Goal: Task Accomplishment & Management: Manage account settings

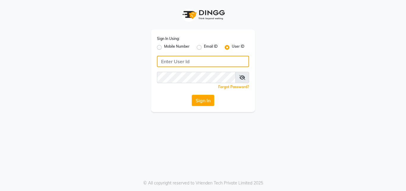
click at [191, 60] on input "Username" at bounding box center [203, 61] width 92 height 11
type input "novia@123"
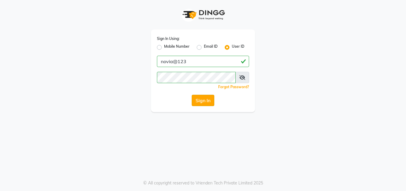
click at [199, 99] on button "Sign In" at bounding box center [203, 100] width 23 height 11
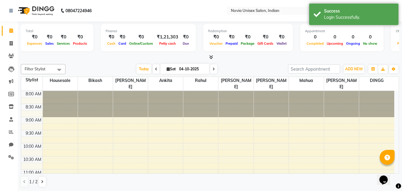
click at [210, 55] on icon at bounding box center [211, 57] width 4 height 4
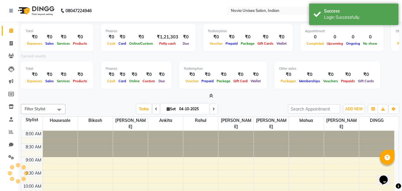
click at [210, 96] on icon at bounding box center [211, 95] width 4 height 4
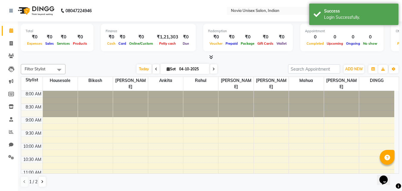
click at [211, 58] on icon at bounding box center [211, 57] width 4 height 4
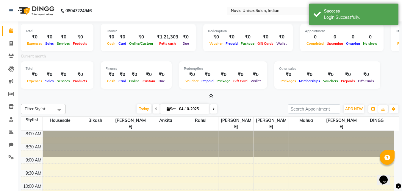
click at [195, 109] on input "04-10-2025" at bounding box center [192, 108] width 30 height 9
select select "10"
select select "2025"
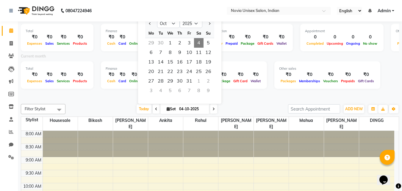
click at [153, 42] on div "29" at bounding box center [151, 43] width 10 height 10
type input "29-09-2025"
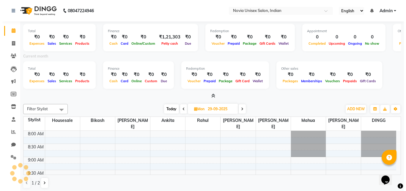
scroll to position [105, 0]
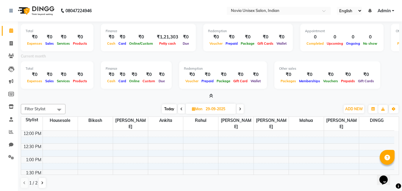
click at [209, 96] on icon at bounding box center [211, 95] width 4 height 4
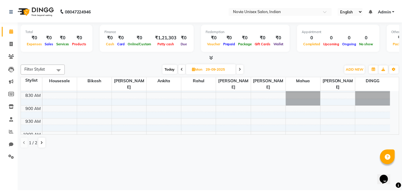
scroll to position [0, 0]
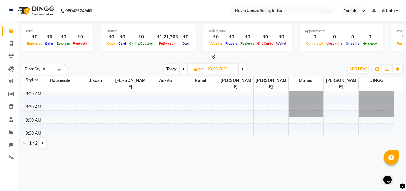
click at [215, 68] on input "29-09-2025" at bounding box center [221, 69] width 30 height 9
select select "9"
select select "2025"
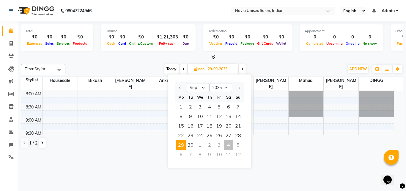
click at [230, 144] on div "4" at bounding box center [229, 145] width 10 height 10
type input "04-10-2025"
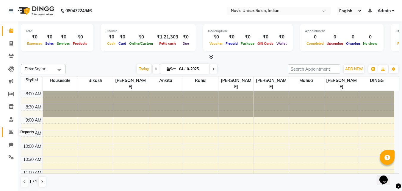
click at [12, 131] on icon at bounding box center [11, 131] width 4 height 4
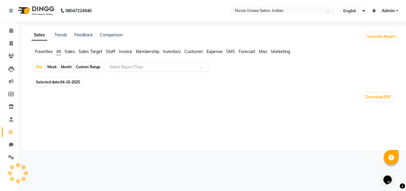
click at [121, 65] on input "text" at bounding box center [151, 67] width 86 height 6
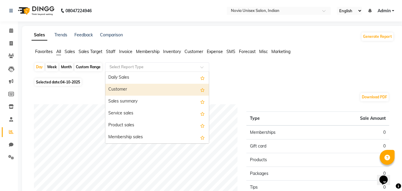
click at [141, 88] on div "Customer" at bounding box center [157, 90] width 104 height 12
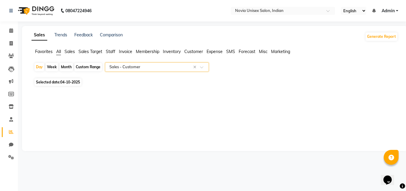
click at [66, 82] on span "04-10-2025" at bounding box center [70, 82] width 20 height 4
select select "10"
select select "2025"
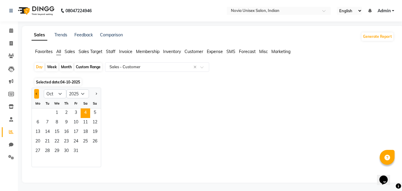
click at [38, 93] on button "Previous month" at bounding box center [36, 94] width 5 height 10
select select "9"
click at [95, 141] on span "28" at bounding box center [95, 142] width 10 height 10
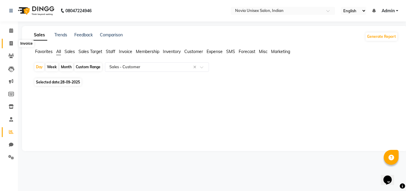
click at [15, 42] on span at bounding box center [11, 43] width 10 height 7
select select "service"
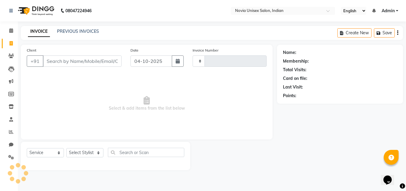
type input "0465"
select select "8773"
click at [99, 60] on input "Client" at bounding box center [82, 60] width 79 height 11
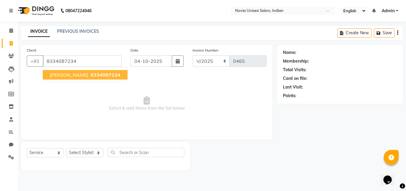
type input "8334087234"
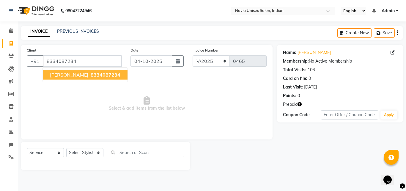
click at [94, 71] on button "Laxmipriya Nayak 8334087234" at bounding box center [85, 75] width 85 height 10
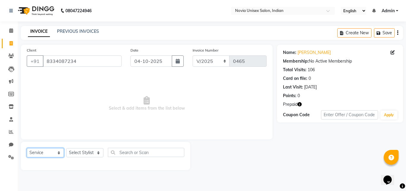
click at [51, 153] on select "Select Service Product Membership Package Voucher Prepaid Gift Card" at bounding box center [45, 152] width 37 height 9
click at [27, 148] on select "Select Service Product Membership Package Voucher Prepaid Gift Card" at bounding box center [45, 152] width 37 height 9
click at [87, 152] on select "Select Stylist [PERSON_NAME] DINGG [PERSON_NAME] housesale [PERSON_NAME] [PERSO…" at bounding box center [84, 152] width 37 height 9
select select "89580"
click at [66, 148] on select "Select Stylist [PERSON_NAME] DINGG [PERSON_NAME] housesale [PERSON_NAME] [PERSO…" at bounding box center [84, 152] width 37 height 9
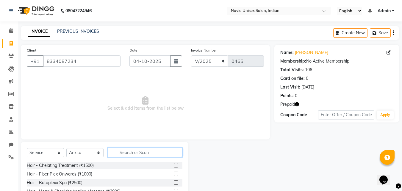
click at [135, 154] on input "text" at bounding box center [145, 152] width 74 height 9
type input "thre"
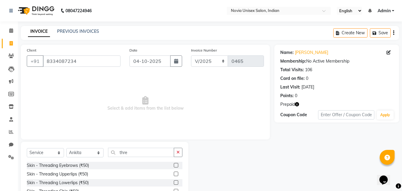
click at [174, 164] on label at bounding box center [176, 165] width 4 height 4
click at [174, 164] on input "checkbox" at bounding box center [176, 165] width 4 height 4
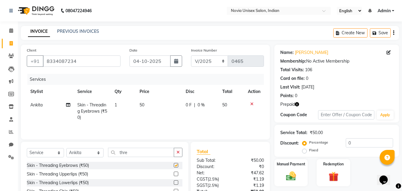
checkbox input "false"
click at [148, 65] on input "04-10-2025" at bounding box center [149, 60] width 41 height 11
select select "10"
select select "2025"
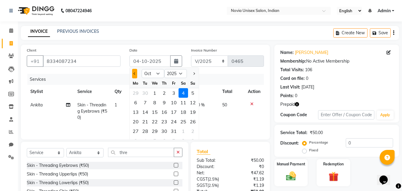
click at [135, 74] on button "Previous month" at bounding box center [134, 74] width 5 height 10
select select "9"
click at [192, 122] on div "28" at bounding box center [193, 122] width 10 height 10
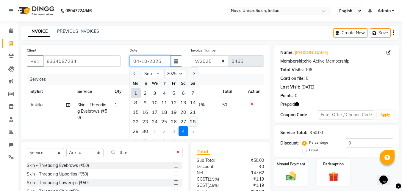
type input "28-09-2025"
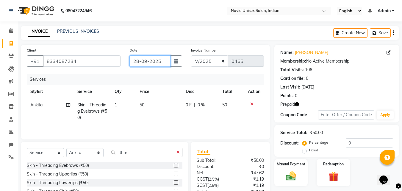
scroll to position [30, 0]
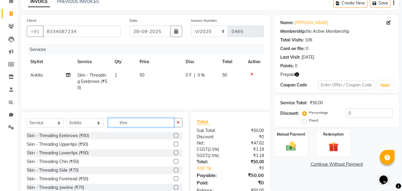
drag, startPoint x: 132, startPoint y: 122, endPoint x: 105, endPoint y: 122, distance: 26.5
click at [108, 124] on input "thre" at bounding box center [141, 122] width 66 height 9
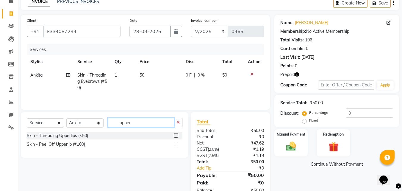
type input "upper"
click at [176, 136] on label at bounding box center [176, 135] width 4 height 4
click at [176, 136] on input "checkbox" at bounding box center [176, 136] width 4 height 4
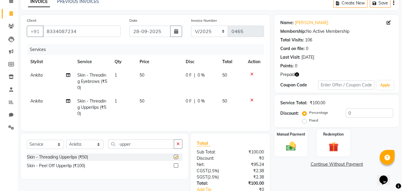
checkbox input "false"
click at [175, 168] on label at bounding box center [176, 165] width 4 height 4
click at [175, 168] on input "checkbox" at bounding box center [176, 166] width 4 height 4
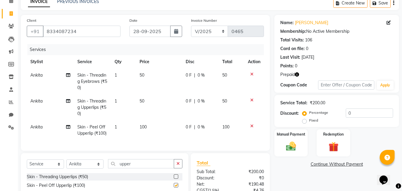
checkbox input "false"
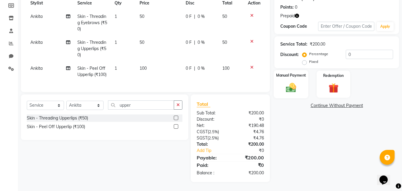
click at [294, 82] on img at bounding box center [291, 88] width 17 height 12
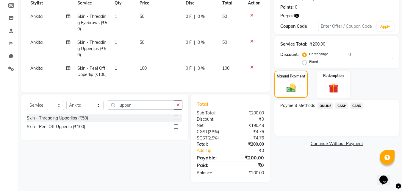
click at [342, 102] on span "CASH" at bounding box center [341, 105] width 13 height 7
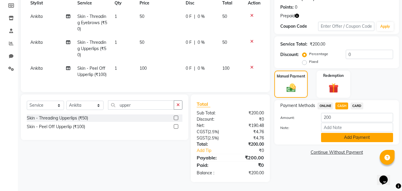
click at [350, 134] on button "Add Payment" at bounding box center [357, 137] width 72 height 9
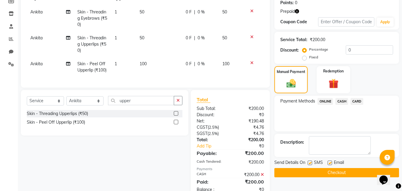
click at [311, 163] on label at bounding box center [310, 162] width 4 height 4
click at [311, 163] on input "checkbox" at bounding box center [310, 163] width 4 height 4
checkbox input "false"
click at [331, 163] on label at bounding box center [330, 162] width 4 height 4
click at [331, 163] on input "checkbox" at bounding box center [330, 163] width 4 height 4
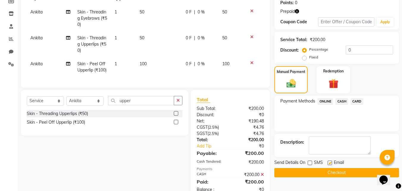
checkbox input "false"
click at [324, 173] on button "Checkout" at bounding box center [336, 172] width 125 height 9
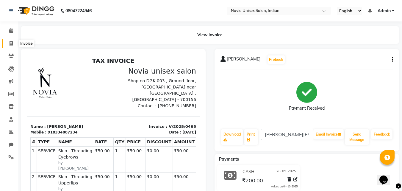
click at [10, 41] on icon at bounding box center [11, 43] width 3 height 4
select select "service"
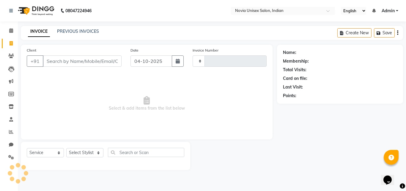
type input "0466"
select select "8773"
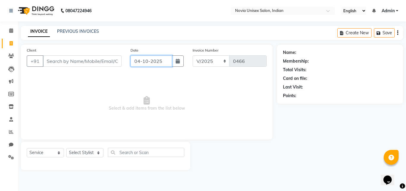
click at [152, 64] on input "04-10-2025" at bounding box center [152, 60] width 42 height 11
select select "10"
select select "2025"
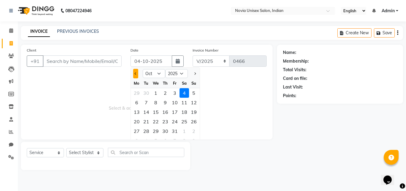
click at [136, 74] on span "Previous month" at bounding box center [136, 73] width 2 height 2
select select "9"
click at [193, 122] on div "28" at bounding box center [194, 122] width 10 height 10
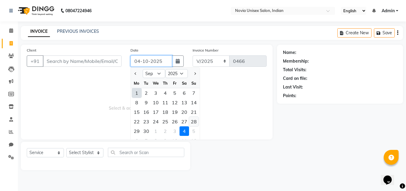
type input "28-09-2025"
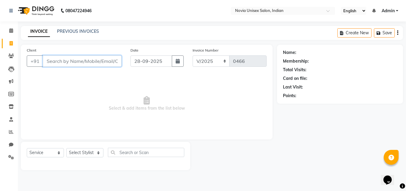
click at [87, 61] on input "Client" at bounding box center [82, 60] width 79 height 11
paste input "9883218004"
type input "9883218004"
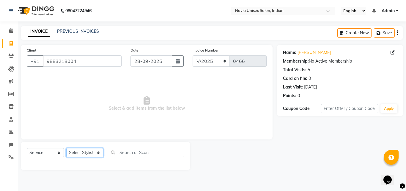
click at [91, 152] on select "Select Stylist [PERSON_NAME] DINGG [PERSON_NAME] housesale [PERSON_NAME] [PERSO…" at bounding box center [84, 152] width 37 height 9
select select "89593"
click at [66, 148] on select "Select Stylist [PERSON_NAME] DINGG [PERSON_NAME] housesale [PERSON_NAME] [PERSO…" at bounding box center [84, 152] width 37 height 9
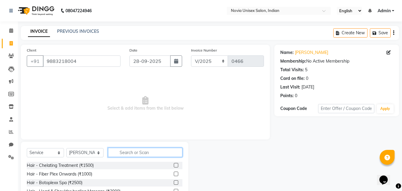
click at [124, 149] on input "text" at bounding box center [145, 152] width 74 height 9
type input "hair cut"
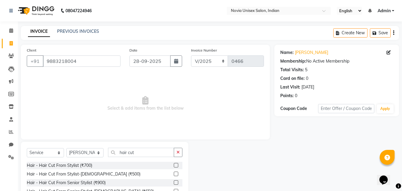
click at [174, 174] on label at bounding box center [176, 173] width 4 height 4
click at [174, 174] on input "checkbox" at bounding box center [176, 174] width 4 height 4
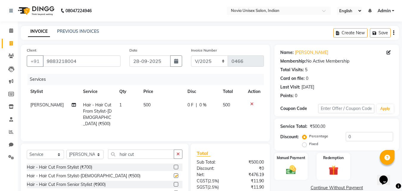
checkbox input "false"
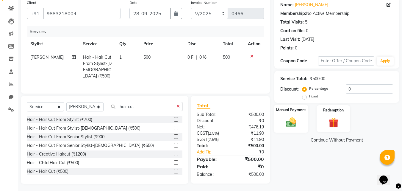
click at [291, 122] on img at bounding box center [291, 122] width 17 height 12
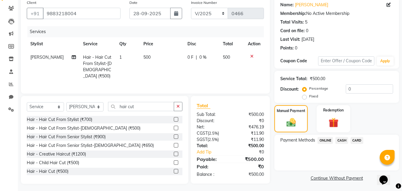
click at [342, 139] on span "CASH" at bounding box center [341, 140] width 13 height 7
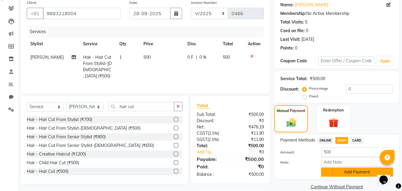
scroll to position [57, 0]
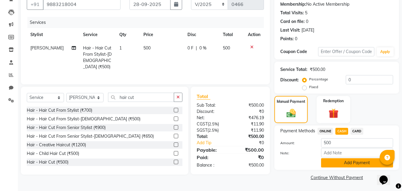
click at [356, 164] on button "Add Payment" at bounding box center [357, 162] width 72 height 9
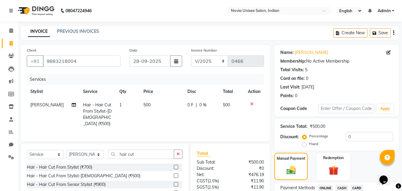
scroll to position [82, 0]
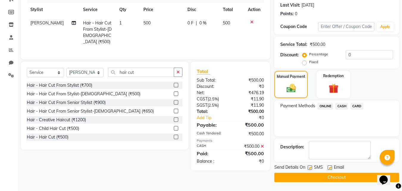
click at [312, 168] on label at bounding box center [310, 167] width 4 height 4
click at [312, 168] on input "checkbox" at bounding box center [310, 168] width 4 height 4
checkbox input "false"
click at [328, 167] on label at bounding box center [330, 167] width 4 height 4
click at [328, 167] on input "checkbox" at bounding box center [330, 168] width 4 height 4
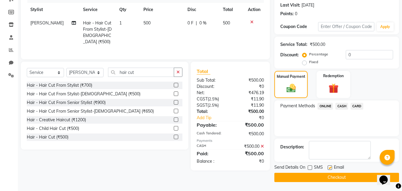
checkbox input "false"
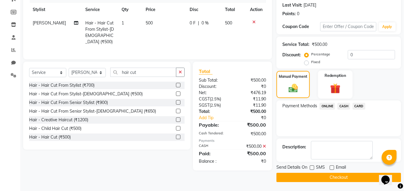
scroll to position [0, 0]
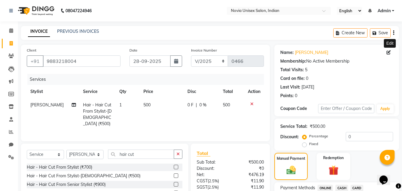
click at [390, 53] on icon at bounding box center [389, 52] width 4 height 4
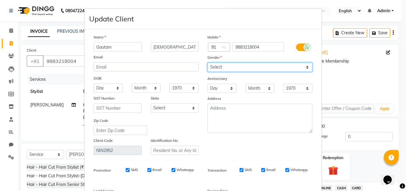
click at [245, 70] on select "Select Male Female Other Prefer Not To Say" at bounding box center [260, 66] width 105 height 9
select select "[DEMOGRAPHIC_DATA]"
click at [208, 62] on select "Select Male Female Other Prefer Not To Say" at bounding box center [260, 66] width 105 height 9
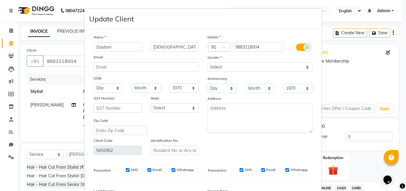
click at [304, 49] on div at bounding box center [307, 46] width 7 height 7
click at [0, 0] on input "checkbox" at bounding box center [0, 0] width 0 height 0
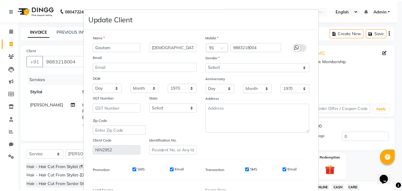
scroll to position [73, 0]
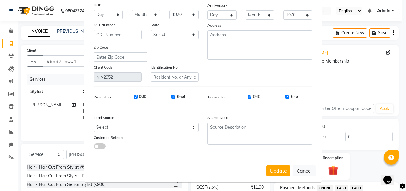
click at [248, 97] on input "SMS" at bounding box center [250, 97] width 4 height 4
checkbox input "false"
click at [287, 97] on input "Email" at bounding box center [288, 97] width 4 height 4
checkbox input "false"
click at [273, 170] on button "Update" at bounding box center [279, 170] width 24 height 11
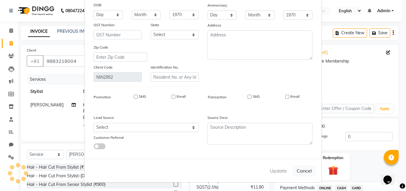
select select
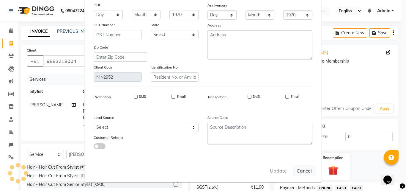
select select
checkbox input "false"
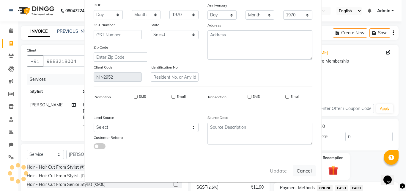
checkbox input "false"
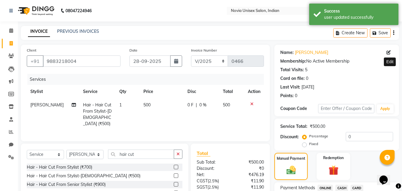
scroll to position [82, 0]
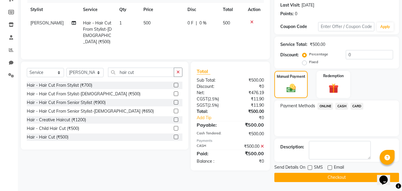
click at [324, 176] on button "Checkout" at bounding box center [336, 177] width 125 height 9
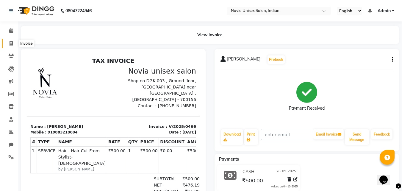
click at [13, 40] on span at bounding box center [11, 43] width 10 height 7
select select "service"
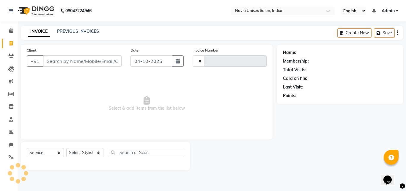
type input "0467"
select select "8773"
click at [70, 59] on input "Client" at bounding box center [82, 60] width 79 height 11
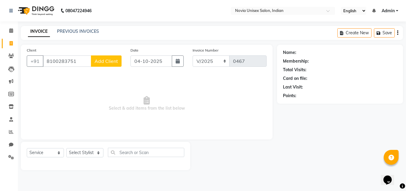
type input "8100283751"
click at [102, 62] on span "Add Client" at bounding box center [107, 61] width 24 height 6
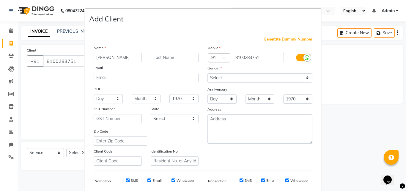
type input "astha singh"
click at [161, 55] on input "text" at bounding box center [175, 57] width 48 height 9
type input "singh"
click at [131, 57] on input "astha singh" at bounding box center [118, 57] width 48 height 9
type input "astha"
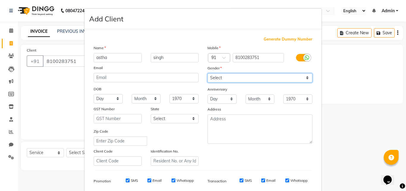
click at [251, 79] on select "Select Male Female Other Prefer Not To Say" at bounding box center [260, 77] width 105 height 9
select select "[DEMOGRAPHIC_DATA]"
click at [208, 73] on select "Select Male Female Other Prefer Not To Say" at bounding box center [260, 77] width 105 height 9
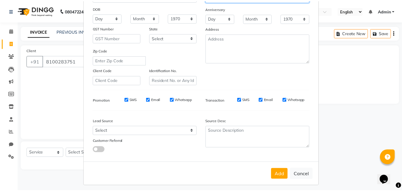
scroll to position [84, 0]
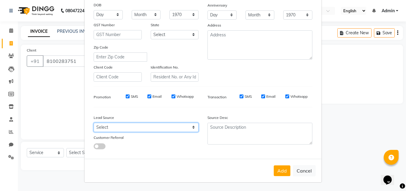
click at [160, 125] on select "Select Walk-in Referral Internet Friend Word of Mouth Advertisement Facebook Ju…" at bounding box center [146, 127] width 105 height 9
select select "56768"
click at [94, 123] on select "Select Walk-in Referral Internet Friend Word of Mouth Advertisement Facebook Ju…" at bounding box center [146, 127] width 105 height 9
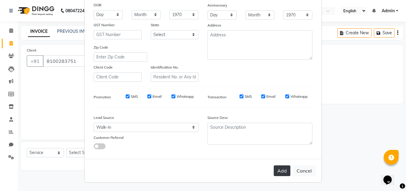
click at [274, 172] on button "Add" at bounding box center [282, 170] width 17 height 11
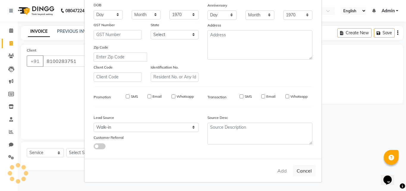
select select
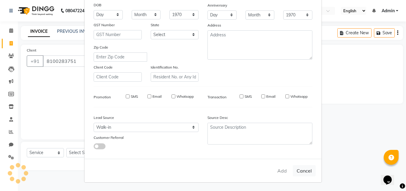
select select
checkbox input "false"
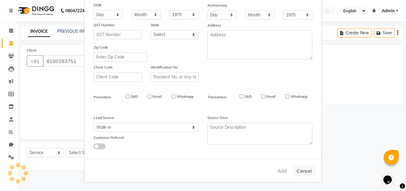
checkbox input "false"
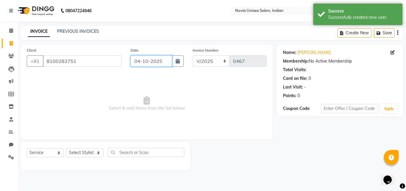
click at [153, 65] on input "04-10-2025" at bounding box center [152, 60] width 42 height 11
select select "10"
select select "2025"
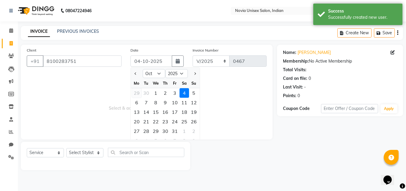
click at [137, 93] on div "29" at bounding box center [137, 93] width 10 height 10
type input "29-09-2025"
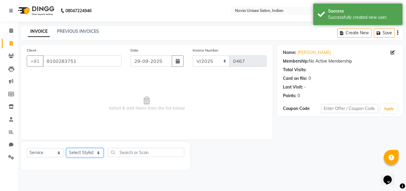
click at [84, 154] on select "Select Stylist [PERSON_NAME] DINGG [PERSON_NAME] housesale [PERSON_NAME] [PERSO…" at bounding box center [84, 152] width 37 height 9
select select "89592"
click at [66, 148] on select "Select Stylist [PERSON_NAME] DINGG [PERSON_NAME] housesale [PERSON_NAME] [PERSO…" at bounding box center [84, 152] width 37 height 9
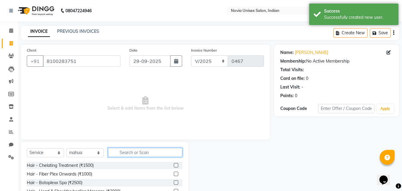
click at [156, 151] on input "text" at bounding box center [145, 152] width 74 height 9
type input "peel"
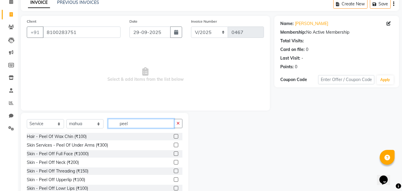
scroll to position [30, 0]
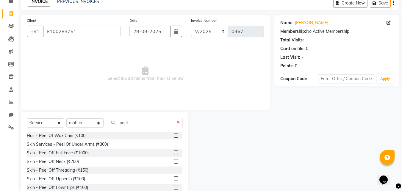
click at [174, 176] on label at bounding box center [176, 178] width 4 height 4
click at [174, 177] on input "checkbox" at bounding box center [176, 179] width 4 height 4
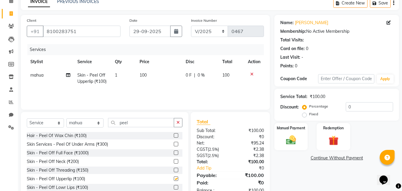
checkbox input "false"
click at [160, 33] on input "29-09-2025" at bounding box center [149, 31] width 41 height 11
select select "9"
select select "2025"
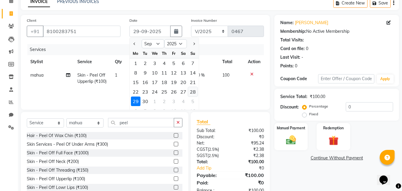
click at [191, 91] on div "28" at bounding box center [193, 92] width 10 height 10
type input "28-09-2025"
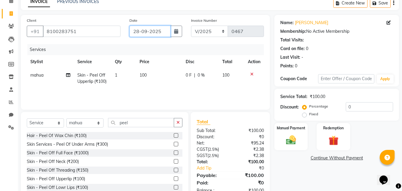
scroll to position [48, 0]
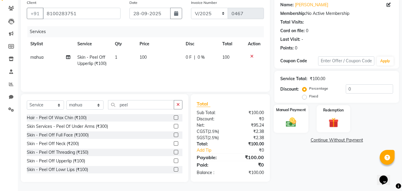
click at [299, 117] on img at bounding box center [291, 122] width 17 height 12
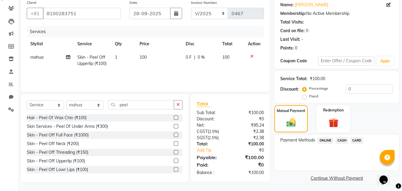
click at [328, 140] on span "ONLINE" at bounding box center [325, 140] width 15 height 7
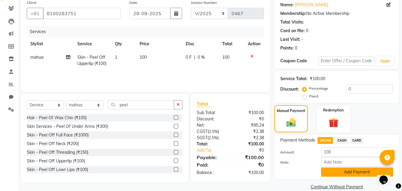
click at [349, 170] on button "Add Payment" at bounding box center [357, 171] width 72 height 9
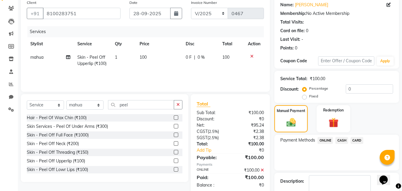
scroll to position [82, 0]
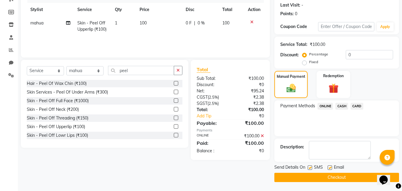
click at [346, 175] on button "Checkout" at bounding box center [336, 177] width 125 height 9
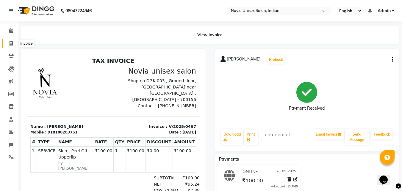
click at [14, 44] on span at bounding box center [11, 43] width 10 height 7
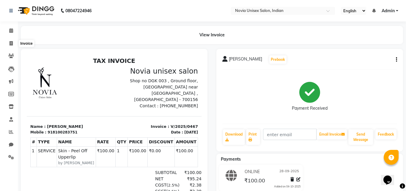
select select "service"
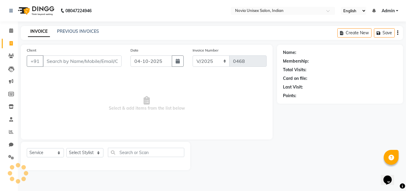
click at [72, 56] on input "Client" at bounding box center [82, 60] width 79 height 11
type input "9474715798"
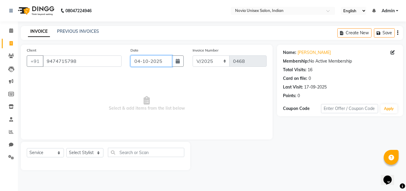
click at [156, 62] on input "04-10-2025" at bounding box center [152, 60] width 42 height 11
select select "10"
select select "2025"
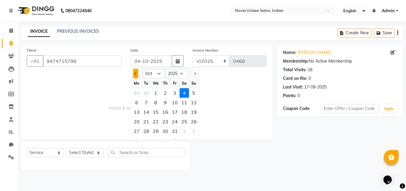
click at [136, 73] on span "Previous month" at bounding box center [136, 73] width 2 height 2
select select "9"
click at [193, 121] on div "28" at bounding box center [194, 122] width 10 height 10
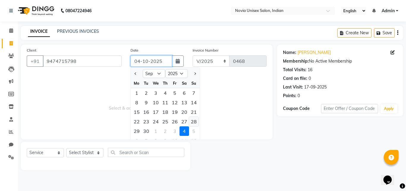
type input "28-09-2025"
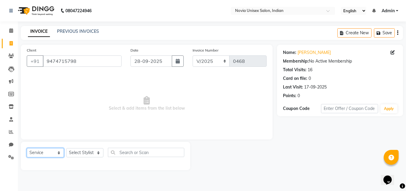
click at [53, 153] on select "Select Service Product Membership Package Voucher Prepaid Gift Card" at bounding box center [45, 152] width 37 height 9
click at [27, 148] on select "Select Service Product Membership Package Voucher Prepaid Gift Card" at bounding box center [45, 152] width 37 height 9
click at [82, 154] on select "Select Stylist [PERSON_NAME] DINGG [PERSON_NAME] housesale [PERSON_NAME] [PERSO…" at bounding box center [84, 152] width 37 height 9
select select "89593"
click at [66, 148] on select "Select Stylist [PERSON_NAME] DINGG [PERSON_NAME] housesale [PERSON_NAME] [PERSO…" at bounding box center [84, 152] width 37 height 9
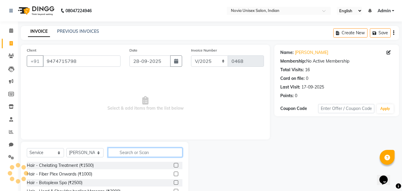
click at [134, 151] on input "text" at bounding box center [145, 152] width 74 height 9
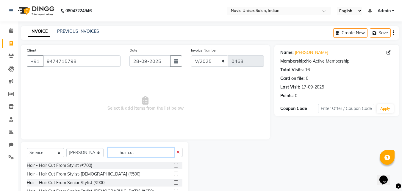
type input "hair cut"
click at [174, 174] on label at bounding box center [176, 173] width 4 height 4
click at [174, 174] on input "checkbox" at bounding box center [176, 174] width 4 height 4
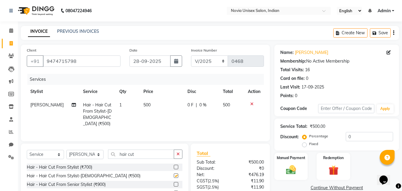
checkbox input "false"
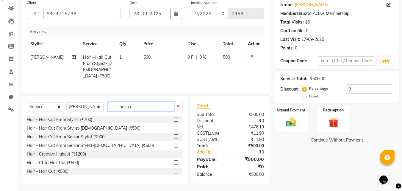
drag, startPoint x: 148, startPoint y: 101, endPoint x: 103, endPoint y: 108, distance: 45.5
click at [103, 108] on div "Select Service Product Membership Package Voucher Prepaid Gift Card Select Styl…" at bounding box center [105, 109] width 156 height 14
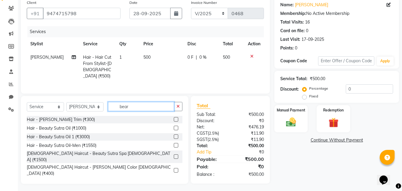
scroll to position [47, 0]
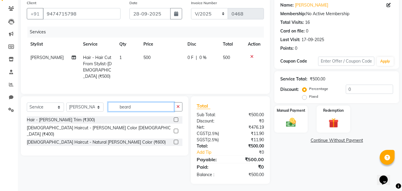
type input "beard"
click at [177, 118] on label at bounding box center [176, 119] width 4 height 4
click at [177, 118] on input "checkbox" at bounding box center [176, 120] width 4 height 4
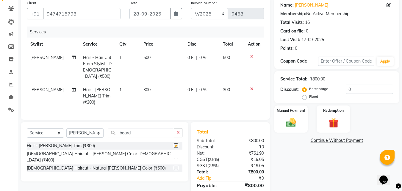
checkbox input "false"
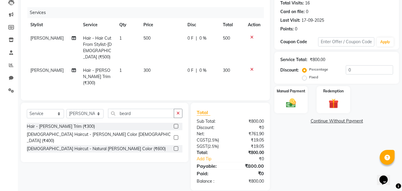
scroll to position [67, 0]
click at [300, 104] on div "Manual Payment" at bounding box center [291, 99] width 35 height 28
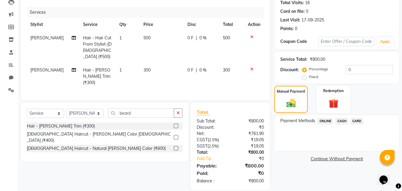
click at [328, 122] on span "ONLINE" at bounding box center [325, 121] width 15 height 7
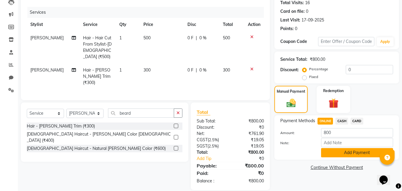
click at [346, 153] on button "Add Payment" at bounding box center [357, 152] width 72 height 9
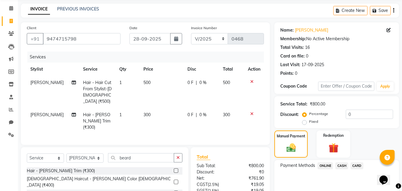
scroll to position [82, 0]
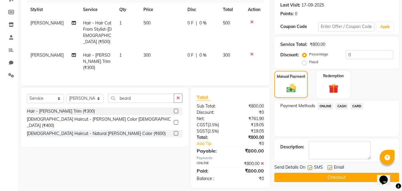
click at [332, 177] on button "Checkout" at bounding box center [336, 177] width 125 height 9
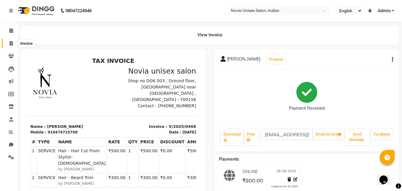
click at [12, 41] on icon at bounding box center [11, 43] width 3 height 4
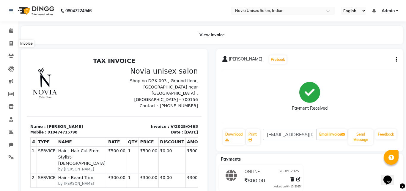
select select "service"
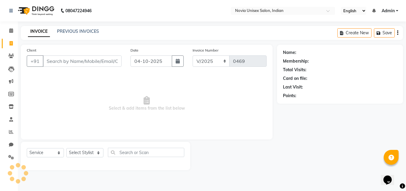
click at [66, 57] on input "Client" at bounding box center [82, 60] width 79 height 11
type input "8910919158"
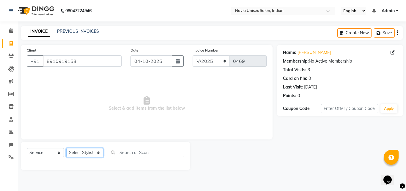
click at [82, 151] on select "Select Stylist [PERSON_NAME] DINGG [PERSON_NAME] housesale [PERSON_NAME] [PERSO…" at bounding box center [84, 152] width 37 height 9
select select "89571"
click at [66, 148] on select "Select Stylist [PERSON_NAME] DINGG [PERSON_NAME] housesale [PERSON_NAME] [PERSO…" at bounding box center [84, 152] width 37 height 9
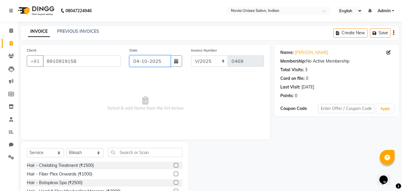
click at [142, 63] on input "04-10-2025" at bounding box center [149, 60] width 41 height 11
select select "10"
select select "2025"
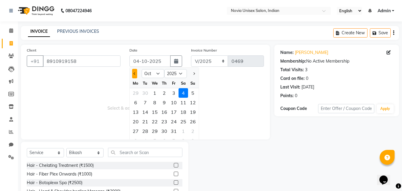
click at [135, 74] on span "Previous month" at bounding box center [134, 73] width 2 height 2
select select "9"
click at [193, 119] on div "28" at bounding box center [193, 122] width 10 height 10
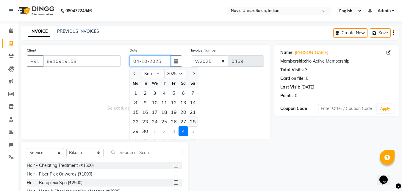
type input "28-09-2025"
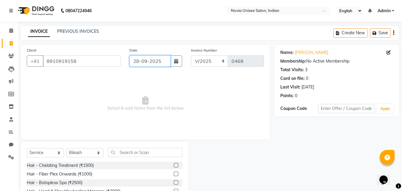
scroll to position [48, 0]
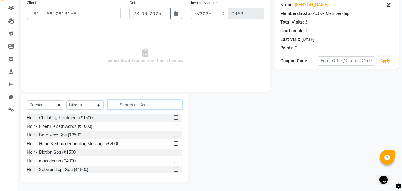
click at [126, 106] on input "text" at bounding box center [145, 104] width 74 height 9
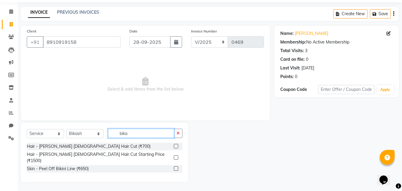
scroll to position [5, 0]
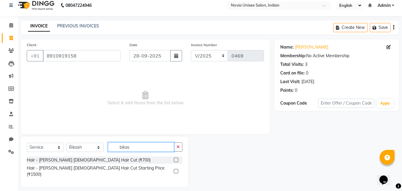
type input "bikas"
click at [174, 169] on label at bounding box center [176, 171] width 4 height 4
click at [174, 169] on input "checkbox" at bounding box center [176, 171] width 4 height 4
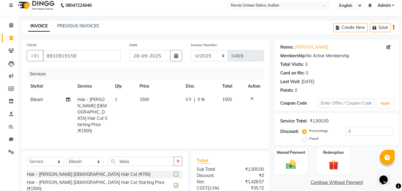
checkbox input "false"
click at [149, 100] on span "1500" at bounding box center [145, 99] width 10 height 5
select select "89571"
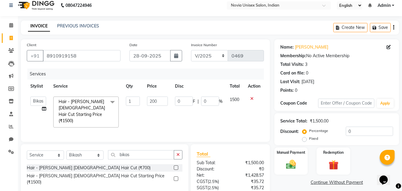
type input "2000"
click at [247, 112] on td at bounding box center [254, 112] width 20 height 38
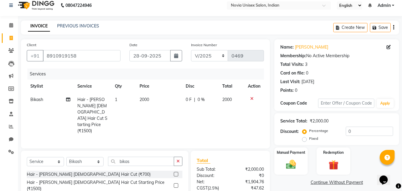
scroll to position [54, 0]
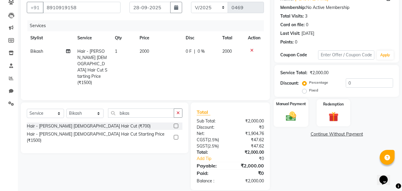
click at [290, 116] on img at bounding box center [291, 116] width 17 height 12
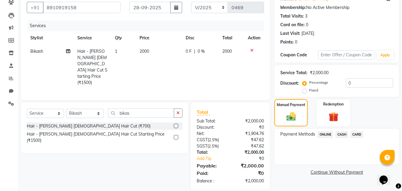
click at [343, 134] on span "CASH" at bounding box center [341, 134] width 13 height 7
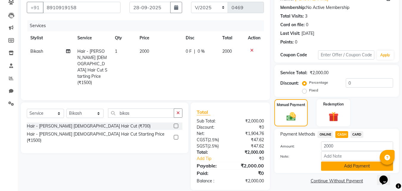
click at [345, 164] on button "Add Payment" at bounding box center [357, 165] width 72 height 9
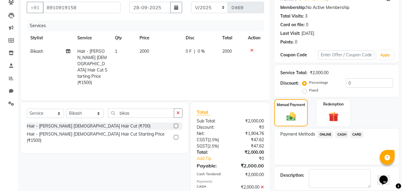
scroll to position [82, 0]
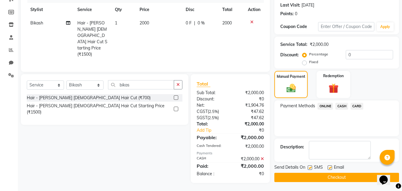
drag, startPoint x: 309, startPoint y: 167, endPoint x: 330, endPoint y: 170, distance: 21.4
click at [309, 167] on label at bounding box center [310, 167] width 4 height 4
click at [309, 167] on input "checkbox" at bounding box center [310, 168] width 4 height 4
checkbox input "false"
click at [330, 168] on label at bounding box center [330, 167] width 4 height 4
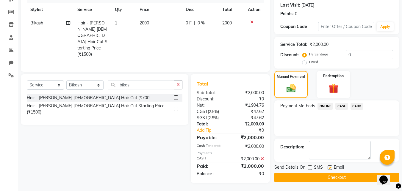
click at [330, 168] on input "checkbox" at bounding box center [330, 168] width 4 height 4
checkbox input "false"
click at [333, 177] on button "Checkout" at bounding box center [336, 177] width 125 height 9
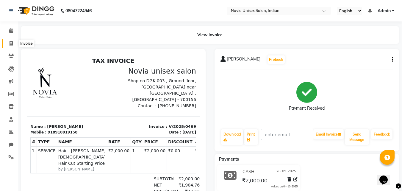
click at [11, 41] on icon at bounding box center [11, 43] width 3 height 4
select select "service"
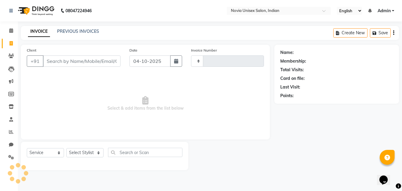
type input "0470"
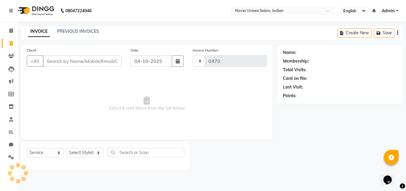
select select "8773"
click at [71, 62] on input "Client" at bounding box center [82, 60] width 79 height 11
type input "8240242382"
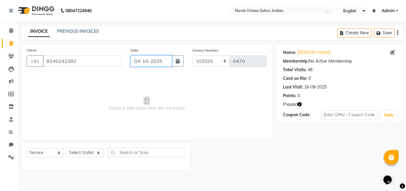
click at [139, 63] on input "04-10-2025" at bounding box center [152, 60] width 42 height 11
select select "10"
select select "2025"
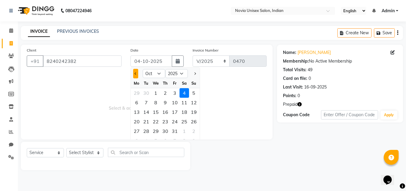
click at [135, 74] on span "Previous month" at bounding box center [136, 73] width 2 height 2
select select "9"
click at [196, 122] on div "28" at bounding box center [194, 122] width 10 height 10
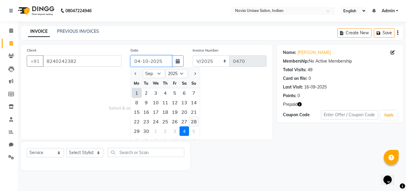
type input "28-09-2025"
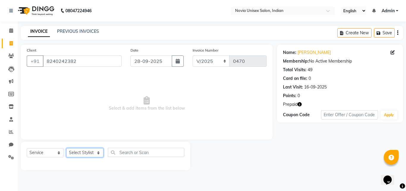
drag, startPoint x: 87, startPoint y: 153, endPoint x: 89, endPoint y: 148, distance: 4.6
click at [87, 153] on select "Select Stylist [PERSON_NAME] DINGG [PERSON_NAME] housesale [PERSON_NAME] [PERSO…" at bounding box center [84, 152] width 37 height 9
select select "89580"
click at [66, 148] on select "Select Stylist [PERSON_NAME] DINGG [PERSON_NAME] housesale [PERSON_NAME] [PERSO…" at bounding box center [84, 152] width 37 height 9
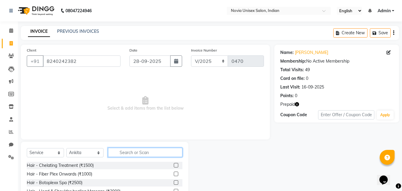
click at [125, 152] on input "text" at bounding box center [145, 152] width 74 height 9
type input "pee"
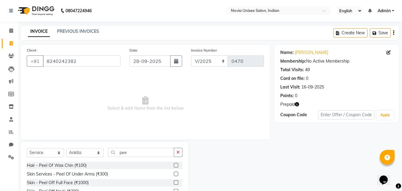
click at [174, 170] on div at bounding box center [178, 173] width 9 height 7
click at [174, 173] on label at bounding box center [176, 173] width 4 height 4
click at [174, 173] on input "checkbox" at bounding box center [176, 174] width 4 height 4
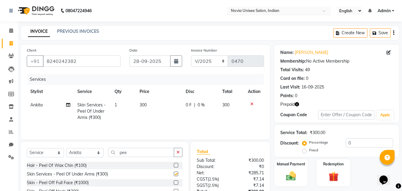
checkbox input "false"
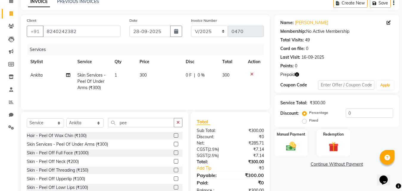
click at [298, 72] on icon "button" at bounding box center [297, 74] width 4 height 4
click at [285, 174] on div "Name: Rahul Biswas Membership: No Active Membership Total Visits: 49 Card on fi…" at bounding box center [338, 107] width 129 height 185
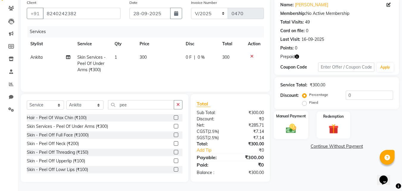
click at [295, 130] on img at bounding box center [291, 128] width 17 height 12
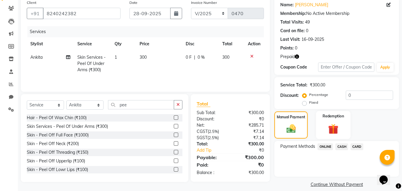
click at [334, 126] on img at bounding box center [333, 128] width 17 height 13
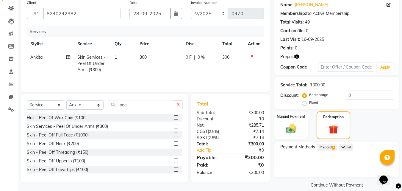
click at [329, 146] on span "Prepaid 1" at bounding box center [327, 147] width 19 height 7
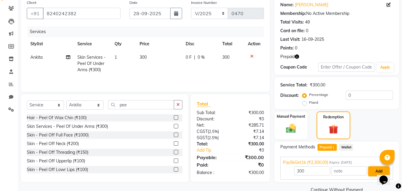
scroll to position [60, 0]
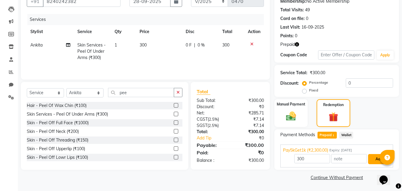
click at [373, 157] on button "Add" at bounding box center [379, 159] width 22 height 10
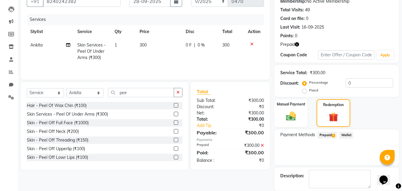
scroll to position [89, 0]
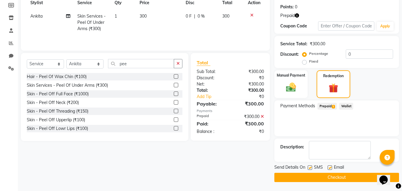
click at [310, 167] on label at bounding box center [310, 167] width 4 height 4
click at [310, 167] on input "checkbox" at bounding box center [310, 168] width 4 height 4
checkbox input "false"
drag, startPoint x: 329, startPoint y: 167, endPoint x: 332, endPoint y: 175, distance: 8.1
click at [329, 168] on label at bounding box center [330, 167] width 4 height 4
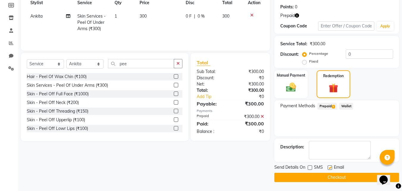
click at [329, 168] on input "checkbox" at bounding box center [330, 168] width 4 height 4
checkbox input "false"
click at [332, 176] on button "Checkout" at bounding box center [336, 177] width 125 height 9
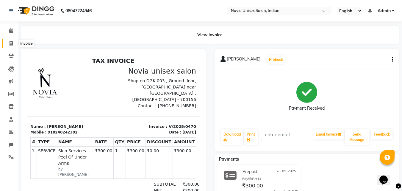
click at [10, 45] on icon at bounding box center [11, 43] width 3 height 4
select select "service"
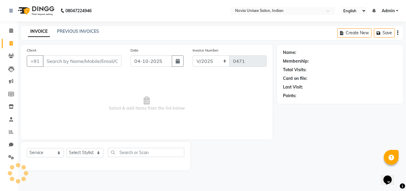
click at [66, 64] on input "Client" at bounding box center [82, 60] width 79 height 11
type input "9051857670"
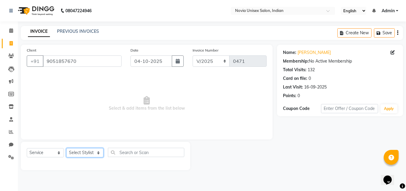
click at [83, 157] on select "Select Stylist [PERSON_NAME] DINGG [PERSON_NAME] housesale [PERSON_NAME] [PERSO…" at bounding box center [84, 152] width 37 height 9
select select "89580"
click at [66, 148] on select "Select Stylist [PERSON_NAME] DINGG [PERSON_NAME] housesale [PERSON_NAME] [PERSO…" at bounding box center [84, 152] width 37 height 9
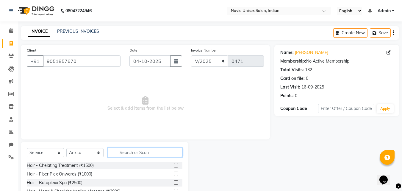
click at [126, 152] on input "text" at bounding box center [145, 152] width 74 height 9
type input "argan"
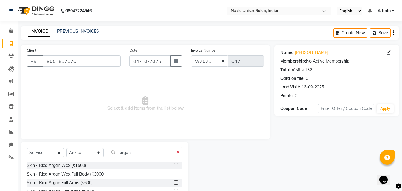
click at [174, 165] on label at bounding box center [176, 165] width 4 height 4
click at [174, 165] on input "checkbox" at bounding box center [176, 165] width 4 height 4
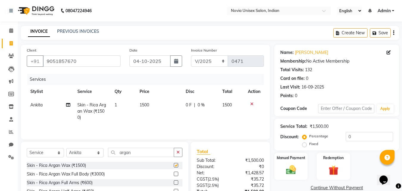
checkbox input "false"
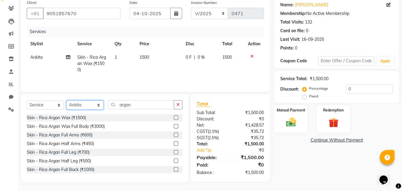
click at [86, 106] on select "Select Stylist [PERSON_NAME] DINGG [PERSON_NAME] housesale [PERSON_NAME] [PERSO…" at bounding box center [84, 104] width 37 height 9
select select "89571"
click at [66, 100] on select "Select Stylist [PERSON_NAME] DINGG [PERSON_NAME] housesale [PERSON_NAME] [PERSO…" at bounding box center [84, 104] width 37 height 9
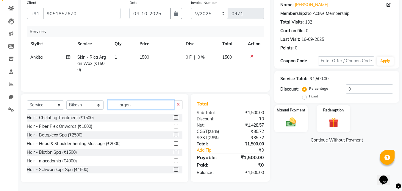
click at [112, 107] on input "argan" at bounding box center [141, 104] width 66 height 9
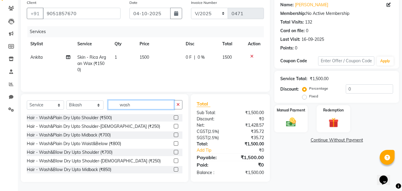
scroll to position [30, 0]
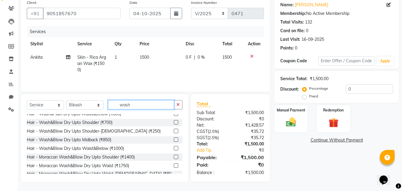
type input "wash"
click at [174, 147] on label at bounding box center [176, 148] width 4 height 4
click at [174, 147] on input "checkbox" at bounding box center [176, 148] width 4 height 4
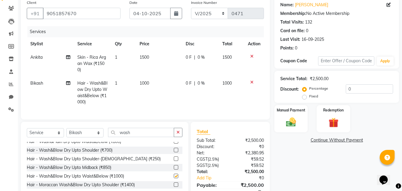
checkbox input "false"
click at [155, 80] on td "1000" at bounding box center [159, 92] width 46 height 32
select select "89571"
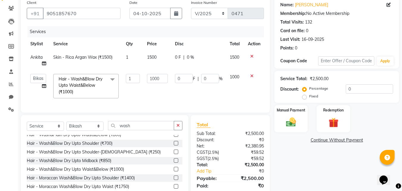
click at [155, 80] on input "1000" at bounding box center [157, 78] width 21 height 9
type input "1500"
click at [304, 162] on div "Name: Kosturi Sarkar Membership: No Active Membership Total Visits: 132 Card on…" at bounding box center [338, 100] width 129 height 206
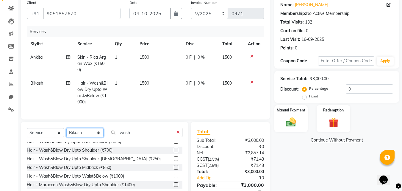
click at [89, 136] on select "Select Stylist [PERSON_NAME] DINGG [PERSON_NAME] housesale [PERSON_NAME] [PERSO…" at bounding box center [84, 132] width 37 height 9
select select "89580"
click at [66, 132] on select "Select Stylist [PERSON_NAME] DINGG [PERSON_NAME] housesale [PERSON_NAME] [PERSO…" at bounding box center [84, 132] width 37 height 9
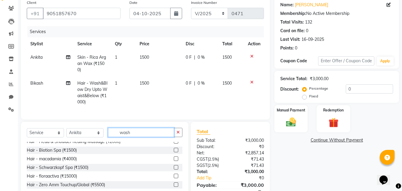
drag, startPoint x: 141, startPoint y: 135, endPoint x: 107, endPoint y: 136, distance: 34.2
click at [110, 137] on input "wash" at bounding box center [141, 132] width 66 height 9
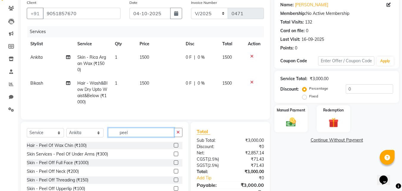
type input "peel"
click at [174, 147] on label at bounding box center [176, 145] width 4 height 4
click at [174, 147] on input "checkbox" at bounding box center [176, 145] width 4 height 4
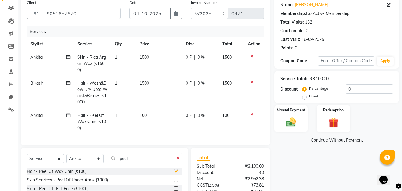
checkbox input "false"
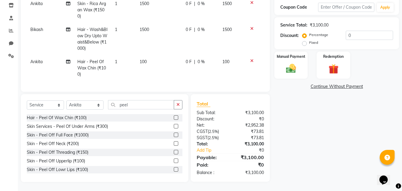
click at [174, 160] on label at bounding box center [176, 160] width 4 height 4
click at [174, 160] on input "checkbox" at bounding box center [176, 161] width 4 height 4
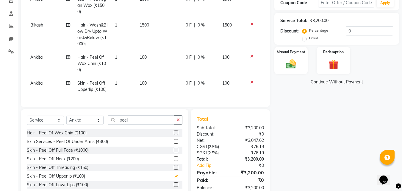
checkbox input "false"
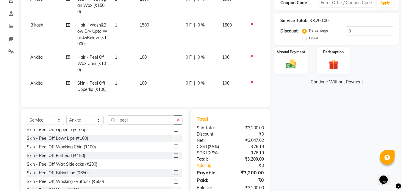
scroll to position [60, 0]
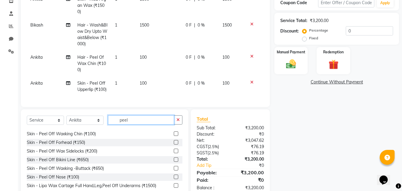
drag, startPoint x: 143, startPoint y: 124, endPoint x: 111, endPoint y: 123, distance: 32.7
click at [111, 123] on input "peel" at bounding box center [141, 119] width 66 height 9
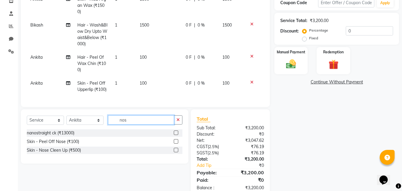
scroll to position [0, 0]
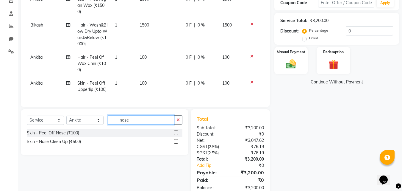
type input "nose"
click at [176, 135] on label at bounding box center [176, 132] width 4 height 4
click at [176, 135] on input "checkbox" at bounding box center [176, 133] width 4 height 4
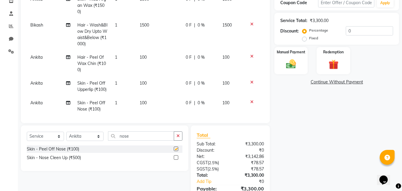
checkbox input "false"
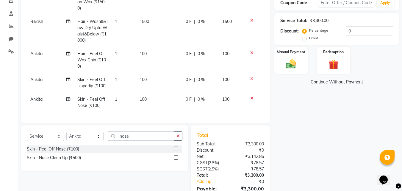
scroll to position [14, 0]
click at [87, 136] on select "Select Stylist [PERSON_NAME] DINGG [PERSON_NAME] housesale [PERSON_NAME] [PERSO…" at bounding box center [84, 136] width 37 height 9
select select "89571"
click at [66, 132] on select "Select Stylist [PERSON_NAME] DINGG [PERSON_NAME] housesale [PERSON_NAME] [PERSO…" at bounding box center [84, 136] width 37 height 9
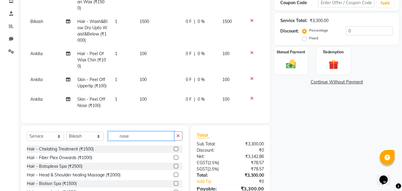
click at [108, 138] on input "nose" at bounding box center [141, 135] width 66 height 9
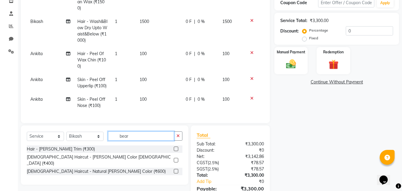
type input "bear"
click at [174, 148] on label at bounding box center [176, 148] width 4 height 4
click at [174, 148] on input "checkbox" at bounding box center [176, 149] width 4 height 4
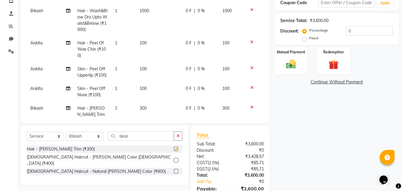
checkbox input "false"
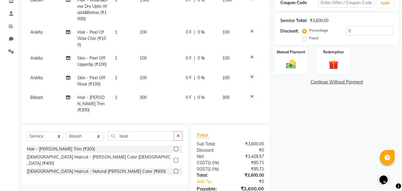
scroll to position [34, 0]
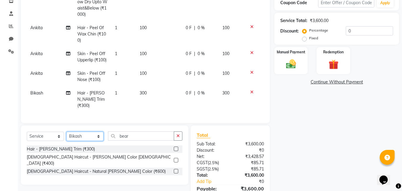
click at [96, 135] on select "Select Stylist [PERSON_NAME] DINGG [PERSON_NAME] housesale [PERSON_NAME] [PERSO…" at bounding box center [84, 136] width 37 height 9
select select "89580"
click at [66, 132] on select "Select Stylist [PERSON_NAME] DINGG [PERSON_NAME] housesale [PERSON_NAME] [PERSO…" at bounding box center [84, 136] width 37 height 9
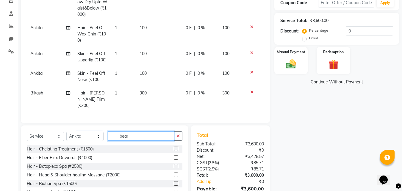
drag, startPoint x: 143, startPoint y: 135, endPoint x: 114, endPoint y: 137, distance: 29.0
click at [114, 137] on input "bear" at bounding box center [141, 135] width 66 height 9
type input "thre"
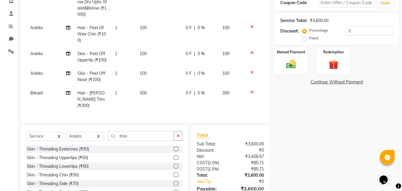
click at [174, 148] on label at bounding box center [176, 148] width 4 height 4
click at [174, 148] on input "checkbox" at bounding box center [176, 149] width 4 height 4
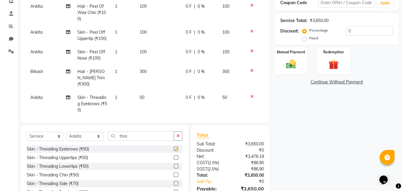
checkbox input "false"
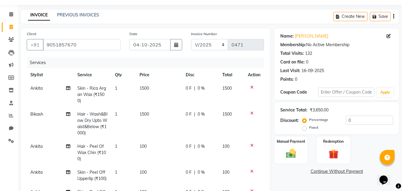
scroll to position [0, 0]
drag, startPoint x: 144, startPoint y: 44, endPoint x: 150, endPoint y: 49, distance: 7.8
click at [145, 44] on input "04-10-2025" at bounding box center [149, 44] width 41 height 11
select select "10"
select select "2025"
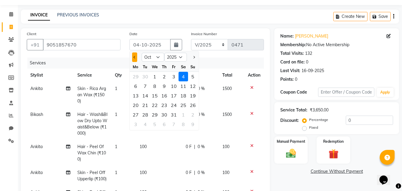
click at [134, 57] on span "Previous month" at bounding box center [134, 57] width 2 height 2
select select "9"
click at [192, 104] on div "28" at bounding box center [193, 105] width 10 height 10
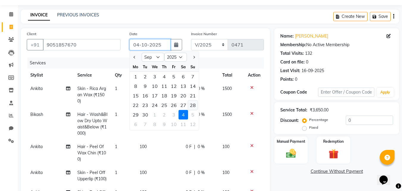
type input "28-09-2025"
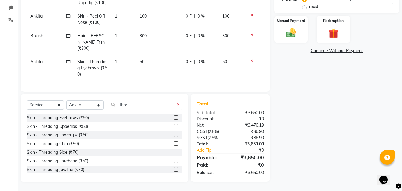
scroll to position [77, 0]
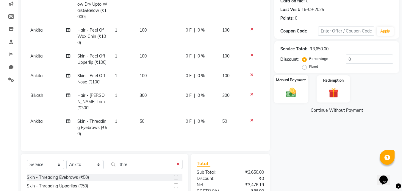
click at [290, 91] on img at bounding box center [291, 92] width 17 height 12
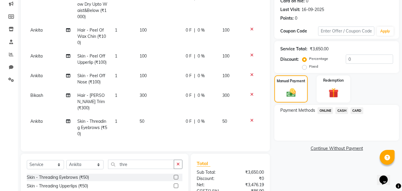
drag, startPoint x: 326, startPoint y: 110, endPoint x: 327, endPoint y: 116, distance: 6.3
click at [326, 110] on span "ONLINE" at bounding box center [325, 110] width 15 height 7
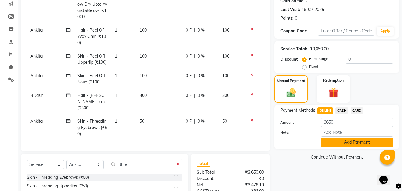
click at [371, 142] on button "Add Payment" at bounding box center [357, 141] width 72 height 9
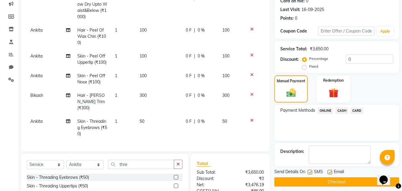
scroll to position [137, 0]
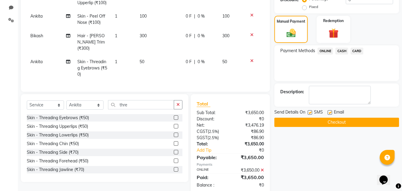
drag, startPoint x: 309, startPoint y: 111, endPoint x: 324, endPoint y: 115, distance: 15.3
click at [313, 114] on div "SMS" at bounding box center [318, 112] width 20 height 7
click at [313, 113] on div "SMS" at bounding box center [318, 112] width 20 height 7
drag, startPoint x: 311, startPoint y: 113, endPoint x: 325, endPoint y: 115, distance: 14.5
click at [312, 114] on label at bounding box center [310, 112] width 4 height 4
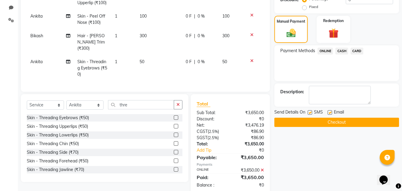
click at [312, 114] on input "checkbox" at bounding box center [310, 113] width 4 height 4
checkbox input "false"
click at [330, 113] on label at bounding box center [330, 112] width 4 height 4
click at [330, 113] on input "checkbox" at bounding box center [330, 113] width 4 height 4
checkbox input "false"
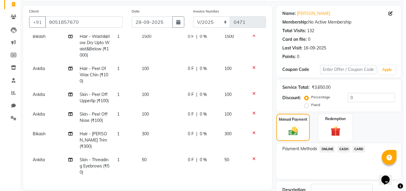
scroll to position [0, 0]
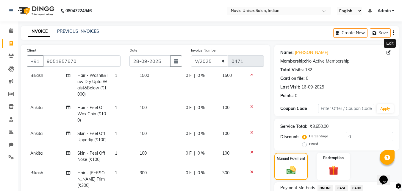
click at [390, 52] on icon at bounding box center [389, 52] width 4 height 4
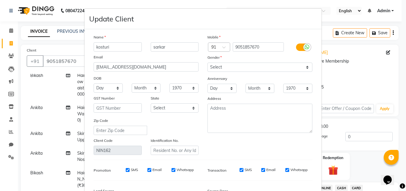
click at [306, 48] on icon at bounding box center [307, 46] width 5 height 5
click at [0, 0] on input "checkbox" at bounding box center [0, 0] width 0 height 0
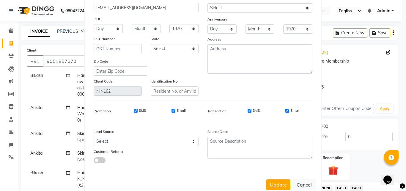
scroll to position [60, 0]
drag, startPoint x: 246, startPoint y: 109, endPoint x: 285, endPoint y: 118, distance: 39.6
click at [251, 111] on div "SMS" at bounding box center [250, 109] width 21 height 5
click at [287, 110] on input "Email" at bounding box center [288, 110] width 4 height 4
checkbox input "false"
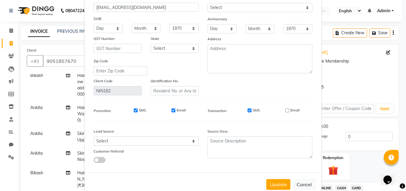
click at [248, 112] on input "SMS" at bounding box center [250, 110] width 4 height 4
checkbox input "false"
click at [285, 186] on button "Update" at bounding box center [279, 184] width 24 height 11
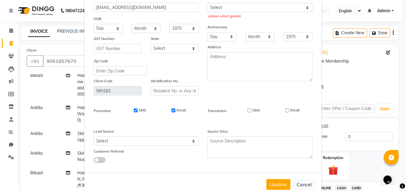
scroll to position [0, 0]
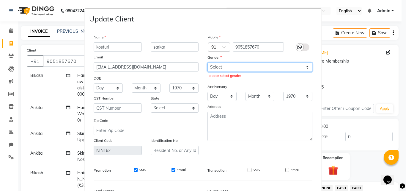
drag, startPoint x: 242, startPoint y: 63, endPoint x: 244, endPoint y: 71, distance: 8.5
click at [243, 66] on select "Select Male Female Other Prefer Not To Say" at bounding box center [260, 66] width 105 height 9
select select "[DEMOGRAPHIC_DATA]"
click at [208, 62] on select "Select Male Female Other Prefer Not To Say" at bounding box center [260, 66] width 105 height 9
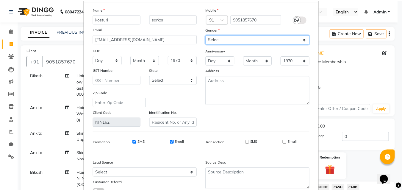
scroll to position [73, 0]
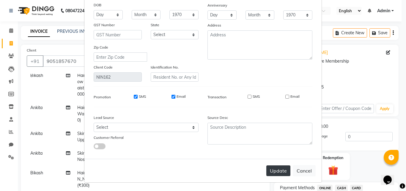
click at [269, 173] on button "Update" at bounding box center [279, 170] width 24 height 11
select select
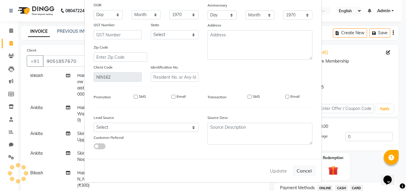
select select
checkbox input "false"
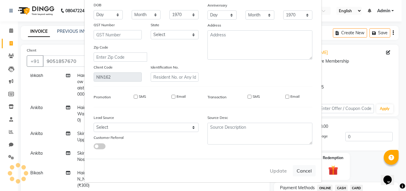
checkbox input "false"
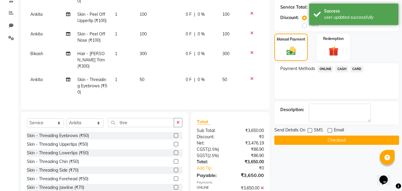
scroll to position [149, 0]
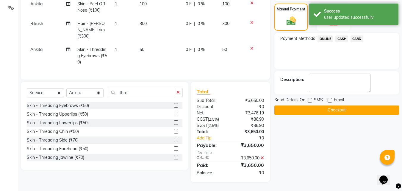
click at [339, 110] on button "Checkout" at bounding box center [336, 109] width 125 height 9
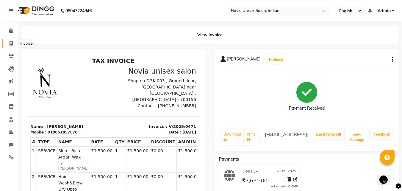
click at [14, 43] on span at bounding box center [11, 43] width 10 height 7
select select "service"
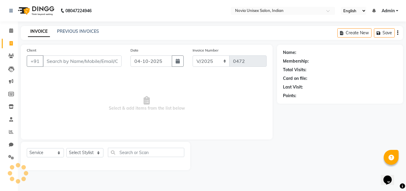
click at [61, 60] on input "Client" at bounding box center [82, 60] width 79 height 11
type input "8276087097"
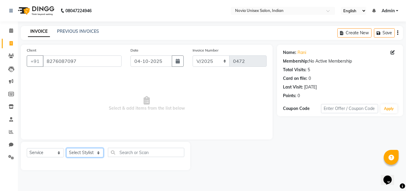
click at [90, 153] on select "Select Stylist [PERSON_NAME] DINGG [PERSON_NAME] housesale [PERSON_NAME] [PERSO…" at bounding box center [84, 152] width 37 height 9
select select "89592"
click at [66, 148] on select "Select Stylist [PERSON_NAME] DINGG [PERSON_NAME] housesale [PERSON_NAME] [PERSO…" at bounding box center [84, 152] width 37 height 9
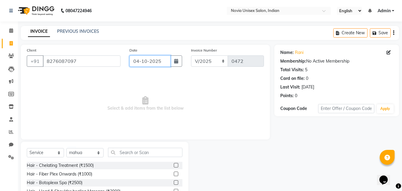
click at [151, 62] on input "04-10-2025" at bounding box center [149, 60] width 41 height 11
select select "10"
select select "2025"
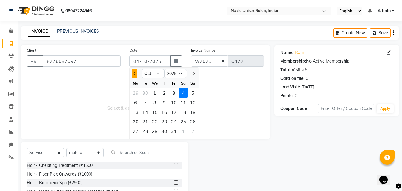
click at [134, 74] on button "Previous month" at bounding box center [134, 74] width 5 height 10
select select "9"
click at [192, 120] on div "28" at bounding box center [193, 122] width 10 height 10
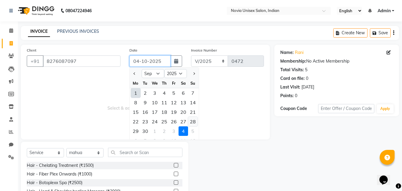
type input "28-09-2025"
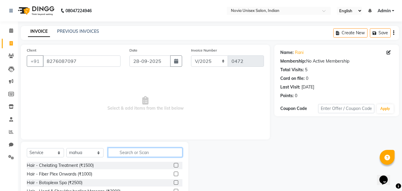
click at [152, 148] on input "text" at bounding box center [145, 152] width 74 height 9
type input "thre"
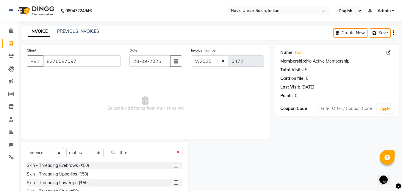
click at [174, 165] on label at bounding box center [176, 165] width 4 height 4
click at [174, 165] on input "checkbox" at bounding box center [176, 165] width 4 height 4
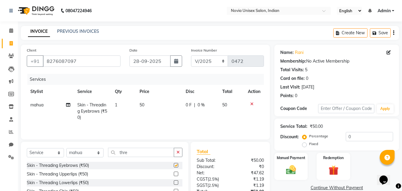
checkbox input "false"
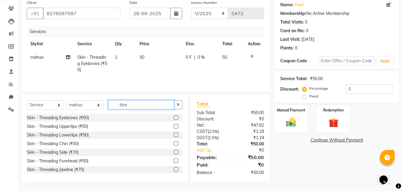
drag, startPoint x: 123, startPoint y: 105, endPoint x: 105, endPoint y: 106, distance: 17.3
click at [105, 106] on div "Select Service Product Membership Package Voucher Prepaid Gift Card Select Styl…" at bounding box center [105, 107] width 156 height 14
type input "peel"
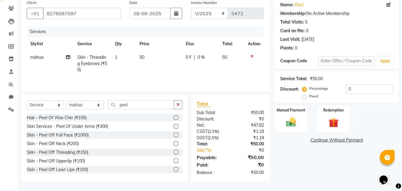
click at [174, 159] on label at bounding box center [176, 160] width 4 height 4
click at [174, 159] on input "checkbox" at bounding box center [176, 161] width 4 height 4
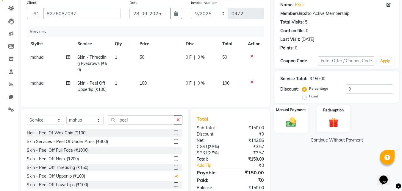
checkbox input "false"
click at [297, 116] on div "Manual Payment" at bounding box center [291, 118] width 35 height 28
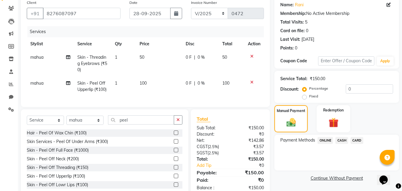
click at [323, 140] on span "ONLINE" at bounding box center [325, 140] width 15 height 7
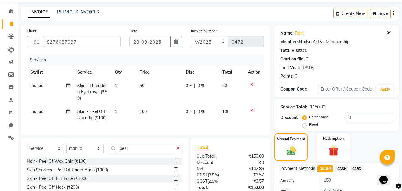
scroll to position [67, 0]
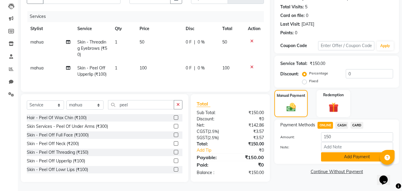
click at [354, 152] on button "Add Payment" at bounding box center [357, 156] width 72 height 9
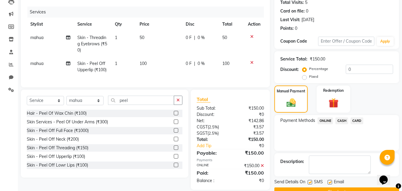
scroll to position [82, 0]
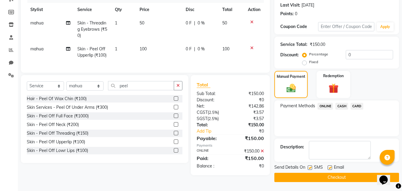
click at [336, 177] on button "Checkout" at bounding box center [336, 177] width 125 height 9
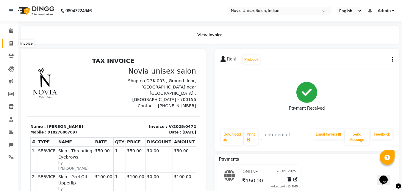
click at [10, 43] on icon at bounding box center [11, 43] width 3 height 4
select select "service"
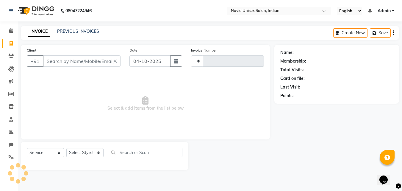
type input "0473"
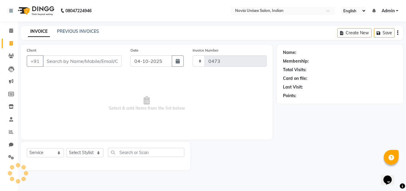
select select "8773"
click at [67, 59] on input "Client" at bounding box center [82, 60] width 79 height 11
type input "9304062532"
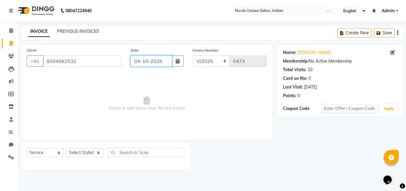
click at [164, 61] on input "04-10-2025" at bounding box center [152, 60] width 42 height 11
select select "10"
select select "2025"
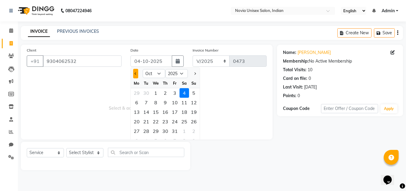
click at [137, 74] on button "Previous month" at bounding box center [135, 74] width 5 height 10
select select "9"
click at [196, 119] on div "28" at bounding box center [194, 122] width 10 height 10
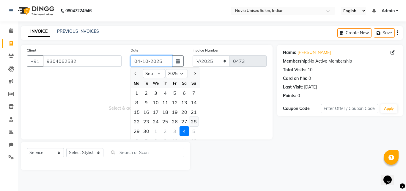
type input "28-09-2025"
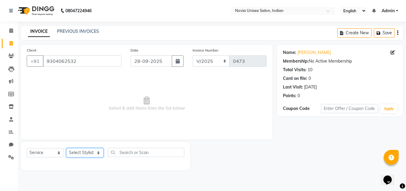
click at [87, 149] on select "Select Stylist [PERSON_NAME] DINGG [PERSON_NAME] housesale [PERSON_NAME] [PERSO…" at bounding box center [84, 152] width 37 height 9
click at [97, 155] on select "Select Stylist [PERSON_NAME] DINGG [PERSON_NAME] housesale [PERSON_NAME] [PERSO…" at bounding box center [84, 152] width 37 height 9
select select "89593"
click at [66, 148] on select "Select Stylist [PERSON_NAME] DINGG [PERSON_NAME] housesale [PERSON_NAME] [PERSO…" at bounding box center [84, 152] width 37 height 9
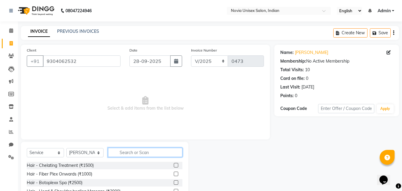
click at [132, 155] on input "text" at bounding box center [145, 152] width 74 height 9
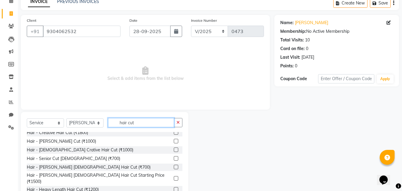
scroll to position [119, 0]
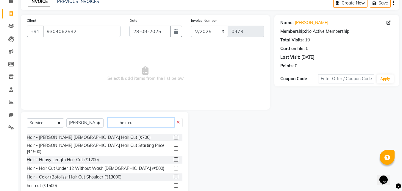
type input "hair cut"
click at [174, 183] on label at bounding box center [176, 185] width 4 height 4
click at [174, 184] on input "checkbox" at bounding box center [176, 186] width 4 height 4
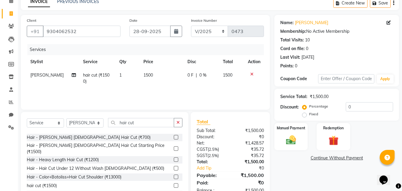
click at [174, 183] on label at bounding box center [176, 185] width 4 height 4
click at [174, 184] on input "checkbox" at bounding box center [176, 186] width 4 height 4
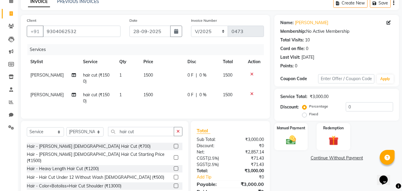
checkbox input "false"
click at [151, 94] on td "1500" at bounding box center [162, 98] width 44 height 20
select select "89593"
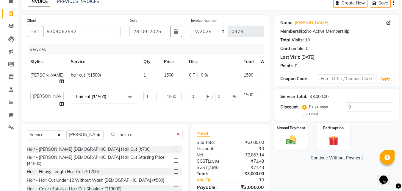
click at [164, 94] on input "1500" at bounding box center [173, 96] width 18 height 9
type input "1200"
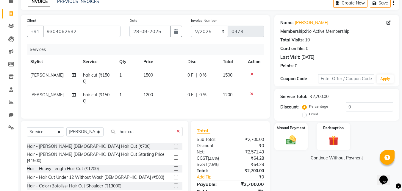
click at [292, 171] on div "Name: Krishna Samanta Membership: No Active Membership Total Visits: 10 Card on…" at bounding box center [338, 112] width 129 height 194
click at [95, 136] on select "Select Stylist [PERSON_NAME] DINGG [PERSON_NAME] housesale [PERSON_NAME] [PERSO…" at bounding box center [84, 131] width 37 height 9
select select "89592"
click at [66, 132] on select "Select Stylist [PERSON_NAME] DINGG [PERSON_NAME] housesale [PERSON_NAME] [PERSO…" at bounding box center [84, 131] width 37 height 9
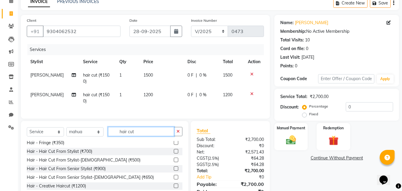
drag, startPoint x: 127, startPoint y: 136, endPoint x: 105, endPoint y: 136, distance: 22.6
click at [105, 136] on div "Select Service Product Membership Package Voucher Prepaid Gift Card Select Styl…" at bounding box center [105, 134] width 156 height 14
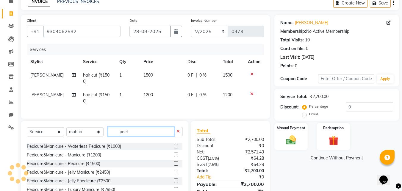
scroll to position [70, 0]
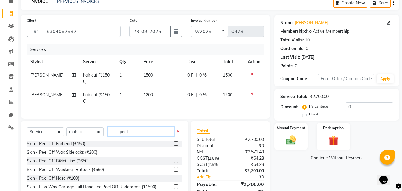
type input "peel"
click at [174, 154] on label at bounding box center [176, 152] width 4 height 4
click at [174, 154] on input "checkbox" at bounding box center [176, 152] width 4 height 4
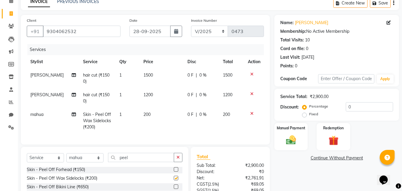
checkbox input "false"
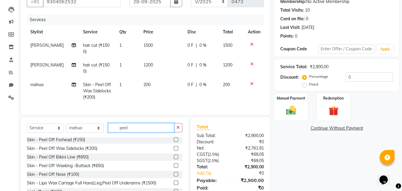
drag, startPoint x: 141, startPoint y: 131, endPoint x: 105, endPoint y: 132, distance: 36.6
click at [105, 132] on div "Select Service Product Membership Package Voucher Prepaid Gift Card Select Styl…" at bounding box center [105, 130] width 156 height 14
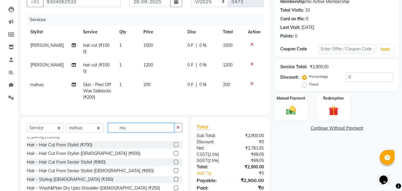
scroll to position [0, 0]
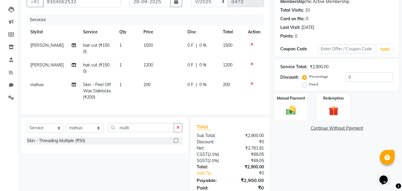
click at [176, 143] on label at bounding box center [176, 140] width 4 height 4
click at [176, 143] on input "checkbox" at bounding box center [176, 141] width 4 height 4
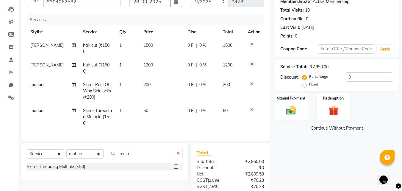
click at [119, 110] on td "1" at bounding box center [128, 117] width 24 height 26
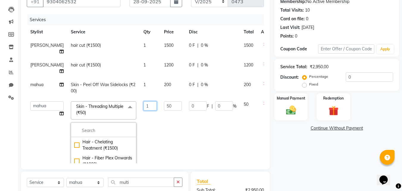
click at [143, 107] on input "1" at bounding box center [149, 105] width 13 height 9
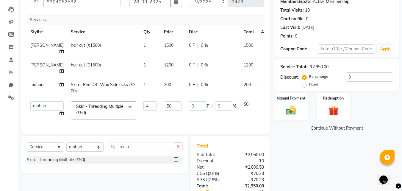
click at [309, 158] on div "Name: Krishna Samanta Membership: No Active Membership Total Visits: 10 Card on…" at bounding box center [338, 104] width 129 height 238
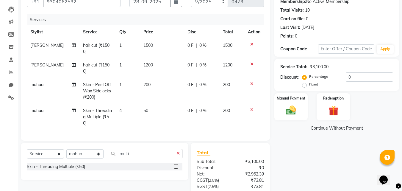
scroll to position [106, 0]
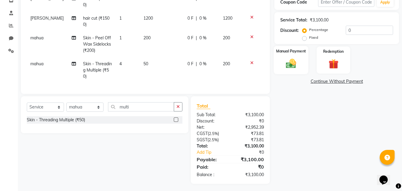
click at [296, 60] on img at bounding box center [291, 63] width 17 height 12
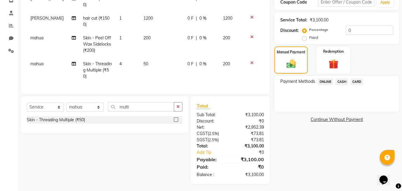
click at [357, 80] on span "CARD" at bounding box center [357, 81] width 13 height 7
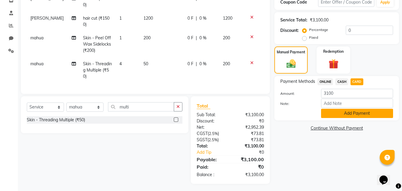
click at [354, 115] on button "Add Payment" at bounding box center [357, 113] width 72 height 9
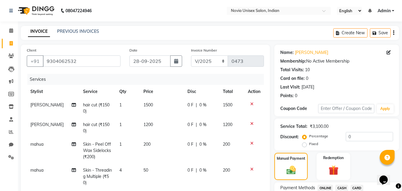
scroll to position [119, 0]
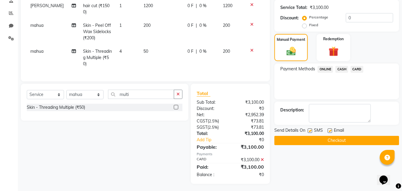
click at [350, 141] on button "Checkout" at bounding box center [336, 140] width 125 height 9
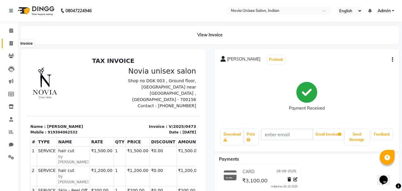
click at [13, 43] on span at bounding box center [11, 43] width 10 height 7
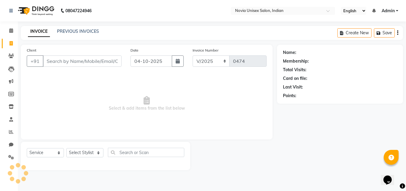
click at [73, 62] on input "Client" at bounding box center [82, 60] width 79 height 11
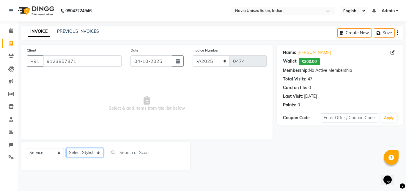
click at [90, 153] on select "Select Stylist [PERSON_NAME] DINGG [PERSON_NAME] housesale [PERSON_NAME] [PERSO…" at bounding box center [84, 152] width 37 height 9
click at [148, 62] on input "04-10-2025" at bounding box center [152, 60] width 42 height 11
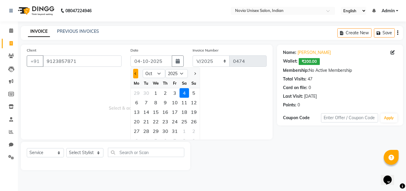
click at [137, 74] on button "Previous month" at bounding box center [135, 74] width 5 height 10
click at [194, 121] on div "28" at bounding box center [194, 122] width 10 height 10
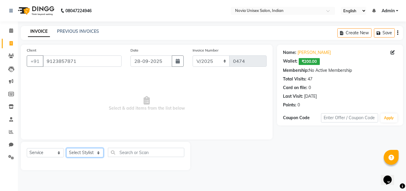
click at [90, 150] on select "Select Stylist [PERSON_NAME] DINGG [PERSON_NAME] housesale [PERSON_NAME] [PERSO…" at bounding box center [84, 152] width 37 height 9
click at [66, 148] on select "Select Stylist [PERSON_NAME] DINGG [PERSON_NAME] housesale [PERSON_NAME] [PERSO…" at bounding box center [84, 152] width 37 height 9
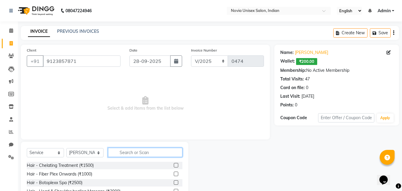
click at [123, 150] on input "text" at bounding box center [145, 152] width 74 height 9
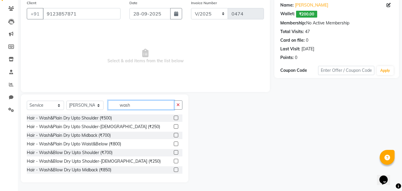
scroll to position [48, 0]
click at [174, 135] on label at bounding box center [176, 134] width 4 height 4
click at [174, 135] on input "checkbox" at bounding box center [176, 135] width 4 height 4
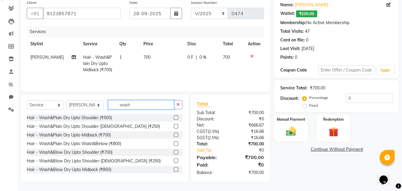
drag, startPoint x: 143, startPoint y: 110, endPoint x: 103, endPoint y: 112, distance: 39.9
click at [103, 112] on div "Select Service Product Membership Package Voucher Prepaid Gift Card Select Styl…" at bounding box center [105, 107] width 156 height 14
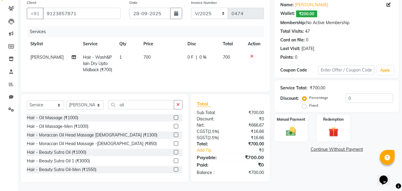
click at [174, 120] on label at bounding box center [176, 117] width 4 height 4
click at [174, 120] on input "checkbox" at bounding box center [176, 118] width 4 height 4
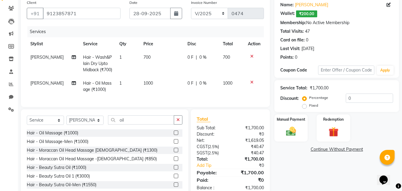
scroll to position [18, 0]
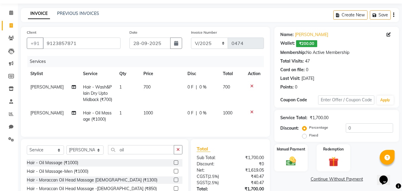
click at [148, 87] on td "700" at bounding box center [162, 93] width 44 height 26
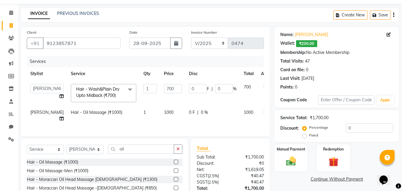
click at [160, 87] on td "700" at bounding box center [172, 92] width 25 height 25
drag, startPoint x: 164, startPoint y: 89, endPoint x: 132, endPoint y: 89, distance: 32.1
click at [132, 89] on tr "Ankita Bikash DINGG fardeen housesale laxmipriya mahua MUJAMMIL Rahul Sumanta T…" at bounding box center [152, 92] width 250 height 25
click at [265, 22] on div "INVOICE PREVIOUS INVOICES Create New Save" at bounding box center [210, 15] width 378 height 14
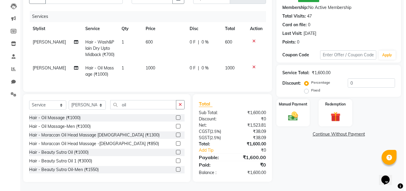
scroll to position [0, 0]
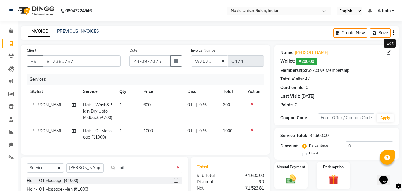
click at [387, 53] on icon at bounding box center [389, 52] width 4 height 4
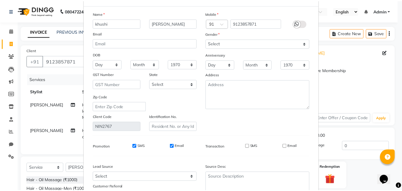
scroll to position [73, 0]
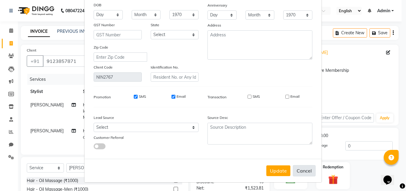
click at [305, 170] on button "Cancel" at bounding box center [304, 170] width 23 height 11
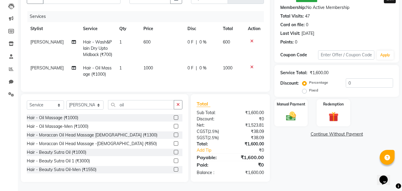
scroll to position [44, 0]
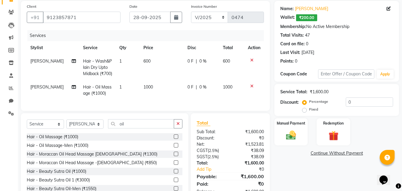
click at [308, 17] on span "₹200.00" at bounding box center [306, 17] width 21 height 7
click at [331, 136] on img at bounding box center [333, 135] width 17 height 13
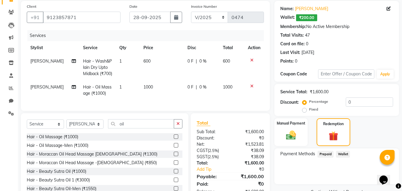
click at [340, 152] on span "Wallet" at bounding box center [343, 154] width 14 height 7
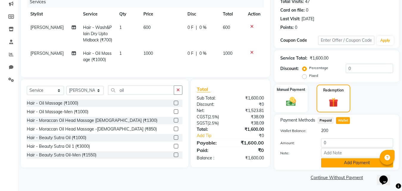
click at [344, 164] on button "Add Payment" at bounding box center [357, 162] width 72 height 9
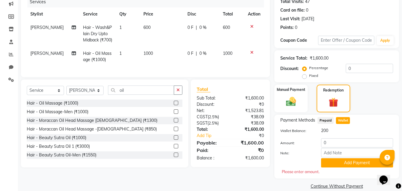
scroll to position [86, 0]
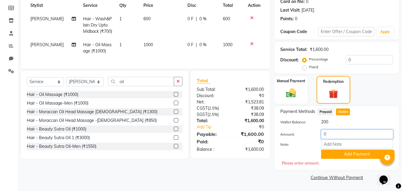
click at [341, 132] on input "0" at bounding box center [357, 133] width 72 height 9
click at [347, 157] on button "Add Payment" at bounding box center [357, 153] width 72 height 9
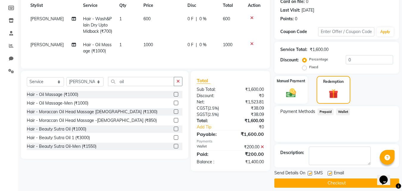
scroll to position [92, 0]
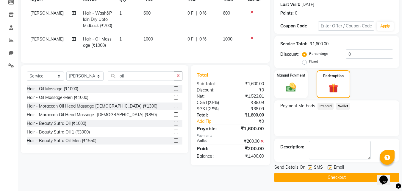
click at [310, 168] on label at bounding box center [310, 167] width 4 height 4
click at [310, 168] on input "checkbox" at bounding box center [310, 168] width 4 height 4
click at [331, 166] on label at bounding box center [330, 167] width 4 height 4
click at [331, 166] on input "checkbox" at bounding box center [330, 168] width 4 height 4
click at [298, 80] on div "Manual Payment" at bounding box center [291, 84] width 35 height 29
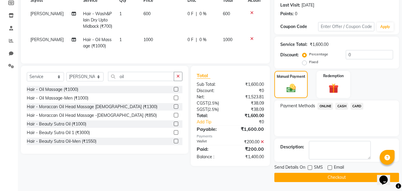
click at [324, 105] on span "ONLINE" at bounding box center [325, 106] width 15 height 7
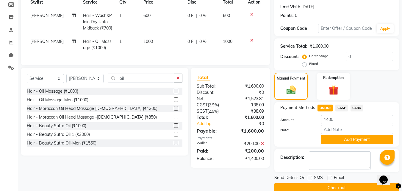
scroll to position [100, 0]
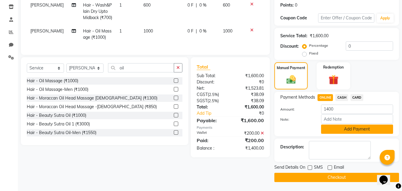
click at [365, 126] on button "Add Payment" at bounding box center [357, 128] width 72 height 9
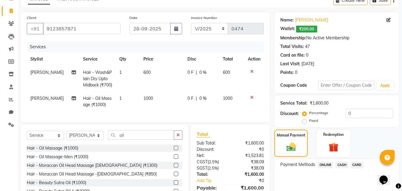
scroll to position [92, 0]
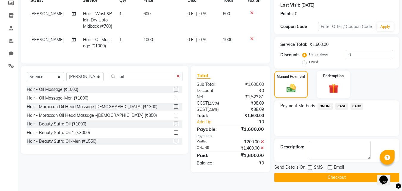
click at [327, 176] on button "Checkout" at bounding box center [336, 177] width 125 height 9
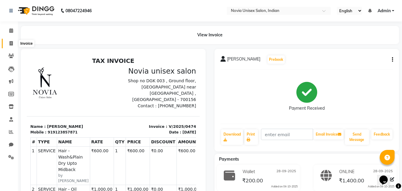
click at [11, 44] on icon at bounding box center [11, 43] width 3 height 4
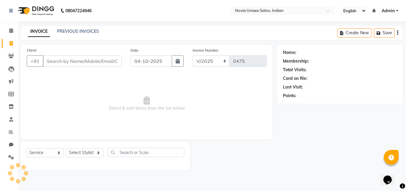
click at [62, 57] on input "Client" at bounding box center [82, 60] width 79 height 11
click at [112, 63] on span "Add Client" at bounding box center [107, 61] width 24 height 6
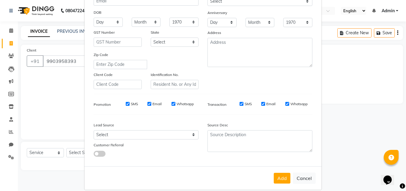
scroll to position [84, 0]
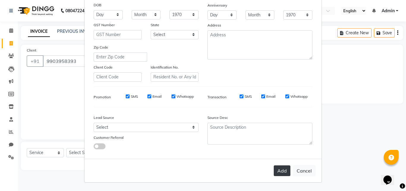
click at [286, 171] on button "Add" at bounding box center [282, 170] width 17 height 11
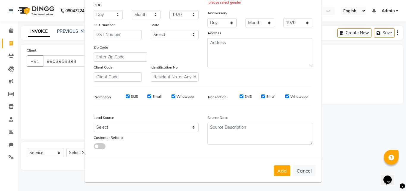
scroll to position [24, 0]
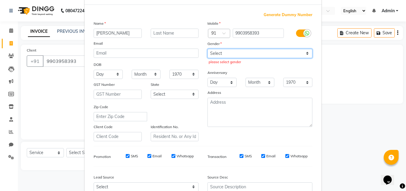
click at [239, 54] on select "Select Male Female Other Prefer Not To Say" at bounding box center [260, 53] width 105 height 9
click at [208, 49] on select "Select Male Female Other Prefer Not To Say" at bounding box center [260, 53] width 105 height 9
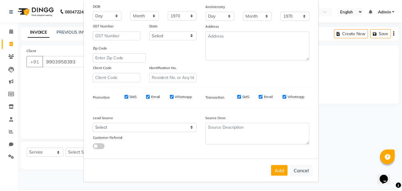
scroll to position [84, 0]
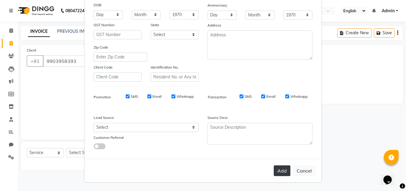
click at [279, 171] on button "Add" at bounding box center [282, 170] width 17 height 11
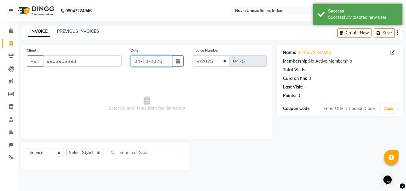
click at [151, 62] on input "04-10-2025" at bounding box center [152, 60] width 42 height 11
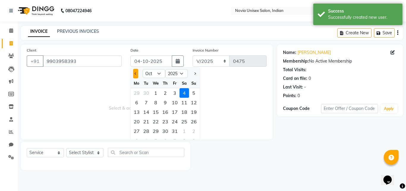
click at [137, 75] on button "Previous month" at bounding box center [135, 74] width 5 height 10
click at [191, 121] on div "28" at bounding box center [194, 122] width 10 height 10
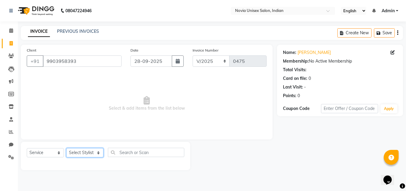
click at [90, 154] on select "Select Stylist [PERSON_NAME] DINGG [PERSON_NAME] housesale [PERSON_NAME] [PERSO…" at bounding box center [84, 152] width 37 height 9
click at [66, 148] on select "Select Stylist [PERSON_NAME] DINGG [PERSON_NAME] housesale [PERSON_NAME] [PERSO…" at bounding box center [84, 152] width 37 height 9
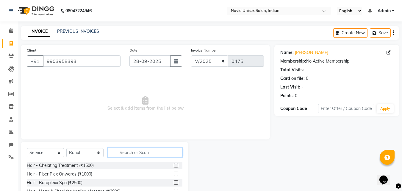
click at [135, 154] on input "text" at bounding box center [145, 152] width 74 height 9
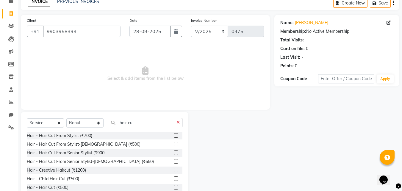
click at [174, 144] on label at bounding box center [176, 144] width 4 height 4
click at [174, 144] on input "checkbox" at bounding box center [176, 144] width 4 height 4
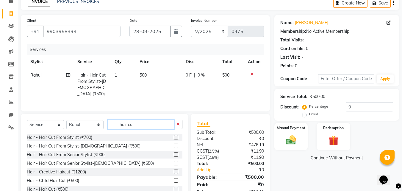
drag, startPoint x: 152, startPoint y: 119, endPoint x: 103, endPoint y: 122, distance: 48.6
click at [103, 122] on div "Select Service Product Membership Package Voucher Prepaid Gift Card Select Styl…" at bounding box center [105, 127] width 156 height 14
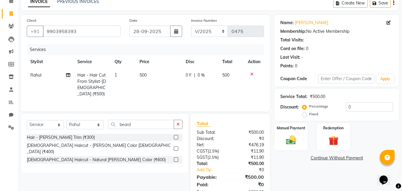
click at [177, 135] on label at bounding box center [176, 137] width 4 height 4
click at [177, 135] on input "checkbox" at bounding box center [176, 137] width 4 height 4
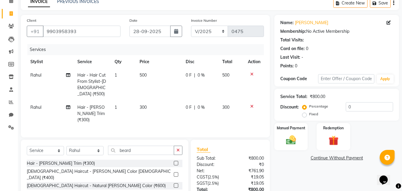
scroll to position [60, 0]
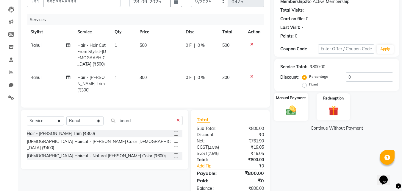
click at [293, 110] on img at bounding box center [291, 110] width 17 height 12
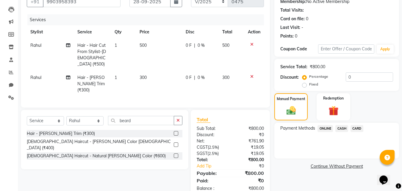
click at [342, 130] on span "CASH" at bounding box center [341, 128] width 13 height 7
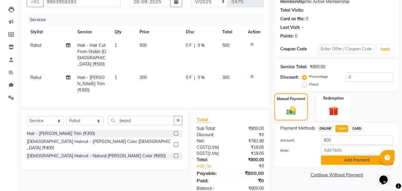
click at [339, 162] on button "Add Payment" at bounding box center [357, 159] width 72 height 9
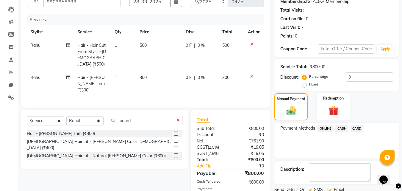
scroll to position [88, 0]
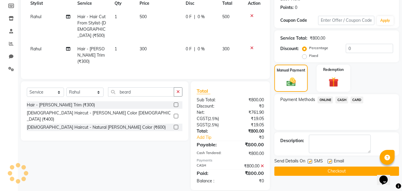
drag, startPoint x: 309, startPoint y: 161, endPoint x: 328, endPoint y: 162, distance: 18.8
click at [310, 161] on label at bounding box center [310, 161] width 4 height 4
click at [310, 161] on input "checkbox" at bounding box center [310, 162] width 4 height 4
click at [330, 162] on label at bounding box center [330, 161] width 4 height 4
click at [330, 162] on input "checkbox" at bounding box center [330, 162] width 4 height 4
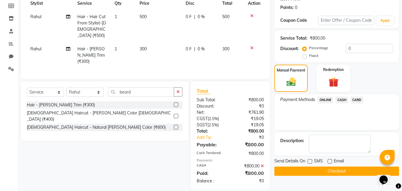
click at [330, 171] on button "Checkout" at bounding box center [336, 170] width 125 height 9
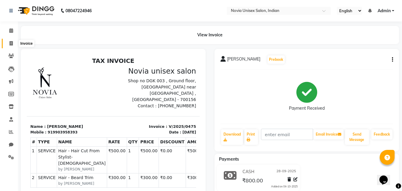
click at [10, 46] on span at bounding box center [11, 43] width 10 height 7
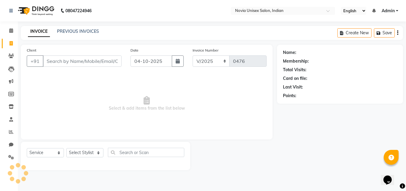
click at [78, 58] on input "Client" at bounding box center [82, 60] width 79 height 11
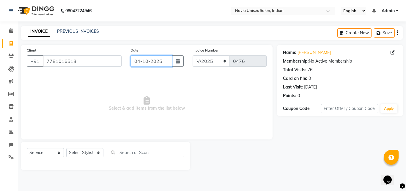
click at [151, 64] on input "04-10-2025" at bounding box center [152, 60] width 42 height 11
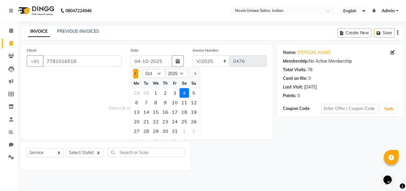
click at [135, 74] on button "Previous month" at bounding box center [135, 74] width 5 height 10
click at [195, 119] on div "28" at bounding box center [194, 122] width 10 height 10
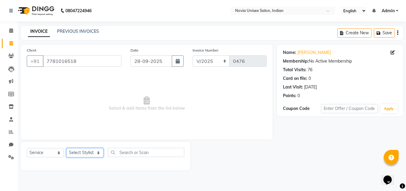
click at [86, 150] on select "Select Stylist [PERSON_NAME] DINGG [PERSON_NAME] housesale [PERSON_NAME] [PERSO…" at bounding box center [84, 152] width 37 height 9
click at [66, 148] on select "Select Stylist [PERSON_NAME] DINGG [PERSON_NAME] housesale [PERSON_NAME] [PERSO…" at bounding box center [84, 152] width 37 height 9
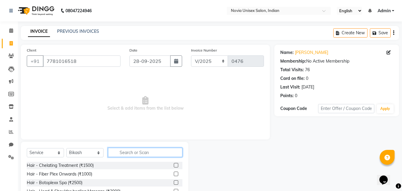
click at [123, 150] on input "text" at bounding box center [145, 152] width 74 height 9
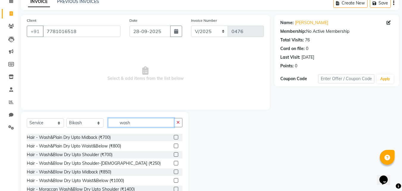
scroll to position [30, 0]
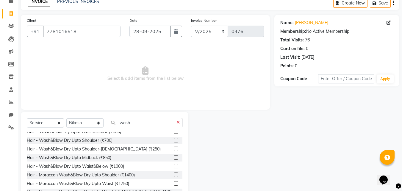
click at [174, 157] on label at bounding box center [176, 157] width 4 height 4
click at [174, 157] on input "checkbox" at bounding box center [176, 158] width 4 height 4
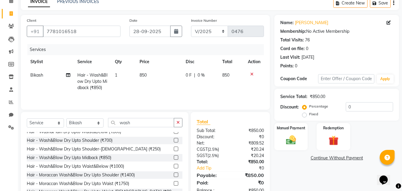
click at [148, 71] on td "850" at bounding box center [159, 81] width 46 height 26
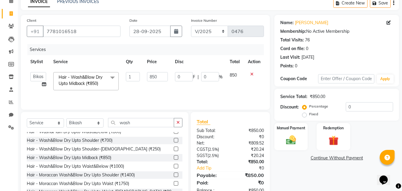
click at [148, 71] on td "850" at bounding box center [157, 80] width 28 height 25
drag, startPoint x: 159, startPoint y: 77, endPoint x: 143, endPoint y: 82, distance: 16.8
click at [143, 82] on tr "Ankita Bikash DINGG fardeen housesale laxmipriya mahua MUJAMMIL Rahul Sumanta T…" at bounding box center [145, 80] width 237 height 25
click at [284, 166] on div "Name: Divya Pal Membership: No Active Membership Total Visits: 76 Card on file:…" at bounding box center [338, 107] width 129 height 185
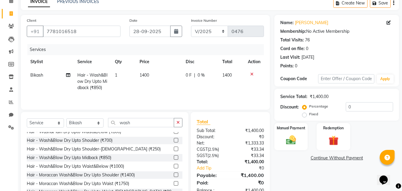
scroll to position [48, 0]
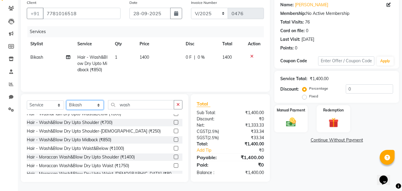
click at [91, 107] on select "Select Stylist [PERSON_NAME] DINGG [PERSON_NAME] housesale [PERSON_NAME] [PERSO…" at bounding box center [84, 104] width 37 height 9
click at [66, 100] on select "Select Stylist [PERSON_NAME] DINGG [PERSON_NAME] housesale [PERSON_NAME] [PERSO…" at bounding box center [84, 104] width 37 height 9
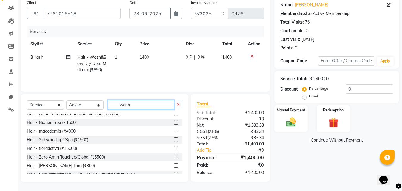
drag, startPoint x: 143, startPoint y: 101, endPoint x: 85, endPoint y: 106, distance: 58.2
click at [85, 106] on div "Select Service Product Membership Package Voucher Prepaid Gift Card Select Styl…" at bounding box center [105, 107] width 156 height 14
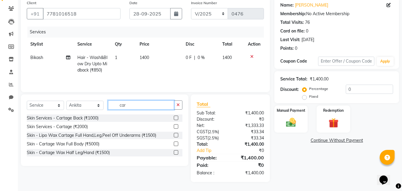
scroll to position [47, 0]
click at [174, 117] on label at bounding box center [176, 117] width 4 height 4
click at [174, 117] on input "checkbox" at bounding box center [176, 118] width 4 height 4
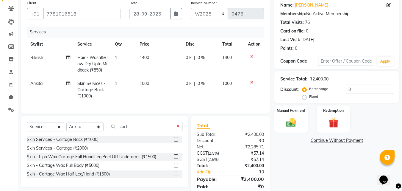
click at [176, 150] on label at bounding box center [176, 148] width 4 height 4
click at [176, 150] on input "checkbox" at bounding box center [176, 148] width 4 height 4
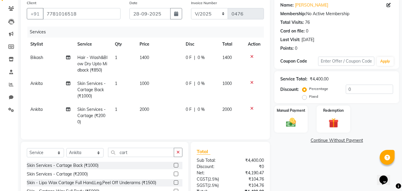
click at [252, 81] on icon at bounding box center [251, 82] width 3 height 4
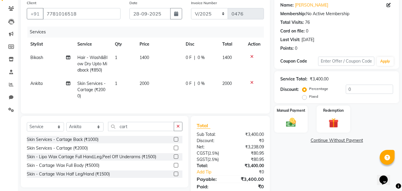
click at [150, 85] on td "2000" at bounding box center [159, 90] width 46 height 26
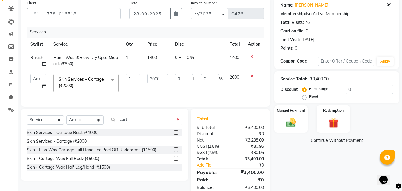
click at [150, 85] on td "2000" at bounding box center [158, 83] width 28 height 25
drag, startPoint x: 165, startPoint y: 80, endPoint x: 136, endPoint y: 81, distance: 28.6
click at [136, 81] on tr "Ankita Bikash DINGG fardeen housesale laxmipriya mahua MUJAMMIL Rahul Sumanta T…" at bounding box center [145, 83] width 237 height 25
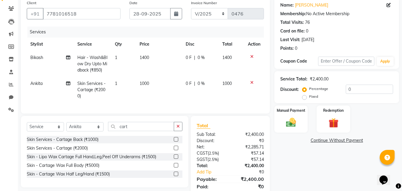
click at [298, 170] on div "Name: Divya Pal Membership: No Active Membership Total Visits: 76 Card on file:…" at bounding box center [338, 100] width 129 height 206
click at [132, 131] on input "cart" at bounding box center [141, 126] width 66 height 9
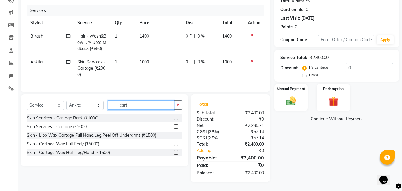
click at [146, 102] on input "cart" at bounding box center [141, 104] width 66 height 9
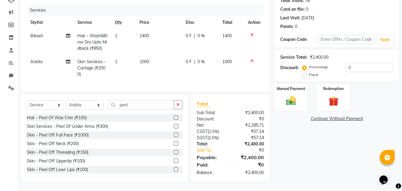
click at [174, 128] on label at bounding box center [176, 126] width 4 height 4
click at [174, 128] on input "checkbox" at bounding box center [176, 126] width 4 height 4
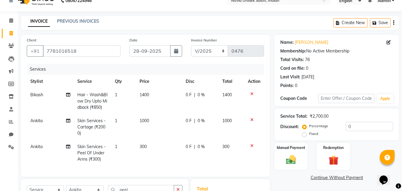
scroll to position [99, 0]
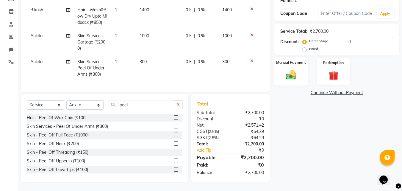
click at [290, 69] on img at bounding box center [291, 75] width 17 height 12
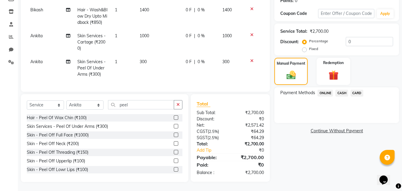
click at [323, 90] on span "ONLINE" at bounding box center [325, 93] width 15 height 7
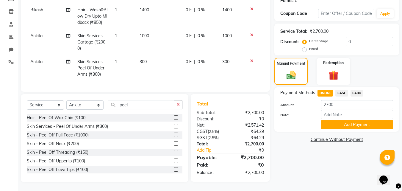
click at [358, 90] on span "CARD" at bounding box center [357, 93] width 13 height 7
click at [359, 120] on button "Add Payment" at bounding box center [357, 124] width 72 height 9
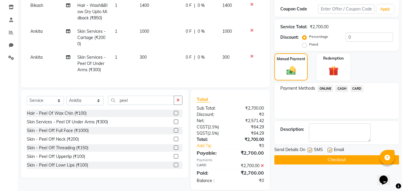
click at [310, 148] on label at bounding box center [310, 150] width 4 height 4
click at [310, 148] on input "checkbox" at bounding box center [310, 150] width 4 height 4
click at [329, 149] on label at bounding box center [330, 150] width 4 height 4
click at [329, 149] on input "checkbox" at bounding box center [330, 150] width 4 height 4
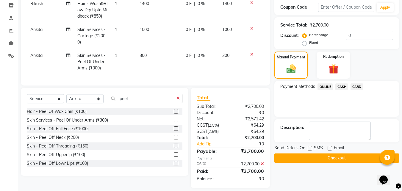
scroll to position [112, 0]
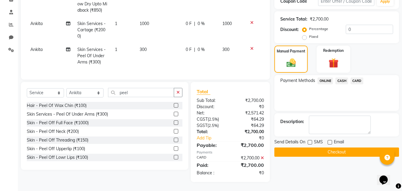
click at [330, 147] on button "Checkout" at bounding box center [336, 151] width 125 height 9
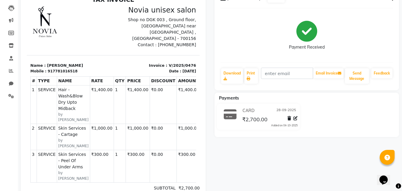
scroll to position [89, 0]
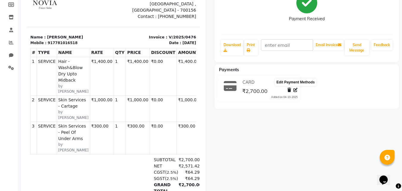
click at [297, 91] on icon at bounding box center [295, 90] width 4 height 4
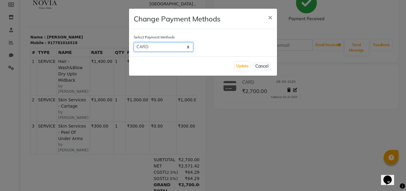
click at [168, 42] on select "ONLINE CASH CARD" at bounding box center [164, 46] width 60 height 9
click at [272, 17] on span "×" at bounding box center [270, 16] width 4 height 9
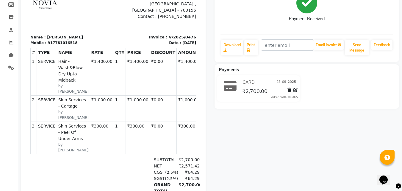
scroll to position [30, 0]
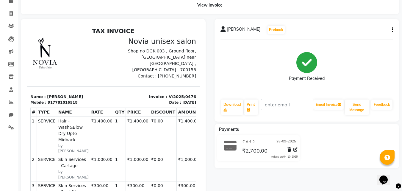
click at [393, 30] on icon "button" at bounding box center [392, 30] width 1 height 0
click at [348, 39] on div "Edit Invoice" at bounding box center [352, 37] width 61 height 7
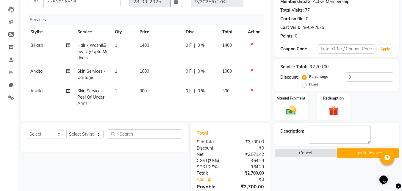
scroll to position [89, 0]
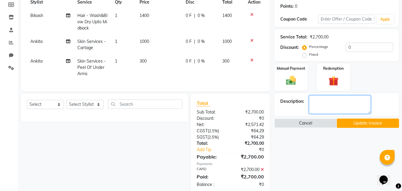
click at [323, 107] on textarea at bounding box center [340, 104] width 62 height 18
click at [263, 171] on icon at bounding box center [262, 169] width 3 height 4
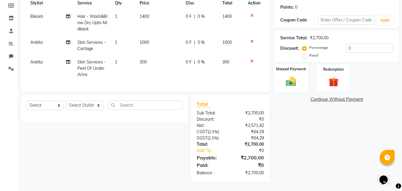
drag, startPoint x: 296, startPoint y: 76, endPoint x: 302, endPoint y: 84, distance: 9.8
click at [296, 76] on img at bounding box center [291, 81] width 17 height 12
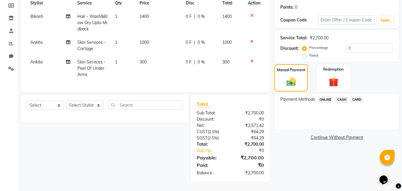
click at [359, 98] on span "CARD" at bounding box center [357, 99] width 13 height 7
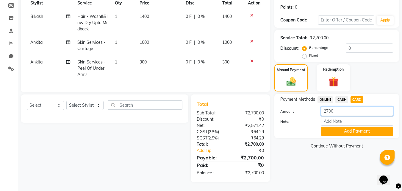
drag, startPoint x: 351, startPoint y: 113, endPoint x: 310, endPoint y: 112, distance: 41.7
click at [310, 112] on div "Amount: 2700" at bounding box center [337, 112] width 122 height 10
click at [366, 129] on button "Add Payment" at bounding box center [357, 130] width 72 height 9
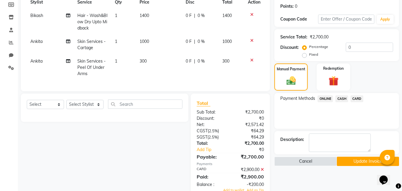
scroll to position [110, 0]
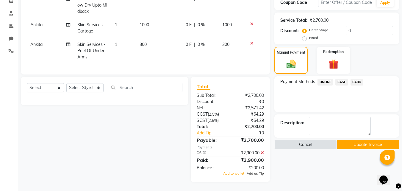
click at [261, 174] on span "Add as Tip" at bounding box center [255, 173] width 17 height 4
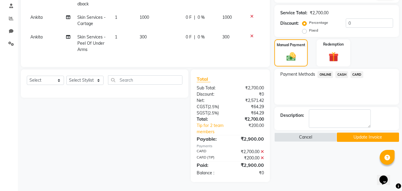
scroll to position [118, 0]
click at [368, 135] on button "Update Invoice" at bounding box center [368, 136] width 62 height 9
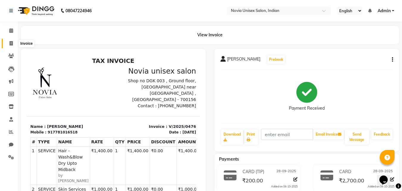
click at [15, 41] on span at bounding box center [11, 43] width 10 height 7
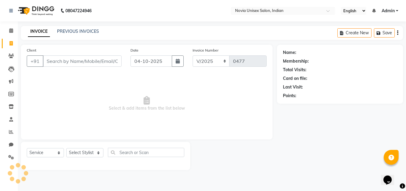
click at [76, 61] on input "Client" at bounding box center [82, 60] width 79 height 11
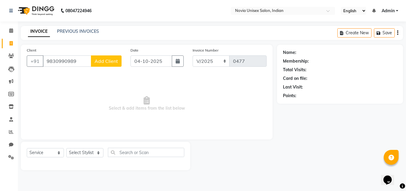
click at [100, 60] on span "Add Client" at bounding box center [107, 61] width 24 height 6
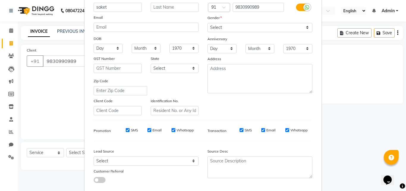
scroll to position [84, 0]
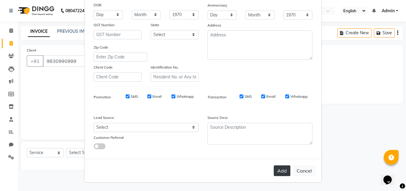
click at [284, 171] on button "Add" at bounding box center [282, 170] width 17 height 11
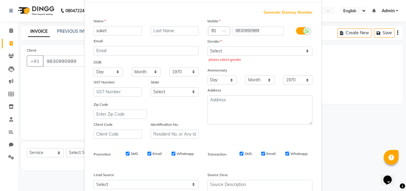
scroll to position [24, 0]
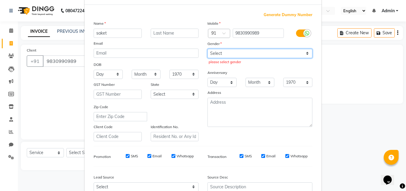
click at [248, 55] on select "Select Male Female Other Prefer Not To Say" at bounding box center [260, 53] width 105 height 9
click at [208, 49] on select "Select Male Female Other Prefer Not To Say" at bounding box center [260, 53] width 105 height 9
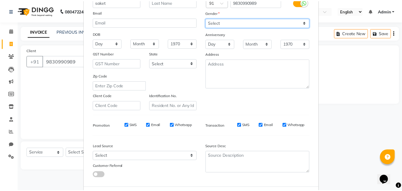
scroll to position [84, 0]
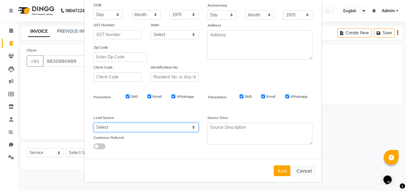
click at [126, 129] on select "Select Walk-in Referral Internet Friend Word of Mouth Advertisement Facebook Ju…" at bounding box center [146, 127] width 105 height 9
click at [94, 123] on select "Select Walk-in Referral Internet Friend Word of Mouth Advertisement Facebook Ju…" at bounding box center [146, 127] width 105 height 9
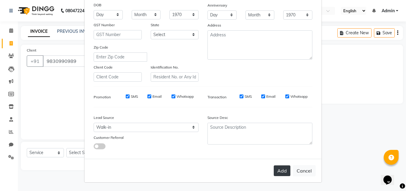
click at [282, 170] on button "Add" at bounding box center [282, 170] width 17 height 11
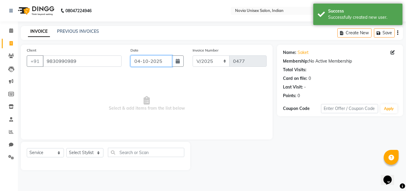
click at [152, 64] on input "04-10-2025" at bounding box center [152, 60] width 42 height 11
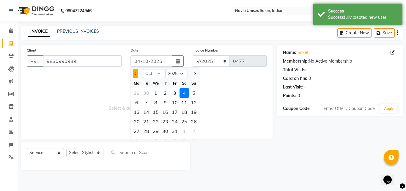
click at [137, 74] on span "Previous month" at bounding box center [136, 73] width 2 height 2
click at [193, 122] on div "28" at bounding box center [194, 122] width 10 height 10
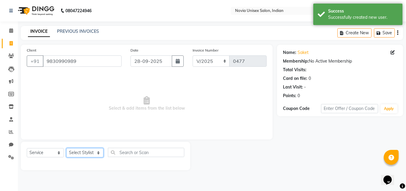
click at [82, 151] on select "Select Stylist [PERSON_NAME] DINGG [PERSON_NAME] housesale [PERSON_NAME] [PERSO…" at bounding box center [84, 152] width 37 height 9
click at [66, 148] on select "Select Stylist [PERSON_NAME] DINGG [PERSON_NAME] housesale [PERSON_NAME] [PERSO…" at bounding box center [84, 152] width 37 height 9
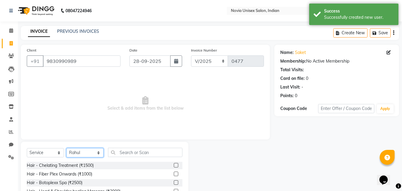
scroll to position [30, 0]
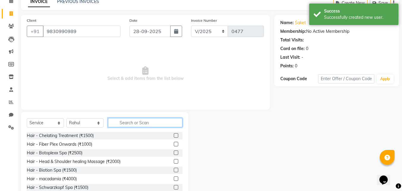
click at [139, 118] on input "text" at bounding box center [145, 122] width 74 height 9
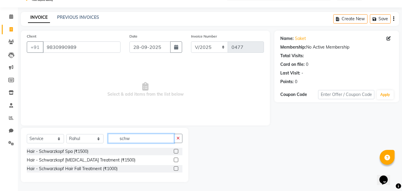
scroll to position [14, 0]
click at [175, 151] on label at bounding box center [176, 151] width 4 height 4
click at [175, 151] on input "checkbox" at bounding box center [176, 151] width 4 height 4
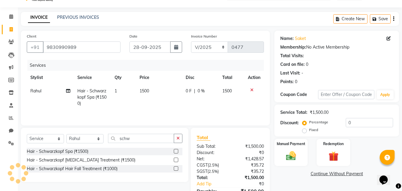
click at [154, 90] on td "1500" at bounding box center [159, 97] width 46 height 26
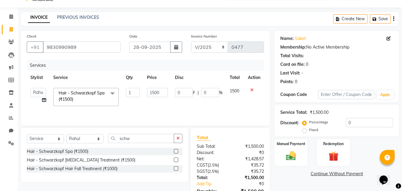
click at [154, 90] on input "1500" at bounding box center [157, 92] width 21 height 9
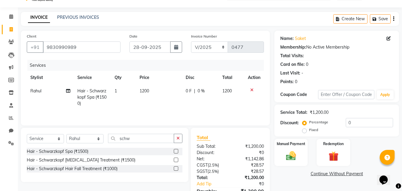
scroll to position [44, 0]
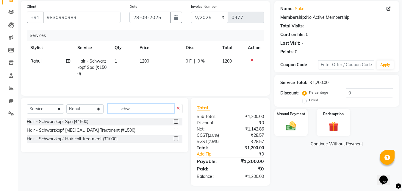
drag, startPoint x: 140, startPoint y: 108, endPoint x: 108, endPoint y: 109, distance: 31.9
click at [108, 109] on div "Select Service Product Membership Package Voucher Prepaid Gift Card Select Styl…" at bounding box center [105, 111] width 156 height 14
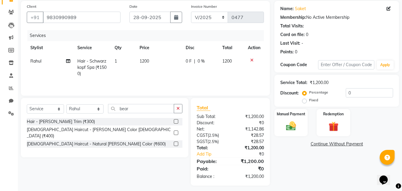
click at [176, 119] on label at bounding box center [176, 121] width 4 height 4
click at [176, 120] on input "checkbox" at bounding box center [176, 122] width 4 height 4
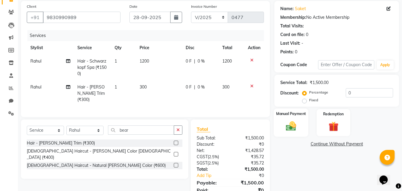
click at [295, 130] on img at bounding box center [291, 126] width 17 height 12
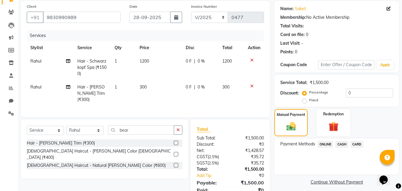
click at [343, 144] on span "CASH" at bounding box center [341, 144] width 13 height 7
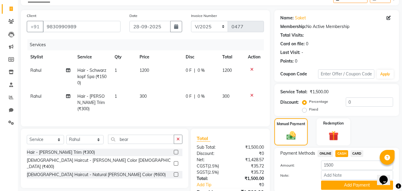
scroll to position [67, 0]
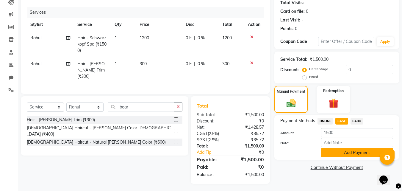
click at [347, 153] on button "Add Payment" at bounding box center [357, 152] width 72 height 9
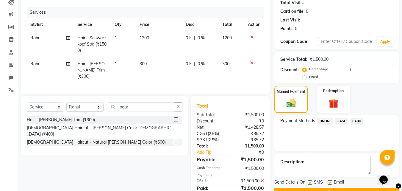
scroll to position [88, 0]
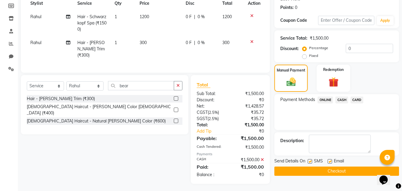
click at [311, 161] on label at bounding box center [310, 161] width 4 height 4
click at [311, 161] on input "checkbox" at bounding box center [310, 162] width 4 height 4
click at [330, 162] on label at bounding box center [330, 161] width 4 height 4
click at [330, 162] on input "checkbox" at bounding box center [330, 162] width 4 height 4
click at [337, 173] on button "Checkout" at bounding box center [336, 170] width 125 height 9
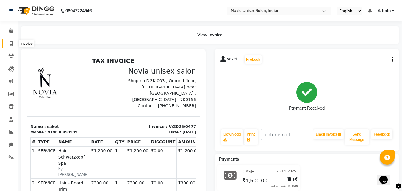
click at [12, 46] on span at bounding box center [11, 43] width 10 height 7
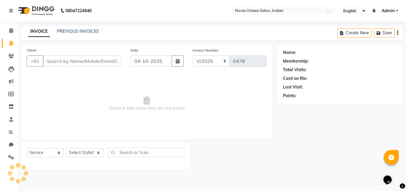
click at [73, 63] on input "Client" at bounding box center [82, 60] width 79 height 11
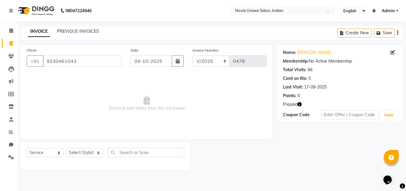
click at [300, 104] on icon "button" at bounding box center [300, 104] width 4 height 4
click at [303, 141] on div "Name: Ankit Agarwal Membership: No Active Membership Total Visits: 66 Card on f…" at bounding box center [342, 107] width 131 height 125
click at [53, 154] on select "Select Service Product Membership Package Voucher Prepaid Gift Card" at bounding box center [45, 152] width 37 height 9
click at [27, 148] on select "Select Service Product Membership Package Voucher Prepaid Gift Card" at bounding box center [45, 152] width 37 height 9
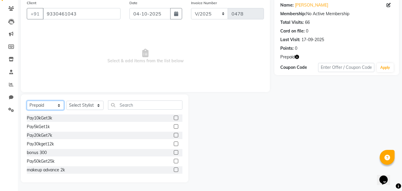
scroll to position [48, 0]
click at [88, 106] on select "Select Stylist [PERSON_NAME] DINGG [PERSON_NAME] housesale [PERSON_NAME] [PERSO…" at bounding box center [84, 104] width 37 height 9
click at [66, 100] on select "Select Stylist [PERSON_NAME] DINGG [PERSON_NAME] housesale [PERSON_NAME] [PERSO…" at bounding box center [84, 104] width 37 height 9
click at [174, 135] on label at bounding box center [176, 134] width 4 height 4
click at [174, 135] on input "checkbox" at bounding box center [176, 135] width 4 height 4
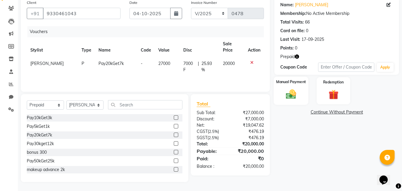
click at [292, 93] on img at bounding box center [291, 94] width 17 height 12
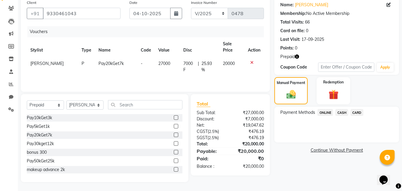
click at [355, 113] on span "CARD" at bounding box center [357, 112] width 13 height 7
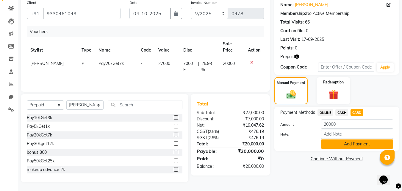
click at [370, 144] on button "Add Payment" at bounding box center [357, 143] width 72 height 9
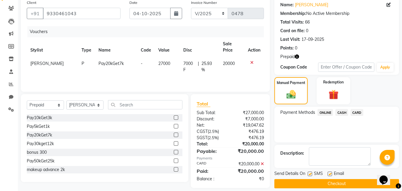
click at [311, 174] on label at bounding box center [310, 173] width 4 height 4
click at [311, 174] on input "checkbox" at bounding box center [310, 174] width 4 height 4
click at [329, 175] on label at bounding box center [330, 173] width 4 height 4
click at [329, 175] on input "checkbox" at bounding box center [330, 174] width 4 height 4
click at [335, 183] on button "Checkout" at bounding box center [336, 183] width 125 height 9
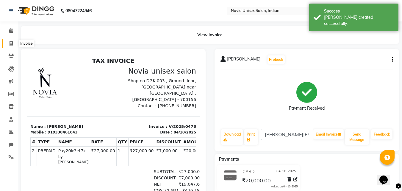
click at [15, 44] on span at bounding box center [11, 43] width 10 height 7
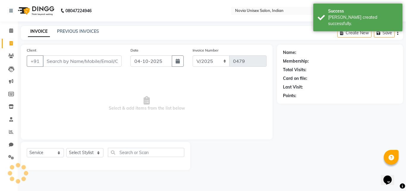
click at [72, 58] on input "Client" at bounding box center [82, 60] width 79 height 11
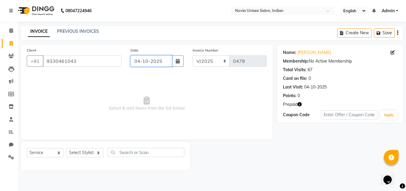
click at [162, 65] on input "04-10-2025" at bounding box center [152, 60] width 42 height 11
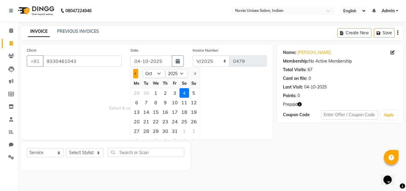
click at [136, 74] on span "Previous month" at bounding box center [136, 73] width 2 height 2
click at [195, 120] on div "28" at bounding box center [194, 122] width 10 height 10
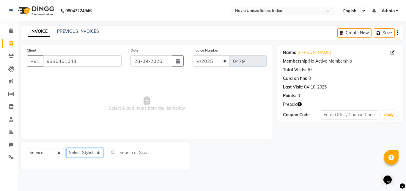
click at [83, 150] on select "Select Stylist [PERSON_NAME] DINGG [PERSON_NAME] housesale [PERSON_NAME] [PERSO…" at bounding box center [84, 152] width 37 height 9
click at [66, 148] on select "Select Stylist [PERSON_NAME] DINGG [PERSON_NAME] housesale [PERSON_NAME] [PERSO…" at bounding box center [84, 152] width 37 height 9
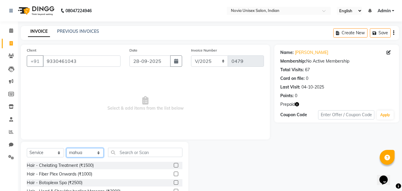
scroll to position [30, 0]
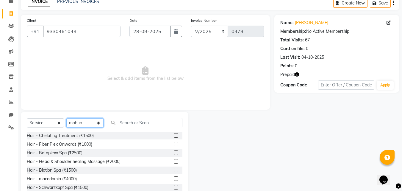
click at [96, 123] on select "Select Stylist [PERSON_NAME] DINGG [PERSON_NAME] housesale [PERSON_NAME] [PERSO…" at bounding box center [84, 122] width 37 height 9
click at [66, 118] on select "Select Stylist [PERSON_NAME] DINGG [PERSON_NAME] housesale [PERSON_NAME] [PERSO…" at bounding box center [84, 122] width 37 height 9
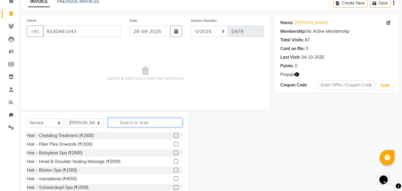
click at [135, 123] on input "text" at bounding box center [145, 122] width 74 height 9
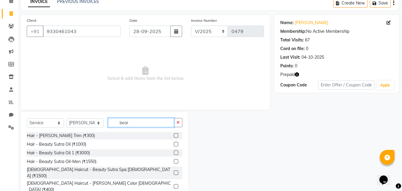
scroll to position [14, 0]
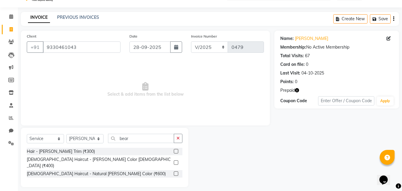
click at [176, 151] on label at bounding box center [176, 151] width 4 height 4
click at [176, 151] on input "checkbox" at bounding box center [176, 151] width 4 height 4
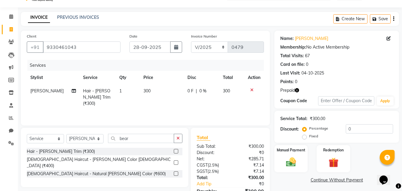
scroll to position [47, 0]
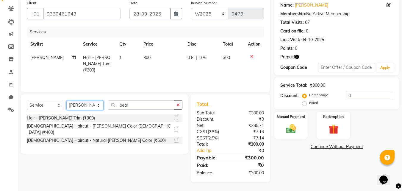
click at [84, 106] on select "Select Stylist [PERSON_NAME] DINGG [PERSON_NAME] housesale [PERSON_NAME] [PERSO…" at bounding box center [84, 105] width 37 height 9
click at [66, 101] on select "Select Stylist [PERSON_NAME] DINGG [PERSON_NAME] housesale [PERSON_NAME] [PERSO…" at bounding box center [84, 105] width 37 height 9
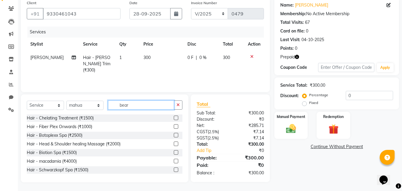
drag, startPoint x: 137, startPoint y: 103, endPoint x: 98, endPoint y: 107, distance: 39.2
click at [98, 107] on div "Select Service Product Membership Package Voucher Prepaid Gift Card Select Styl…" at bounding box center [105, 107] width 156 height 14
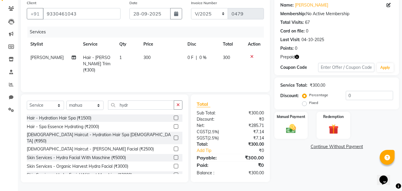
click at [169, 145] on div "[DEMOGRAPHIC_DATA] Haircut - [PERSON_NAME] Facial (₹2500)" at bounding box center [105, 148] width 156 height 7
click at [174, 146] on label at bounding box center [176, 148] width 4 height 4
click at [174, 147] on input "checkbox" at bounding box center [176, 149] width 4 height 4
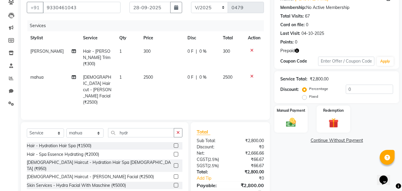
scroll to position [74, 0]
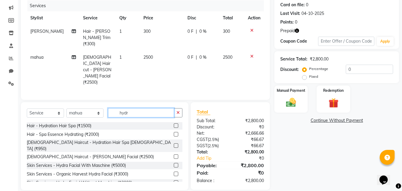
drag, startPoint x: 137, startPoint y: 106, endPoint x: 105, endPoint y: 106, distance: 31.5
click at [105, 108] on div "Select Service Product Membership Package Voucher Prepaid Gift Card Select Styl…" at bounding box center [105, 115] width 156 height 14
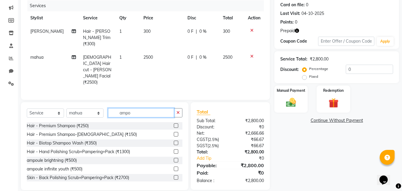
scroll to position [73, 0]
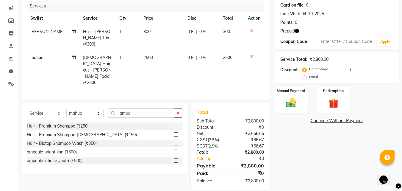
click at [175, 158] on label at bounding box center [176, 160] width 4 height 4
click at [175, 159] on input "checkbox" at bounding box center [176, 161] width 4 height 4
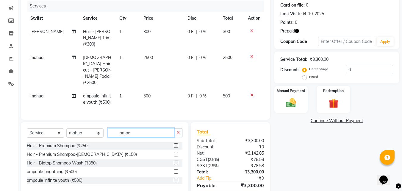
drag, startPoint x: 118, startPoint y: 123, endPoint x: 110, endPoint y: 123, distance: 7.4
click at [110, 128] on input "ampo" at bounding box center [141, 132] width 66 height 9
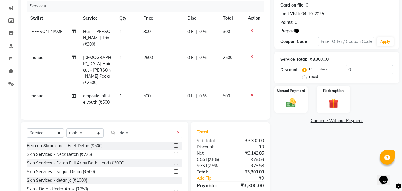
click at [174, 178] on label at bounding box center [176, 180] width 4 height 4
click at [174, 178] on input "checkbox" at bounding box center [176, 180] width 4 height 4
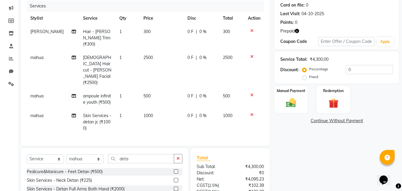
scroll to position [103, 0]
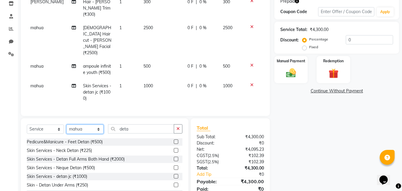
click at [93, 124] on select "Select Stylist [PERSON_NAME] DINGG [PERSON_NAME] housesale [PERSON_NAME] [PERSO…" at bounding box center [84, 128] width 37 height 9
click at [66, 124] on select "Select Stylist [PERSON_NAME] DINGG [PERSON_NAME] housesale [PERSON_NAME] [PERSO…" at bounding box center [84, 128] width 37 height 9
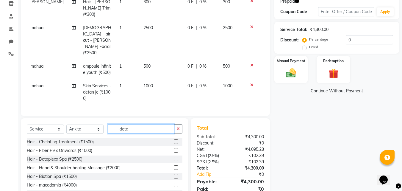
drag, startPoint x: 142, startPoint y: 123, endPoint x: 107, endPoint y: 126, distance: 35.3
click at [107, 126] on div "Select Service Product Membership Package Voucher Prepaid Gift Card Select Styl…" at bounding box center [105, 131] width 156 height 14
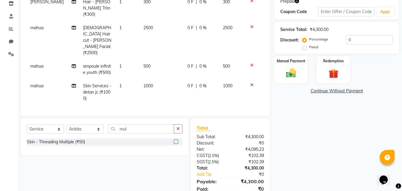
click at [176, 139] on label at bounding box center [176, 141] width 4 height 4
click at [176, 140] on input "checkbox" at bounding box center [176, 142] width 4 height 4
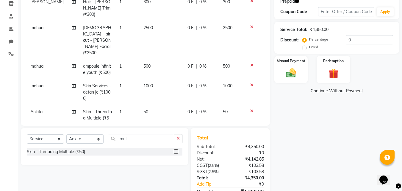
click at [121, 105] on td "1" at bounding box center [128, 118] width 24 height 26
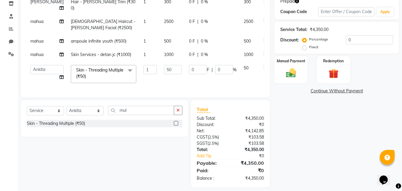
click at [121, 91] on div "Services Stylist Service Qty Price Disc Total Action fardeen Hair - Beard Trim …" at bounding box center [145, 31] width 237 height 121
click at [143, 74] on input "1" at bounding box center [149, 69] width 13 height 9
drag, startPoint x: 285, startPoint y: 156, endPoint x: 291, endPoint y: 158, distance: 6.8
click at [291, 158] on div "Name: Ankit Agarwal Membership: No Active Membership Total Visits: 67 Card on f…" at bounding box center [338, 64] width 129 height 245
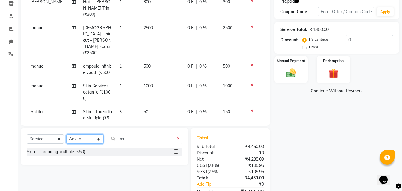
click at [94, 138] on select "Select Stylist [PERSON_NAME] DINGG [PERSON_NAME] housesale [PERSON_NAME] [PERSO…" at bounding box center [84, 138] width 37 height 9
click at [66, 134] on select "Select Stylist [PERSON_NAME] DINGG [PERSON_NAME] housesale [PERSON_NAME] [PERSO…" at bounding box center [84, 138] width 37 height 9
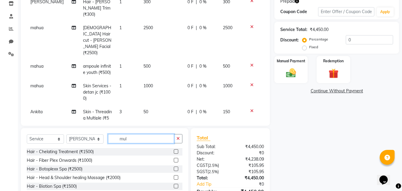
drag, startPoint x: 140, startPoint y: 140, endPoint x: 103, endPoint y: 141, distance: 36.9
click at [103, 141] on div "Select Service Product Membership Package Voucher Prepaid Gift Card Select Styl…" at bounding box center [105, 141] width 156 height 14
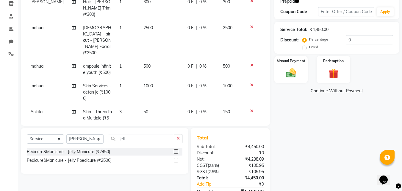
click at [176, 160] on label at bounding box center [176, 160] width 4 height 4
click at [176, 160] on input "checkbox" at bounding box center [176, 160] width 4 height 4
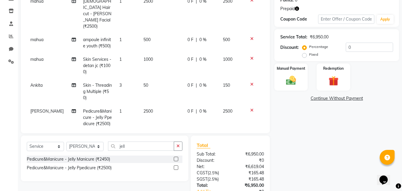
scroll to position [73, 0]
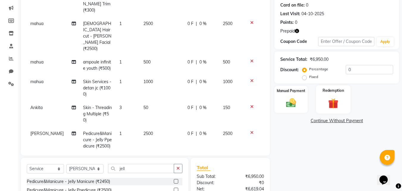
click at [334, 99] on img at bounding box center [333, 103] width 17 height 13
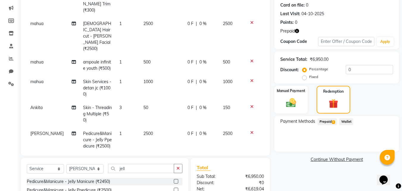
drag, startPoint x: 329, startPoint y: 121, endPoint x: 329, endPoint y: 125, distance: 3.6
click at [329, 123] on span "Prepaid 2" at bounding box center [327, 121] width 19 height 7
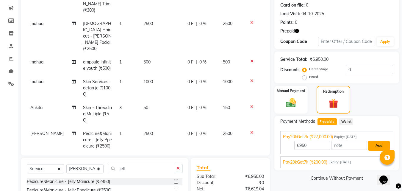
click at [381, 146] on button "Add" at bounding box center [379, 145] width 22 height 10
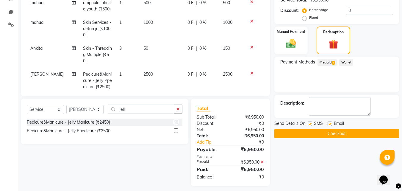
scroll to position [133, 0]
drag, startPoint x: 310, startPoint y: 123, endPoint x: 329, endPoint y: 123, distance: 19.4
click at [312, 123] on label at bounding box center [310, 123] width 4 height 4
click at [312, 123] on input "checkbox" at bounding box center [310, 124] width 4 height 4
click at [329, 123] on label at bounding box center [330, 123] width 4 height 4
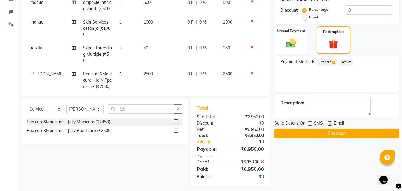
click at [329, 123] on input "checkbox" at bounding box center [330, 124] width 4 height 4
click at [339, 135] on button "Checkout" at bounding box center [336, 133] width 125 height 9
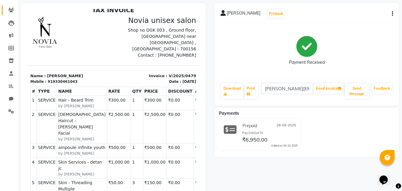
scroll to position [16, 0]
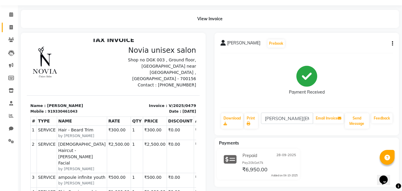
click at [13, 26] on span at bounding box center [11, 27] width 10 height 7
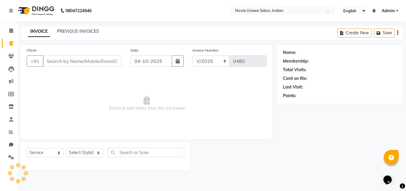
click at [64, 57] on input "Client" at bounding box center [82, 60] width 79 height 11
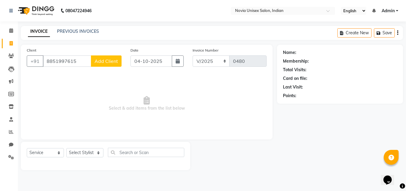
click at [113, 60] on span "Add Client" at bounding box center [107, 61] width 24 height 6
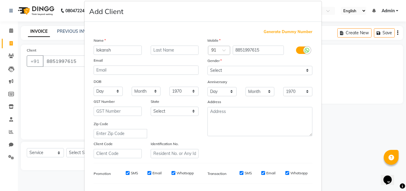
scroll to position [30, 0]
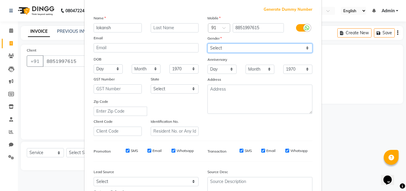
click at [243, 49] on select "Select Male Female Other Prefer Not To Say" at bounding box center [260, 47] width 105 height 9
click at [208, 43] on select "Select Male Female Other Prefer Not To Say" at bounding box center [260, 47] width 105 height 9
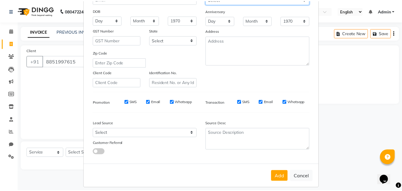
scroll to position [84, 0]
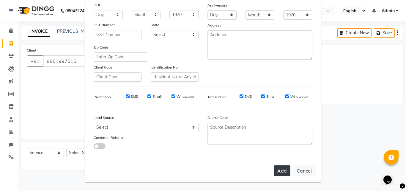
click at [286, 171] on button "Add" at bounding box center [282, 170] width 17 height 11
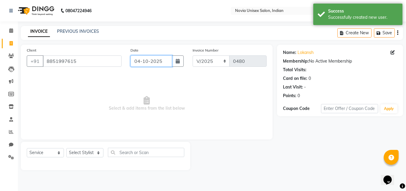
click at [153, 62] on input "04-10-2025" at bounding box center [152, 60] width 42 height 11
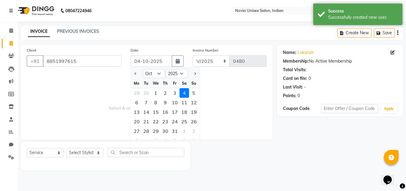
click at [176, 93] on div "3" at bounding box center [175, 93] width 10 height 10
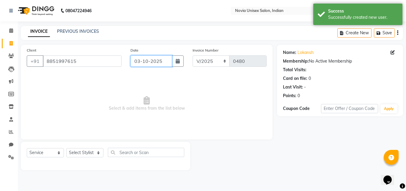
click at [158, 61] on input "03-10-2025" at bounding box center [152, 60] width 42 height 11
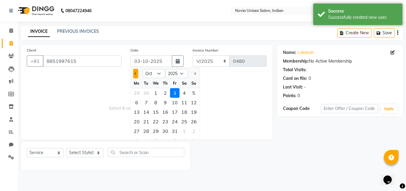
click at [137, 73] on button "Previous month" at bounding box center [135, 74] width 5 height 10
click at [195, 123] on div "28" at bounding box center [194, 122] width 10 height 10
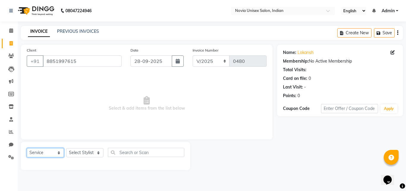
click at [54, 153] on select "Select Service Product Membership Package Voucher Prepaid Gift Card" at bounding box center [45, 152] width 37 height 9
click at [27, 148] on select "Select Service Product Membership Package Voucher Prepaid Gift Card" at bounding box center [45, 152] width 37 height 9
click at [83, 152] on select "Select Stylist [PERSON_NAME] DINGG [PERSON_NAME] housesale [PERSON_NAME] [PERSO…" at bounding box center [84, 152] width 37 height 9
click at [66, 148] on select "Select Stylist [PERSON_NAME] DINGG [PERSON_NAME] housesale [PERSON_NAME] [PERSO…" at bounding box center [84, 152] width 37 height 9
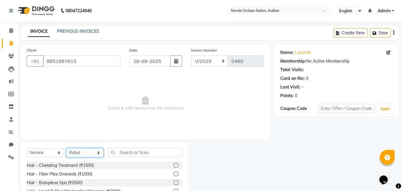
scroll to position [48, 0]
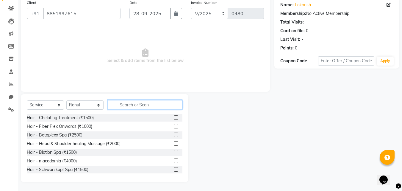
click at [145, 100] on input "text" at bounding box center [145, 104] width 74 height 9
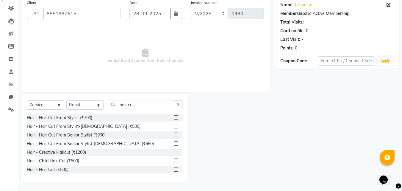
click at [174, 126] on label at bounding box center [176, 126] width 4 height 4
click at [174, 126] on input "checkbox" at bounding box center [176, 126] width 4 height 4
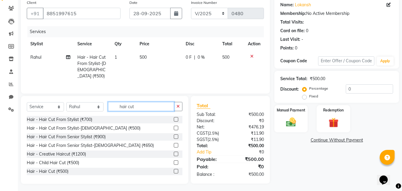
drag, startPoint x: 145, startPoint y: 107, endPoint x: 107, endPoint y: 106, distance: 37.8
click at [107, 106] on div "Select Service Product Membership Package Voucher Prepaid Gift Card Select Styl…" at bounding box center [105, 109] width 156 height 14
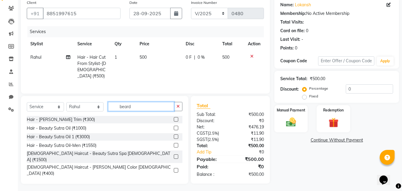
scroll to position [47, 0]
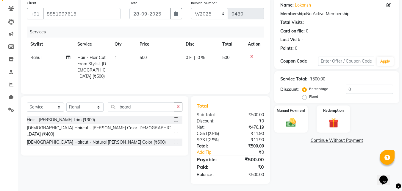
click at [175, 117] on label at bounding box center [176, 119] width 4 height 4
click at [175, 118] on input "checkbox" at bounding box center [176, 120] width 4 height 4
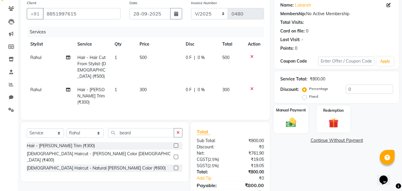
scroll to position [67, 0]
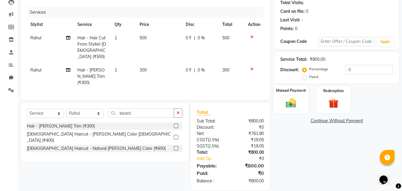
drag, startPoint x: 295, startPoint y: 100, endPoint x: 319, endPoint y: 112, distance: 26.2
click at [296, 100] on img at bounding box center [291, 103] width 17 height 12
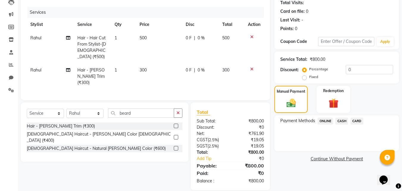
click at [359, 121] on span "CARD" at bounding box center [357, 121] width 13 height 7
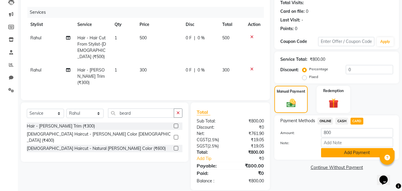
click at [352, 151] on button "Add Payment" at bounding box center [357, 152] width 72 height 9
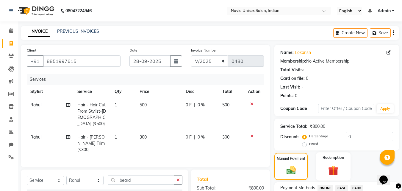
scroll to position [82, 0]
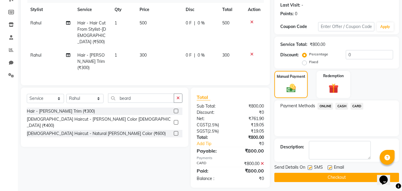
drag, startPoint x: 310, startPoint y: 165, endPoint x: 326, endPoint y: 167, distance: 15.9
click at [311, 166] on label at bounding box center [310, 167] width 4 height 4
click at [311, 166] on input "checkbox" at bounding box center [310, 168] width 4 height 4
drag, startPoint x: 330, startPoint y: 167, endPoint x: 332, endPoint y: 173, distance: 6.6
click at [331, 169] on label at bounding box center [330, 167] width 4 height 4
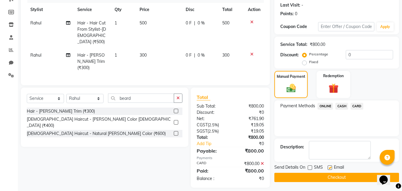
click at [331, 169] on input "checkbox" at bounding box center [330, 168] width 4 height 4
click at [334, 179] on button "Checkout" at bounding box center [336, 177] width 125 height 9
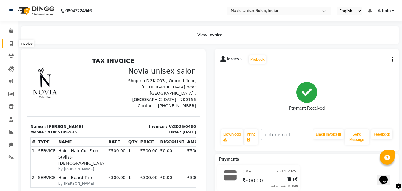
click at [12, 43] on icon at bounding box center [11, 43] width 3 height 4
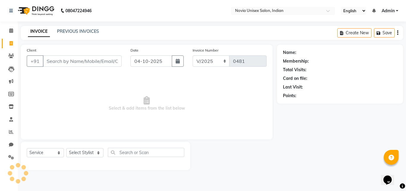
click at [59, 60] on input "Client" at bounding box center [82, 60] width 79 height 11
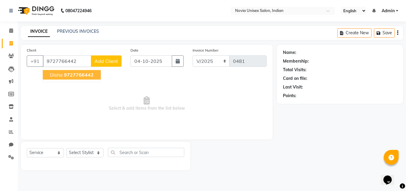
click at [86, 76] on span "9727766442" at bounding box center [79, 75] width 30 height 6
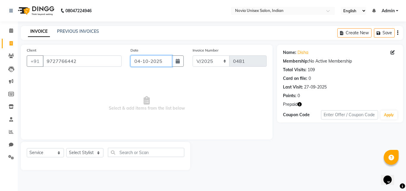
drag, startPoint x: 155, startPoint y: 63, endPoint x: 158, endPoint y: 66, distance: 4.0
click at [156, 63] on input "04-10-2025" at bounding box center [152, 60] width 42 height 11
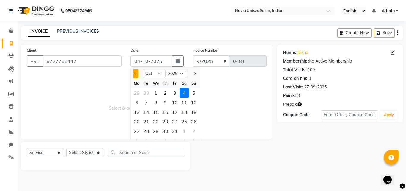
click at [137, 71] on button "Previous month" at bounding box center [135, 74] width 5 height 10
click at [195, 122] on div "28" at bounding box center [194, 122] width 10 height 10
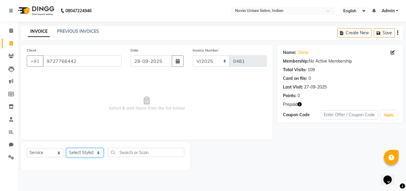
click at [86, 153] on select "Select Stylist [PERSON_NAME] DINGG [PERSON_NAME] housesale [PERSON_NAME] [PERSO…" at bounding box center [84, 152] width 37 height 9
click at [66, 148] on select "Select Stylist [PERSON_NAME] DINGG [PERSON_NAME] housesale [PERSON_NAME] [PERSO…" at bounding box center [84, 152] width 37 height 9
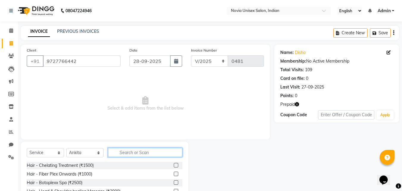
click at [144, 151] on input "text" at bounding box center [145, 152] width 74 height 9
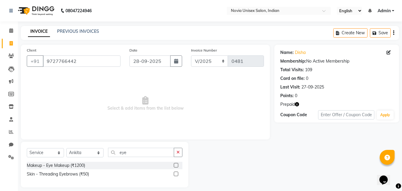
click at [176, 165] on label at bounding box center [176, 165] width 4 height 4
click at [176, 165] on input "checkbox" at bounding box center [176, 165] width 4 height 4
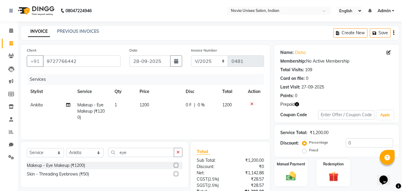
click at [151, 104] on td "1200" at bounding box center [159, 111] width 46 height 26
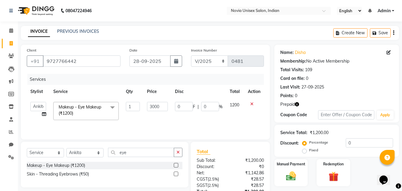
click at [235, 121] on td "1200" at bounding box center [235, 110] width 18 height 25
drag, startPoint x: 143, startPoint y: 153, endPoint x: 110, endPoint y: 153, distance: 33.3
click at [110, 153] on input "eye" at bounding box center [141, 152] width 66 height 9
click at [91, 153] on select "Select Stylist [PERSON_NAME] DINGG [PERSON_NAME] housesale [PERSON_NAME] [PERSO…" at bounding box center [84, 152] width 37 height 9
click at [66, 148] on select "Select Stylist [PERSON_NAME] DINGG [PERSON_NAME] housesale [PERSON_NAME] [PERSO…" at bounding box center [84, 152] width 37 height 9
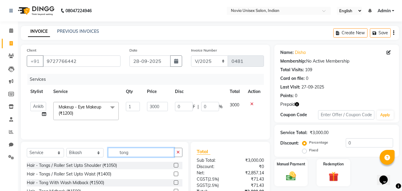
scroll to position [30, 0]
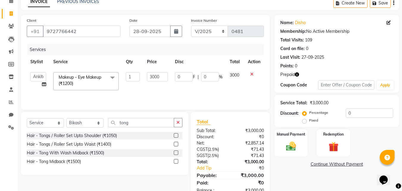
click at [177, 152] on label at bounding box center [176, 152] width 4 height 4
click at [177, 152] on input "checkbox" at bounding box center [176, 153] width 4 height 4
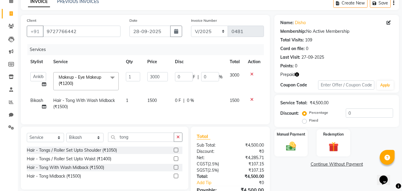
click at [159, 101] on td "1500" at bounding box center [158, 104] width 28 height 20
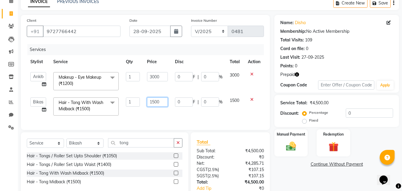
click at [159, 101] on input "1500" at bounding box center [157, 101] width 21 height 9
click at [294, 177] on div "Name: Disha Membership: No Active Membership Total Visits: 109 Card on file: 0 …" at bounding box center [338, 117] width 129 height 205
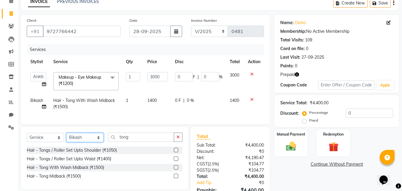
click at [81, 142] on select "Select Stylist [PERSON_NAME] DINGG [PERSON_NAME] housesale [PERSON_NAME] [PERSO…" at bounding box center [84, 137] width 37 height 9
click at [66, 137] on select "Select Stylist [PERSON_NAME] DINGG [PERSON_NAME] housesale [PERSON_NAME] [PERSO…" at bounding box center [84, 137] width 37 height 9
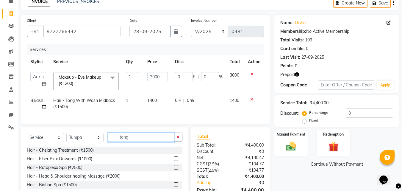
drag, startPoint x: 137, startPoint y: 144, endPoint x: 106, endPoint y: 141, distance: 32.0
click at [105, 141] on div "Select Service Product Membership Package Voucher Prepaid Gift Card Select Styl…" at bounding box center [105, 139] width 156 height 14
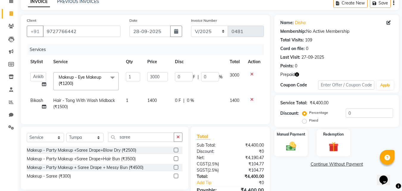
click at [177, 178] on label at bounding box center [176, 175] width 4 height 4
click at [177, 178] on input "checkbox" at bounding box center [176, 176] width 4 height 4
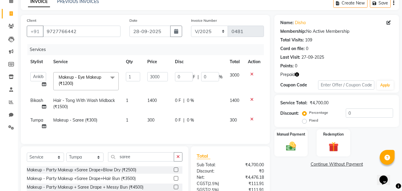
scroll to position [86, 0]
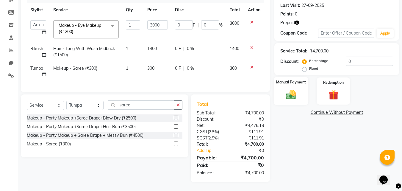
click at [294, 88] on img at bounding box center [291, 94] width 17 height 12
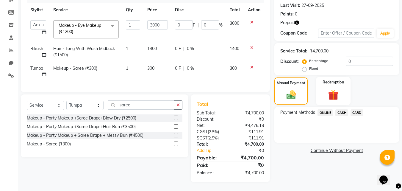
click at [341, 88] on img at bounding box center [333, 94] width 17 height 13
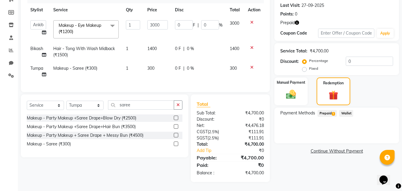
click at [329, 110] on span "Prepaid 1" at bounding box center [327, 113] width 19 height 7
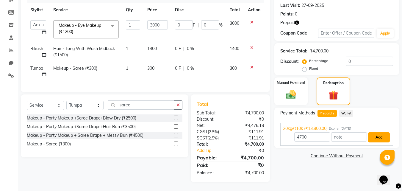
click at [378, 132] on button "Add" at bounding box center [379, 137] width 22 height 10
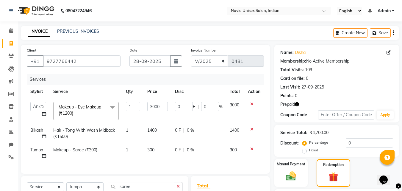
scroll to position [89, 0]
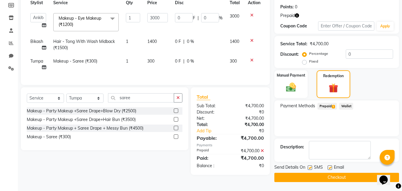
click at [309, 169] on label at bounding box center [310, 167] width 4 height 4
click at [309, 169] on input "checkbox" at bounding box center [310, 168] width 4 height 4
click at [331, 168] on label at bounding box center [330, 167] width 4 height 4
click at [331, 168] on input "checkbox" at bounding box center [330, 168] width 4 height 4
click at [336, 177] on button "Checkout" at bounding box center [336, 177] width 125 height 9
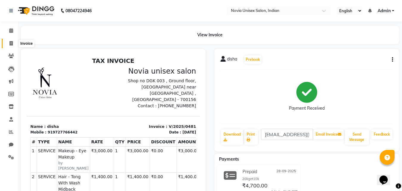
click at [13, 41] on span at bounding box center [11, 43] width 10 height 7
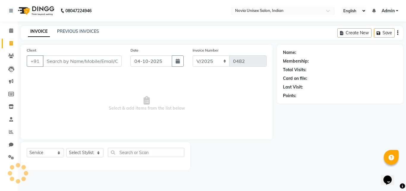
click at [84, 60] on input "Client" at bounding box center [82, 60] width 79 height 11
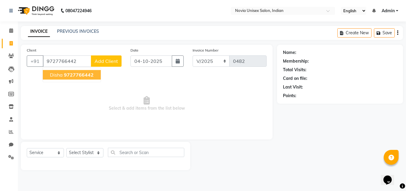
click at [77, 77] on span "9727766442" at bounding box center [79, 75] width 30 height 6
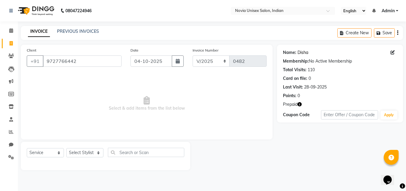
click at [301, 52] on link "Disha" at bounding box center [303, 52] width 11 height 6
click at [12, 130] on icon at bounding box center [11, 131] width 4 height 4
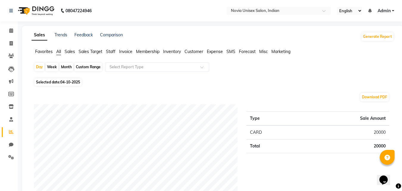
click at [72, 52] on span "Sales" at bounding box center [70, 51] width 10 height 5
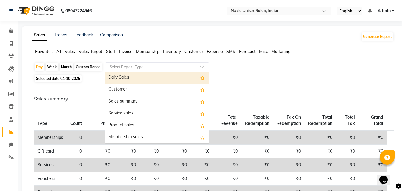
click at [128, 67] on input "text" at bounding box center [151, 67] width 86 height 6
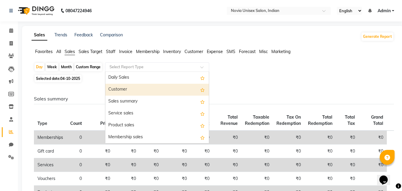
click at [128, 87] on div "Customer" at bounding box center [157, 90] width 104 height 12
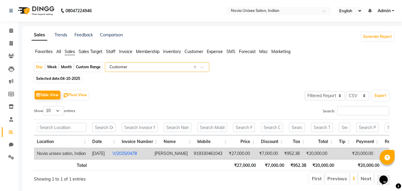
click at [74, 79] on span "04-10-2025" at bounding box center [70, 78] width 20 height 4
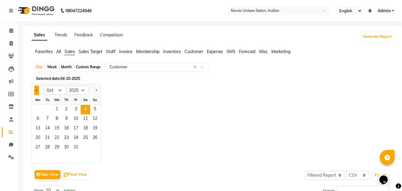
click at [37, 89] on span "Previous month" at bounding box center [37, 90] width 2 height 2
click at [94, 135] on span "28" at bounding box center [95, 138] width 10 height 10
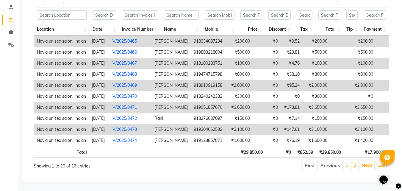
scroll to position [119, 0]
click at [352, 160] on li "2" at bounding box center [354, 165] width 7 height 11
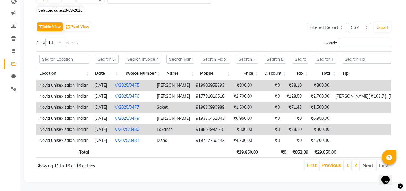
scroll to position [77, 0]
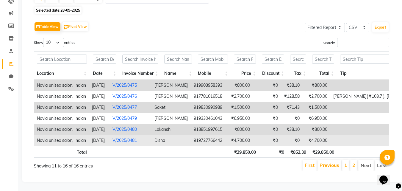
click at [137, 137] on link "V/2025/0481" at bounding box center [124, 139] width 24 height 5
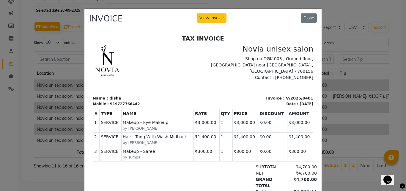
scroll to position [5, 0]
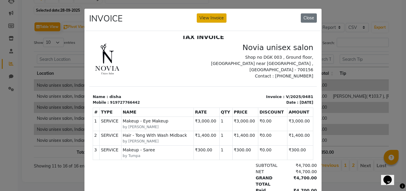
click at [206, 18] on button "View Invoice" at bounding box center [212, 17] width 30 height 9
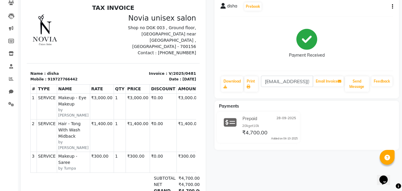
scroll to position [60, 0]
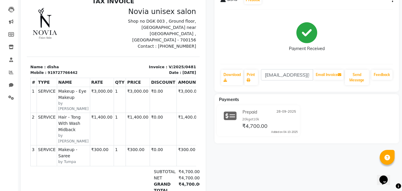
click at [131, 145] on td "₹300.00" at bounding box center [138, 155] width 24 height 21
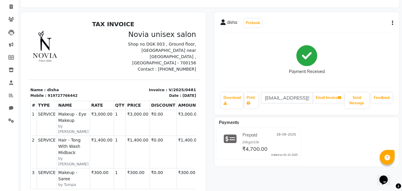
scroll to position [31, 0]
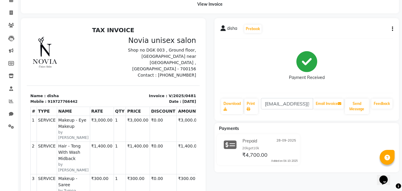
click at [393, 30] on div "disha Prebook Payment Received Download Print sildisha.94@gmail.com Email Invoi…" at bounding box center [307, 69] width 185 height 102
click at [392, 29] on icon "button" at bounding box center [392, 29] width 1 height 0
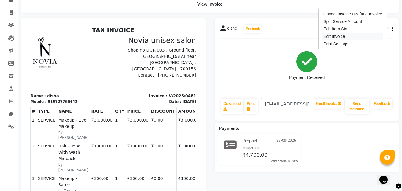
click at [338, 38] on div "Edit Invoice" at bounding box center [352, 36] width 61 height 7
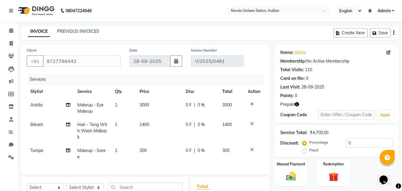
click at [146, 150] on span "300" at bounding box center [143, 150] width 7 height 5
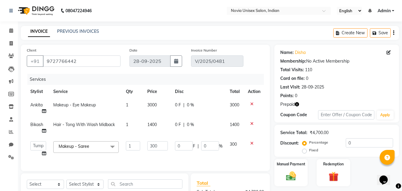
click at [146, 150] on td "300" at bounding box center [158, 148] width 28 height 23
drag, startPoint x: 154, startPoint y: 145, endPoint x: 139, endPoint y: 145, distance: 14.9
click at [139, 145] on tr "Ankita Bikash DINGG fardeen housesale laxmipriya mahua MUJAMMIL Rahul Sumanta T…" at bounding box center [145, 148] width 237 height 23
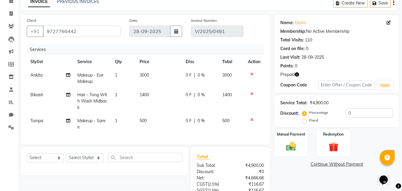
click at [290, 169] on div "Name: Disha Membership: No Active Membership Total Visits: 110 Card on file: 0 …" at bounding box center [338, 124] width 129 height 219
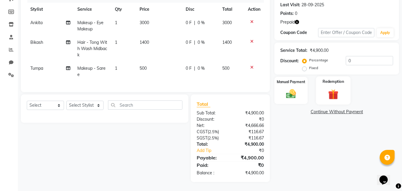
click at [337, 88] on img at bounding box center [333, 94] width 17 height 13
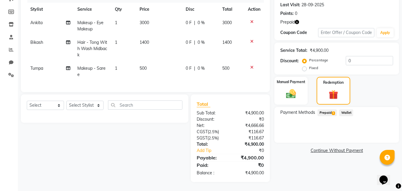
click at [329, 109] on span "Prepaid 1" at bounding box center [327, 112] width 19 height 7
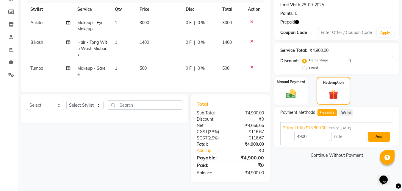
click at [380, 133] on button "Add" at bounding box center [379, 137] width 22 height 10
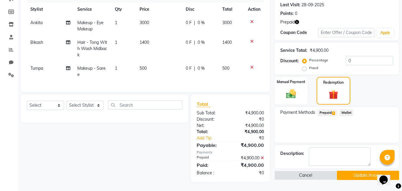
click at [359, 171] on button "Update Invoice" at bounding box center [368, 175] width 62 height 9
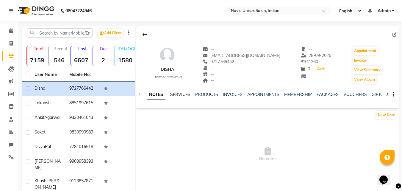
click at [181, 94] on link "SERVICES" at bounding box center [180, 94] width 20 height 5
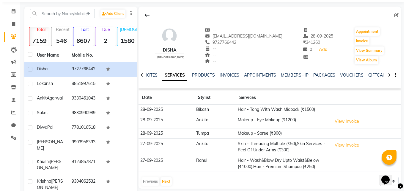
scroll to position [30, 0]
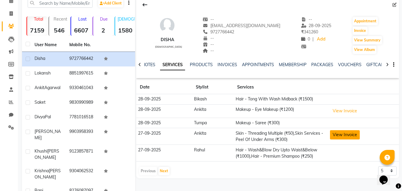
click at [339, 136] on button "View Invoice" at bounding box center [345, 134] width 30 height 9
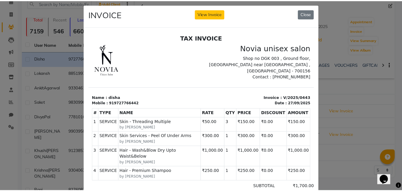
scroll to position [0, 0]
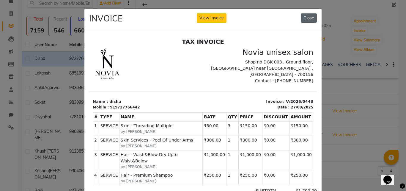
click at [308, 18] on button "Close" at bounding box center [309, 17] width 16 height 9
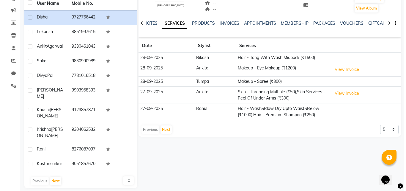
scroll to position [72, 0]
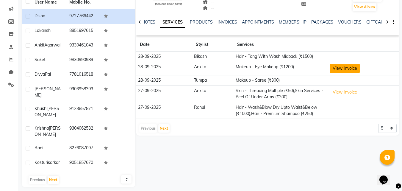
click at [338, 68] on button "View Invoice" at bounding box center [345, 68] width 30 height 9
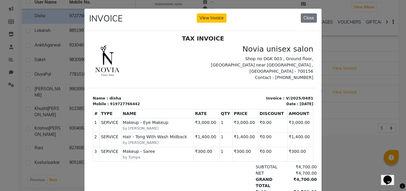
scroll to position [5, 0]
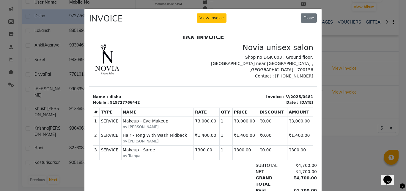
drag, startPoint x: 111, startPoint y: 99, endPoint x: 173, endPoint y: 96, distance: 62.3
click at [173, 96] on div "Name : disha Mobile : 919727766442" at bounding box center [146, 98] width 114 height 11
click at [159, 99] on div "Mobile : 919727766442" at bounding box center [146, 101] width 107 height 5
drag, startPoint x: 112, startPoint y: 98, endPoint x: 173, endPoint y: 98, distance: 61.6
click at [173, 99] on div "Mobile : 919727766442" at bounding box center [146, 101] width 107 height 5
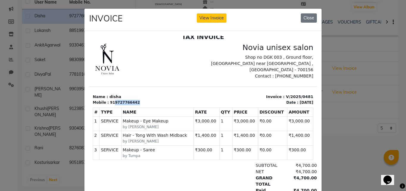
copy div "9727766442"
click at [306, 16] on button "Close" at bounding box center [309, 17] width 16 height 9
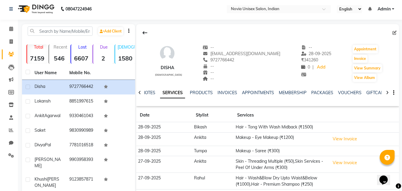
scroll to position [0, 0]
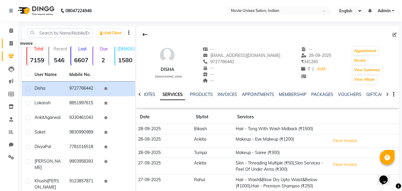
click at [10, 42] on icon at bounding box center [11, 43] width 3 height 4
select select "service"
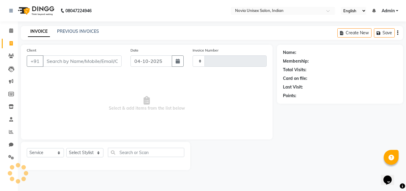
type input "0482"
select select "8773"
click at [76, 61] on input "Client" at bounding box center [82, 60] width 79 height 11
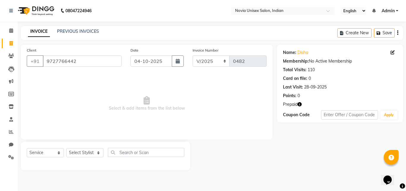
click at [301, 104] on icon "button" at bounding box center [300, 104] width 4 height 4
drag, startPoint x: 88, startPoint y: 61, endPoint x: 18, endPoint y: 61, distance: 69.9
click at [18, 61] on div "Client [PHONE_NUMBER] Date [DATE] Invoice Number V/2025 V/[PHONE_NUMBER] Select…" at bounding box center [146, 107] width 261 height 125
paste input "877734762"
type input "8777347622"
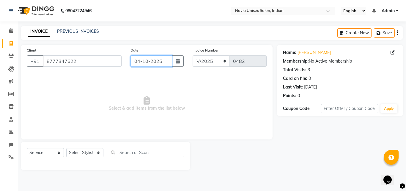
click at [156, 62] on input "04-10-2025" at bounding box center [152, 60] width 42 height 11
select select "10"
select select "2025"
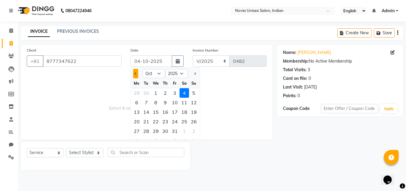
click at [138, 74] on button "Previous month" at bounding box center [135, 74] width 5 height 10
select select "9"
click at [194, 122] on div "28" at bounding box center [194, 122] width 10 height 10
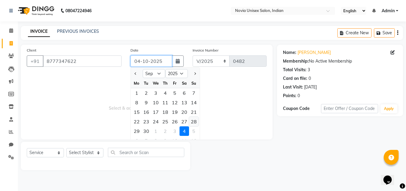
type input "28-09-2025"
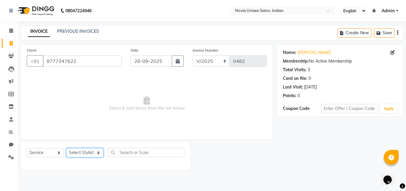
click at [91, 154] on select "Select Stylist [PERSON_NAME] DINGG [PERSON_NAME] housesale [PERSON_NAME] [PERSO…" at bounding box center [84, 152] width 37 height 9
select select "89580"
click at [66, 148] on select "Select Stylist [PERSON_NAME] DINGG [PERSON_NAME] housesale [PERSON_NAME] [PERSO…" at bounding box center [84, 152] width 37 height 9
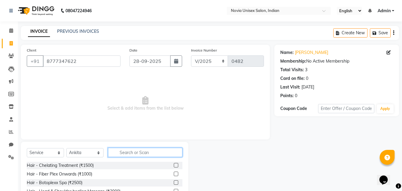
click at [151, 148] on input "text" at bounding box center [145, 152] width 74 height 9
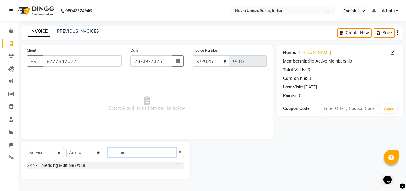
type input "mul"
click at [178, 164] on label at bounding box center [178, 165] width 4 height 4
click at [178, 164] on input "checkbox" at bounding box center [178, 165] width 4 height 4
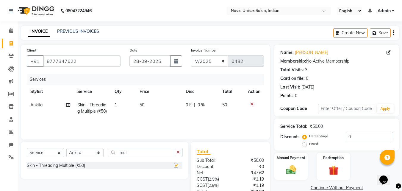
checkbox input "false"
click at [121, 104] on td "1" at bounding box center [123, 108] width 25 height 20
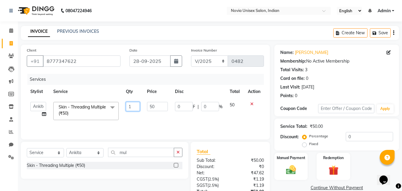
click at [134, 107] on input "1" at bounding box center [133, 106] width 14 height 9
type input "2"
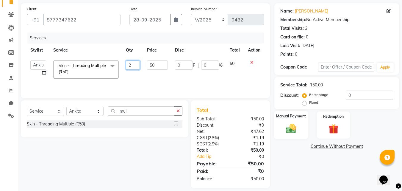
scroll to position [47, 0]
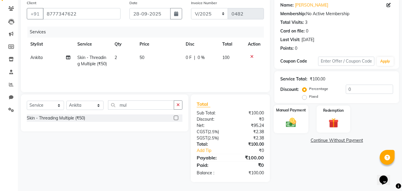
click at [298, 127] on img at bounding box center [291, 122] width 17 height 12
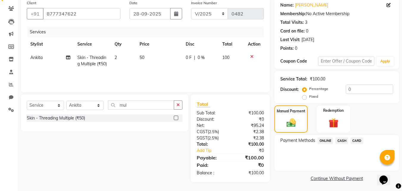
click at [342, 140] on span "CASH" at bounding box center [341, 140] width 13 height 7
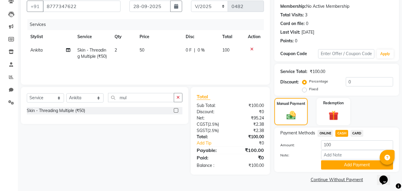
scroll to position [57, 0]
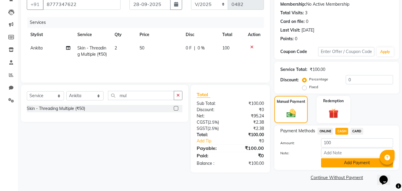
click at [344, 160] on button "Add Payment" at bounding box center [357, 162] width 72 height 9
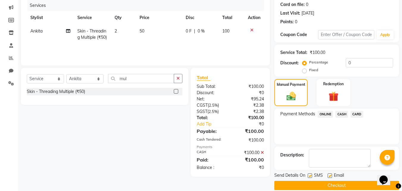
scroll to position [82, 0]
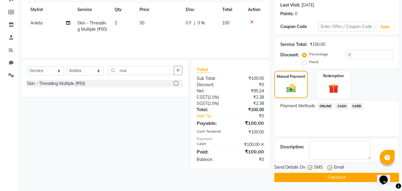
click at [311, 168] on label at bounding box center [310, 167] width 4 height 4
click at [311, 168] on input "checkbox" at bounding box center [310, 168] width 4 height 4
checkbox input "false"
click at [329, 167] on label at bounding box center [330, 167] width 4 height 4
click at [329, 167] on input "checkbox" at bounding box center [330, 168] width 4 height 4
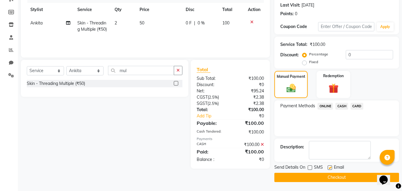
checkbox input "false"
click at [331, 179] on button "Checkout" at bounding box center [336, 177] width 125 height 9
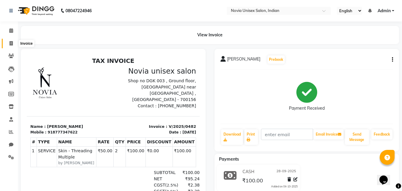
click at [12, 43] on icon at bounding box center [11, 43] width 3 height 4
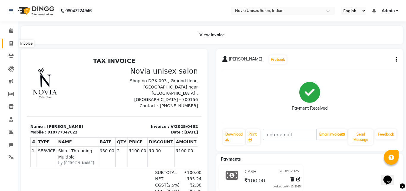
select select "service"
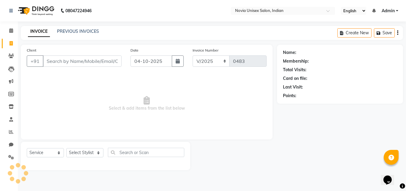
click at [60, 62] on input "Client" at bounding box center [82, 60] width 79 height 11
type input "8670002285"
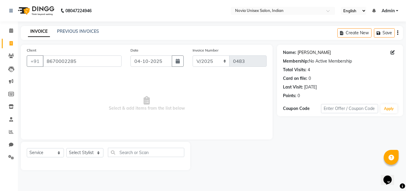
click at [309, 51] on link "[PERSON_NAME]" at bounding box center [314, 52] width 33 height 6
click at [86, 151] on select "Select Stylist [PERSON_NAME] DINGG [PERSON_NAME] housesale [PERSON_NAME] [PERSO…" at bounding box center [84, 152] width 37 height 9
select select "89592"
click at [66, 148] on select "Select Stylist [PERSON_NAME] DINGG [PERSON_NAME] housesale [PERSON_NAME] [PERSO…" at bounding box center [84, 152] width 37 height 9
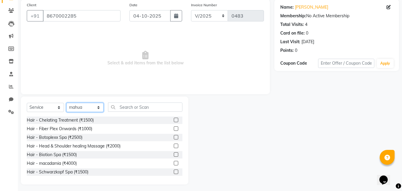
scroll to position [48, 0]
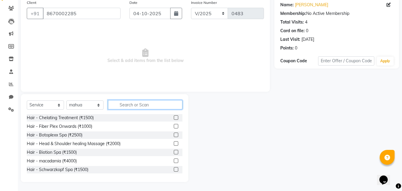
click at [133, 104] on input "text" at bounding box center [145, 104] width 74 height 9
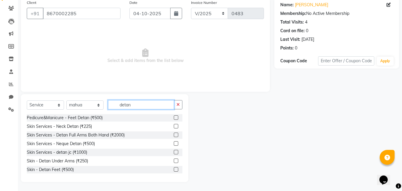
type input "detan"
click at [174, 151] on label at bounding box center [176, 152] width 4 height 4
click at [174, 151] on input "checkbox" at bounding box center [176, 152] width 4 height 4
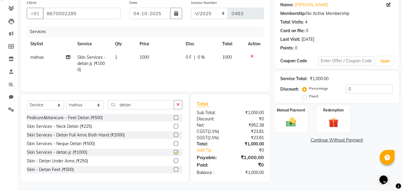
checkbox input "false"
drag, startPoint x: 147, startPoint y: 107, endPoint x: 99, endPoint y: 104, distance: 48.0
click at [99, 104] on div "Select Service Product Membership Package Voucher Prepaid Gift Card Select Styl…" at bounding box center [105, 107] width 156 height 14
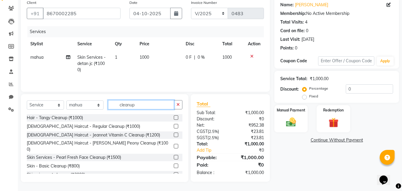
type input "cleanup"
click at [174, 172] on label at bounding box center [176, 174] width 4 height 4
click at [174, 173] on input "checkbox" at bounding box center [176, 175] width 4 height 4
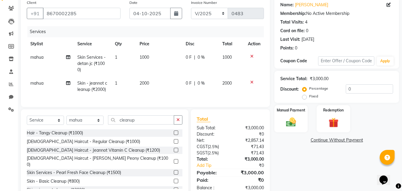
checkbox input "false"
drag, startPoint x: 140, startPoint y: 122, endPoint x: 106, endPoint y: 124, distance: 33.7
click at [106, 124] on div "Select Service Product Membership Package Voucher Prepaid Gift Card Select Styl…" at bounding box center [105, 122] width 156 height 14
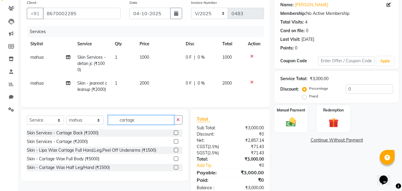
type input "cartage"
click at [175, 143] on label at bounding box center [176, 141] width 4 height 4
click at [175, 143] on input "checkbox" at bounding box center [176, 142] width 4 height 4
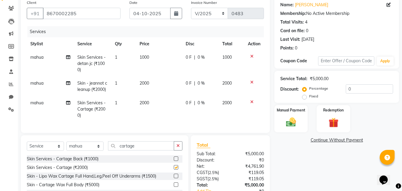
checkbox input "false"
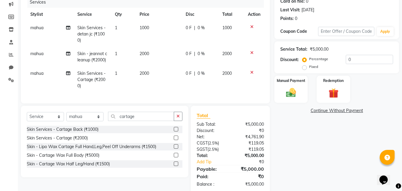
scroll to position [77, 0]
click at [87, 120] on select "Select Stylist [PERSON_NAME] DINGG [PERSON_NAME] housesale [PERSON_NAME] [PERSO…" at bounding box center [84, 116] width 37 height 9
select select "89593"
click at [66, 116] on select "Select Stylist [PERSON_NAME] DINGG [PERSON_NAME] housesale [PERSON_NAME] [PERSO…" at bounding box center [84, 116] width 37 height 9
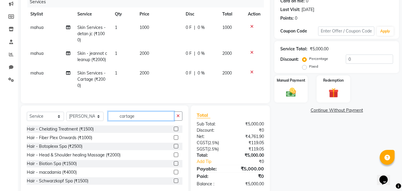
drag, startPoint x: 149, startPoint y: 118, endPoint x: 103, endPoint y: 122, distance: 45.7
click at [103, 122] on div "Select Service Product Membership Package Voucher Prepaid Gift Card Select Styl…" at bounding box center [105, 118] width 156 height 14
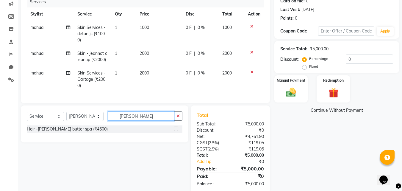
type input "[PERSON_NAME]"
click at [177, 131] on label at bounding box center [176, 128] width 4 height 4
click at [177, 131] on input "checkbox" at bounding box center [176, 129] width 4 height 4
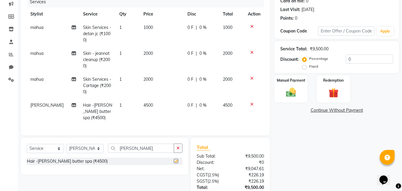
checkbox input "false"
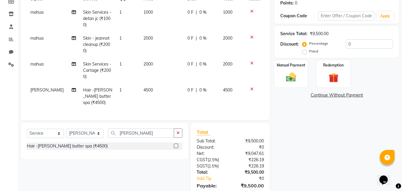
scroll to position [107, 0]
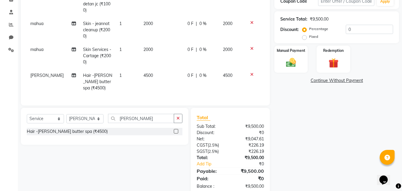
click at [184, 71] on td "0 F | 0 %" at bounding box center [201, 82] width 35 height 26
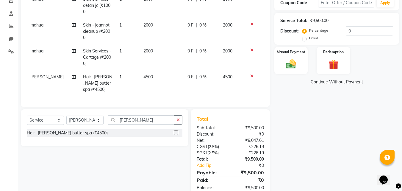
select select "89593"
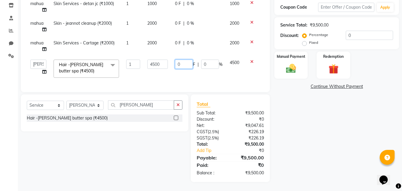
click at [183, 61] on input "0" at bounding box center [184, 64] width 18 height 9
type input "500"
click at [350, 156] on div "Name: [PERSON_NAME] Membership: No Active Membership Total Visits: 4 Card on fi…" at bounding box center [338, 62] width 129 height 238
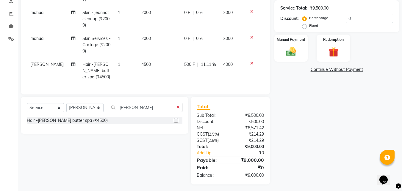
scroll to position [119, 0]
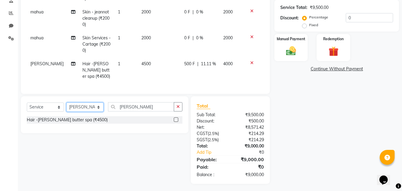
click at [93, 105] on select "Select Stylist [PERSON_NAME] DINGG [PERSON_NAME] housesale [PERSON_NAME] [PERSO…" at bounding box center [84, 106] width 37 height 9
select select "89592"
click at [66, 102] on select "Select Stylist [PERSON_NAME] DINGG [PERSON_NAME] housesale [PERSON_NAME] [PERSO…" at bounding box center [84, 106] width 37 height 9
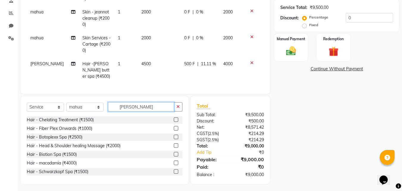
drag, startPoint x: 137, startPoint y: 106, endPoint x: 113, endPoint y: 102, distance: 24.5
click at [113, 102] on input "[PERSON_NAME]" at bounding box center [141, 106] width 66 height 9
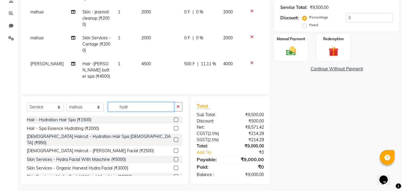
type input "hydr"
click at [174, 148] on label at bounding box center [176, 150] width 4 height 4
click at [174, 149] on input "checkbox" at bounding box center [176, 151] width 4 height 4
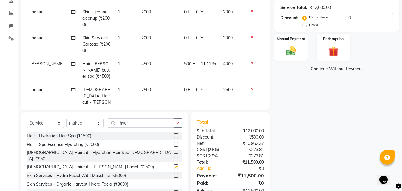
checkbox input "false"
click at [138, 86] on td "2500" at bounding box center [159, 102] width 43 height 38
select select "89592"
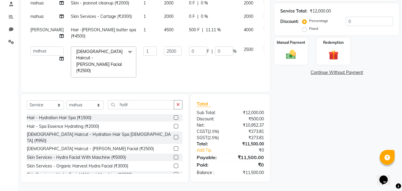
click at [140, 81] on td "1" at bounding box center [150, 62] width 21 height 38
drag, startPoint x: 167, startPoint y: 67, endPoint x: 143, endPoint y: 67, distance: 23.2
click at [143, 67] on tr "[PERSON_NAME] DINGG [PERSON_NAME] housesale [PERSON_NAME] [PERSON_NAME] Rahul […" at bounding box center [152, 62] width 250 height 38
type input "3000"
click at [329, 126] on div "Name: [PERSON_NAME] Membership: No Active Membership Total Visits: 4 Card on fi…" at bounding box center [338, 55] width 129 height 252
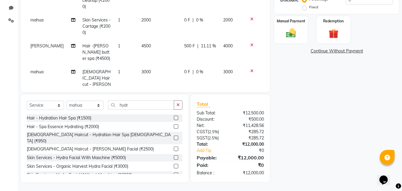
scroll to position [137, 0]
click at [96, 105] on select "Select Stylist [PERSON_NAME] DINGG [PERSON_NAME] housesale [PERSON_NAME] [PERSO…" at bounding box center [84, 104] width 37 height 9
select select "89593"
click at [66, 100] on select "Select Stylist [PERSON_NAME] DINGG [PERSON_NAME] housesale [PERSON_NAME] [PERSO…" at bounding box center [84, 104] width 37 height 9
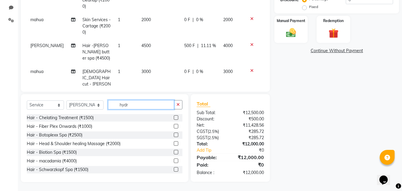
drag, startPoint x: 142, startPoint y: 104, endPoint x: 104, endPoint y: 106, distance: 37.9
click at [104, 106] on div "Select Service Product Membership Package Voucher Prepaid Gift Card Select Styl…" at bounding box center [105, 107] width 156 height 14
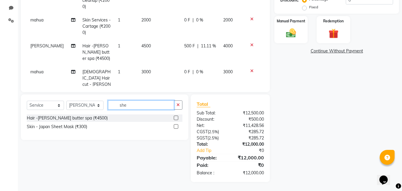
scroll to position [137, 0]
type input "[PERSON_NAME]"
click at [175, 117] on label at bounding box center [176, 117] width 4 height 4
click at [175, 117] on input "checkbox" at bounding box center [176, 118] width 4 height 4
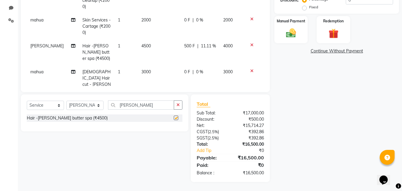
checkbox input "false"
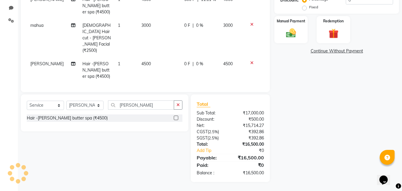
click at [150, 57] on td "4500" at bounding box center [159, 70] width 43 height 26
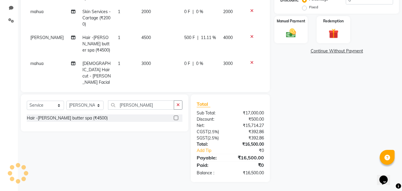
select select "89593"
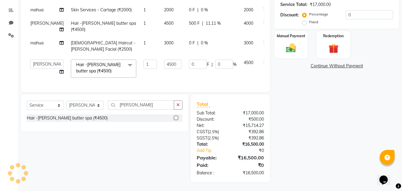
click at [164, 60] on input "4500" at bounding box center [173, 64] width 18 height 9
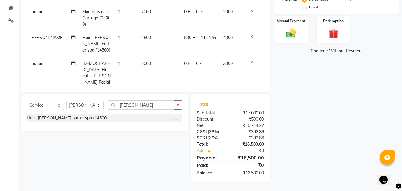
click at [184, 63] on span "0 F" at bounding box center [187, 63] width 6 height 6
click at [181, 63] on td "0 F | 0 %" at bounding box center [200, 76] width 39 height 38
select select "89592"
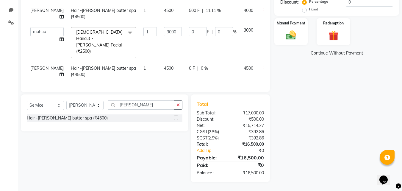
click at [189, 71] on span "0 F" at bounding box center [192, 68] width 6 height 6
select select "89593"
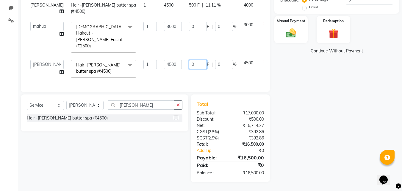
click at [189, 69] on input "0" at bounding box center [198, 64] width 18 height 9
type input "500"
click at [348, 114] on div "Name: [PERSON_NAME] Membership: No Active Membership Total Visits: 4 Card on fi…" at bounding box center [338, 45] width 129 height 274
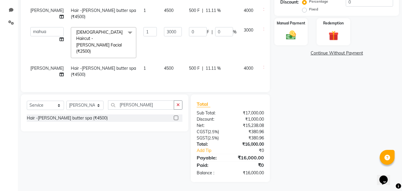
scroll to position [15, 0]
drag, startPoint x: 127, startPoint y: 104, endPoint x: 113, endPoint y: 103, distance: 14.0
click at [113, 103] on input "[PERSON_NAME]" at bounding box center [141, 104] width 66 height 9
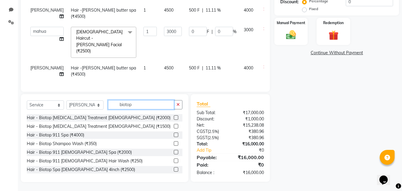
type input "biotop"
click at [174, 118] on label at bounding box center [176, 117] width 4 height 4
click at [174, 118] on input "checkbox" at bounding box center [176, 118] width 4 height 4
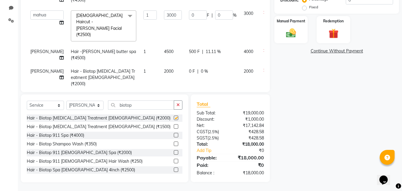
checkbox input "false"
click at [90, 103] on select "Select Stylist [PERSON_NAME] DINGG [PERSON_NAME] housesale [PERSON_NAME] [PERSO…" at bounding box center [84, 105] width 37 height 9
select select "89592"
click at [66, 101] on select "Select Stylist [PERSON_NAME] DINGG [PERSON_NAME] housesale [PERSON_NAME] [PERSO…" at bounding box center [84, 105] width 37 height 9
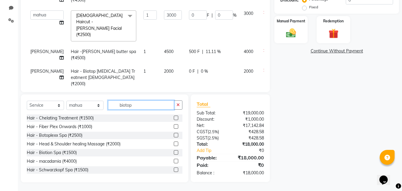
drag, startPoint x: 142, startPoint y: 102, endPoint x: 117, endPoint y: 102, distance: 25.0
click at [117, 102] on input "biotop" at bounding box center [141, 104] width 66 height 9
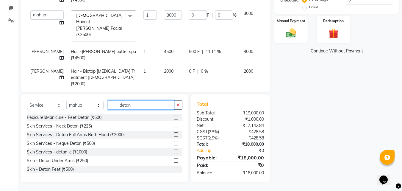
scroll to position [0, 0]
type input "detan"
click at [174, 151] on label at bounding box center [176, 152] width 4 height 4
click at [174, 151] on input "checkbox" at bounding box center [176, 153] width 4 height 4
checkbox input "false"
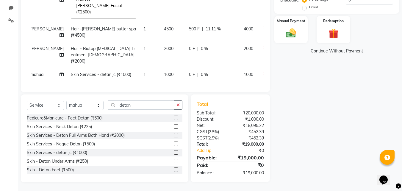
scroll to position [54, 0]
drag, startPoint x: 148, startPoint y: 106, endPoint x: 107, endPoint y: 105, distance: 41.4
click at [109, 105] on input "detan" at bounding box center [141, 104] width 66 height 9
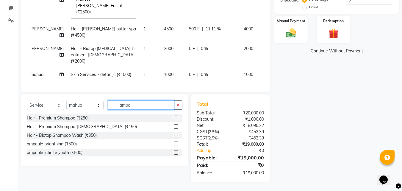
type input "ampo"
click at [176, 152] on label at bounding box center [176, 152] width 4 height 4
click at [176, 152] on input "checkbox" at bounding box center [176, 153] width 4 height 4
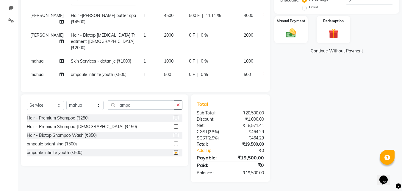
checkbox input "false"
drag, startPoint x: 146, startPoint y: 108, endPoint x: 106, endPoint y: 108, distance: 40.2
click at [106, 108] on div "Select Service Product Membership Package Voucher Prepaid Gift Card Select Styl…" at bounding box center [105, 107] width 156 height 14
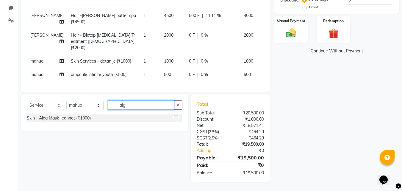
type input "alg"
click at [177, 117] on label at bounding box center [176, 117] width 4 height 4
click at [177, 117] on input "checkbox" at bounding box center [176, 118] width 4 height 4
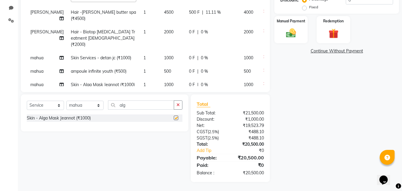
checkbox input "false"
drag, startPoint x: 149, startPoint y: 107, endPoint x: 107, endPoint y: 107, distance: 42.6
click at [108, 107] on input "alg" at bounding box center [141, 104] width 66 height 9
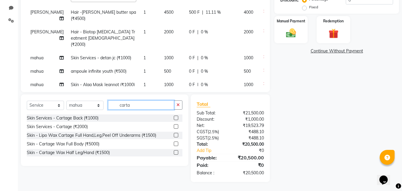
type input "carta"
click at [178, 125] on label at bounding box center [176, 126] width 4 height 4
click at [178, 125] on input "checkbox" at bounding box center [176, 127] width 4 height 4
checkbox input "false"
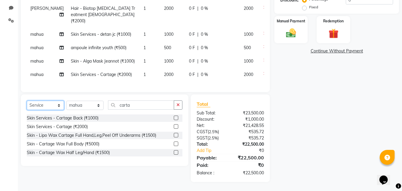
click at [54, 105] on select "Select Service Product Membership Package Voucher Prepaid Gift Card" at bounding box center [45, 105] width 37 height 9
select select "product"
click at [27, 101] on select "Select Service Product Membership Package Voucher Prepaid Gift Card" at bounding box center [45, 105] width 37 height 9
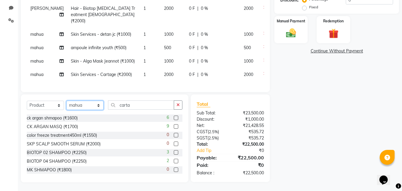
click at [84, 107] on select "Select Stylist [PERSON_NAME] DINGG [PERSON_NAME] housesale [PERSON_NAME] [PERSO…" at bounding box center [84, 105] width 37 height 9
click at [139, 104] on input "carta" at bounding box center [141, 104] width 66 height 9
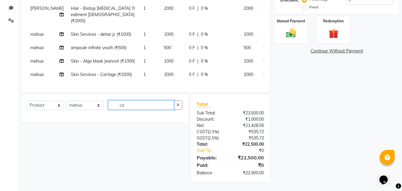
type input "c"
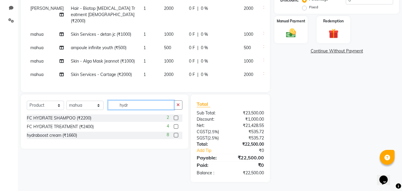
type input "hydr"
click at [175, 135] on label at bounding box center [176, 135] width 4 height 4
click at [175, 135] on input "checkbox" at bounding box center [176, 135] width 4 height 4
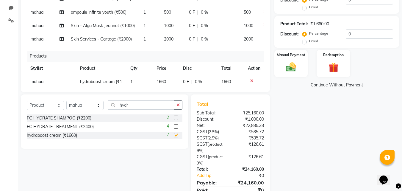
checkbox input "false"
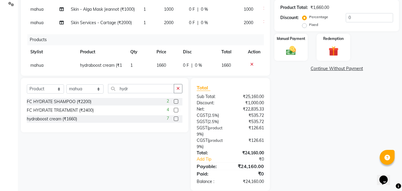
scroll to position [162, 0]
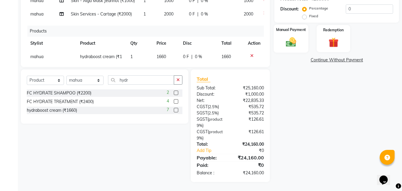
click at [292, 38] on img at bounding box center [291, 42] width 17 height 12
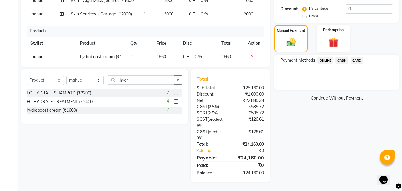
click at [325, 60] on span "ONLINE" at bounding box center [325, 60] width 15 height 7
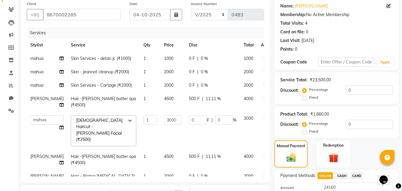
scroll to position [13, 0]
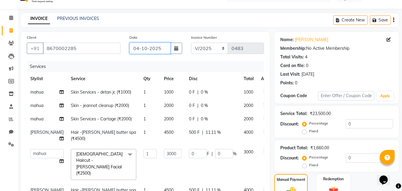
click at [147, 49] on input "04-10-2025" at bounding box center [149, 48] width 41 height 11
select select "10"
select select "2025"
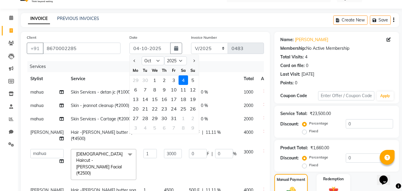
click at [138, 62] on div at bounding box center [136, 61] width 12 height 10
click at [136, 61] on span "Previous month" at bounding box center [134, 61] width 2 height 2
select select "9"
click at [192, 105] on div "28" at bounding box center [193, 109] width 10 height 10
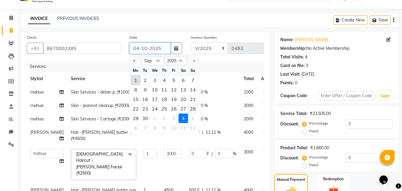
type input "28-09-2025"
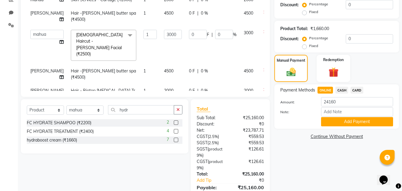
scroll to position [162, 0]
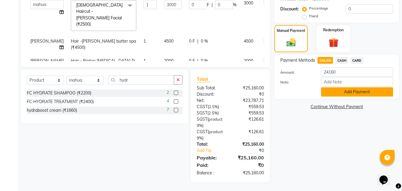
click at [358, 91] on button "Add Payment" at bounding box center [357, 91] width 72 height 9
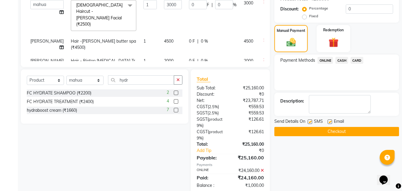
click at [358, 132] on button "Checkout" at bounding box center [336, 131] width 125 height 9
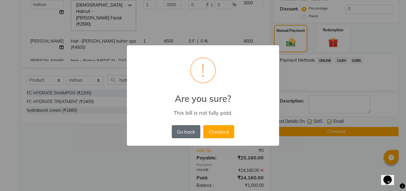
click at [194, 135] on button "Go back" at bounding box center [186, 131] width 29 height 13
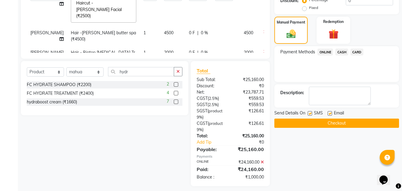
scroll to position [174, 0]
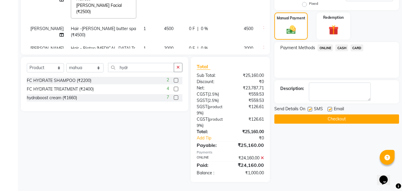
click at [263, 157] on icon at bounding box center [262, 158] width 3 height 4
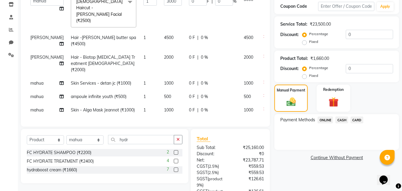
scroll to position [43, 0]
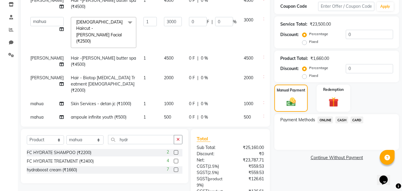
click at [189, 61] on span "0 F" at bounding box center [192, 58] width 6 height 6
select select "89593"
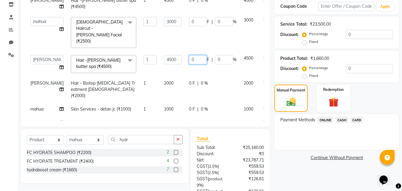
click at [189, 64] on input "0" at bounding box center [198, 59] width 18 height 9
type input "500"
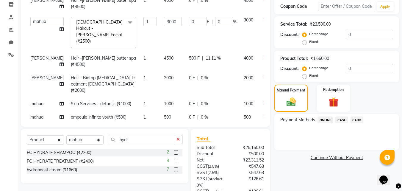
click at [297, 171] on div "Name: [PERSON_NAME] Membership: No Active Membership Total Visits: 4 Card on fi…" at bounding box center [338, 92] width 129 height 299
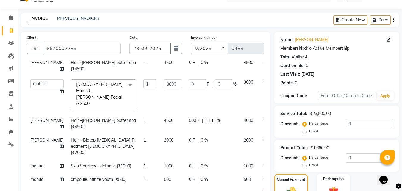
scroll to position [60, 0]
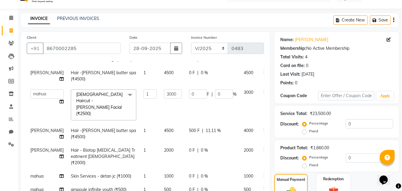
click at [189, 76] on span "0 F" at bounding box center [192, 73] width 6 height 6
select select "89593"
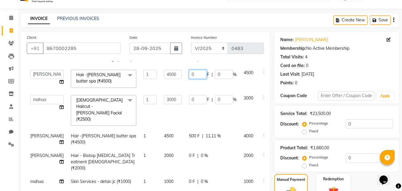
click at [189, 79] on input "0" at bounding box center [198, 74] width 18 height 9
type input "500"
click at [282, 24] on div "INVOICE PREVIOUS INVOICES Create New Save" at bounding box center [210, 20] width 378 height 14
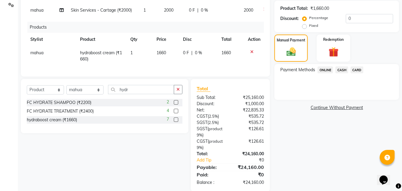
scroll to position [162, 0]
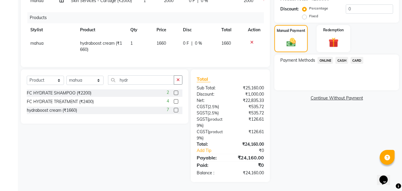
click at [327, 62] on span "ONLINE" at bounding box center [325, 60] width 15 height 7
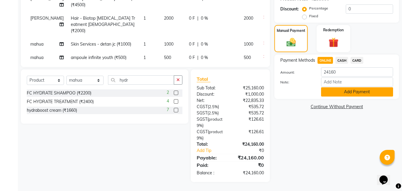
click at [359, 92] on button "Add Payment" at bounding box center [357, 91] width 72 height 9
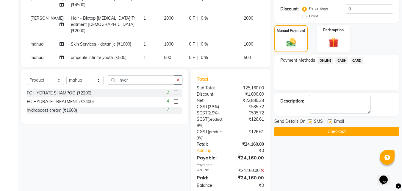
click at [344, 132] on button "Checkout" at bounding box center [336, 131] width 125 height 9
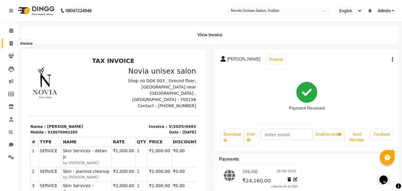
click at [10, 40] on span at bounding box center [11, 43] width 10 height 7
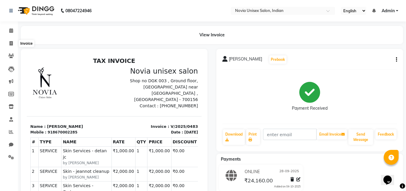
select select "service"
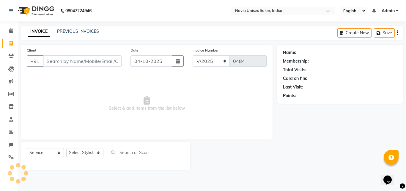
click at [66, 60] on input "Client" at bounding box center [82, 60] width 79 height 11
type input "9764052244"
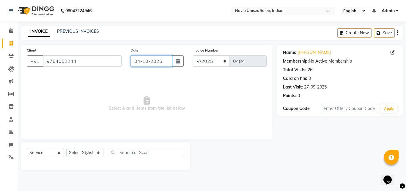
click at [145, 59] on input "04-10-2025" at bounding box center [152, 60] width 42 height 11
select select "10"
select select "2025"
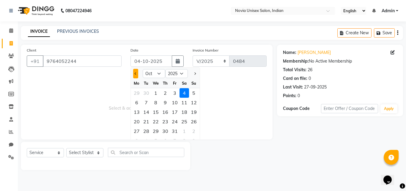
drag, startPoint x: 136, startPoint y: 74, endPoint x: 211, endPoint y: 73, distance: 75.3
click at [136, 74] on span "Previous month" at bounding box center [136, 73] width 2 height 2
select select "9"
click at [196, 121] on div "28" at bounding box center [194, 122] width 10 height 10
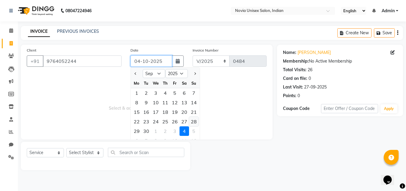
type input "28-09-2025"
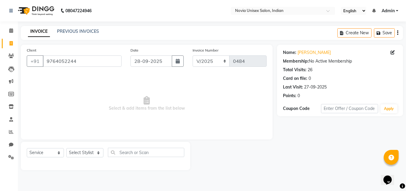
click at [81, 147] on div "Select Service Product Membership Package Voucher Prepaid Gift Card Select Styl…" at bounding box center [106, 156] width 170 height 28
click at [81, 154] on select "Select Stylist [PERSON_NAME] DINGG [PERSON_NAME] housesale [PERSON_NAME] [PERSO…" at bounding box center [84, 152] width 37 height 9
select select "89593"
click at [66, 148] on select "Select Stylist [PERSON_NAME] DINGG [PERSON_NAME] housesale [PERSON_NAME] [PERSO…" at bounding box center [84, 152] width 37 height 9
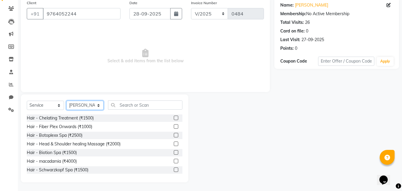
scroll to position [48, 0]
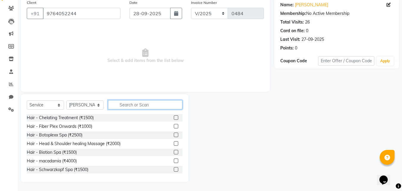
click at [126, 103] on input "text" at bounding box center [145, 104] width 74 height 9
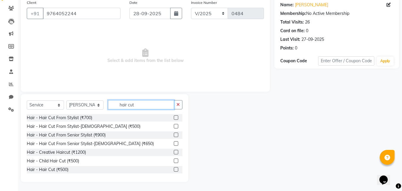
type input "hair cut"
click at [174, 126] on label at bounding box center [176, 126] width 4 height 4
click at [174, 126] on input "checkbox" at bounding box center [176, 126] width 4 height 4
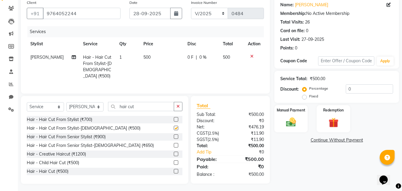
checkbox input "false"
drag, startPoint x: 119, startPoint y: 107, endPoint x: 110, endPoint y: 107, distance: 8.9
click at [110, 107] on input "hair cut" at bounding box center [141, 106] width 66 height 9
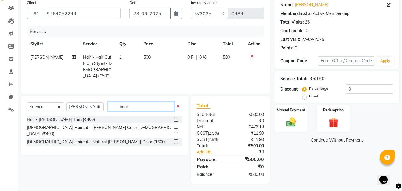
scroll to position [47, 0]
type input "beard"
click at [177, 118] on label at bounding box center [176, 119] width 4 height 4
click at [177, 118] on input "checkbox" at bounding box center [176, 120] width 4 height 4
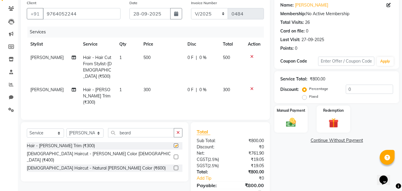
checkbox input "false"
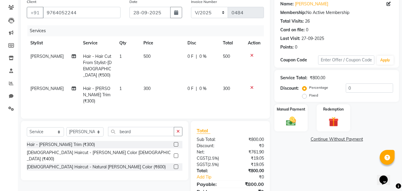
scroll to position [67, 0]
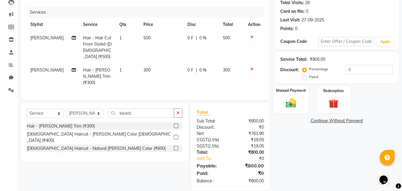
click at [294, 96] on div "Manual Payment" at bounding box center [291, 99] width 35 height 28
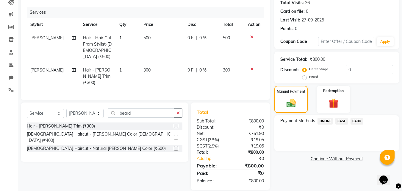
click at [328, 122] on span "ONLINE" at bounding box center [325, 121] width 15 height 7
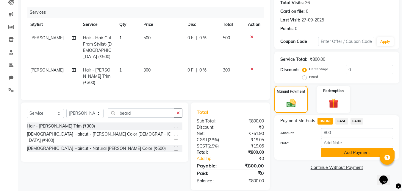
click at [350, 153] on button "Add Payment" at bounding box center [357, 152] width 72 height 9
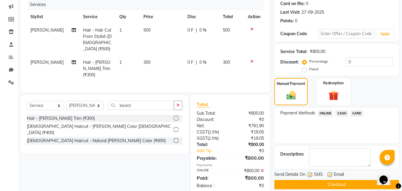
scroll to position [82, 0]
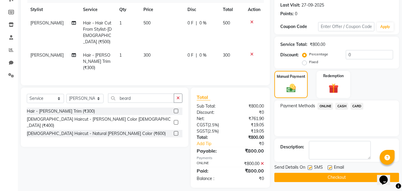
click at [311, 168] on label at bounding box center [310, 167] width 4 height 4
click at [311, 168] on input "checkbox" at bounding box center [310, 168] width 4 height 4
checkbox input "false"
click at [329, 168] on label at bounding box center [330, 167] width 4 height 4
click at [329, 168] on input "checkbox" at bounding box center [330, 168] width 4 height 4
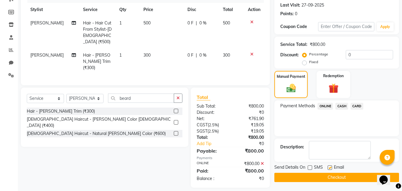
checkbox input "false"
click at [325, 177] on button "Checkout" at bounding box center [336, 177] width 125 height 9
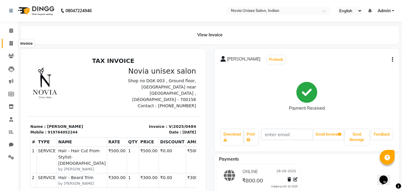
click at [7, 44] on span at bounding box center [11, 43] width 10 height 7
select select "service"
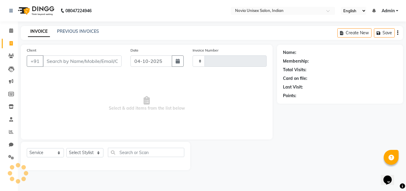
type input "0485"
select select "8773"
click at [66, 60] on input "Client" at bounding box center [82, 60] width 79 height 11
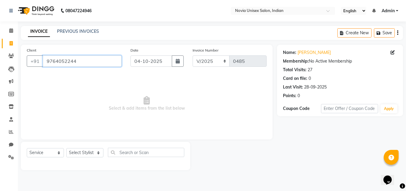
click at [101, 62] on input "9764052244" at bounding box center [82, 60] width 79 height 11
drag, startPoint x: 88, startPoint y: 62, endPoint x: 38, endPoint y: 60, distance: 50.4
click at [38, 60] on div "[PHONE_NUMBER]" at bounding box center [74, 60] width 95 height 11
paste input "903570999"
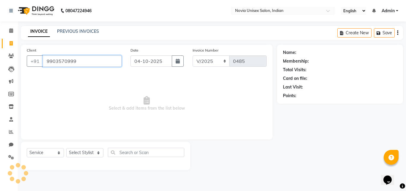
type input "9903570999"
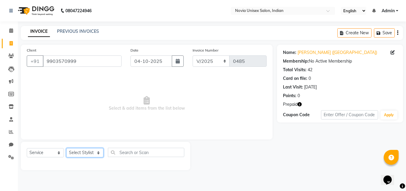
click at [77, 153] on select "Select Stylist [PERSON_NAME] DINGG [PERSON_NAME] housesale [PERSON_NAME] [PERSO…" at bounding box center [84, 152] width 37 height 9
select select "89571"
click at [66, 148] on select "Select Stylist [PERSON_NAME] DINGG [PERSON_NAME] housesale [PERSON_NAME] [PERSO…" at bounding box center [84, 152] width 37 height 9
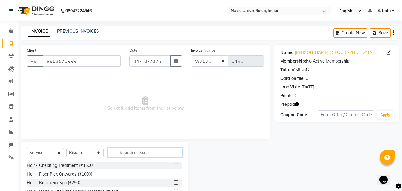
click at [130, 150] on input "text" at bounding box center [145, 152] width 74 height 9
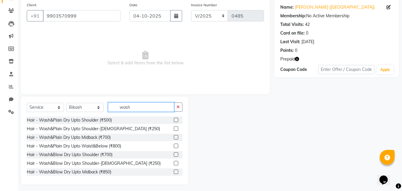
scroll to position [48, 0]
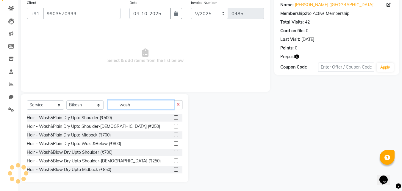
type input "wash"
click at [174, 169] on label at bounding box center [176, 169] width 4 height 4
click at [174, 169] on input "checkbox" at bounding box center [176, 170] width 4 height 4
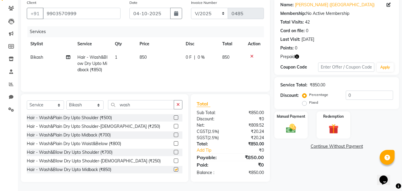
checkbox input "false"
click at [147, 56] on td "850" at bounding box center [159, 64] width 46 height 26
select select "89571"
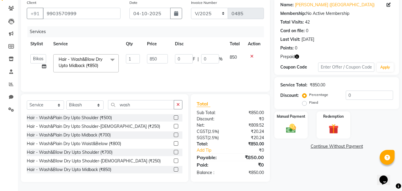
click at [147, 56] on input "850" at bounding box center [157, 58] width 21 height 9
type input "1000"
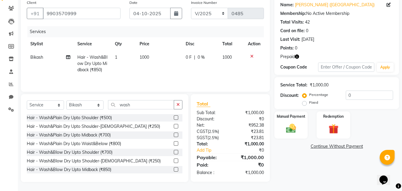
click at [335, 172] on div "Name: [PERSON_NAME] ([GEOGRAPHIC_DATA]) Membership: No Active Membership Total …" at bounding box center [338, 89] width 129 height 185
click at [295, 121] on div "Manual Payment" at bounding box center [291, 125] width 35 height 28
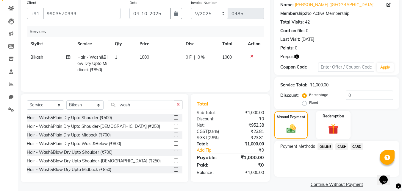
click at [325, 123] on img at bounding box center [333, 128] width 17 height 13
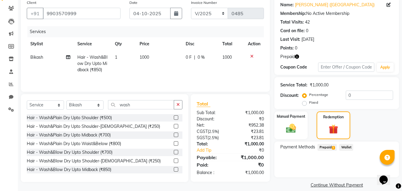
click at [327, 148] on span "Prepaid 2" at bounding box center [327, 147] width 19 height 7
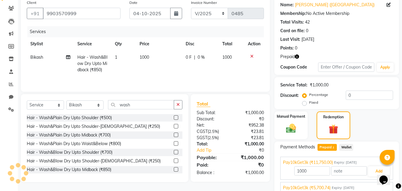
scroll to position [74, 0]
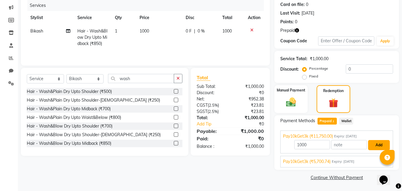
click at [379, 145] on button "Add" at bounding box center [379, 145] width 22 height 10
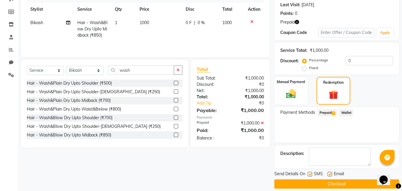
scroll to position [89, 0]
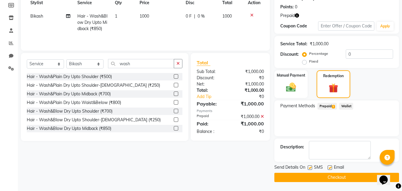
drag, startPoint x: 311, startPoint y: 168, endPoint x: 325, endPoint y: 167, distance: 13.7
click at [312, 168] on label at bounding box center [310, 167] width 4 height 4
click at [312, 168] on input "checkbox" at bounding box center [310, 168] width 4 height 4
checkbox input "false"
drag, startPoint x: 329, startPoint y: 167, endPoint x: 331, endPoint y: 172, distance: 5.6
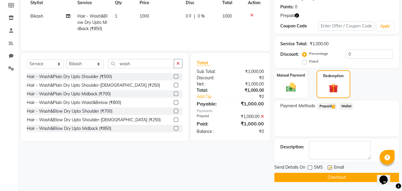
click at [330, 169] on label at bounding box center [330, 167] width 4 height 4
click at [330, 169] on input "checkbox" at bounding box center [330, 168] width 4 height 4
checkbox input "false"
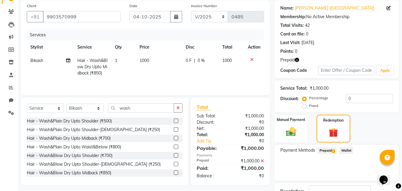
scroll to position [0, 0]
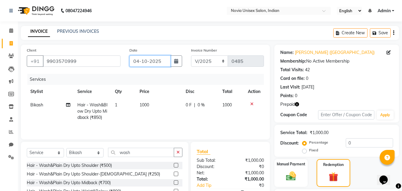
drag, startPoint x: 160, startPoint y: 58, endPoint x: 159, endPoint y: 63, distance: 4.6
click at [160, 59] on input "04-10-2025" at bounding box center [149, 60] width 41 height 11
select select "10"
select select "2025"
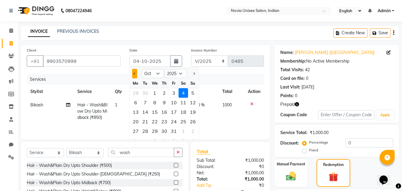
click at [136, 74] on button "Previous month" at bounding box center [134, 74] width 5 height 10
select select "9"
click at [194, 120] on div "28" at bounding box center [193, 122] width 10 height 10
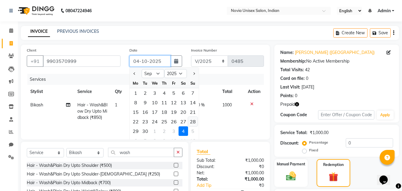
type input "28-09-2025"
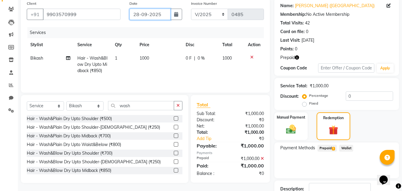
scroll to position [89, 0]
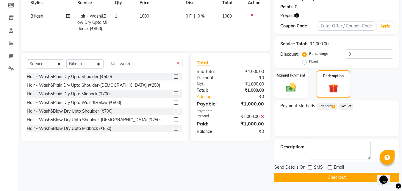
click at [323, 176] on button "Checkout" at bounding box center [336, 177] width 125 height 9
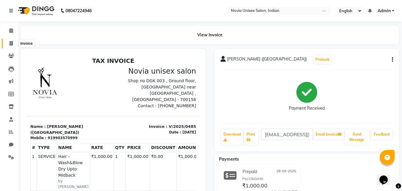
click at [14, 43] on span at bounding box center [11, 43] width 10 height 7
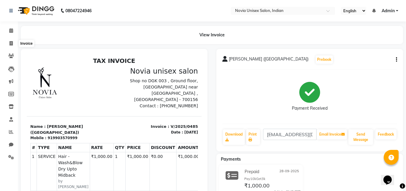
select select "service"
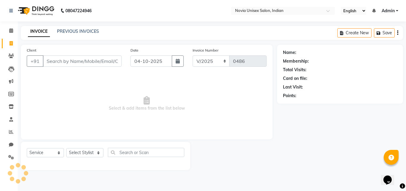
click at [64, 61] on input "Client" at bounding box center [82, 60] width 79 height 11
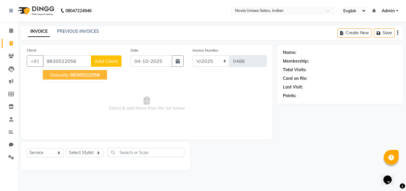
click at [90, 75] on span "9830022056" at bounding box center [85, 75] width 30 height 6
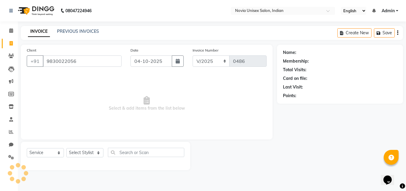
type input "9830022056"
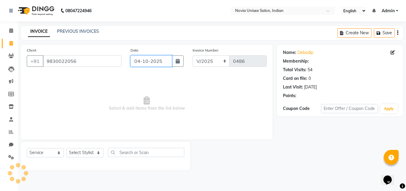
click at [151, 65] on input "04-10-2025" at bounding box center [152, 60] width 42 height 11
select select "10"
select select "2025"
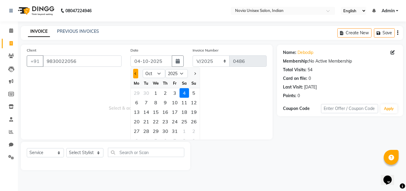
click at [137, 73] on span "Previous month" at bounding box center [136, 73] width 2 height 2
select select "9"
click at [194, 122] on div "28" at bounding box center [194, 122] width 10 height 10
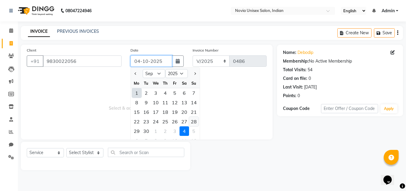
type input "28-09-2025"
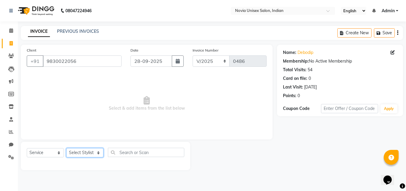
click at [94, 153] on select "Select Stylist [PERSON_NAME] DINGG [PERSON_NAME] housesale [PERSON_NAME] [PERSO…" at bounding box center [84, 152] width 37 height 9
select select "89571"
click at [66, 148] on select "Select Stylist [PERSON_NAME] DINGG [PERSON_NAME] housesale [PERSON_NAME] [PERSO…" at bounding box center [84, 152] width 37 height 9
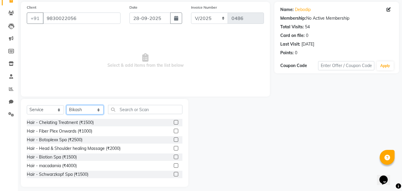
scroll to position [48, 0]
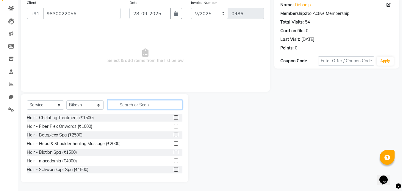
click at [144, 104] on input "text" at bounding box center [145, 104] width 74 height 9
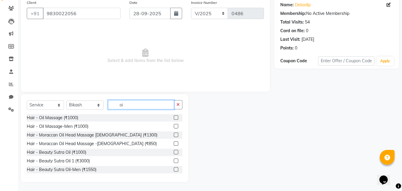
type input "o"
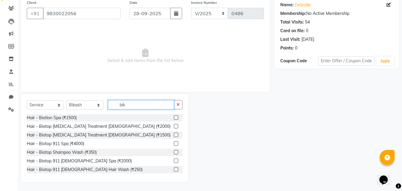
scroll to position [14, 0]
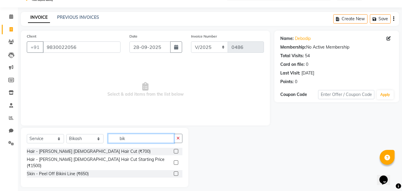
type input "bik"
click at [174, 150] on label at bounding box center [176, 151] width 4 height 4
click at [174, 150] on input "checkbox" at bounding box center [176, 151] width 4 height 4
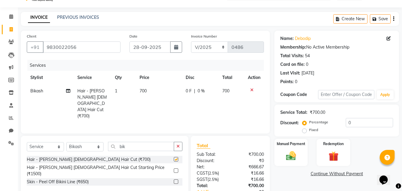
checkbox input "false"
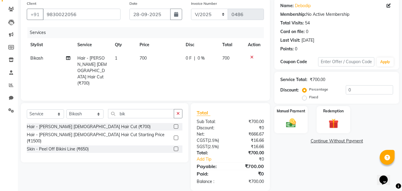
scroll to position [47, 0]
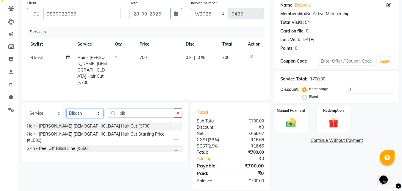
click at [95, 109] on select "Select Stylist [PERSON_NAME] DINGG [PERSON_NAME] housesale [PERSON_NAME] [PERSO…" at bounding box center [84, 113] width 37 height 9
select select "89573"
click at [66, 109] on select "Select Stylist [PERSON_NAME] DINGG [PERSON_NAME] housesale [PERSON_NAME] [PERSO…" at bounding box center [84, 113] width 37 height 9
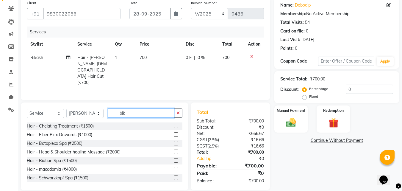
drag, startPoint x: 132, startPoint y: 105, endPoint x: 105, endPoint y: 104, distance: 26.8
click at [105, 108] on div "Select Service Product Membership Package Voucher Prepaid Gift Card Select Styl…" at bounding box center [105, 115] width 156 height 14
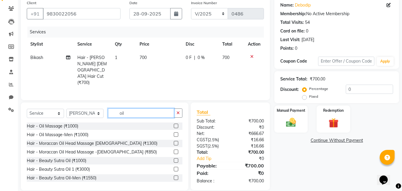
type input "oil"
click at [174, 132] on label at bounding box center [176, 134] width 4 height 4
click at [174, 133] on input "checkbox" at bounding box center [176, 135] width 4 height 4
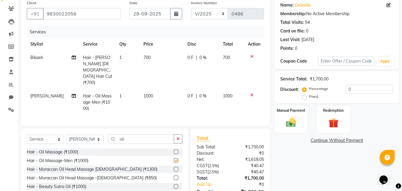
checkbox input "false"
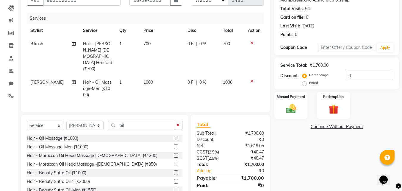
scroll to position [74, 0]
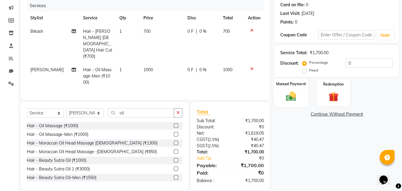
click at [298, 95] on img at bounding box center [291, 96] width 17 height 12
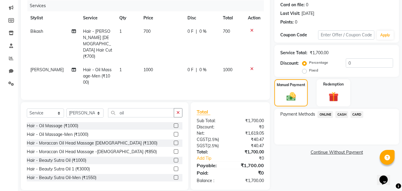
drag, startPoint x: 323, startPoint y: 115, endPoint x: 336, endPoint y: 131, distance: 20.8
click at [325, 118] on div "ONLINE" at bounding box center [324, 115] width 18 height 8
click at [324, 114] on span "ONLINE" at bounding box center [325, 114] width 15 height 7
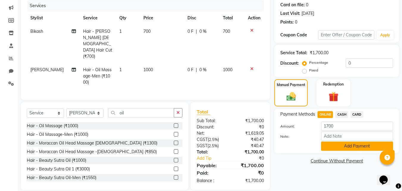
click at [364, 143] on button "Add Payment" at bounding box center [357, 145] width 72 height 9
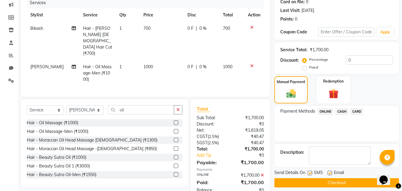
scroll to position [86, 0]
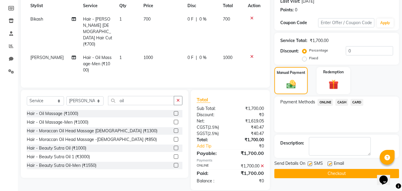
click at [347, 173] on button "Checkout" at bounding box center [336, 173] width 125 height 9
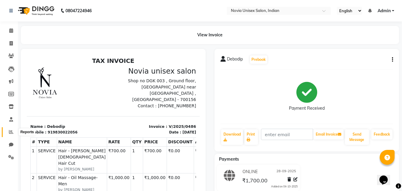
click at [12, 129] on span at bounding box center [11, 132] width 10 height 7
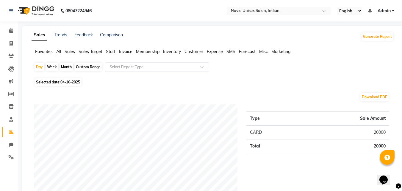
click at [69, 52] on span "Sales" at bounding box center [70, 51] width 10 height 5
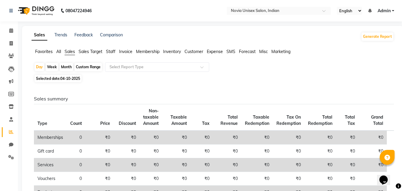
click at [60, 50] on span "All" at bounding box center [58, 51] width 5 height 5
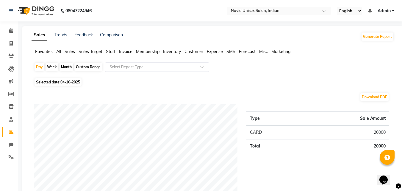
click at [187, 67] on input "text" at bounding box center [151, 67] width 86 height 6
click at [320, 83] on div "Selected date: [DATE]" at bounding box center [214, 82] width 360 height 6
click at [66, 51] on span "Sales" at bounding box center [70, 51] width 10 height 5
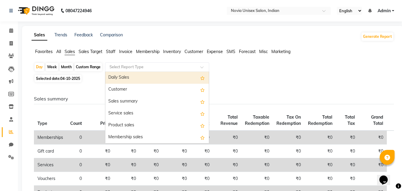
click at [131, 66] on input "text" at bounding box center [151, 67] width 86 height 6
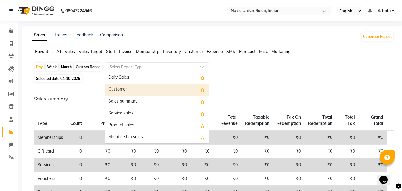
drag, startPoint x: 135, startPoint y: 92, endPoint x: 140, endPoint y: 92, distance: 4.8
click at [136, 92] on div "Customer" at bounding box center [157, 90] width 104 height 12
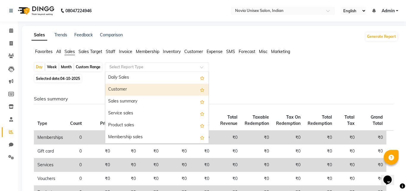
select select "filtered_report"
select select "csv"
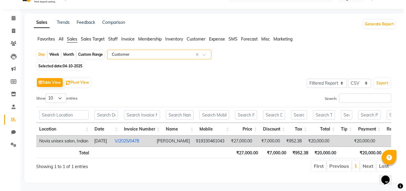
scroll to position [22, 0]
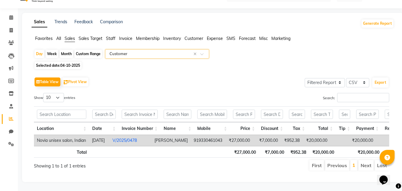
click at [129, 137] on link "V/2025/0478" at bounding box center [124, 139] width 24 height 5
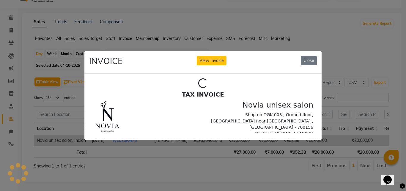
scroll to position [0, 0]
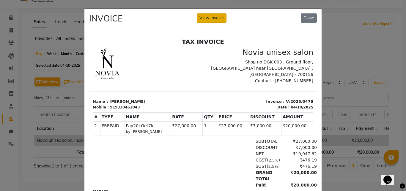
click at [217, 19] on button "View Invoice" at bounding box center [212, 17] width 30 height 9
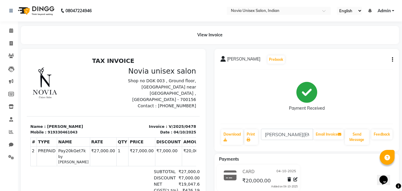
click at [391, 59] on button "button" at bounding box center [392, 60] width 4 height 6
click at [340, 64] on div "Edit Invoice" at bounding box center [352, 63] width 61 height 7
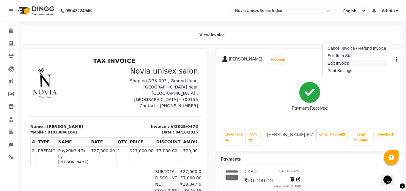
select select "service"
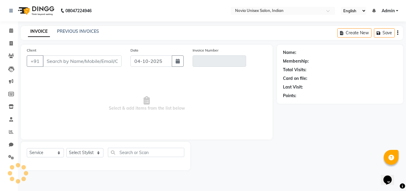
type input "9330461043"
type input "V/2025/0478"
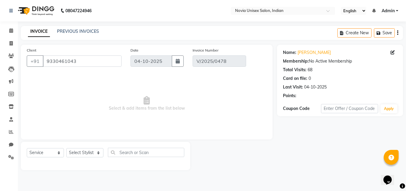
select select "select"
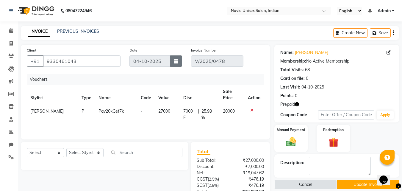
click at [175, 61] on icon "button" at bounding box center [176, 61] width 4 height 5
select select "10"
select select "2025"
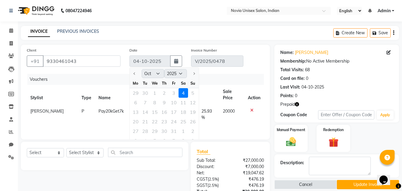
click at [135, 74] on div at bounding box center [136, 74] width 12 height 10
click at [134, 73] on div at bounding box center [136, 74] width 12 height 10
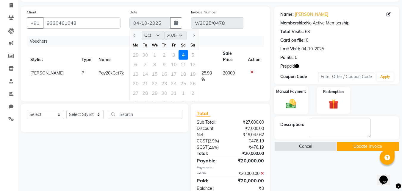
scroll to position [24, 0]
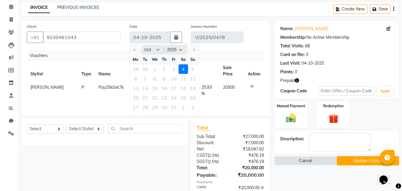
click at [296, 80] on icon "button" at bounding box center [297, 80] width 4 height 4
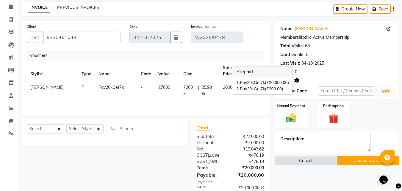
click at [357, 71] on div "Points: 0" at bounding box center [336, 72] width 113 height 6
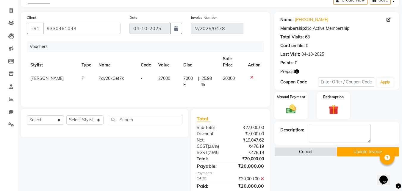
scroll to position [0, 0]
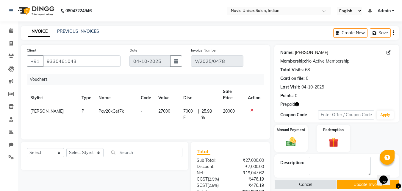
click at [309, 51] on link "[PERSON_NAME]" at bounding box center [311, 52] width 33 height 6
click at [175, 57] on button "button" at bounding box center [176, 60] width 12 height 11
select select "10"
select select "2025"
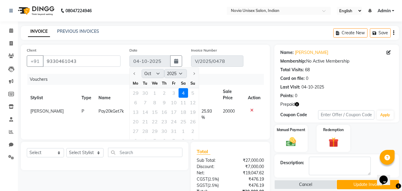
click at [135, 74] on div at bounding box center [136, 74] width 12 height 10
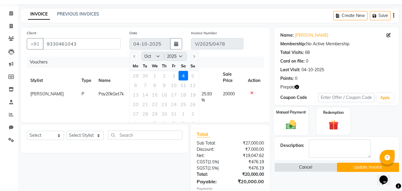
scroll to position [54, 0]
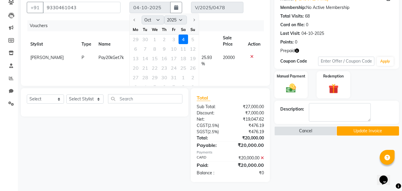
click at [296, 50] on icon "button" at bounding box center [297, 51] width 4 height 4
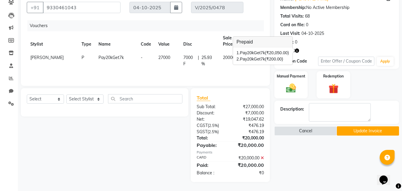
click at [308, 154] on div "Name: [PERSON_NAME] Membership: No Active Membership Total Visits: 68 Card on f…" at bounding box center [338, 86] width 129 height 191
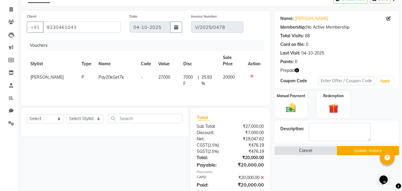
scroll to position [24, 0]
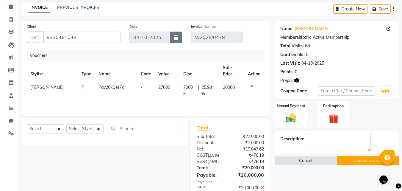
click at [176, 36] on icon "button" at bounding box center [176, 37] width 4 height 5
select select "10"
select select "2025"
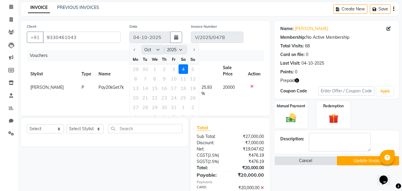
click at [133, 50] on div at bounding box center [136, 50] width 12 height 10
click at [135, 51] on div at bounding box center [136, 50] width 12 height 10
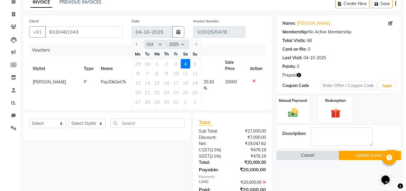
scroll to position [54, 0]
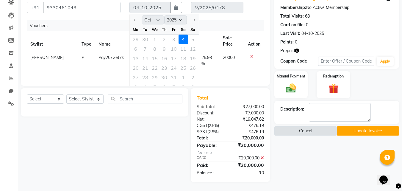
click at [312, 130] on button "Cancel" at bounding box center [305, 130] width 62 height 9
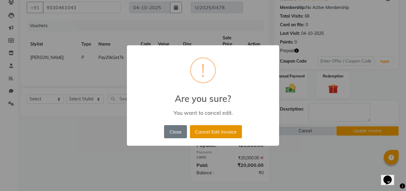
click at [217, 134] on button "Cancel Edit Invoice" at bounding box center [216, 131] width 52 height 13
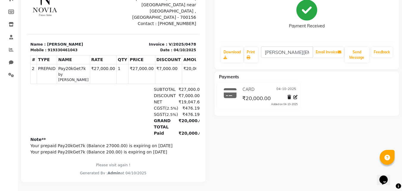
scroll to position [27, 0]
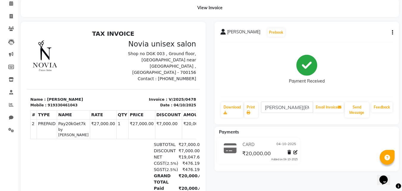
click at [393, 32] on div "[PERSON_NAME] Prebook Payment Received Download Print [PERSON_NAME][EMAIL_ADDRE…" at bounding box center [307, 73] width 185 height 102
click at [392, 32] on icon "button" at bounding box center [392, 32] width 1 height 0
click at [357, 23] on div "Cancel Invoice / Refund Invoice" at bounding box center [352, 21] width 61 height 7
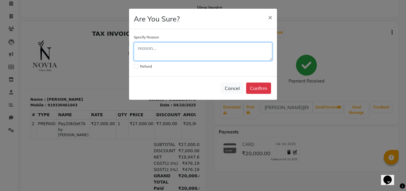
click at [180, 50] on textarea at bounding box center [203, 51] width 139 height 18
type textarea "date is worng"
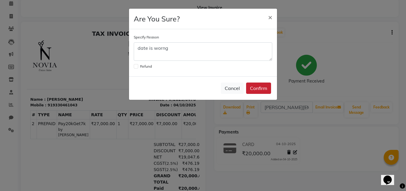
click at [256, 88] on button "Confirm" at bounding box center [258, 87] width 25 height 11
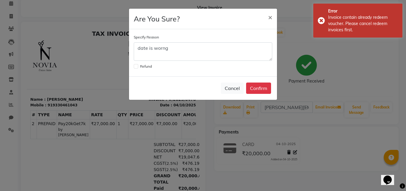
drag, startPoint x: 137, startPoint y: 67, endPoint x: 140, endPoint y: 69, distance: 3.4
click at [137, 67] on label at bounding box center [136, 66] width 4 height 4
click at [137, 67] on input "checkbox" at bounding box center [136, 66] width 4 height 4
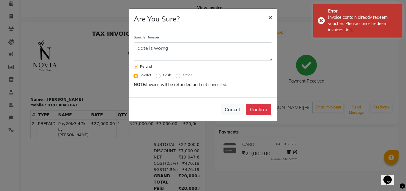
click at [268, 18] on button "×" at bounding box center [271, 17] width 14 height 17
checkbox input "false"
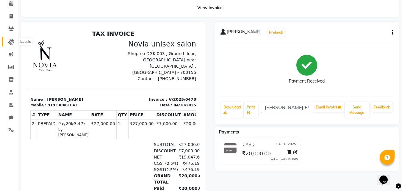
scroll to position [0, 0]
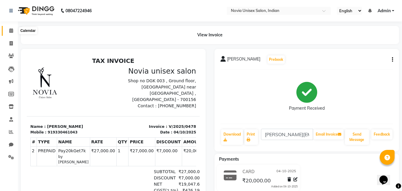
click at [12, 29] on icon at bounding box center [11, 30] width 4 height 4
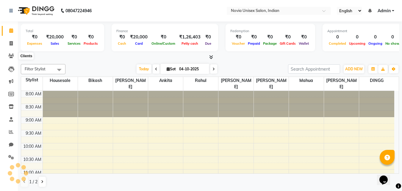
scroll to position [157, 0]
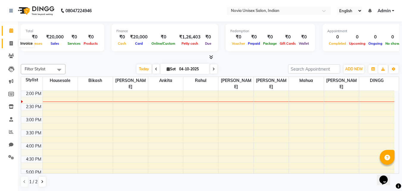
click at [12, 43] on icon at bounding box center [11, 43] width 3 height 4
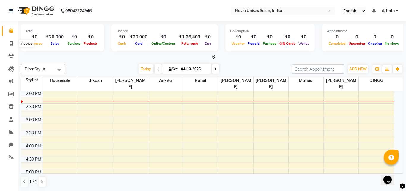
select select "service"
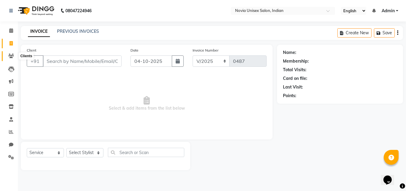
click at [14, 53] on span at bounding box center [11, 56] width 10 height 7
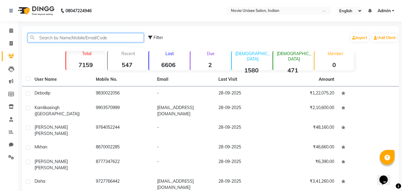
click at [100, 40] on input "text" at bounding box center [86, 37] width 116 height 9
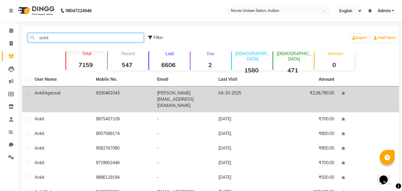
type input "ankit"
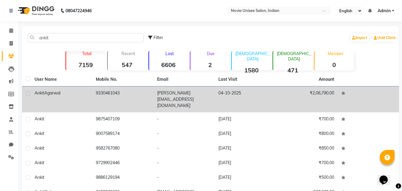
click at [194, 96] on td "[PERSON_NAME][EMAIL_ADDRESS][DOMAIN_NAME]" at bounding box center [184, 99] width 61 height 26
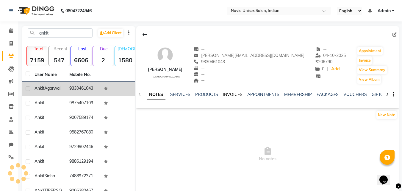
click at [231, 94] on link "INVOICES" at bounding box center [233, 94] width 20 height 5
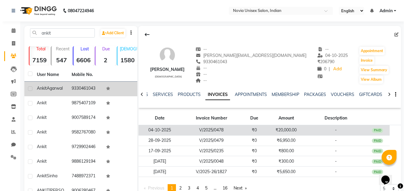
scroll to position [30, 0]
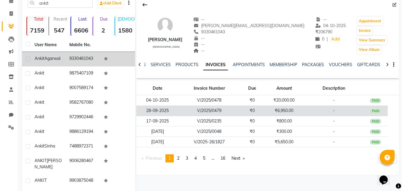
click at [193, 109] on td "V/2025/0479" at bounding box center [209, 110] width 61 height 10
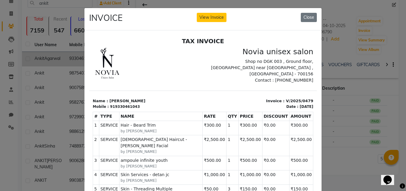
scroll to position [0, 0]
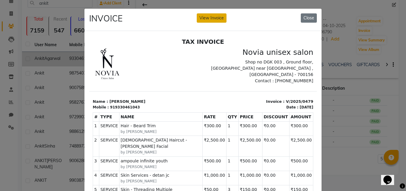
click at [222, 17] on button "View Invoice" at bounding box center [212, 17] width 30 height 9
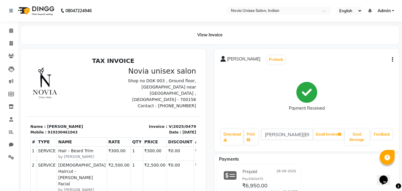
click at [392, 60] on icon "button" at bounding box center [392, 60] width 1 height 0
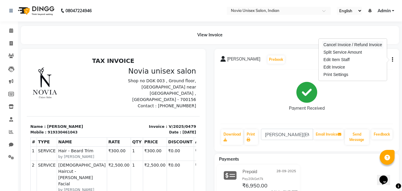
click at [351, 46] on div "Cancel Invoice / Refund Invoice" at bounding box center [352, 44] width 61 height 7
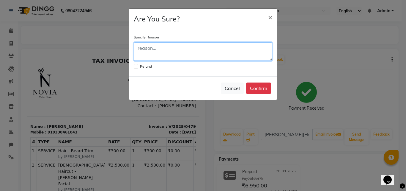
click at [225, 53] on textarea at bounding box center [203, 51] width 139 height 18
type textarea "mistake"
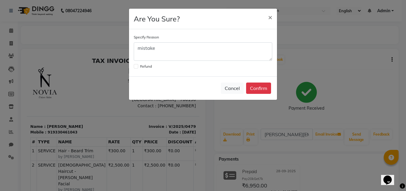
click at [137, 67] on label at bounding box center [136, 66] width 4 height 4
click at [137, 67] on input "checkbox" at bounding box center [136, 66] width 4 height 4
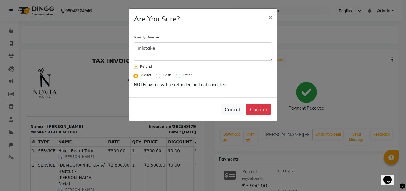
click at [136, 66] on label at bounding box center [136, 66] width 4 height 4
click at [136, 66] on input "checkbox" at bounding box center [136, 66] width 4 height 4
checkbox input "false"
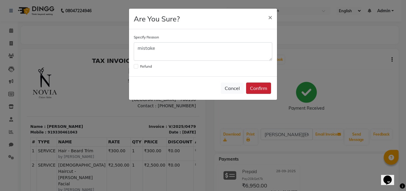
click at [268, 87] on button "Confirm" at bounding box center [258, 87] width 25 height 11
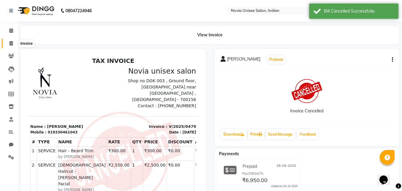
click at [10, 45] on icon at bounding box center [11, 43] width 3 height 4
select select "service"
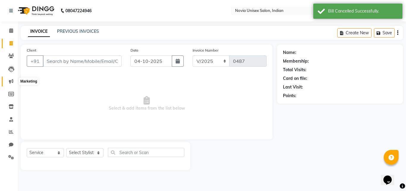
click at [10, 82] on icon at bounding box center [11, 81] width 4 height 4
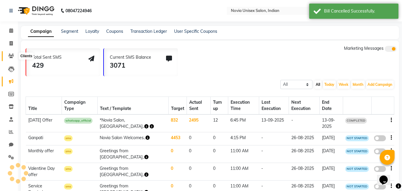
click at [14, 54] on icon at bounding box center [11, 56] width 6 height 4
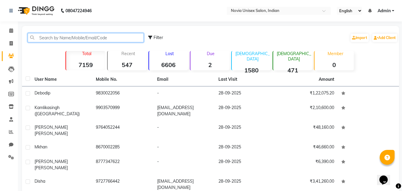
click at [64, 36] on input "text" at bounding box center [86, 37] width 116 height 9
paste input "9830022056"
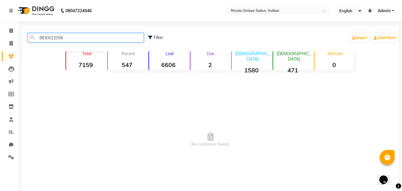
drag, startPoint x: 84, startPoint y: 40, endPoint x: 31, endPoint y: 36, distance: 53.1
click at [32, 36] on input "9830022056" at bounding box center [86, 37] width 116 height 9
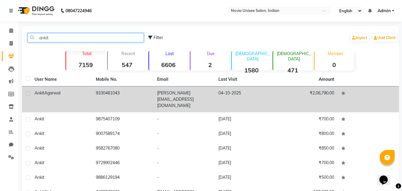
type input "ankit"
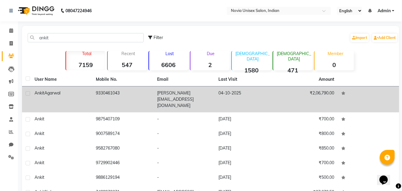
click at [102, 93] on td "9330461043" at bounding box center [122, 99] width 61 height 26
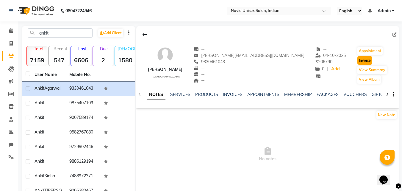
click at [364, 62] on button "Invoice" at bounding box center [364, 60] width 15 height 8
select select "service"
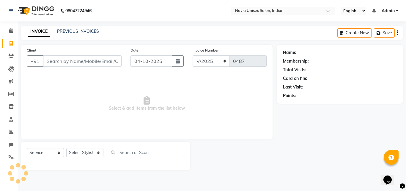
type input "9330461043"
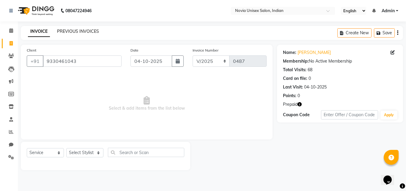
click at [97, 30] on link "PREVIOUS INVOICES" at bounding box center [78, 31] width 42 height 5
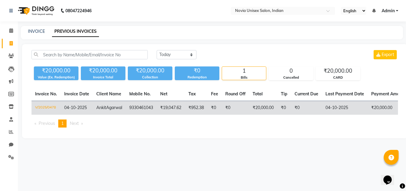
click at [55, 107] on td "V/2025/0478" at bounding box center [46, 108] width 29 height 14
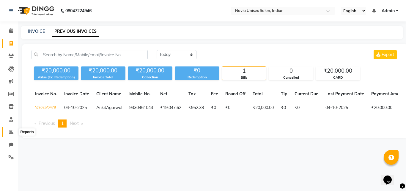
click at [13, 134] on icon at bounding box center [11, 131] width 4 height 4
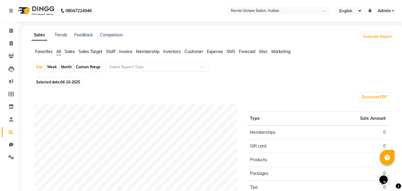
click at [70, 52] on span "Sales" at bounding box center [70, 51] width 10 height 5
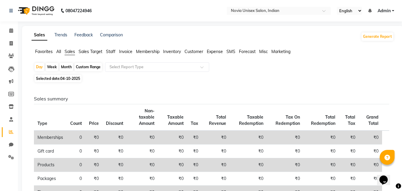
click at [110, 51] on span "Staff" at bounding box center [111, 51] width 10 height 5
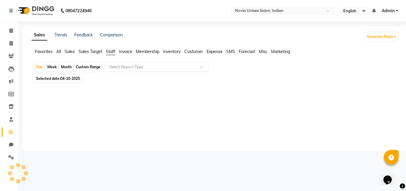
click at [137, 64] on div "Select Report Type" at bounding box center [157, 67] width 104 height 10
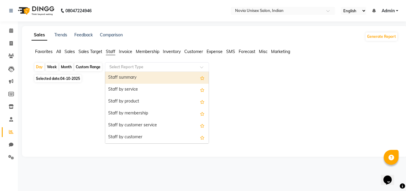
click at [134, 78] on div "Staff summary" at bounding box center [157, 78] width 104 height 12
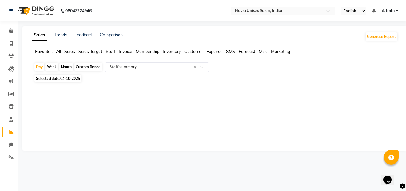
click at [68, 68] on div "Month" at bounding box center [67, 67] width 14 height 8
select select "10"
select select "2025"
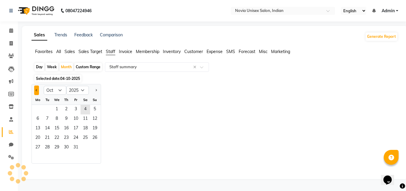
click at [36, 90] on span "Previous month" at bounding box center [37, 90] width 2 height 2
select select "9"
click at [41, 109] on span "1" at bounding box center [38, 110] width 10 height 10
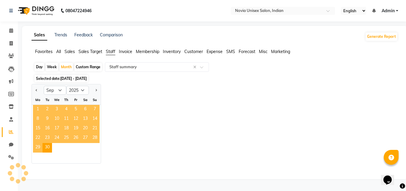
select select "filtered_report"
select select "csv"
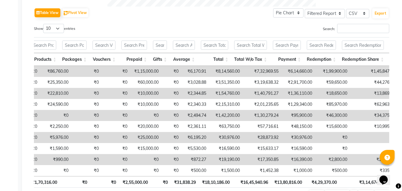
scroll to position [0, 272]
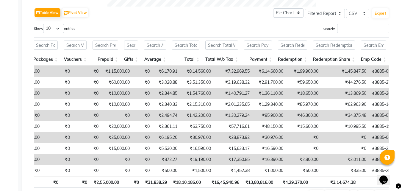
drag, startPoint x: 270, startPoint y: 178, endPoint x: 1, endPoint y: 6, distance: 319.0
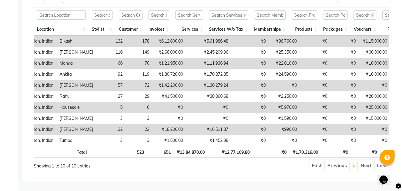
scroll to position [0, 32]
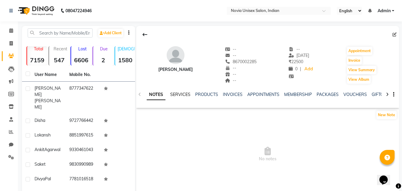
click at [187, 93] on link "SERVICES" at bounding box center [180, 94] width 20 height 5
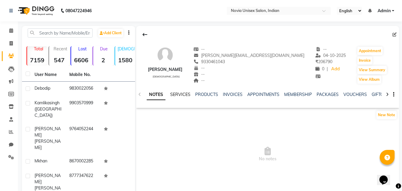
click at [188, 92] on link "SERVICES" at bounding box center [180, 94] width 20 height 5
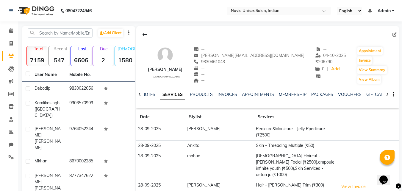
click at [387, 94] on icon at bounding box center [387, 94] width 3 height 4
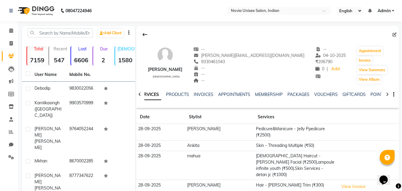
click at [387, 94] on icon at bounding box center [387, 94] width 3 height 4
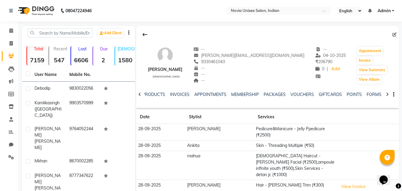
click at [387, 94] on icon at bounding box center [387, 94] width 3 height 4
click at [387, 94] on div "NOTES SERVICES PRODUCTS INVOICES APPOINTMENTS MEMBERSHIP PACKAGES VOUCHERS GIFT…" at bounding box center [267, 94] width 263 height 21
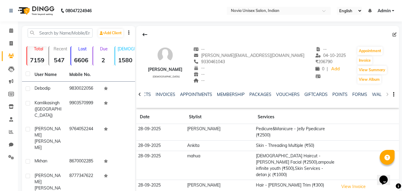
click at [387, 94] on div "NOTES SERVICES PRODUCTS INVOICES APPOINTMENTS MEMBERSHIP PACKAGES VOUCHERS GIFT…" at bounding box center [267, 94] width 263 height 21
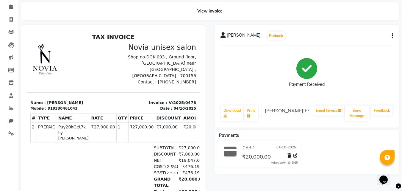
scroll to position [87, 0]
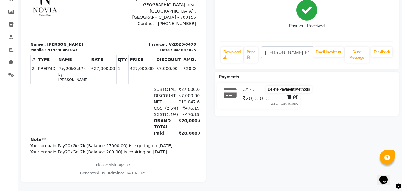
click at [289, 95] on icon at bounding box center [289, 97] width 4 height 4
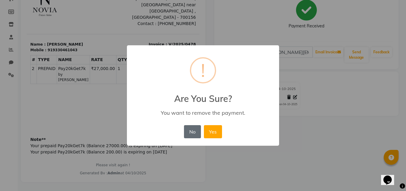
click at [194, 135] on button "No" at bounding box center [192, 131] width 17 height 13
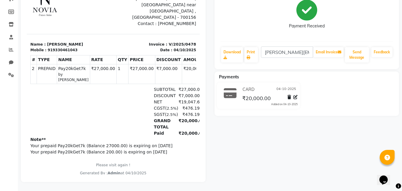
scroll to position [27, 0]
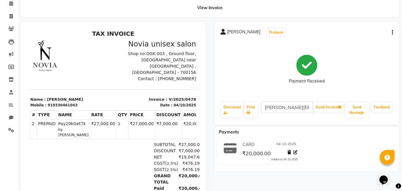
click at [395, 30] on div "[PERSON_NAME] Prebook Payment Received Download Print [PERSON_NAME][EMAIL_ADDRE…" at bounding box center [307, 73] width 185 height 102
click at [393, 33] on icon "button" at bounding box center [392, 32] width 1 height 0
click at [355, 23] on div "Cancel Invoice / Refund Invoice" at bounding box center [352, 21] width 61 height 7
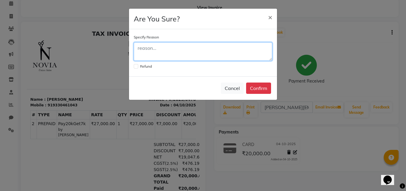
click at [173, 51] on textarea at bounding box center [203, 51] width 139 height 18
type textarea "c"
type textarea "date of billing is wrong"
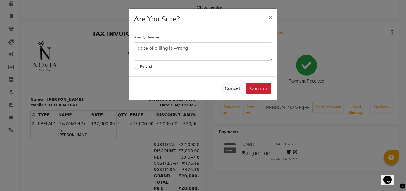
click at [264, 89] on button "Confirm" at bounding box center [258, 87] width 25 height 11
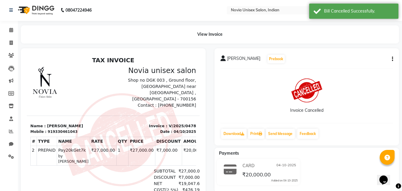
scroll to position [0, 0]
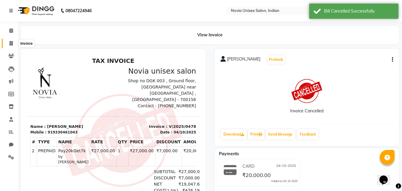
click at [15, 42] on span at bounding box center [11, 43] width 10 height 7
select select "service"
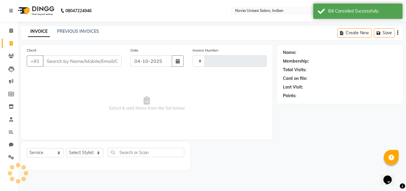
type input "0487"
select select "8773"
click at [70, 63] on input "Client" at bounding box center [82, 60] width 79 height 11
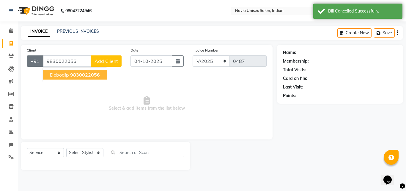
drag, startPoint x: 80, startPoint y: 60, endPoint x: 37, endPoint y: 59, distance: 43.8
click at [37, 59] on div "+91 9830022056 Debodip 9830022056 Add Client" at bounding box center [74, 60] width 95 height 11
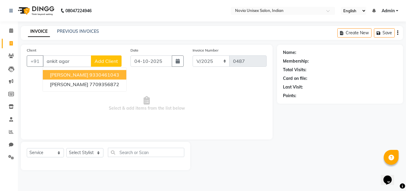
click at [90, 76] on ngb-highlight "9330461043" at bounding box center [105, 75] width 30 height 6
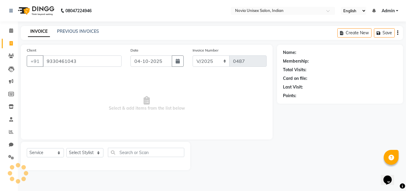
type input "9330461043"
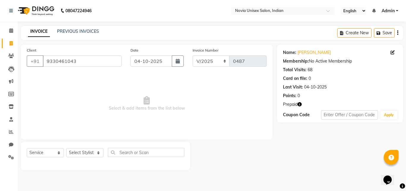
click at [299, 103] on icon "button" at bounding box center [300, 104] width 4 height 4
click at [278, 134] on div "Name: Ankit Agarwal Membership: No Active Membership Total Visits: 68 Card on f…" at bounding box center [342, 107] width 131 height 125
drag, startPoint x: 151, startPoint y: 62, endPoint x: 151, endPoint y: 67, distance: 5.1
click at [151, 62] on input "04-10-2025" at bounding box center [152, 60] width 42 height 11
select select "10"
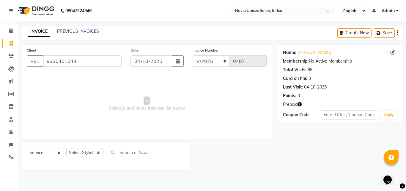
select select "2025"
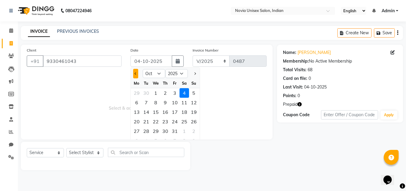
click at [137, 75] on button "Previous month" at bounding box center [135, 74] width 5 height 10
select select "9"
click at [193, 120] on div "28" at bounding box center [194, 122] width 10 height 10
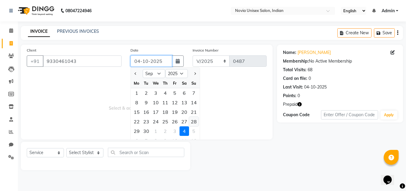
type input "28-09-2025"
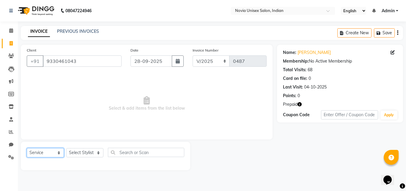
click at [53, 154] on select "Select Service Product Membership Package Voucher Prepaid Gift Card" at bounding box center [45, 152] width 37 height 9
select select "P"
click at [27, 148] on select "Select Service Product Membership Package Voucher Prepaid Gift Card" at bounding box center [45, 152] width 37 height 9
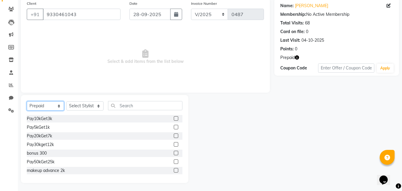
scroll to position [48, 0]
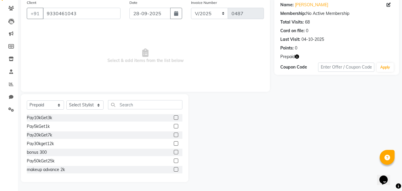
click at [174, 135] on label at bounding box center [176, 134] width 4 height 4
click at [174, 135] on input "checkbox" at bounding box center [176, 135] width 4 height 4
checkbox input "false"
click at [83, 104] on select "Select Stylist [PERSON_NAME] DINGG [PERSON_NAME] housesale [PERSON_NAME] [PERSO…" at bounding box center [84, 104] width 37 height 9
select select "89593"
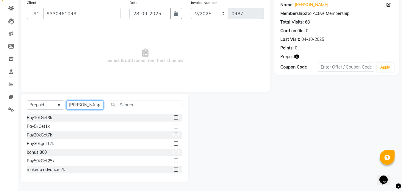
click at [66, 100] on select "Select Stylist [PERSON_NAME] DINGG [PERSON_NAME] housesale [PERSON_NAME] [PERSO…" at bounding box center [84, 104] width 37 height 9
click at [174, 135] on label at bounding box center [176, 134] width 4 height 4
click at [174, 135] on input "checkbox" at bounding box center [176, 135] width 4 height 4
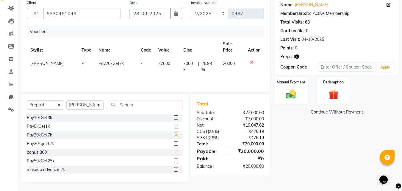
checkbox input "false"
click at [296, 54] on icon "button" at bounding box center [297, 56] width 4 height 4
click at [298, 128] on div "Name: Ankit Agarwal Membership: No Active Membership Total Visits: 68 Card on f…" at bounding box center [338, 89] width 129 height 185
click at [297, 95] on img at bounding box center [291, 94] width 17 height 12
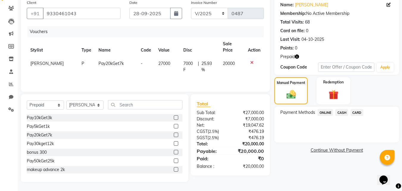
click at [362, 112] on span "CARD" at bounding box center [357, 112] width 13 height 7
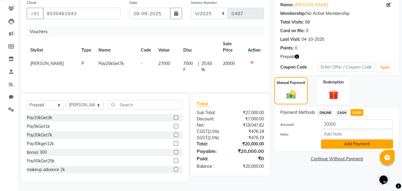
click at [359, 148] on button "Add Payment" at bounding box center [357, 143] width 72 height 9
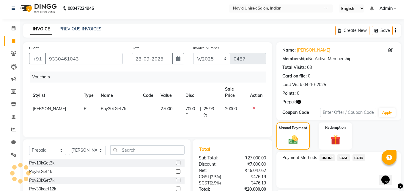
scroll to position [0, 0]
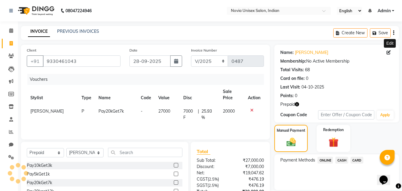
click at [389, 53] on icon at bounding box center [389, 52] width 4 height 4
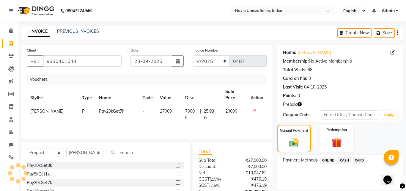
select select "[DEMOGRAPHIC_DATA]"
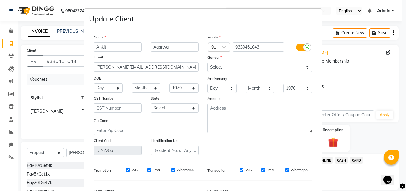
click at [389, 52] on ngb-modal-window "Update Client Name Ankit Agarwal Email rachana.agarwal2906@gmail.com DOB Day 01…" at bounding box center [203, 95] width 406 height 191
click at [308, 45] on div at bounding box center [307, 46] width 7 height 7
click at [0, 0] on input "checkbox" at bounding box center [0, 0] width 0 height 0
click at [249, 169] on input "SMS" at bounding box center [250, 170] width 4 height 4
checkbox input "false"
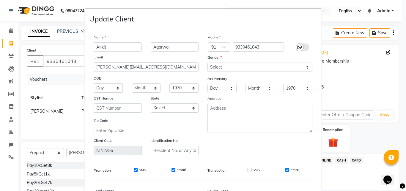
click at [287, 169] on input "Email" at bounding box center [288, 170] width 4 height 4
checkbox input "false"
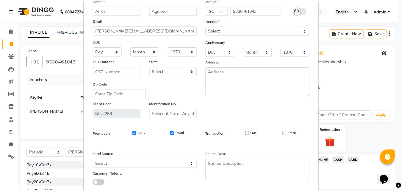
scroll to position [73, 0]
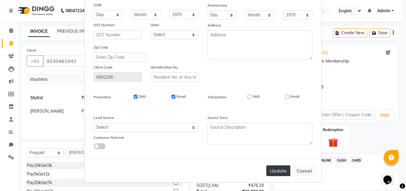
click at [286, 171] on button "Update" at bounding box center [279, 170] width 24 height 11
select select
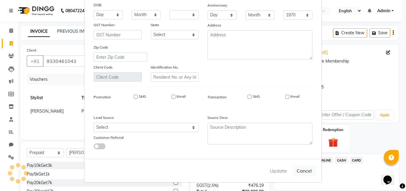
select select
checkbox input "false"
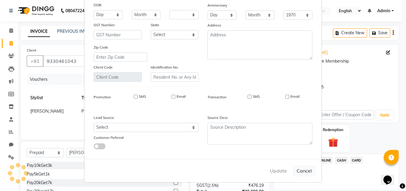
checkbox input "false"
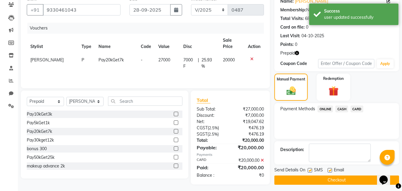
scroll to position [54, 0]
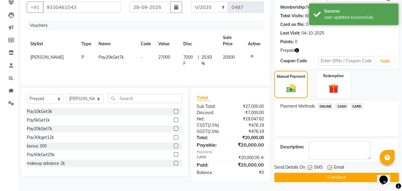
click at [360, 107] on span "CARD" at bounding box center [357, 106] width 13 height 7
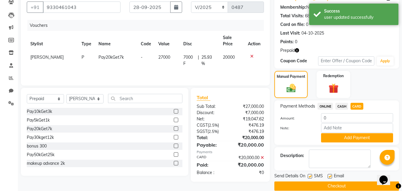
click at [310, 176] on label at bounding box center [310, 176] width 4 height 4
click at [310, 176] on input "checkbox" at bounding box center [310, 176] width 4 height 4
checkbox input "false"
click at [330, 175] on label at bounding box center [330, 176] width 4 height 4
click at [330, 175] on input "checkbox" at bounding box center [330, 176] width 4 height 4
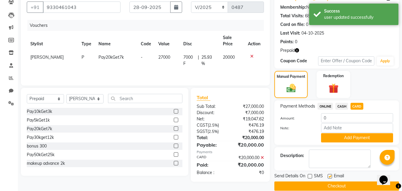
checkbox input "false"
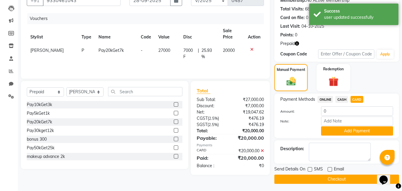
scroll to position [62, 0]
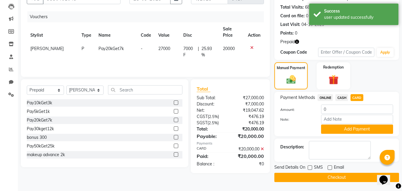
click at [346, 179] on button "Checkout" at bounding box center [336, 177] width 125 height 9
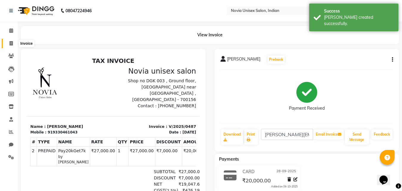
click at [10, 43] on icon at bounding box center [11, 43] width 3 height 4
select select "service"
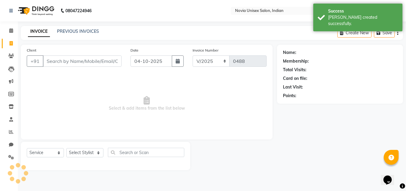
click at [67, 62] on input "Client" at bounding box center [82, 60] width 79 height 11
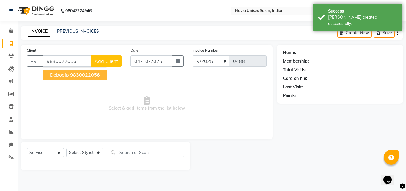
click at [79, 76] on span "9830022056" at bounding box center [85, 75] width 30 height 6
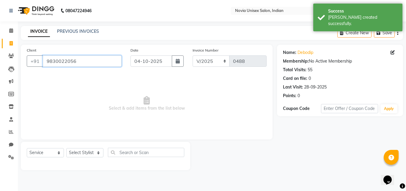
drag, startPoint x: 88, startPoint y: 63, endPoint x: 25, endPoint y: 58, distance: 63.3
click at [25, 58] on div "Client +91 9830022056" at bounding box center [74, 59] width 104 height 24
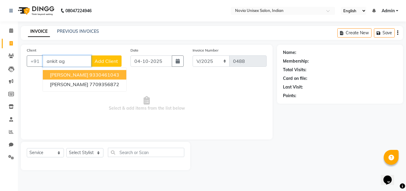
click at [96, 76] on ngb-highlight "9330461043" at bounding box center [105, 75] width 30 height 6
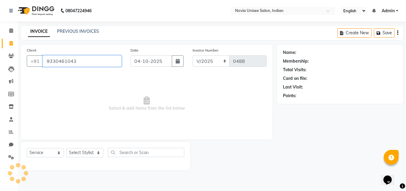
type input "9330461043"
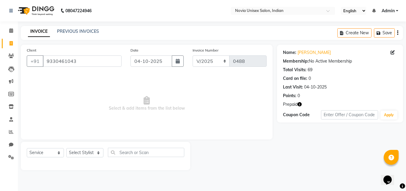
click at [299, 103] on icon "button" at bounding box center [300, 104] width 4 height 4
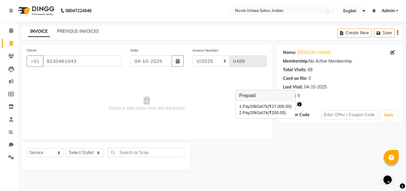
click at [287, 137] on div "Name: Ankit Agarwal Membership: No Active Membership Total Visits: 69 Card on f…" at bounding box center [342, 107] width 131 height 125
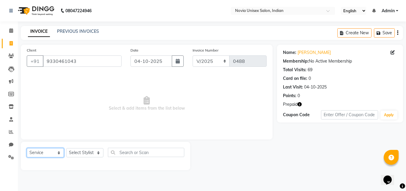
click at [50, 153] on select "Select Service Product Membership Package Voucher Prepaid Gift Card" at bounding box center [45, 152] width 37 height 9
click at [88, 153] on select "Select Stylist [PERSON_NAME] DINGG [PERSON_NAME] housesale [PERSON_NAME] [PERSO…" at bounding box center [84, 152] width 37 height 9
select select "89593"
click at [66, 148] on select "Select Stylist [PERSON_NAME] DINGG [PERSON_NAME] housesale [PERSON_NAME] [PERSO…" at bounding box center [84, 152] width 37 height 9
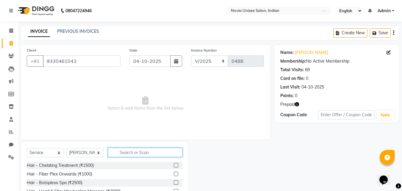
click at [124, 154] on input "text" at bounding box center [145, 152] width 74 height 9
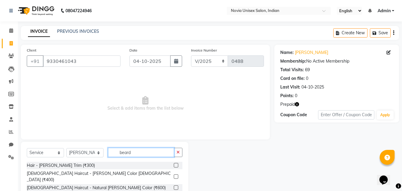
type input "beard"
click at [176, 164] on label at bounding box center [176, 165] width 4 height 4
click at [176, 164] on input "checkbox" at bounding box center [176, 165] width 4 height 4
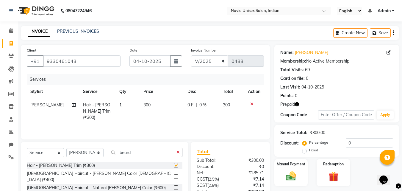
checkbox input "false"
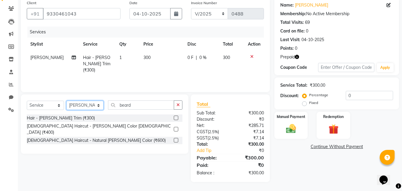
click at [78, 105] on select "Select Stylist [PERSON_NAME] DINGG [PERSON_NAME] housesale [PERSON_NAME] [PERSO…" at bounding box center [84, 105] width 37 height 9
select select "89592"
click at [66, 101] on select "Select Stylist [PERSON_NAME] DINGG [PERSON_NAME] housesale [PERSON_NAME] [PERSO…" at bounding box center [84, 105] width 37 height 9
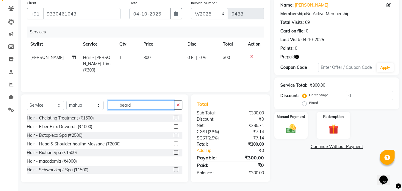
drag, startPoint x: 144, startPoint y: 105, endPoint x: 116, endPoint y: 106, distance: 27.7
click at [118, 106] on input "beard" at bounding box center [141, 104] width 66 height 9
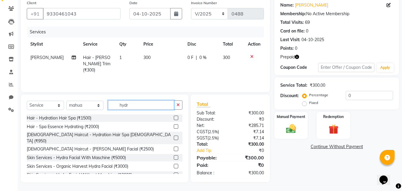
type input "hydr"
click at [174, 146] on label at bounding box center [176, 148] width 4 height 4
click at [174, 147] on input "checkbox" at bounding box center [176, 149] width 4 height 4
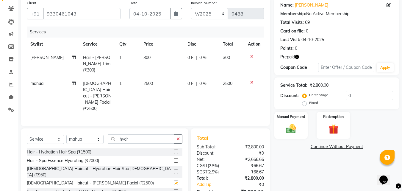
checkbox input "false"
click at [158, 16] on input "04-10-2025" at bounding box center [149, 13] width 41 height 11
select select "10"
select select "2025"
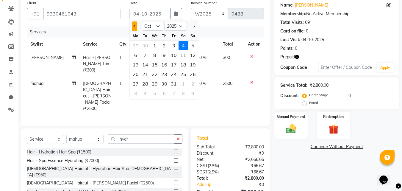
click at [137, 25] on button "Previous month" at bounding box center [134, 26] width 5 height 10
select select "9"
click at [193, 76] on div "28" at bounding box center [193, 74] width 10 height 10
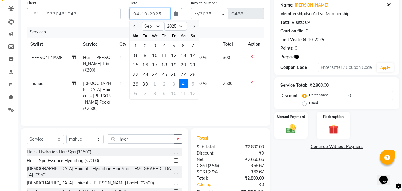
type input "28-09-2025"
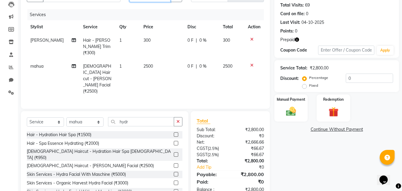
scroll to position [74, 0]
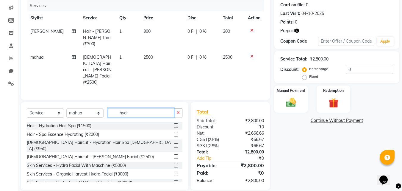
drag, startPoint x: 146, startPoint y: 105, endPoint x: 94, endPoint y: 103, distance: 52.1
click at [94, 108] on div "Select Service Product Membership Package Voucher Prepaid Gift Card Select Styl…" at bounding box center [105, 115] width 156 height 14
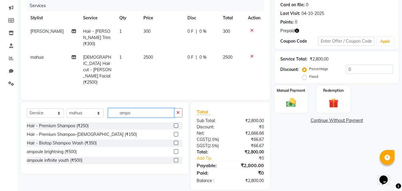
scroll to position [73, 0]
type input "ampo"
click at [175, 158] on label at bounding box center [176, 160] width 4 height 4
click at [175, 159] on input "checkbox" at bounding box center [176, 161] width 4 height 4
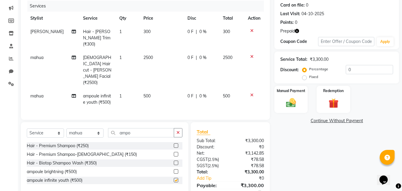
checkbox input "false"
drag, startPoint x: 118, startPoint y: 123, endPoint x: 93, endPoint y: 121, distance: 25.1
click at [93, 128] on div "Select Service Product Membership Package Voucher Prepaid Gift Card Select Styl…" at bounding box center [105, 135] width 156 height 14
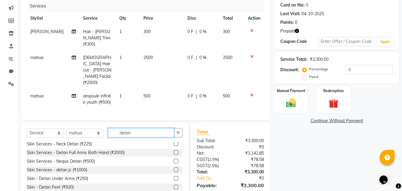
scroll to position [0, 0]
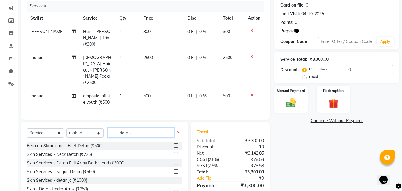
type input "detan"
click at [174, 178] on label at bounding box center [176, 180] width 4 height 4
click at [174, 178] on input "checkbox" at bounding box center [176, 180] width 4 height 4
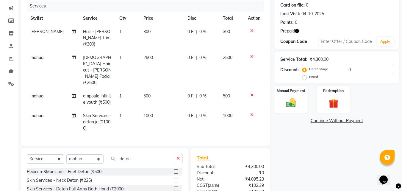
checkbox input "false"
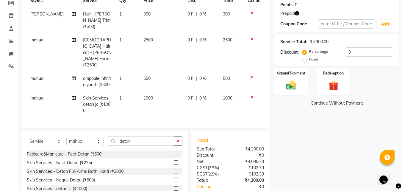
scroll to position [119, 0]
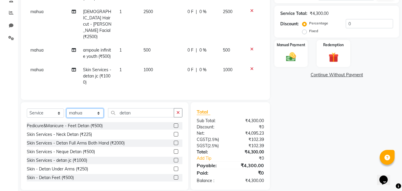
click at [97, 108] on select "Select Stylist [PERSON_NAME] DINGG [PERSON_NAME] housesale [PERSON_NAME] [PERSO…" at bounding box center [84, 112] width 37 height 9
select select "89580"
click at [66, 108] on select "Select Stylist [PERSON_NAME] DINGG [PERSON_NAME] housesale [PERSON_NAME] [PERSO…" at bounding box center [84, 112] width 37 height 9
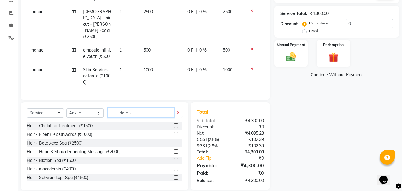
drag, startPoint x: 140, startPoint y: 105, endPoint x: 99, endPoint y: 102, distance: 40.6
click at [99, 108] on div "Select Service Product Membership Package Voucher Prepaid Gift Card Select Styl…" at bounding box center [105, 115] width 156 height 14
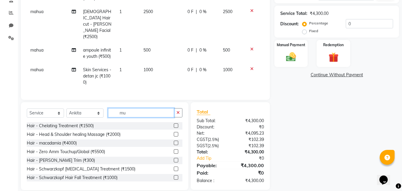
scroll to position [119, 0]
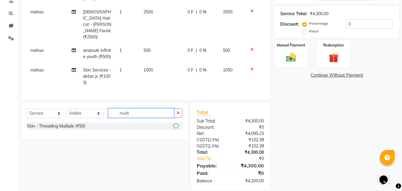
type input "multi"
click at [176, 123] on label at bounding box center [176, 125] width 4 height 4
click at [176, 124] on input "checkbox" at bounding box center [176, 126] width 4 height 4
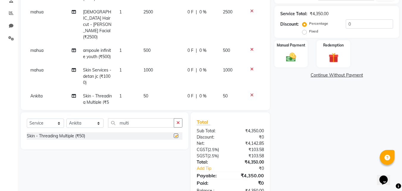
checkbox input "false"
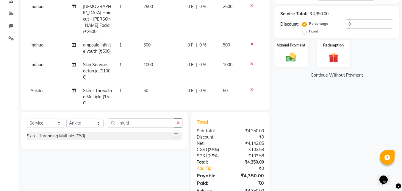
scroll to position [8, 0]
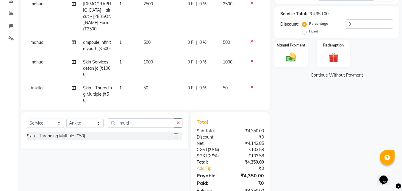
click at [117, 81] on td "1" at bounding box center [128, 94] width 24 height 26
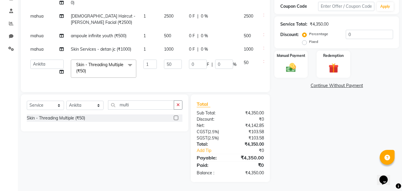
click at [117, 75] on span "Skin - Threading Multiple (₹50) x" at bounding box center [103, 69] width 65 height 18
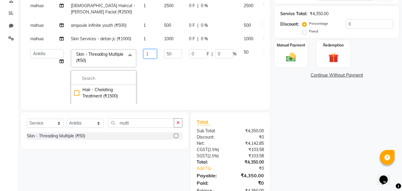
click at [143, 58] on input "1" at bounding box center [149, 53] width 13 height 9
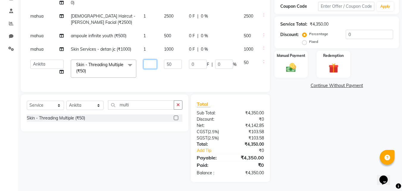
type input "2"
type input "3"
click at [371, 149] on div "Name: Ankit Agarwal Membership: No Active Membership Total Visits: 69 Card on f…" at bounding box center [338, 58] width 129 height 245
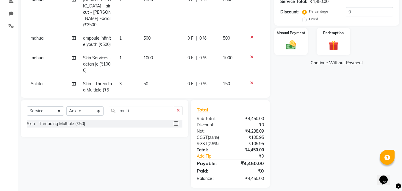
scroll to position [137, 0]
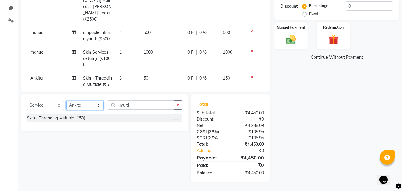
click at [75, 106] on select "Select Stylist [PERSON_NAME] DINGG [PERSON_NAME] housesale [PERSON_NAME] [PERSO…" at bounding box center [84, 105] width 37 height 9
select select "89573"
click at [66, 101] on select "Select Stylist [PERSON_NAME] DINGG [PERSON_NAME] housesale [PERSON_NAME] [PERSO…" at bounding box center [84, 105] width 37 height 9
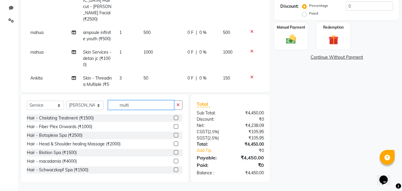
click at [105, 106] on div "Select Service Product Membership Package Voucher Prepaid Gift Card Select Styl…" at bounding box center [105, 107] width 156 height 14
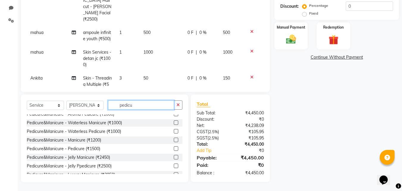
scroll to position [60, 0]
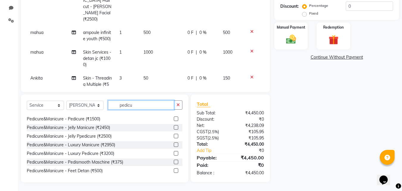
type input "pedicu"
click at [174, 136] on label at bounding box center [176, 136] width 4 height 4
click at [174, 136] on input "checkbox" at bounding box center [176, 136] width 4 height 4
checkbox input "false"
click at [303, 34] on div "Manual Payment" at bounding box center [291, 36] width 35 height 28
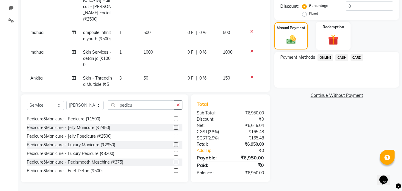
click at [323, 36] on div "Redemption" at bounding box center [333, 36] width 35 height 28
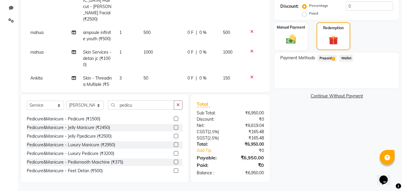
click at [330, 58] on span "Prepaid 2" at bounding box center [327, 58] width 19 height 7
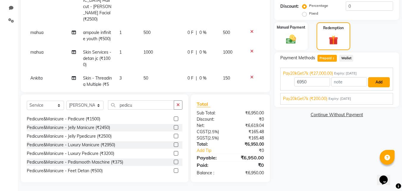
click at [382, 82] on button "Add" at bounding box center [379, 82] width 22 height 10
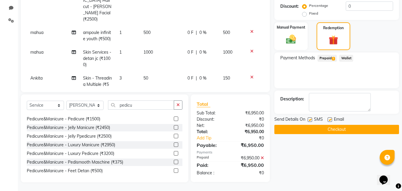
click at [311, 119] on label at bounding box center [310, 119] width 4 height 4
click at [311, 119] on input "checkbox" at bounding box center [310, 120] width 4 height 4
checkbox input "false"
click at [331, 119] on label at bounding box center [330, 119] width 4 height 4
click at [331, 119] on input "checkbox" at bounding box center [330, 120] width 4 height 4
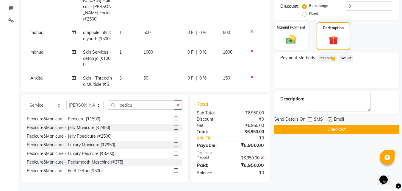
checkbox input "false"
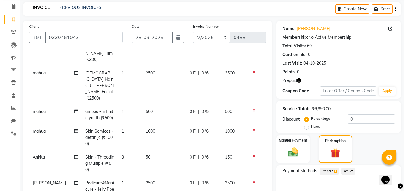
scroll to position [0, 0]
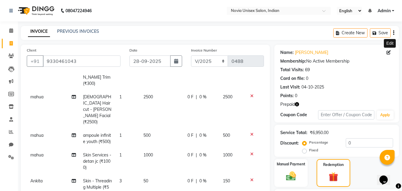
click at [390, 51] on icon at bounding box center [389, 52] width 4 height 4
select select "[DEMOGRAPHIC_DATA]"
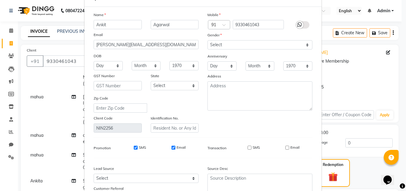
scroll to position [73, 0]
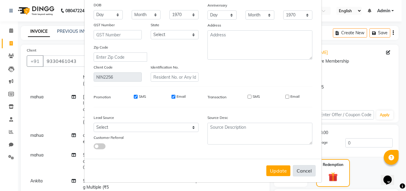
click at [301, 171] on button "Cancel" at bounding box center [304, 170] width 23 height 11
select select
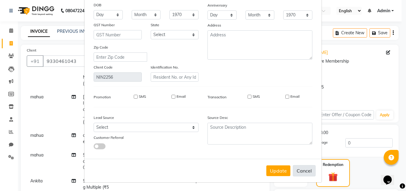
select select
checkbox input "false"
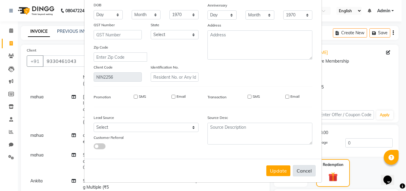
checkbox input "false"
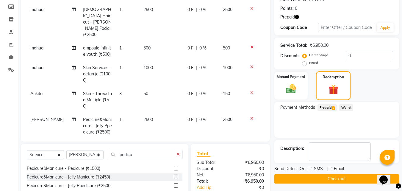
scroll to position [119, 0]
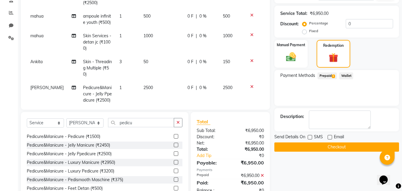
click at [334, 148] on button "Checkout" at bounding box center [336, 146] width 125 height 9
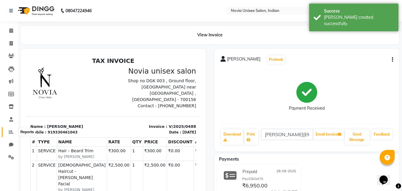
click at [10, 132] on icon at bounding box center [11, 131] width 4 height 4
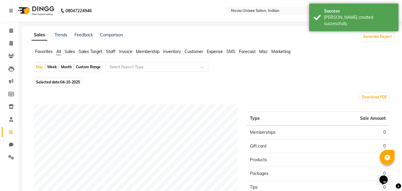
click at [72, 50] on span "Sales" at bounding box center [70, 51] width 10 height 5
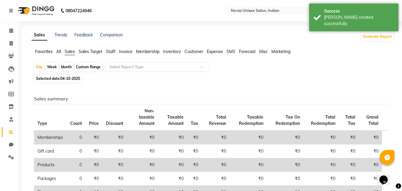
click at [127, 67] on input "text" at bounding box center [151, 67] width 86 height 6
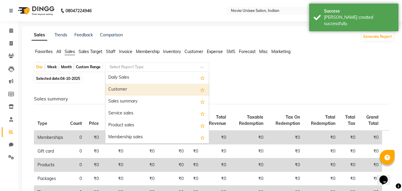
click at [129, 87] on div "Customer" at bounding box center [157, 90] width 104 height 12
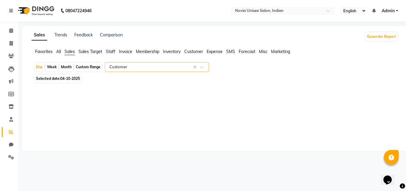
click at [74, 79] on span "04-10-2025" at bounding box center [70, 78] width 20 height 4
select select "10"
select select "2025"
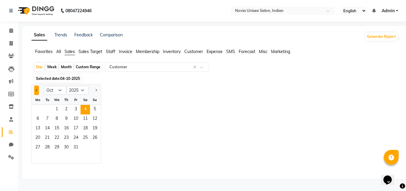
click at [38, 89] on button "Previous month" at bounding box center [36, 90] width 5 height 10
select select "9"
click at [96, 137] on span "28" at bounding box center [95, 138] width 10 height 10
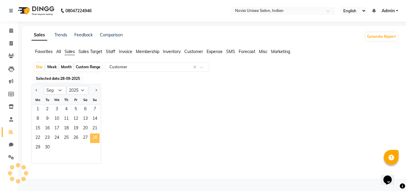
select select "filtered_report"
select select "csv"
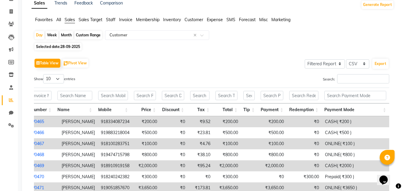
click at [59, 20] on span "All" at bounding box center [58, 19] width 5 height 5
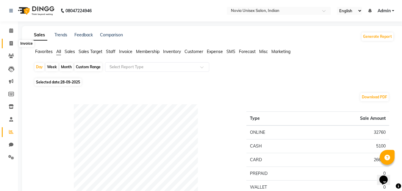
drag, startPoint x: 11, startPoint y: 44, endPoint x: 32, endPoint y: 45, distance: 21.4
click at [11, 44] on icon at bounding box center [11, 43] width 3 height 4
select select "service"
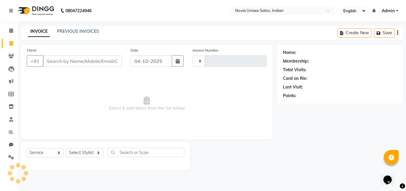
click at [65, 56] on input "Client" at bounding box center [82, 60] width 79 height 11
type input "0489"
type input "8902752445"
select select "8773"
type input "8902752445"
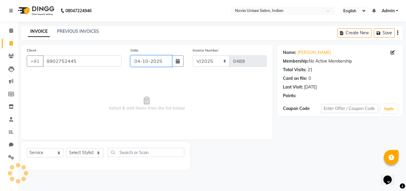
click at [154, 62] on input "04-10-2025" at bounding box center [152, 60] width 42 height 11
select select "10"
select select "2025"
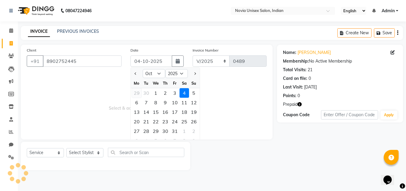
click at [137, 92] on div "29" at bounding box center [137, 93] width 10 height 10
type input "29-09-2025"
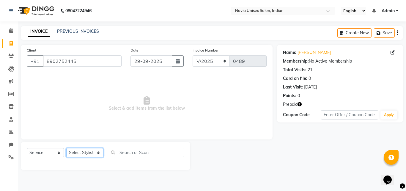
click at [80, 154] on select "Select Stylist [PERSON_NAME] DINGG [PERSON_NAME] housesale [PERSON_NAME] [PERSO…" at bounding box center [84, 152] width 37 height 9
select select "89571"
click at [66, 148] on select "Select Stylist [PERSON_NAME] DINGG [PERSON_NAME] housesale [PERSON_NAME] [PERSO…" at bounding box center [84, 152] width 37 height 9
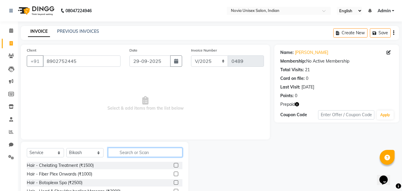
click at [127, 152] on input "text" at bounding box center [145, 152] width 74 height 9
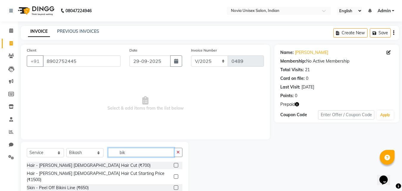
type input "bik"
click at [176, 164] on label at bounding box center [176, 165] width 4 height 4
click at [176, 164] on input "checkbox" at bounding box center [176, 165] width 4 height 4
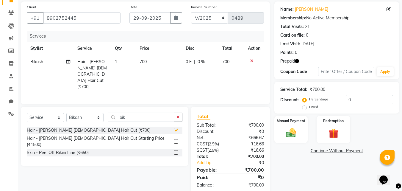
checkbox input "false"
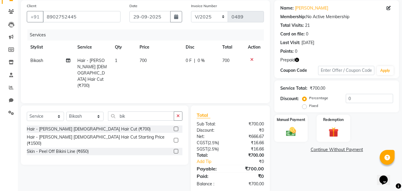
scroll to position [47, 0]
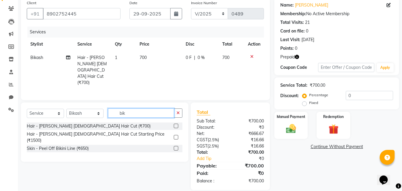
click at [120, 108] on input "bik" at bounding box center [141, 112] width 66 height 9
drag, startPoint x: 132, startPoint y: 105, endPoint x: 101, endPoint y: 103, distance: 30.7
click at [101, 108] on div "Select Service Product Membership Package Voucher Prepaid Gift Card Select Styl…" at bounding box center [105, 115] width 156 height 14
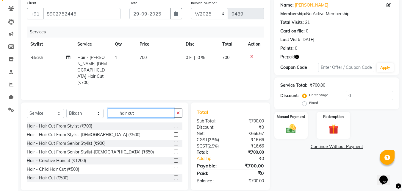
type input "hair cut"
click at [174, 123] on label at bounding box center [176, 125] width 4 height 4
click at [174, 124] on input "checkbox" at bounding box center [176, 126] width 4 height 4
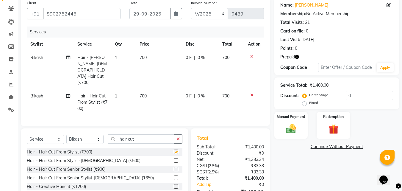
checkbox input "false"
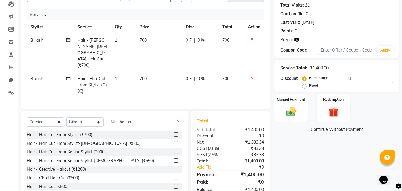
scroll to position [74, 0]
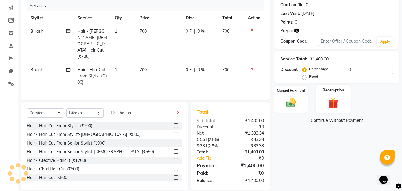
click at [331, 98] on img at bounding box center [333, 102] width 17 height 13
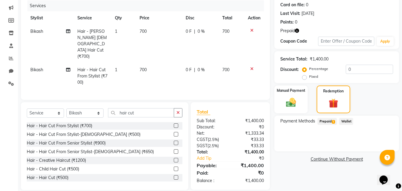
click at [331, 123] on span "Prepaid 1" at bounding box center [327, 121] width 19 height 7
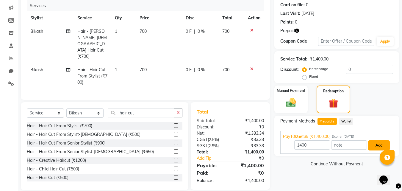
click at [378, 145] on button "Add" at bounding box center [379, 145] width 22 height 10
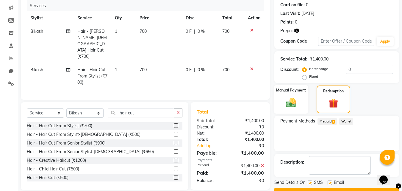
click at [295, 100] on img at bounding box center [291, 102] width 17 height 12
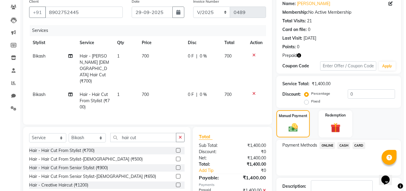
scroll to position [0, 0]
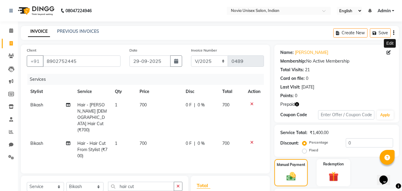
click at [388, 52] on icon at bounding box center [389, 52] width 4 height 4
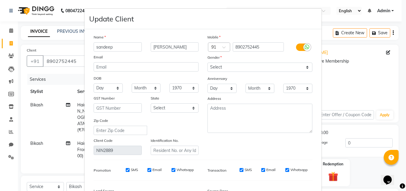
click at [306, 46] on icon at bounding box center [307, 46] width 5 height 5
click at [0, 0] on input "checkbox" at bounding box center [0, 0] width 0 height 0
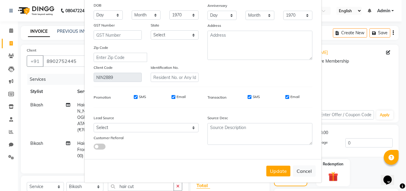
scroll to position [73, 0]
drag, startPoint x: 249, startPoint y: 97, endPoint x: 270, endPoint y: 98, distance: 21.5
click at [249, 97] on input "SMS" at bounding box center [250, 97] width 4 height 4
checkbox input "false"
drag, startPoint x: 286, startPoint y: 97, endPoint x: 286, endPoint y: 110, distance: 13.4
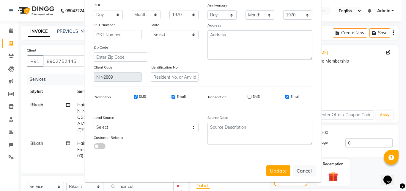
click at [286, 97] on input "Email" at bounding box center [288, 97] width 4 height 4
checkbox input "false"
click at [283, 168] on button "Update" at bounding box center [279, 170] width 24 height 11
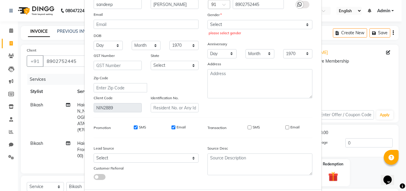
scroll to position [14, 0]
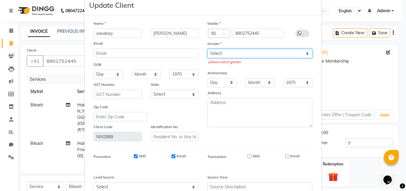
click at [246, 54] on select "Select Male Female Other Prefer Not To Say" at bounding box center [260, 53] width 105 height 9
select select "[DEMOGRAPHIC_DATA]"
click at [208, 49] on select "Select Male Female Other Prefer Not To Say" at bounding box center [260, 53] width 105 height 9
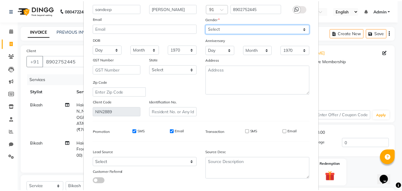
scroll to position [73, 0]
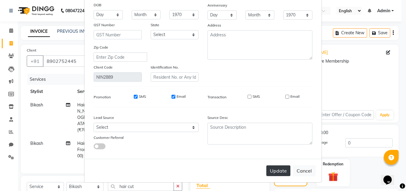
click at [287, 172] on button "Update" at bounding box center [279, 170] width 24 height 11
select select
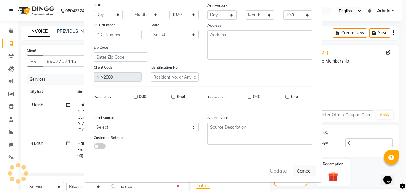
select select
checkbox input "false"
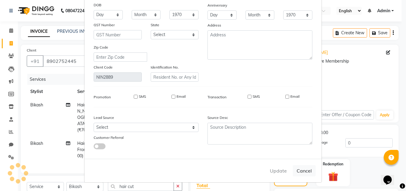
checkbox input "false"
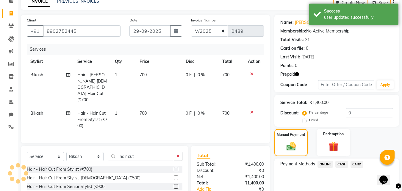
scroll to position [88, 0]
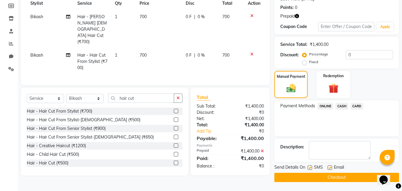
drag, startPoint x: 311, startPoint y: 166, endPoint x: 336, endPoint y: 164, distance: 25.1
click at [312, 166] on label at bounding box center [310, 167] width 4 height 4
click at [312, 166] on input "checkbox" at bounding box center [310, 168] width 4 height 4
checkbox input "false"
click at [331, 168] on label at bounding box center [330, 167] width 4 height 4
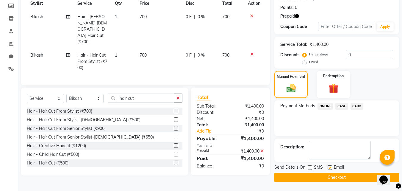
click at [331, 168] on input "checkbox" at bounding box center [330, 168] width 4 height 4
checkbox input "false"
click at [335, 177] on button "Checkout" at bounding box center [336, 177] width 125 height 9
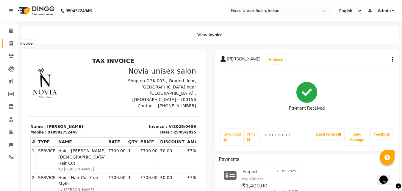
click at [11, 43] on icon at bounding box center [11, 43] width 3 height 4
select select "service"
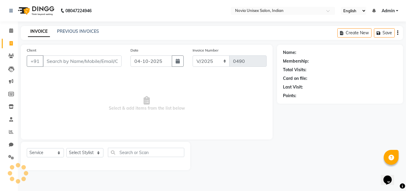
click at [65, 60] on input "Client" at bounding box center [82, 60] width 79 height 11
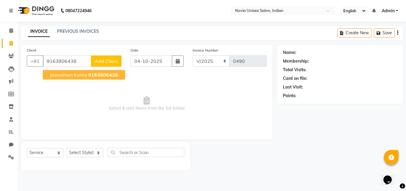
drag, startPoint x: 93, startPoint y: 75, endPoint x: 160, endPoint y: 68, distance: 68.0
click at [93, 75] on span "9163806438" at bounding box center [103, 75] width 30 height 6
type input "9163806438"
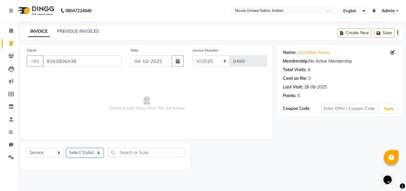
click at [85, 152] on select "Select Stylist [PERSON_NAME] DINGG [PERSON_NAME] housesale [PERSON_NAME] [PERSO…" at bounding box center [84, 152] width 37 height 9
select select "89593"
click at [66, 148] on select "Select Stylist [PERSON_NAME] DINGG [PERSON_NAME] housesale [PERSON_NAME] [PERSO…" at bounding box center [84, 152] width 37 height 9
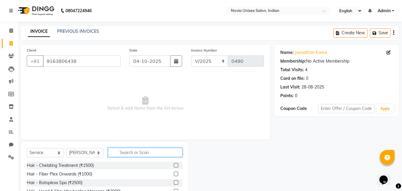
click at [132, 154] on input "text" at bounding box center [145, 152] width 74 height 9
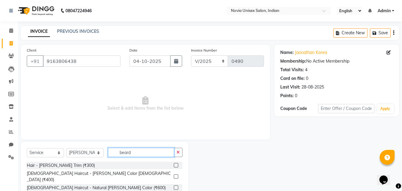
type input "beard"
click at [176, 165] on label at bounding box center [176, 165] width 4 height 4
click at [176, 165] on input "checkbox" at bounding box center [176, 165] width 4 height 4
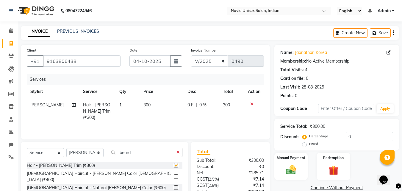
checkbox input "false"
click at [146, 61] on input "04-10-2025" at bounding box center [149, 60] width 41 height 11
select select "10"
select select "2025"
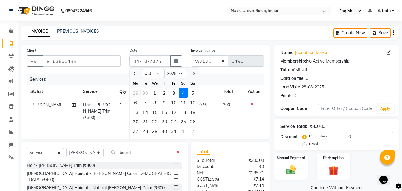
click at [137, 92] on div "29" at bounding box center [136, 93] width 10 height 10
type input "29-09-2025"
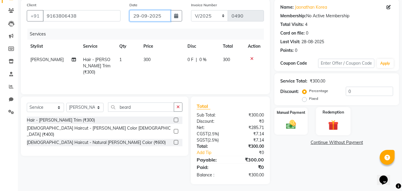
scroll to position [47, 0]
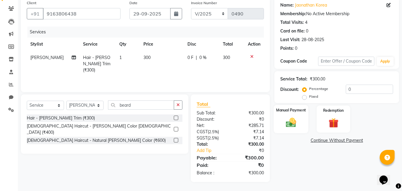
click at [299, 125] on img at bounding box center [291, 122] width 17 height 12
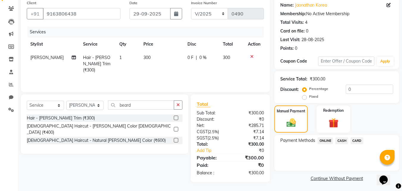
drag, startPoint x: 326, startPoint y: 141, endPoint x: 332, endPoint y: 146, distance: 8.0
click at [327, 143] on span "ONLINE" at bounding box center [325, 140] width 15 height 7
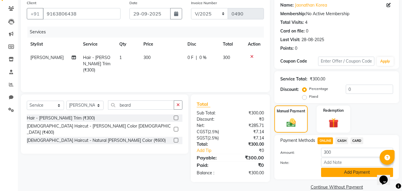
click at [359, 172] on button "Add Payment" at bounding box center [357, 172] width 72 height 9
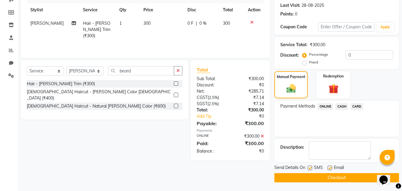
scroll to position [82, 0]
click at [359, 177] on button "Checkout" at bounding box center [336, 177] width 125 height 9
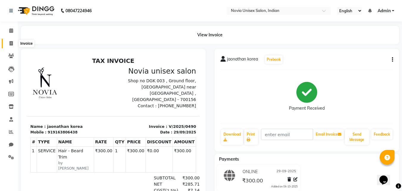
click at [12, 43] on icon at bounding box center [11, 43] width 3 height 4
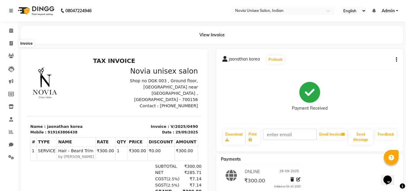
select select "service"
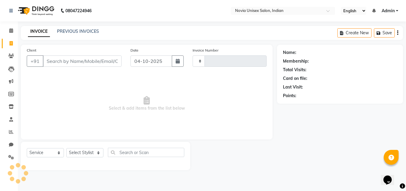
type input "0491"
select select "8773"
click at [63, 59] on input "Client" at bounding box center [82, 60] width 79 height 11
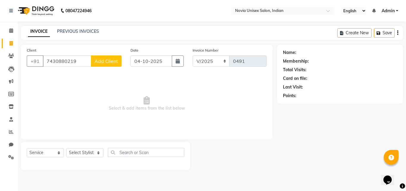
type input "7430880219"
click at [110, 60] on span "Add Client" at bounding box center [107, 61] width 24 height 6
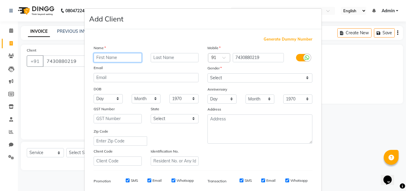
click at [107, 57] on input "text" at bounding box center [118, 57] width 48 height 9
paste input "soujanya"
type input "soujanya"
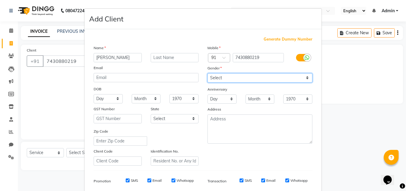
click at [245, 82] on select "Select Male Female Other Prefer Not To Say" at bounding box center [260, 77] width 105 height 9
select select "[DEMOGRAPHIC_DATA]"
click at [208, 73] on select "Select Male Female Other Prefer Not To Say" at bounding box center [260, 77] width 105 height 9
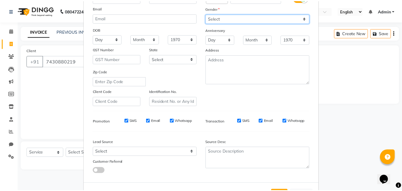
scroll to position [84, 0]
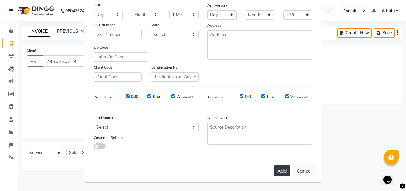
click at [280, 170] on button "Add" at bounding box center [282, 170] width 17 height 11
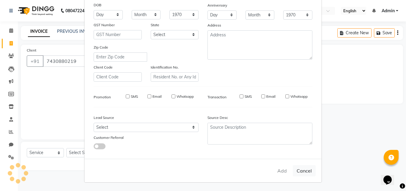
select select
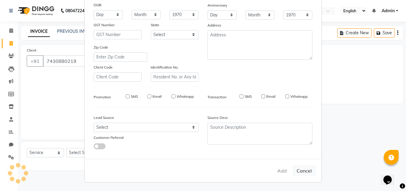
select select
checkbox input "false"
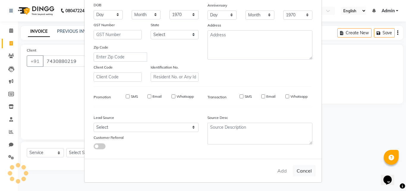
checkbox input "false"
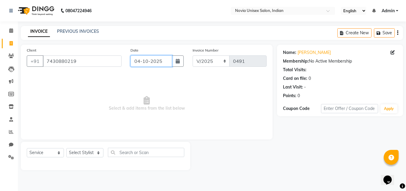
click at [138, 61] on input "04-10-2025" at bounding box center [152, 60] width 42 height 11
select select "10"
select select "2025"
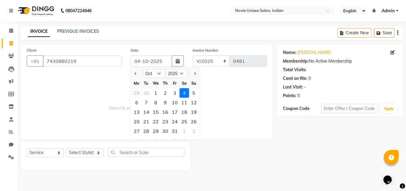
click at [136, 90] on div "29" at bounding box center [137, 93] width 10 height 10
type input "29-09-2025"
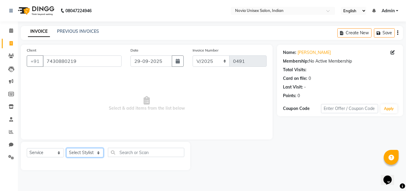
click at [90, 154] on select "Select Stylist [PERSON_NAME] DINGG [PERSON_NAME] housesale [PERSON_NAME] [PERSO…" at bounding box center [84, 152] width 37 height 9
select select "89593"
click at [66, 148] on select "Select Stylist [PERSON_NAME] DINGG [PERSON_NAME] housesale [PERSON_NAME] [PERSO…" at bounding box center [84, 152] width 37 height 9
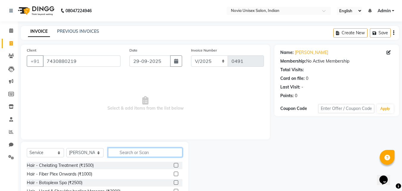
click at [137, 155] on input "text" at bounding box center [145, 152] width 74 height 9
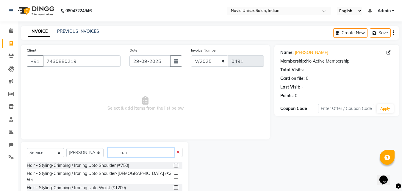
type input "iron"
click at [176, 166] on label at bounding box center [176, 165] width 4 height 4
click at [176, 166] on input "checkbox" at bounding box center [176, 165] width 4 height 4
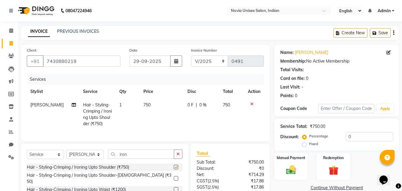
checkbox input "false"
click at [149, 105] on td "750" at bounding box center [162, 114] width 44 height 32
select select "89593"
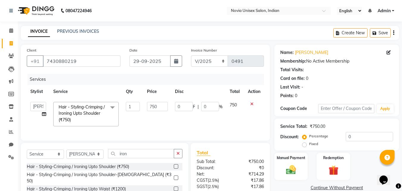
click at [149, 105] on input "750" at bounding box center [157, 106] width 21 height 9
type input "1350"
click at [231, 121] on td "750" at bounding box center [235, 114] width 18 height 32
select select "89593"
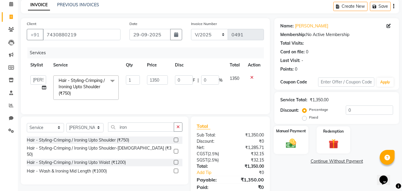
scroll to position [53, 0]
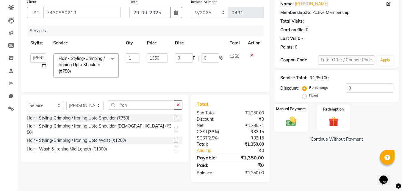
click at [297, 115] on img at bounding box center [291, 121] width 17 height 12
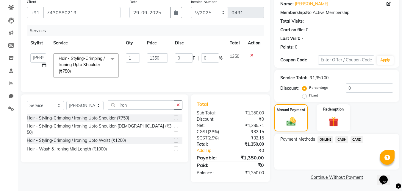
click at [329, 136] on span "ONLINE" at bounding box center [325, 139] width 15 height 7
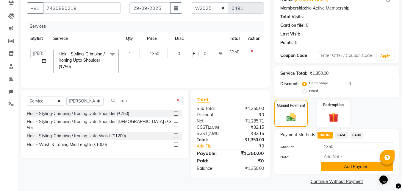
click at [346, 168] on button "Add Payment" at bounding box center [357, 166] width 72 height 9
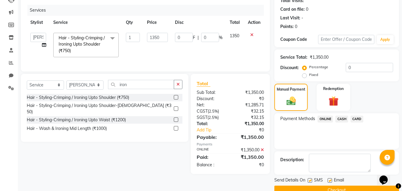
scroll to position [82, 0]
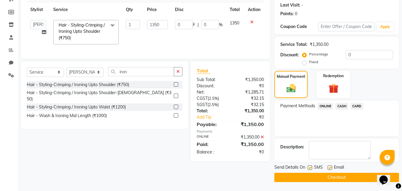
drag, startPoint x: 312, startPoint y: 168, endPoint x: 321, endPoint y: 168, distance: 9.2
click at [313, 168] on div "SMS" at bounding box center [318, 167] width 20 height 7
click at [329, 168] on label at bounding box center [330, 167] width 4 height 4
click at [329, 168] on input "checkbox" at bounding box center [330, 168] width 4 height 4
checkbox input "false"
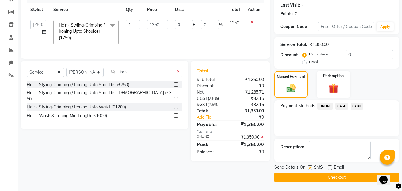
click at [311, 168] on label at bounding box center [310, 167] width 4 height 4
click at [311, 168] on input "checkbox" at bounding box center [310, 168] width 4 height 4
checkbox input "false"
click at [319, 176] on button "Checkout" at bounding box center [336, 177] width 125 height 9
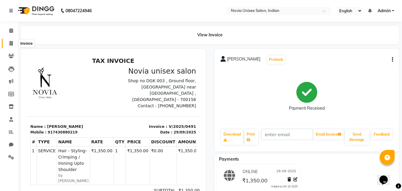
click at [11, 44] on icon at bounding box center [11, 43] width 3 height 4
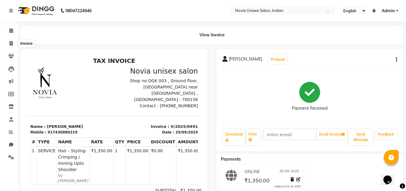
select select "service"
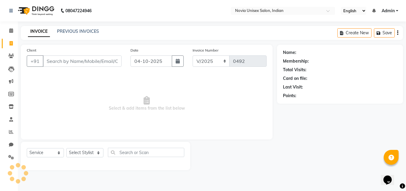
click at [62, 60] on input "Client" at bounding box center [82, 60] width 79 height 11
type input "8017151529"
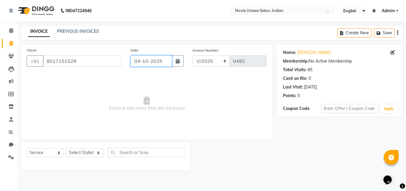
click at [149, 63] on input "04-10-2025" at bounding box center [152, 60] width 42 height 11
select select "10"
select select "2025"
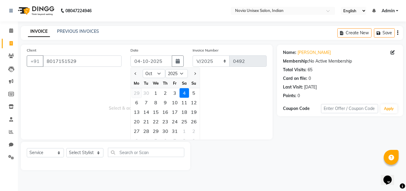
click at [137, 92] on div "29" at bounding box center [137, 93] width 10 height 10
type input "29-09-2025"
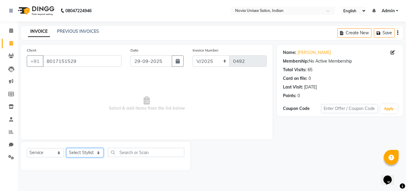
drag, startPoint x: 76, startPoint y: 152, endPoint x: 79, endPoint y: 148, distance: 5.3
click at [76, 152] on select "Select Stylist [PERSON_NAME] DINGG [PERSON_NAME] housesale [PERSON_NAME] [PERSO…" at bounding box center [84, 152] width 37 height 9
select select "89571"
click at [66, 148] on select "Select Stylist [PERSON_NAME] DINGG [PERSON_NAME] housesale [PERSON_NAME] [PERSO…" at bounding box center [84, 152] width 37 height 9
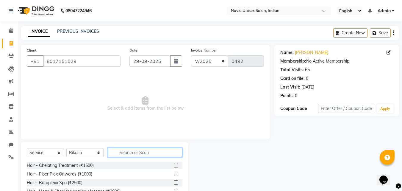
click at [139, 150] on input "text" at bounding box center [145, 152] width 74 height 9
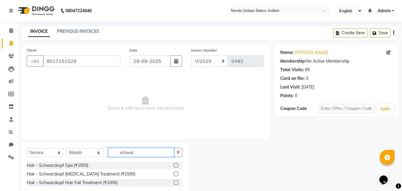
type input "schwar"
click at [176, 181] on label at bounding box center [176, 182] width 4 height 4
click at [176, 181] on input "checkbox" at bounding box center [176, 183] width 4 height 4
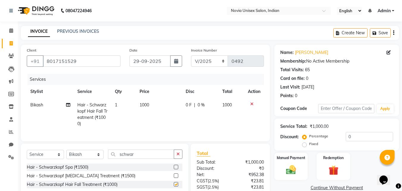
checkbox input "false"
click at [147, 98] on td "1000" at bounding box center [159, 114] width 46 height 32
select select "89571"
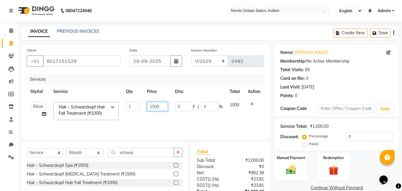
drag, startPoint x: 165, startPoint y: 108, endPoint x: 135, endPoint y: 108, distance: 30.4
click at [135, 108] on tr "Ankita Bikash DINGG fardeen housesale laxmipriya mahua MUJAMMIL Rahul Sumanta T…" at bounding box center [145, 110] width 237 height 25
type input "1500"
click at [240, 118] on td "1000" at bounding box center [235, 110] width 18 height 25
select select "89571"
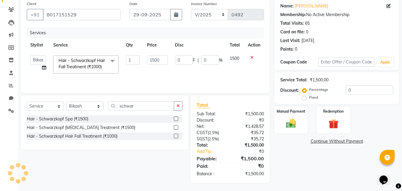
scroll to position [47, 0]
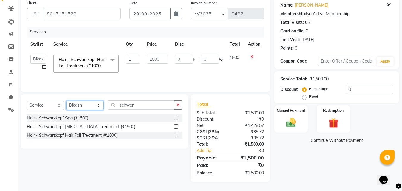
click at [90, 109] on select "Select Stylist [PERSON_NAME] DINGG [PERSON_NAME] housesale [PERSON_NAME] [PERSO…" at bounding box center [84, 105] width 37 height 9
select select "89573"
click at [66, 101] on select "Select Stylist [PERSON_NAME] DINGG [PERSON_NAME] housesale [PERSON_NAME] [PERSO…" at bounding box center [84, 105] width 37 height 9
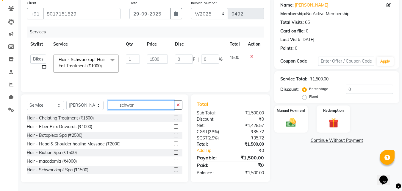
drag, startPoint x: 144, startPoint y: 105, endPoint x: 106, endPoint y: 103, distance: 38.1
click at [106, 103] on div "Select Service Product Membership Package Voucher Prepaid Gift Card Select Styl…" at bounding box center [105, 107] width 156 height 14
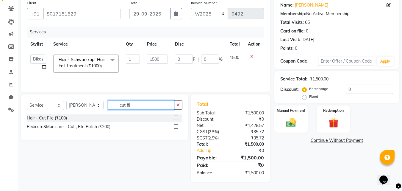
type input "cut fil"
click at [177, 118] on label at bounding box center [176, 117] width 4 height 4
click at [177, 118] on input "checkbox" at bounding box center [176, 118] width 4 height 4
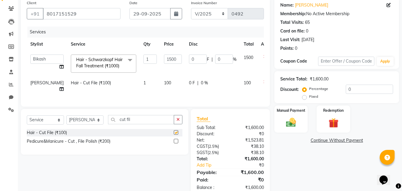
checkbox input "false"
click at [160, 82] on td "100" at bounding box center [172, 86] width 25 height 20
select select "89573"
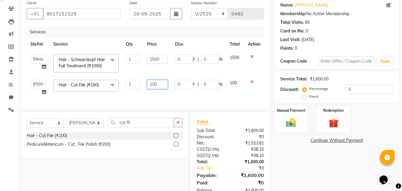
drag, startPoint x: 164, startPoint y: 85, endPoint x: 141, endPoint y: 86, distance: 23.5
click at [141, 86] on tr "Ankita Bikash DINGG fardeen housesale laxmipriya mahua MUJAMMIL Rahul Sumanta T…" at bounding box center [145, 87] width 237 height 23
type input "200"
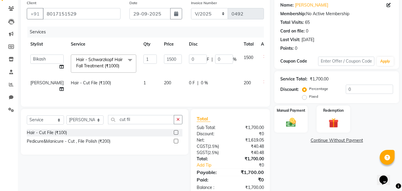
click at [320, 170] on div "Name: Madhurima Chaterjee Membership: No Active Membership Total Visits: 65 Car…" at bounding box center [338, 96] width 129 height 199
click at [56, 124] on select "Select Service Product Membership Package Voucher Prepaid Gift Card" at bounding box center [45, 119] width 37 height 9
select select "product"
click at [27, 120] on select "Select Service Product Membership Package Voucher Prepaid Gift Card" at bounding box center [45, 119] width 37 height 9
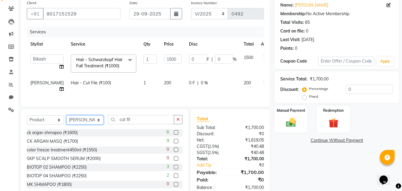
click at [74, 124] on select "Select Stylist [PERSON_NAME] DINGG [PERSON_NAME] housesale [PERSON_NAME] [PERSO…" at bounding box center [84, 119] width 37 height 9
select select "89571"
click at [66, 120] on select "Select Stylist [PERSON_NAME] DINGG [PERSON_NAME] housesale [PERSON_NAME] [PERSO…" at bounding box center [84, 119] width 37 height 9
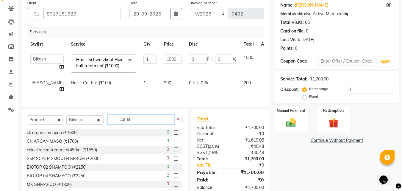
drag, startPoint x: 145, startPoint y: 125, endPoint x: 108, endPoint y: 125, distance: 36.6
click at [108, 124] on input "cut fil" at bounding box center [141, 119] width 66 height 9
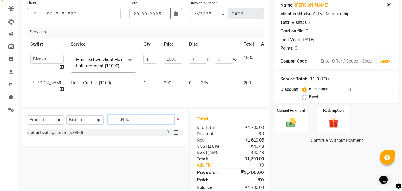
type input "3450"
click at [176, 135] on label at bounding box center [176, 132] width 4 height 4
click at [176, 135] on input "checkbox" at bounding box center [176, 133] width 4 height 4
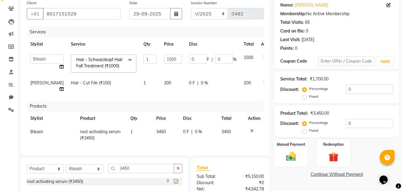
checkbox input "false"
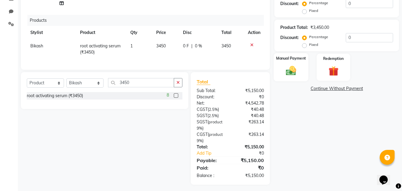
scroll to position [140, 0]
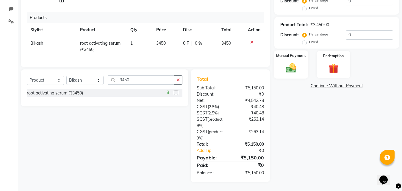
click at [290, 57] on div "Manual Payment" at bounding box center [291, 64] width 35 height 28
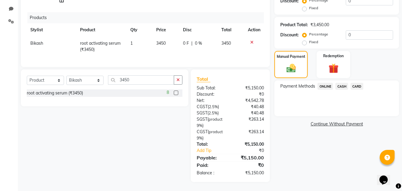
click at [327, 83] on span "ONLINE" at bounding box center [325, 86] width 15 height 7
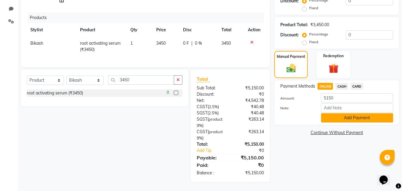
click at [347, 113] on button "Add Payment" at bounding box center [357, 117] width 72 height 9
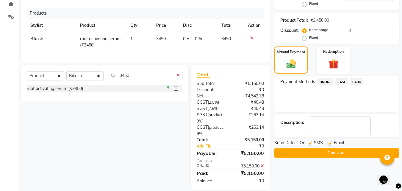
click at [351, 151] on button "Checkout" at bounding box center [336, 152] width 125 height 9
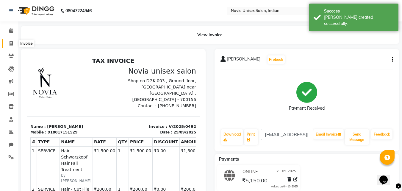
click at [11, 41] on icon at bounding box center [11, 43] width 3 height 4
select select "service"
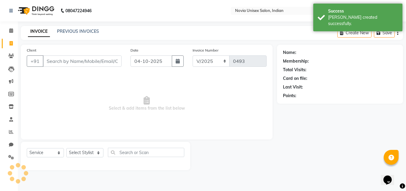
click at [66, 60] on input "Client" at bounding box center [82, 60] width 79 height 11
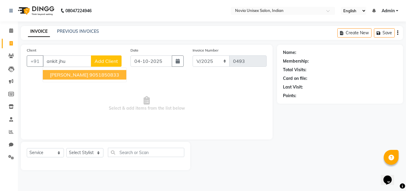
click at [93, 77] on button "Ankit Jhunjhunwala 9051850833" at bounding box center [85, 75] width 84 height 10
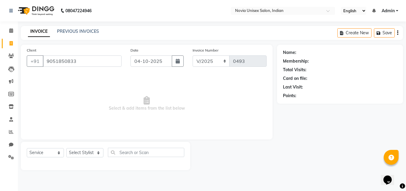
type input "9051850833"
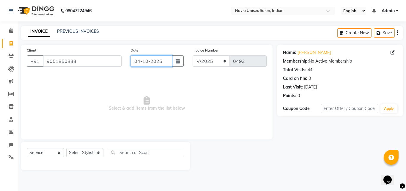
click at [147, 63] on input "04-10-2025" at bounding box center [152, 60] width 42 height 11
select select "10"
select select "2025"
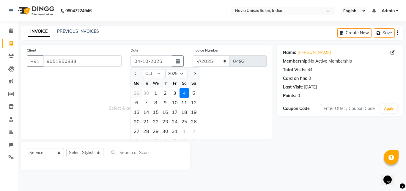
click at [139, 91] on div "29" at bounding box center [137, 93] width 10 height 10
type input "29-09-2025"
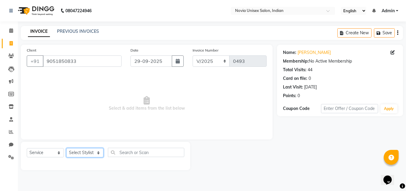
click at [83, 153] on select "Select Stylist [PERSON_NAME] DINGG [PERSON_NAME] housesale [PERSON_NAME] [PERSO…" at bounding box center [84, 152] width 37 height 9
select select "89571"
click at [66, 148] on select "Select Stylist [PERSON_NAME] DINGG [PERSON_NAME] housesale [PERSON_NAME] [PERSO…" at bounding box center [84, 152] width 37 height 9
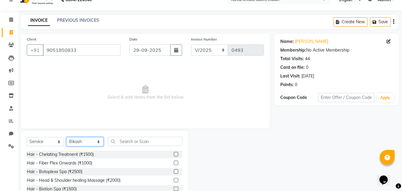
scroll to position [30, 0]
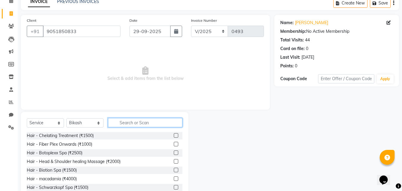
click at [136, 120] on input "text" at bounding box center [145, 122] width 74 height 9
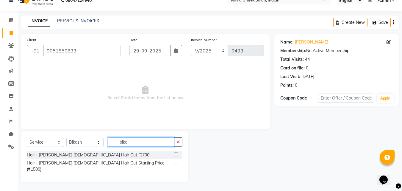
scroll to position [5, 0]
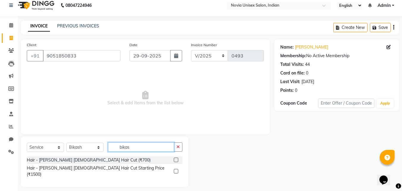
type input "bikas"
click at [175, 160] on label at bounding box center [176, 159] width 4 height 4
click at [175, 160] on input "checkbox" at bounding box center [176, 160] width 4 height 4
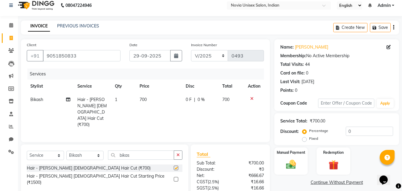
checkbox input "false"
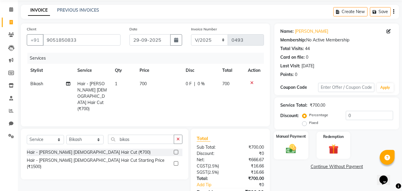
scroll to position [47, 0]
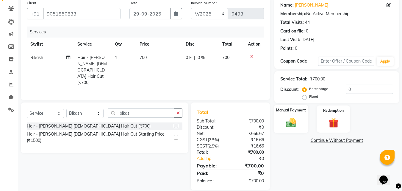
drag, startPoint x: 291, startPoint y: 121, endPoint x: 308, endPoint y: 134, distance: 21.3
click at [291, 121] on img at bounding box center [291, 122] width 17 height 12
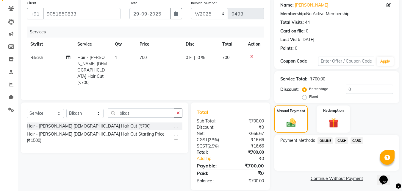
click at [326, 141] on span "ONLINE" at bounding box center [325, 140] width 15 height 7
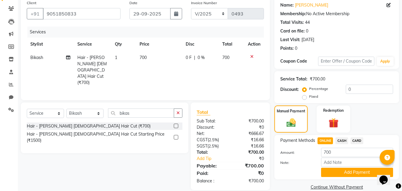
click at [343, 140] on span "CASH" at bounding box center [341, 140] width 13 height 7
click at [348, 171] on button "Add Payment" at bounding box center [357, 172] width 72 height 9
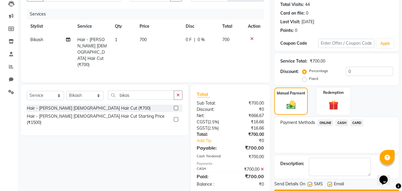
scroll to position [82, 0]
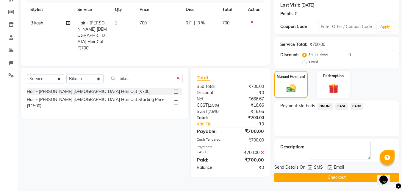
click at [347, 176] on button "Checkout" at bounding box center [336, 177] width 125 height 9
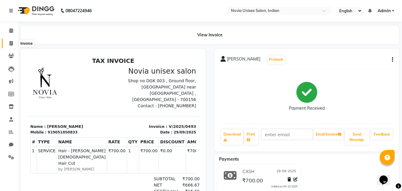
click at [11, 41] on icon at bounding box center [11, 43] width 3 height 4
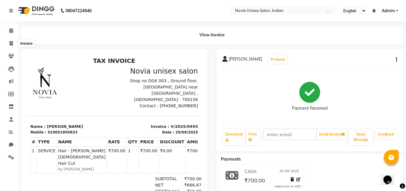
select select "service"
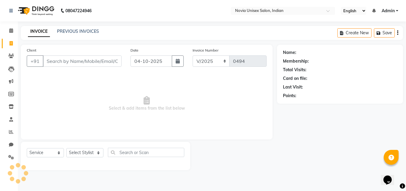
click at [64, 60] on input "Client" at bounding box center [82, 60] width 79 height 11
type input "9830281175"
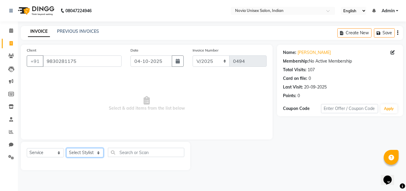
click at [87, 150] on select "Select Stylist [PERSON_NAME] DINGG [PERSON_NAME] housesale [PERSON_NAME] [PERSO…" at bounding box center [84, 152] width 37 height 9
select select "89593"
click at [66, 148] on select "Select Stylist [PERSON_NAME] DINGG [PERSON_NAME] housesale [PERSON_NAME] [PERSO…" at bounding box center [84, 152] width 37 height 9
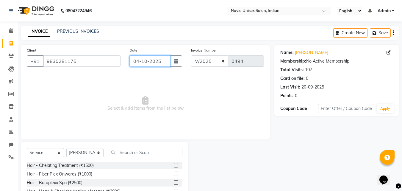
click at [156, 62] on input "04-10-2025" at bounding box center [149, 60] width 41 height 11
select select "10"
select select "2025"
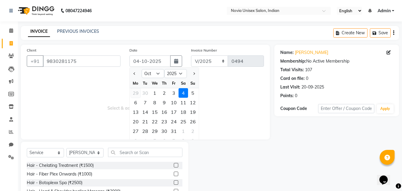
click at [137, 93] on div "29" at bounding box center [136, 93] width 10 height 10
type input "29-09-2025"
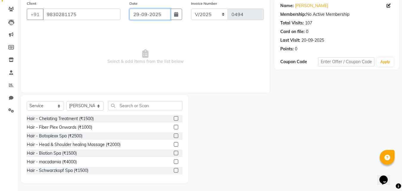
scroll to position [48, 0]
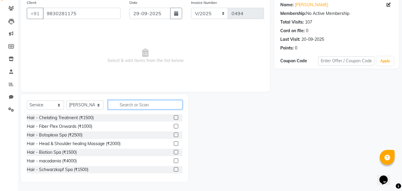
click at [142, 103] on input "text" at bounding box center [145, 104] width 74 height 9
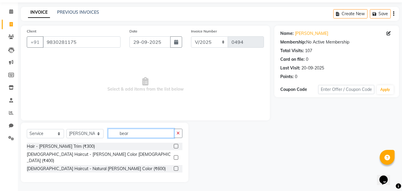
scroll to position [14, 0]
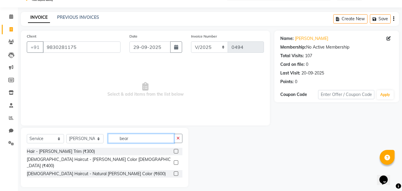
type input "bear"
click at [178, 149] on div at bounding box center [178, 151] width 9 height 7
click at [177, 150] on label at bounding box center [176, 151] width 4 height 4
click at [177, 150] on input "checkbox" at bounding box center [176, 151] width 4 height 4
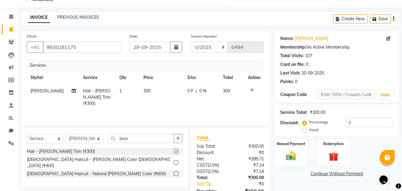
checkbox input "false"
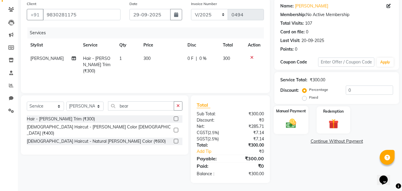
scroll to position [47, 0]
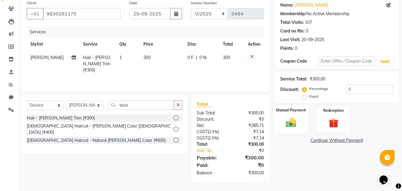
drag, startPoint x: 292, startPoint y: 126, endPoint x: 313, endPoint y: 134, distance: 22.2
click at [292, 126] on img at bounding box center [291, 122] width 17 height 12
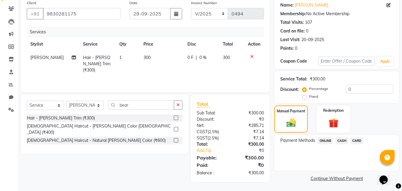
click at [329, 141] on span "ONLINE" at bounding box center [325, 140] width 15 height 7
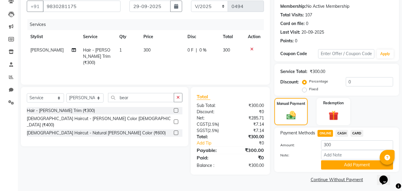
scroll to position [57, 0]
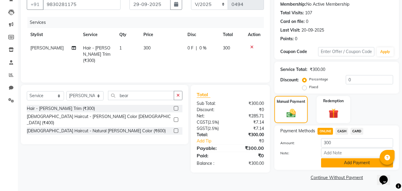
click at [360, 166] on button "Add Payment" at bounding box center [357, 162] width 72 height 9
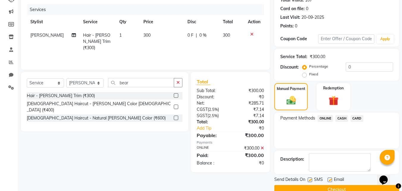
scroll to position [82, 0]
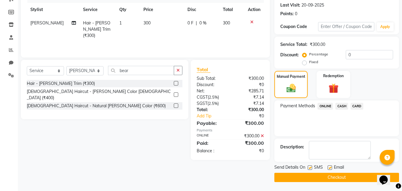
click at [344, 175] on button "Checkout" at bounding box center [336, 177] width 125 height 9
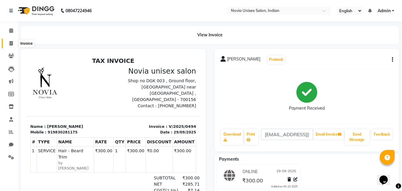
click at [11, 44] on icon at bounding box center [11, 43] width 3 height 4
select select "service"
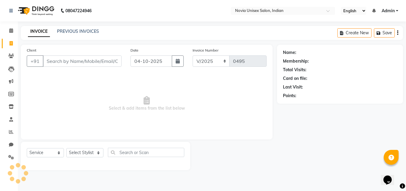
click at [58, 63] on input "Client" at bounding box center [82, 60] width 79 height 11
type input "9029693966"
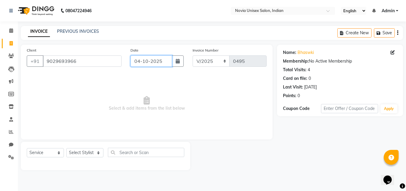
click at [158, 64] on input "04-10-2025" at bounding box center [152, 60] width 42 height 11
select select "10"
select select "2025"
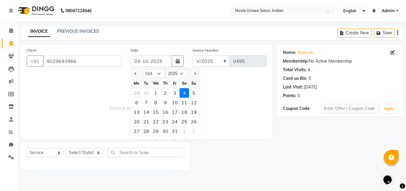
click at [139, 92] on div "29" at bounding box center [137, 93] width 10 height 10
type input "29-09-2025"
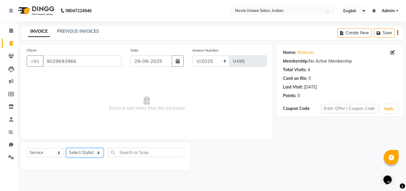
click at [81, 153] on select "Select Stylist [PERSON_NAME] DINGG [PERSON_NAME] housesale [PERSON_NAME] [PERSO…" at bounding box center [84, 152] width 37 height 9
click at [90, 152] on select "Select Stylist [PERSON_NAME] DINGG [PERSON_NAME] housesale [PERSON_NAME] [PERSO…" at bounding box center [84, 152] width 37 height 9
select select "89592"
click at [66, 148] on select "Select Stylist [PERSON_NAME] DINGG [PERSON_NAME] housesale [PERSON_NAME] [PERSO…" at bounding box center [84, 152] width 37 height 9
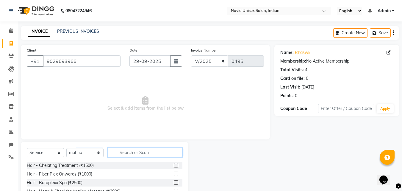
click at [125, 151] on input "text" at bounding box center [145, 152] width 74 height 9
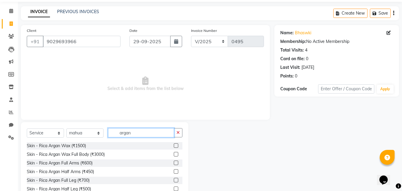
scroll to position [30, 0]
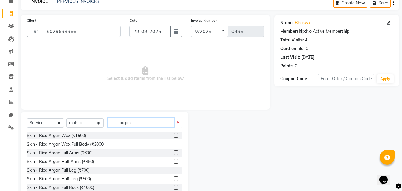
type input "argan"
click at [174, 133] on label at bounding box center [176, 135] width 4 height 4
click at [174, 134] on input "checkbox" at bounding box center [176, 136] width 4 height 4
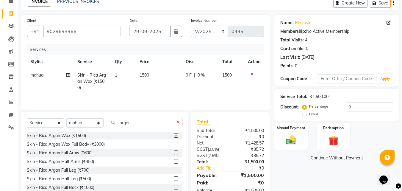
checkbox input "false"
drag, startPoint x: 146, startPoint y: 124, endPoint x: 110, endPoint y: 123, distance: 36.0
click at [110, 123] on input "argan" at bounding box center [141, 122] width 66 height 9
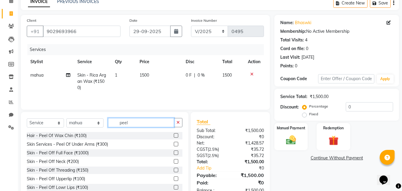
type input "peel"
click at [174, 135] on div at bounding box center [178, 135] width 9 height 7
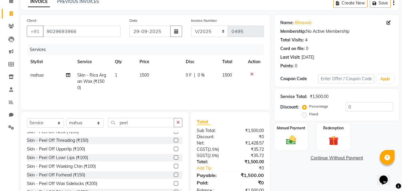
click at [174, 148] on label at bounding box center [176, 148] width 4 height 4
click at [174, 148] on input "checkbox" at bounding box center [176, 149] width 4 height 4
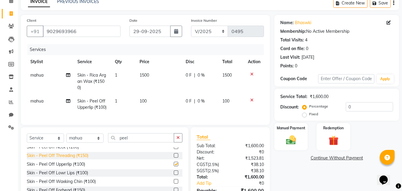
checkbox input "false"
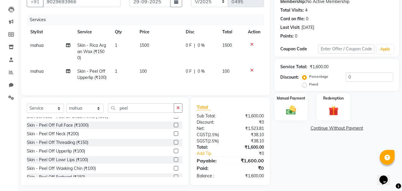
scroll to position [0, 0]
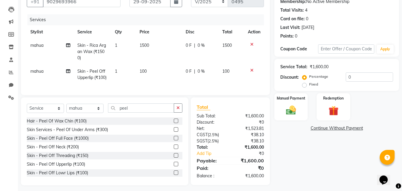
click at [174, 123] on label at bounding box center [176, 120] width 4 height 4
click at [174, 123] on input "checkbox" at bounding box center [176, 121] width 4 height 4
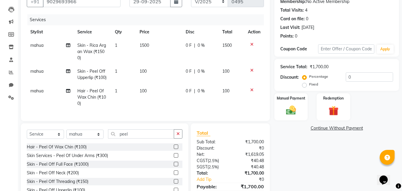
scroll to position [93, 0]
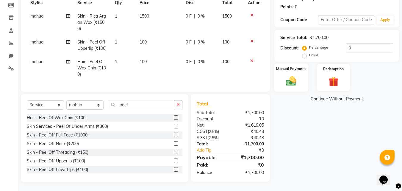
click at [296, 75] on img at bounding box center [291, 81] width 17 height 12
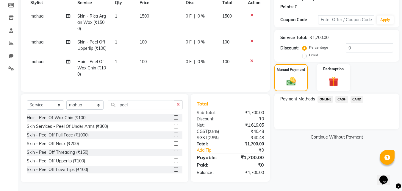
click at [327, 96] on span "ONLINE" at bounding box center [325, 99] width 15 height 7
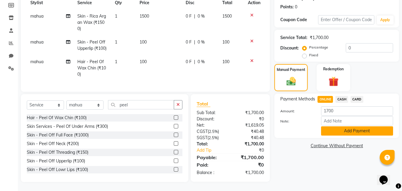
click at [343, 127] on button "Add Payment" at bounding box center [357, 130] width 72 height 9
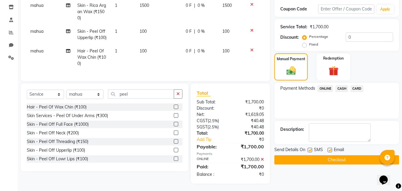
scroll to position [105, 0]
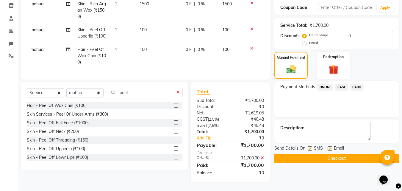
click at [349, 154] on button "Checkout" at bounding box center [336, 158] width 125 height 9
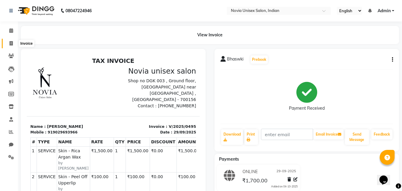
click at [15, 43] on span at bounding box center [11, 43] width 10 height 7
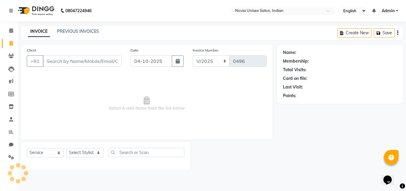
click at [58, 60] on input "Client" at bounding box center [82, 60] width 79 height 11
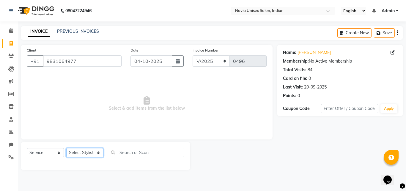
click at [85, 149] on select "Select Stylist [PERSON_NAME] DINGG [PERSON_NAME] housesale [PERSON_NAME] [PERSO…" at bounding box center [84, 152] width 37 height 9
click at [66, 148] on select "Select Stylist [PERSON_NAME] DINGG [PERSON_NAME] housesale [PERSON_NAME] [PERSO…" at bounding box center [84, 152] width 37 height 9
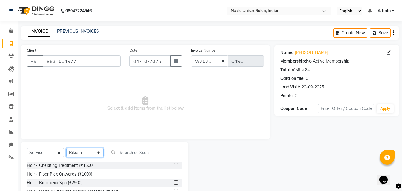
click at [83, 153] on select "Select Stylist [PERSON_NAME] DINGG [PERSON_NAME] housesale [PERSON_NAME] [PERSO…" at bounding box center [84, 152] width 37 height 9
click at [66, 148] on select "Select Stylist [PERSON_NAME] DINGG [PERSON_NAME] housesale [PERSON_NAME] [PERSO…" at bounding box center [84, 152] width 37 height 9
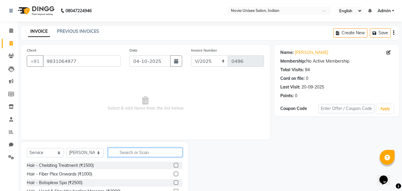
click at [127, 153] on input "text" at bounding box center [145, 152] width 74 height 9
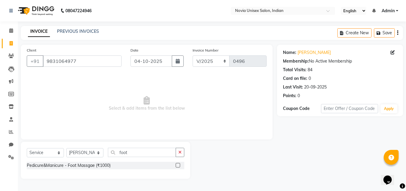
click at [179, 165] on label at bounding box center [178, 165] width 4 height 4
click at [179, 165] on input "checkbox" at bounding box center [178, 165] width 4 height 4
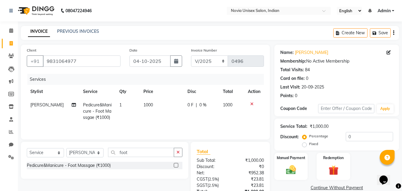
click at [153, 110] on td "1000" at bounding box center [162, 111] width 44 height 26
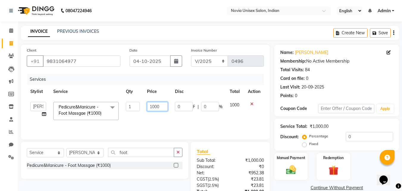
click at [153, 110] on input "1000" at bounding box center [157, 106] width 21 height 9
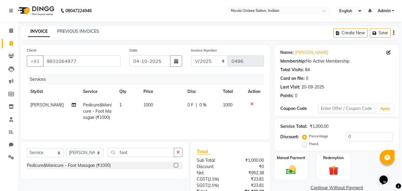
click at [150, 106] on td "1000" at bounding box center [162, 111] width 44 height 26
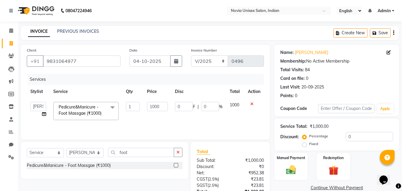
click at [150, 106] on input "1000" at bounding box center [157, 106] width 21 height 9
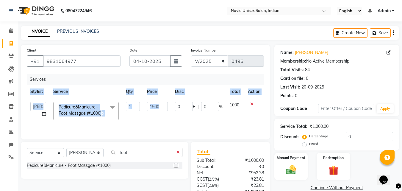
click at [203, 125] on div "Services Stylist Service Qty Price Disc Total Action Ankita Bikash DINGG fardee…" at bounding box center [145, 104] width 237 height 60
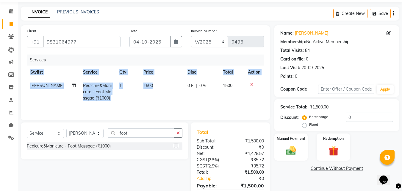
scroll to position [30, 0]
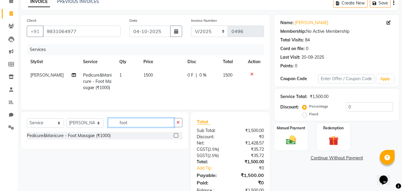
drag, startPoint x: 145, startPoint y: 123, endPoint x: 104, endPoint y: 124, distance: 40.8
click at [104, 124] on div "Select Service Product Membership Package Voucher Prepaid Gift Card Select Styl…" at bounding box center [105, 125] width 156 height 14
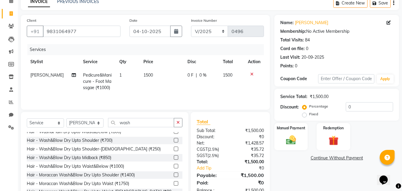
click at [174, 165] on label at bounding box center [176, 166] width 4 height 4
click at [174, 165] on input "checkbox" at bounding box center [176, 166] width 4 height 4
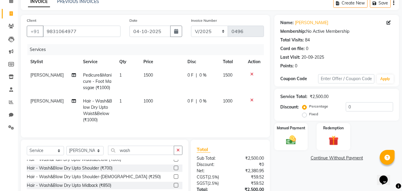
click at [147, 102] on span "1000" at bounding box center [148, 100] width 10 height 5
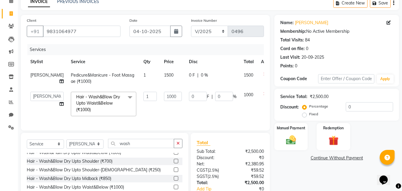
click at [160, 102] on td "1000" at bounding box center [172, 104] width 25 height 32
drag, startPoint x: 161, startPoint y: 96, endPoint x: 138, endPoint y: 95, distance: 23.0
click at [138, 95] on tr "Ankita Bikash DINGG fardeen housesale laxmipriya mahua MUJAMMIL Rahul Sumanta T…" at bounding box center [152, 104] width 250 height 32
click at [282, 171] on div "Name: Anindita Membership: No Active Membership Total Visits: 84 Card on file: …" at bounding box center [338, 118] width 129 height 206
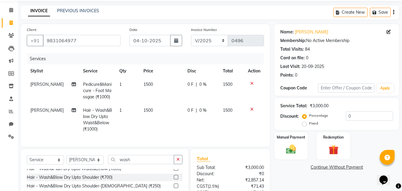
scroll to position [20, 0]
click at [157, 34] on div "Date 04-10-2025" at bounding box center [156, 39] width 62 height 24
click at [156, 43] on input "04-10-2025" at bounding box center [149, 40] width 41 height 11
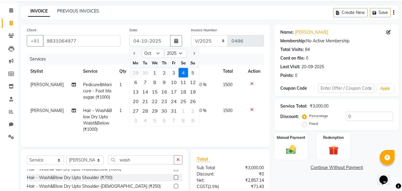
click at [136, 72] on div "29" at bounding box center [136, 73] width 10 height 10
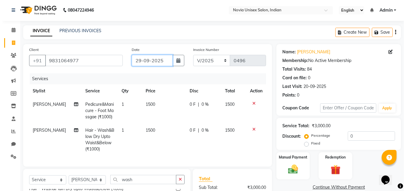
scroll to position [0, 0]
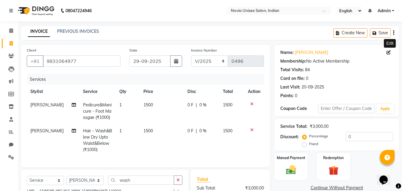
click at [389, 52] on icon at bounding box center [389, 52] width 4 height 4
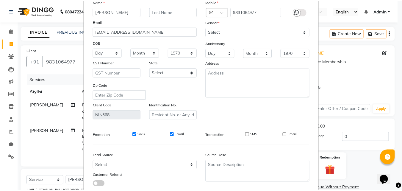
scroll to position [73, 0]
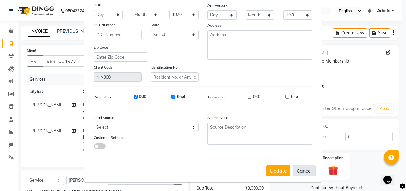
click at [300, 171] on button "Cancel" at bounding box center [304, 170] width 23 height 11
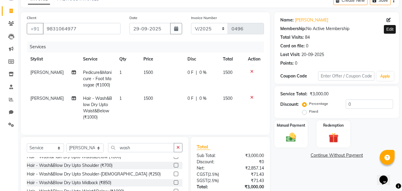
scroll to position [80, 0]
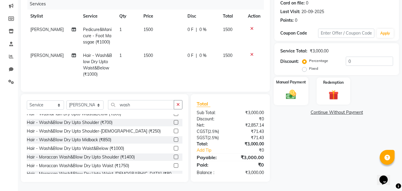
click at [294, 90] on img at bounding box center [291, 94] width 17 height 12
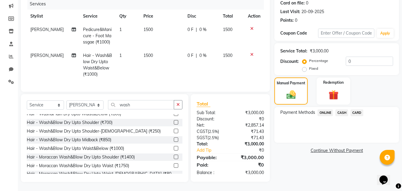
click at [322, 109] on span "ONLINE" at bounding box center [325, 112] width 15 height 7
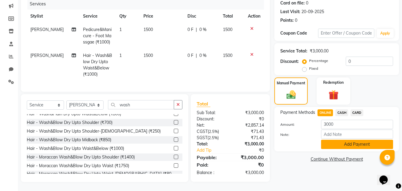
click at [371, 142] on button "Add Payment" at bounding box center [357, 144] width 72 height 9
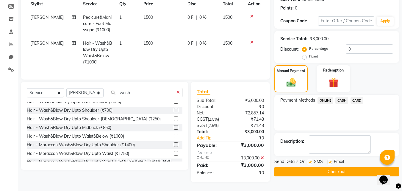
scroll to position [92, 0]
click at [309, 160] on label at bounding box center [310, 162] width 4 height 4
click at [309, 160] on input "checkbox" at bounding box center [310, 162] width 4 height 4
click at [332, 159] on div "Email" at bounding box center [338, 161] width 21 height 7
click at [331, 160] on label at bounding box center [330, 162] width 4 height 4
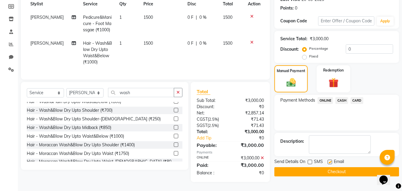
click at [331, 160] on input "checkbox" at bounding box center [330, 162] width 4 height 4
click at [354, 170] on button "Checkout" at bounding box center [336, 171] width 125 height 9
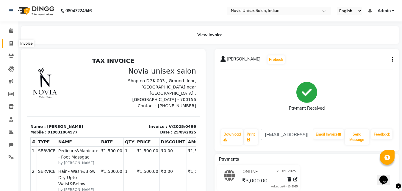
drag, startPoint x: 11, startPoint y: 43, endPoint x: 28, endPoint y: 44, distance: 17.3
click at [12, 43] on icon at bounding box center [11, 43] width 3 height 4
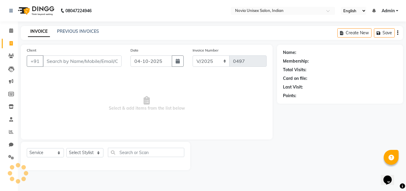
click at [56, 60] on input "Client" at bounding box center [82, 60] width 79 height 11
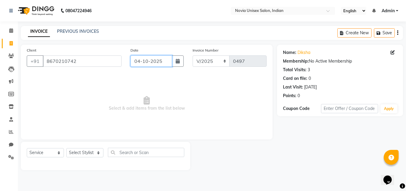
drag, startPoint x: 143, startPoint y: 59, endPoint x: 147, endPoint y: 67, distance: 9.1
click at [143, 59] on input "04-10-2025" at bounding box center [152, 60] width 42 height 11
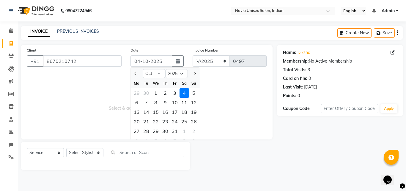
drag, startPoint x: 137, startPoint y: 91, endPoint x: 178, endPoint y: 90, distance: 41.4
click at [137, 92] on div "29" at bounding box center [137, 93] width 10 height 10
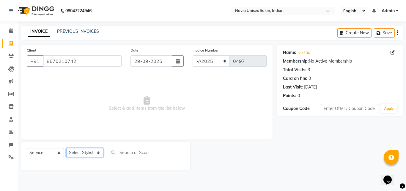
click at [93, 154] on select "Select Stylist [PERSON_NAME] DINGG [PERSON_NAME] housesale [PERSON_NAME] [PERSO…" at bounding box center [84, 152] width 37 height 9
click at [66, 148] on select "Select Stylist [PERSON_NAME] DINGG [PERSON_NAME] housesale [PERSON_NAME] [PERSO…" at bounding box center [84, 152] width 37 height 9
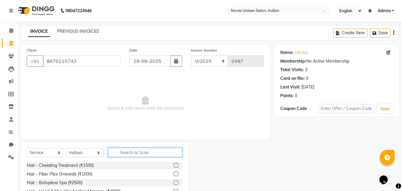
click at [125, 152] on input "text" at bounding box center [145, 152] width 74 height 9
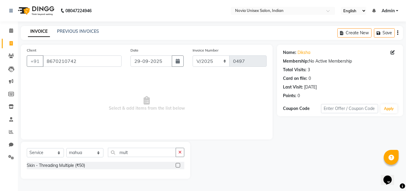
click at [176, 165] on label at bounding box center [178, 165] width 4 height 4
click at [176, 165] on input "checkbox" at bounding box center [178, 165] width 4 height 4
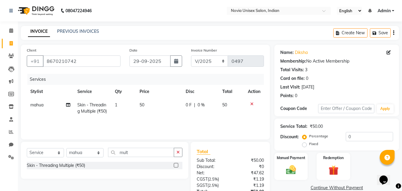
click at [123, 102] on td "1" at bounding box center [123, 108] width 25 height 20
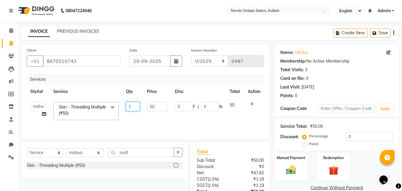
click at [135, 107] on input "1" at bounding box center [133, 106] width 14 height 9
click at [257, 124] on div "Services Stylist Service Qty Price Disc Total Action Ankita Bikash DINGG fardee…" at bounding box center [145, 104] width 237 height 60
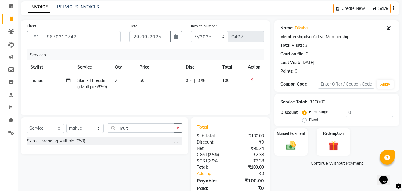
scroll to position [47, 0]
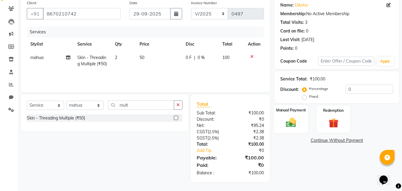
click at [296, 123] on img at bounding box center [291, 122] width 17 height 12
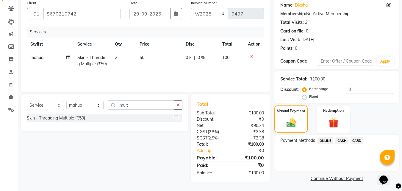
click at [328, 143] on span "ONLINE" at bounding box center [325, 140] width 15 height 7
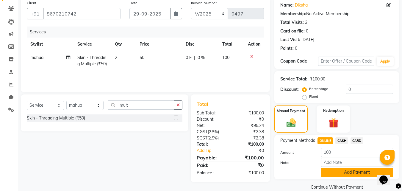
click at [358, 171] on button "Add Payment" at bounding box center [357, 172] width 72 height 9
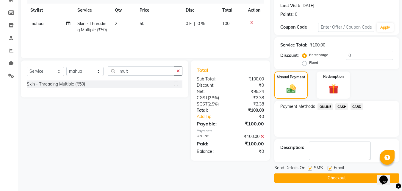
scroll to position [82, 0]
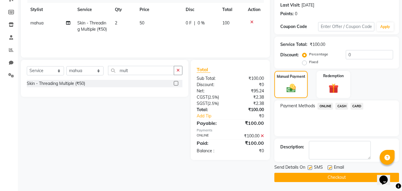
click at [314, 168] on span "SMS" at bounding box center [318, 167] width 9 height 7
click at [310, 168] on label at bounding box center [310, 167] width 4 height 4
click at [310, 168] on input "checkbox" at bounding box center [310, 168] width 4 height 4
click at [330, 168] on label at bounding box center [330, 167] width 4 height 4
click at [330, 168] on input "checkbox" at bounding box center [330, 168] width 4 height 4
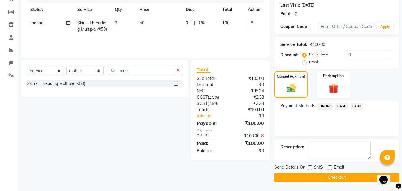
click at [331, 175] on button "Checkout" at bounding box center [336, 177] width 125 height 9
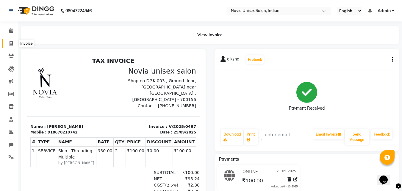
click at [10, 43] on icon at bounding box center [11, 43] width 3 height 4
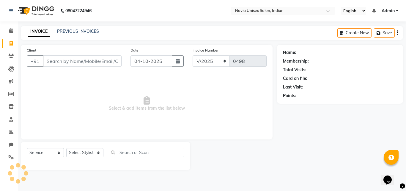
click at [58, 62] on input "Client" at bounding box center [82, 60] width 79 height 11
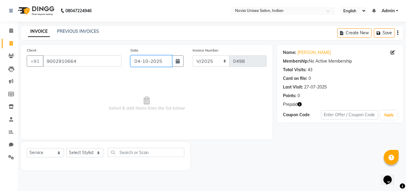
click at [143, 61] on input "04-10-2025" at bounding box center [152, 60] width 42 height 11
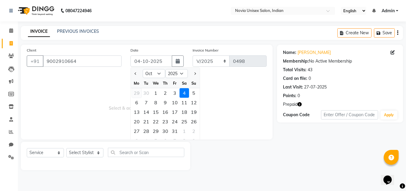
click at [137, 93] on div "29" at bounding box center [137, 93] width 10 height 10
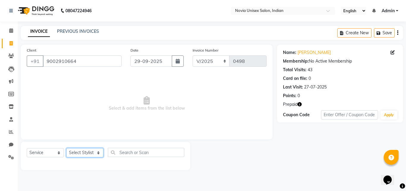
click at [83, 153] on select "Select Stylist [PERSON_NAME] DINGG [PERSON_NAME] housesale [PERSON_NAME] [PERSO…" at bounding box center [84, 152] width 37 height 9
click at [66, 148] on select "Select Stylist [PERSON_NAME] DINGG [PERSON_NAME] housesale [PERSON_NAME] [PERSO…" at bounding box center [84, 152] width 37 height 9
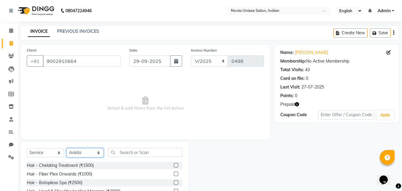
scroll to position [30, 0]
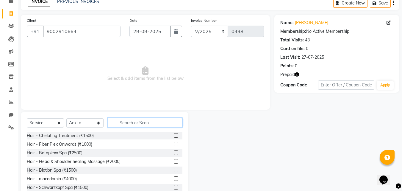
click at [133, 122] on input "text" at bounding box center [145, 122] width 74 height 9
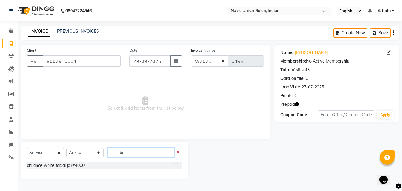
scroll to position [0, 0]
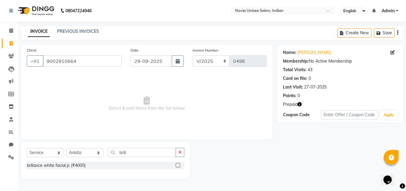
click at [177, 163] on label at bounding box center [178, 165] width 4 height 4
click at [177, 163] on input "checkbox" at bounding box center [178, 165] width 4 height 4
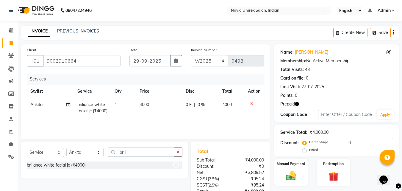
scroll to position [47, 0]
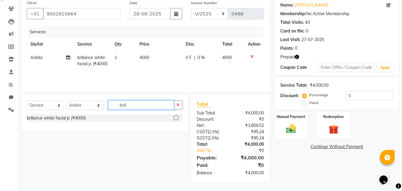
drag, startPoint x: 137, startPoint y: 107, endPoint x: 109, endPoint y: 107, distance: 28.6
click at [112, 107] on input "brili" at bounding box center [141, 104] width 66 height 9
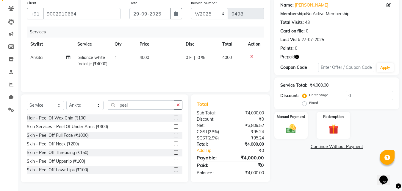
click at [174, 127] on label at bounding box center [176, 126] width 4 height 4
click at [174, 127] on input "checkbox" at bounding box center [176, 127] width 4 height 4
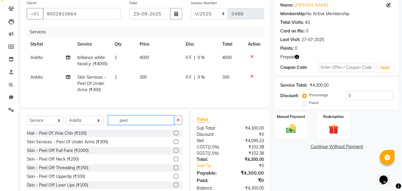
drag, startPoint x: 143, startPoint y: 129, endPoint x: 101, endPoint y: 131, distance: 41.7
click at [101, 129] on div "Select Service Product Membership Package Voucher Prepaid Gift Card Select Styl…" at bounding box center [105, 122] width 156 height 14
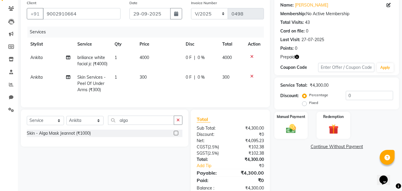
click at [176, 135] on label at bounding box center [176, 133] width 4 height 4
click at [176, 135] on input "checkbox" at bounding box center [176, 133] width 4 height 4
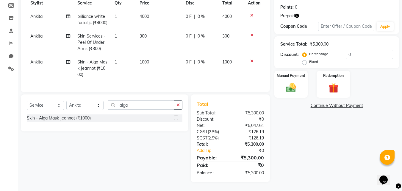
scroll to position [99, 0]
drag, startPoint x: 137, startPoint y: 105, endPoint x: 101, endPoint y: 105, distance: 36.6
click at [101, 105] on div "Select Service Product Membership Package Voucher Prepaid Gift Card Select Styl…" at bounding box center [105, 107] width 156 height 14
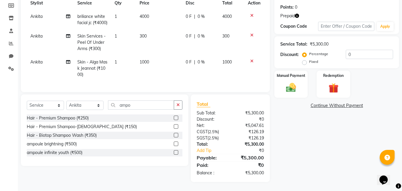
click at [176, 143] on label at bounding box center [176, 143] width 4 height 4
click at [176, 143] on input "checkbox" at bounding box center [176, 144] width 4 height 4
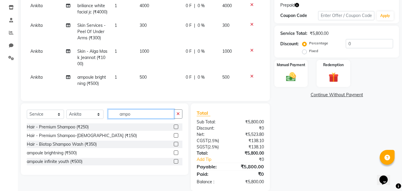
drag, startPoint x: 146, startPoint y: 123, endPoint x: 95, endPoint y: 126, distance: 51.3
click at [101, 123] on div "Select Service Product Membership Package Voucher Prepaid Gift Card Select Styl…" at bounding box center [105, 116] width 156 height 14
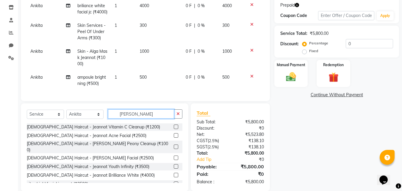
scroll to position [30, 0]
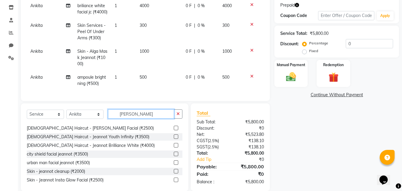
click at [148, 118] on input "jeann" at bounding box center [141, 113] width 66 height 9
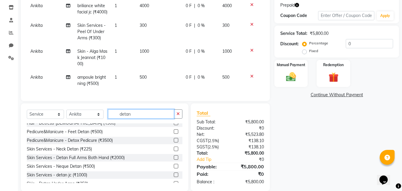
scroll to position [0, 0]
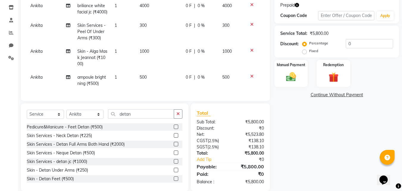
click at [174, 163] on label at bounding box center [176, 161] width 4 height 4
click at [174, 163] on input "checkbox" at bounding box center [176, 162] width 4 height 4
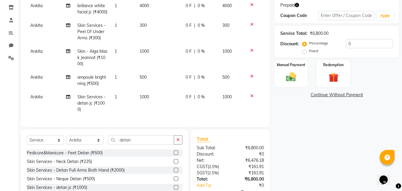
scroll to position [8, 0]
drag, startPoint x: 113, startPoint y: 140, endPoint x: 105, endPoint y: 140, distance: 8.6
click at [105, 140] on div "Select Service Product Membership Package Voucher Prepaid Gift Card Select Styl…" at bounding box center [105, 142] width 156 height 14
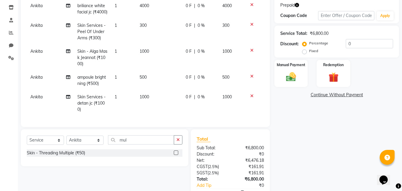
click at [176, 155] on label at bounding box center [176, 152] width 4 height 4
click at [176, 155] on input "checkbox" at bounding box center [176, 153] width 4 height 4
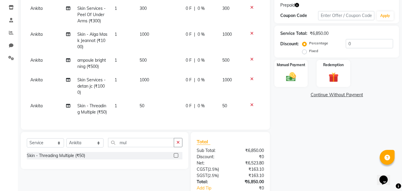
click at [119, 99] on td "1" at bounding box center [123, 109] width 25 height 20
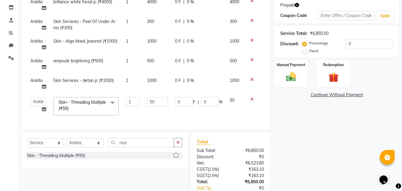
click at [119, 96] on td "Skin - Threading Multiple (₹50) x Hair - Chelating Treatment (₹1500) Hair - Fib…" at bounding box center [86, 105] width 73 height 25
click at [129, 99] on input "1" at bounding box center [133, 101] width 14 height 9
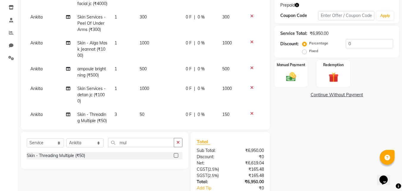
click at [319, 144] on div "Name: Saheli Basu Membership: No Active Membership Total Visits: 43 Card on fil…" at bounding box center [338, 83] width 129 height 274
click at [84, 142] on select "Select Stylist [PERSON_NAME] DINGG [PERSON_NAME] housesale [PERSON_NAME] [PERSO…" at bounding box center [84, 142] width 37 height 9
click at [66, 138] on select "Select Stylist [PERSON_NAME] DINGG [PERSON_NAME] housesale [PERSON_NAME] [PERSO…" at bounding box center [84, 142] width 37 height 9
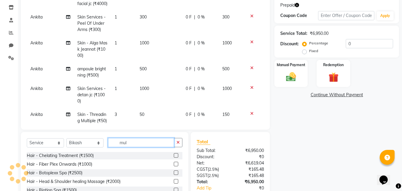
drag, startPoint x: 139, startPoint y: 143, endPoint x: 97, endPoint y: 141, distance: 41.7
click at [97, 141] on div "Select Service Product Membership Package Voucher Prepaid Gift Card Select Styl…" at bounding box center [105, 145] width 156 height 14
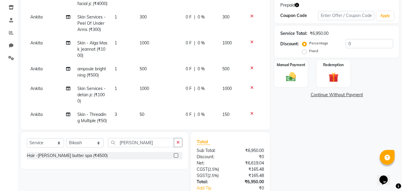
click at [175, 155] on label at bounding box center [176, 155] width 4 height 4
click at [175, 155] on input "checkbox" at bounding box center [176, 156] width 4 height 4
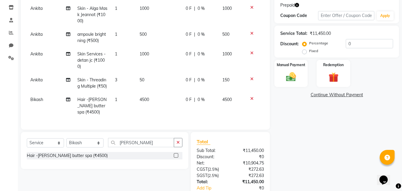
click at [145, 99] on span "4500" at bounding box center [145, 99] width 10 height 5
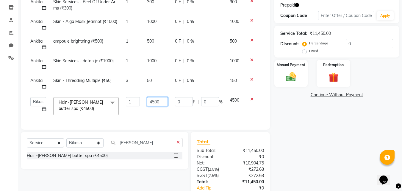
scroll to position [28, 0]
click at [147, 99] on input "4500" at bounding box center [157, 101] width 21 height 9
click at [298, 136] on div "Name: Saheli Basu Membership: No Active Membership Total Visits: 43 Card on fil…" at bounding box center [338, 83] width 129 height 274
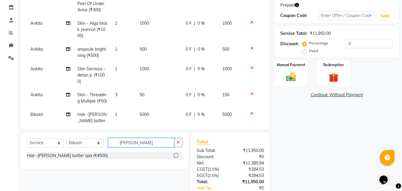
drag, startPoint x: 148, startPoint y: 140, endPoint x: 101, endPoint y: 143, distance: 46.5
click at [102, 143] on div "Select Service Product Membership Package Voucher Prepaid Gift Card Select Styl…" at bounding box center [105, 145] width 156 height 14
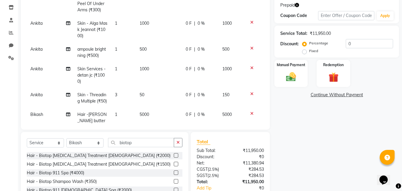
click at [174, 155] on label at bounding box center [176, 155] width 4 height 4
click at [174, 155] on input "checkbox" at bounding box center [176, 156] width 4 height 4
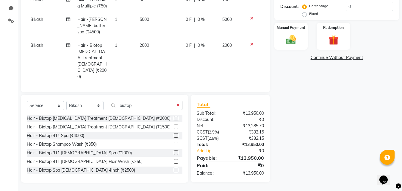
scroll to position [137, 0]
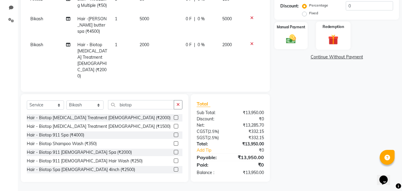
click at [337, 34] on img at bounding box center [333, 39] width 17 height 13
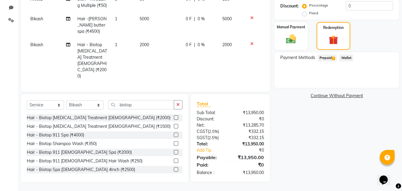
click at [325, 63] on div "Payment Methods Prepaid 1 Wallet" at bounding box center [336, 70] width 125 height 36
click at [331, 57] on span "Prepaid 1" at bounding box center [327, 57] width 19 height 7
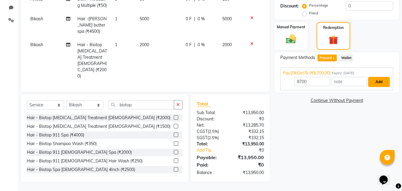
click at [378, 83] on button "Add" at bounding box center [379, 82] width 22 height 10
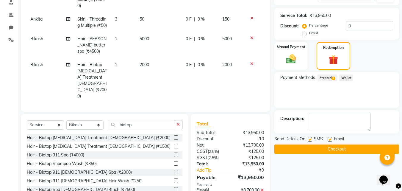
scroll to position [149, 0]
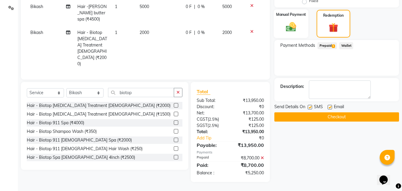
click at [294, 27] on img at bounding box center [291, 27] width 17 height 12
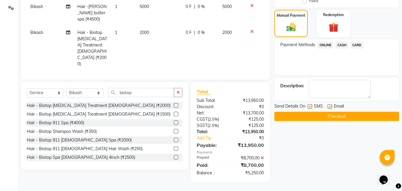
click at [358, 47] on span "CARD" at bounding box center [357, 45] width 13 height 7
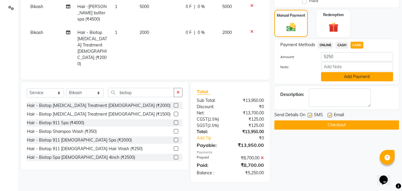
click at [351, 77] on button "Add Payment" at bounding box center [357, 76] width 72 height 9
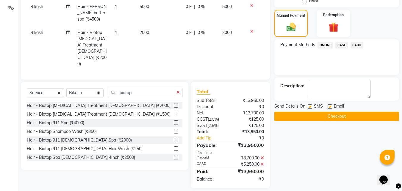
click at [342, 117] on button "Checkout" at bounding box center [336, 116] width 125 height 9
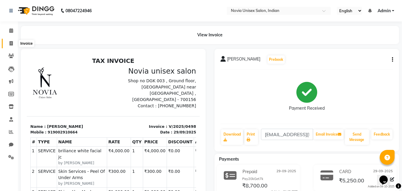
click at [12, 43] on icon at bounding box center [11, 43] width 3 height 4
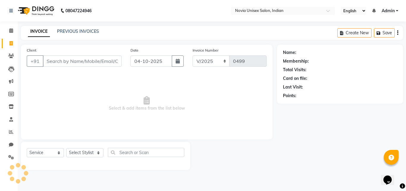
click at [73, 60] on input "Client" at bounding box center [82, 60] width 79 height 11
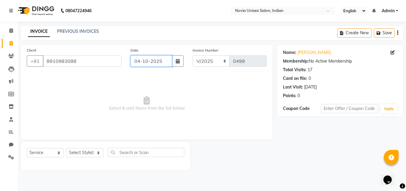
drag, startPoint x: 154, startPoint y: 57, endPoint x: 156, endPoint y: 63, distance: 7.0
click at [155, 62] on input "04-10-2025" at bounding box center [152, 60] width 42 height 11
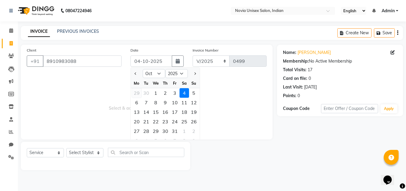
click at [137, 94] on div "29" at bounding box center [137, 93] width 10 height 10
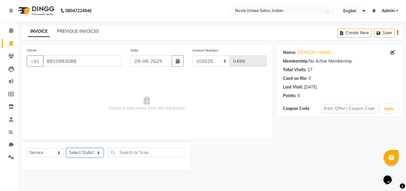
click at [90, 151] on select "Select Stylist [PERSON_NAME] DINGG [PERSON_NAME] housesale [PERSON_NAME] [PERSO…" at bounding box center [84, 152] width 37 height 9
click at [66, 148] on select "Select Stylist [PERSON_NAME] DINGG [PERSON_NAME] housesale [PERSON_NAME] [PERSO…" at bounding box center [84, 152] width 37 height 9
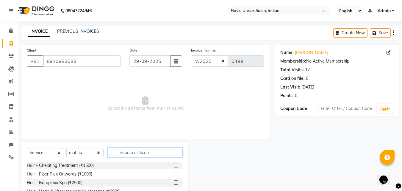
click at [139, 154] on input "text" at bounding box center [145, 152] width 74 height 9
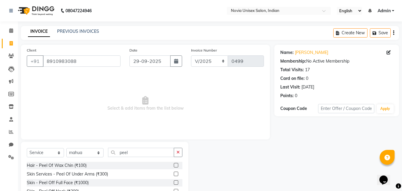
click at [174, 174] on label at bounding box center [176, 173] width 4 height 4
click at [174, 174] on input "checkbox" at bounding box center [176, 174] width 4 height 4
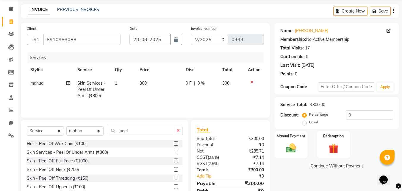
scroll to position [48, 0]
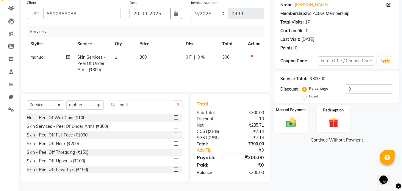
click at [292, 116] on div "Manual Payment" at bounding box center [291, 118] width 35 height 28
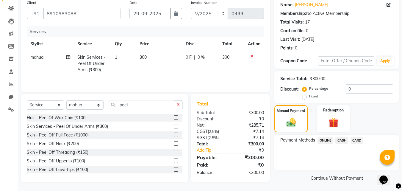
scroll to position [48, 0]
drag, startPoint x: 329, startPoint y: 140, endPoint x: 335, endPoint y: 146, distance: 8.6
click at [330, 142] on span "ONLINE" at bounding box center [325, 139] width 15 height 7
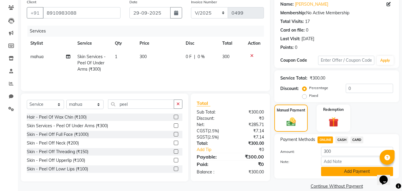
click at [342, 171] on button "Add Payment" at bounding box center [357, 171] width 72 height 9
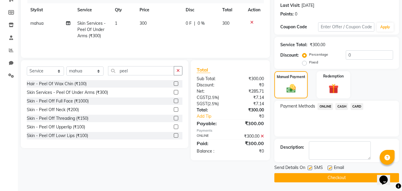
scroll to position [82, 0]
click at [331, 176] on button "Checkout" at bounding box center [336, 177] width 125 height 9
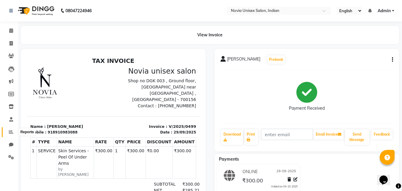
click at [9, 131] on icon at bounding box center [11, 131] width 4 height 4
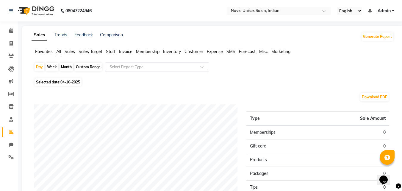
click at [71, 85] on span "Selected date: [DATE]" at bounding box center [58, 81] width 47 height 7
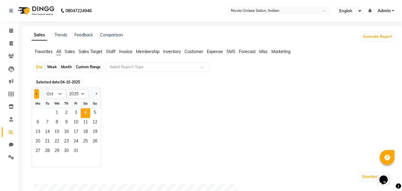
click at [38, 95] on button "Previous month" at bounding box center [36, 94] width 5 height 10
click at [40, 150] on span "29" at bounding box center [38, 151] width 10 height 10
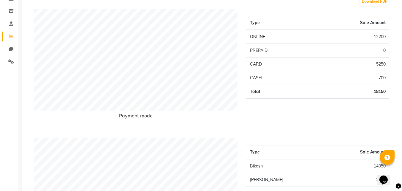
scroll to position [39, 0]
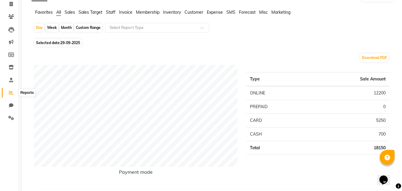
click at [9, 92] on icon at bounding box center [11, 92] width 4 height 4
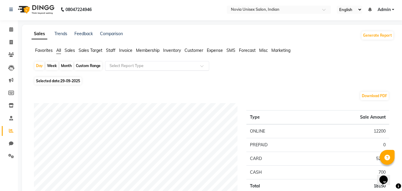
scroll to position [0, 0]
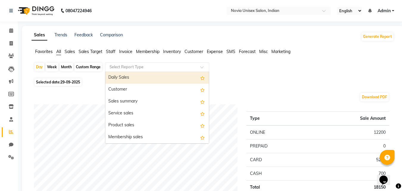
click at [140, 69] on input "text" at bounding box center [151, 67] width 86 height 6
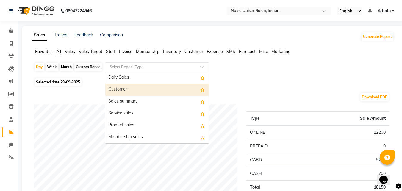
click at [134, 92] on div "Customer" at bounding box center [157, 90] width 104 height 12
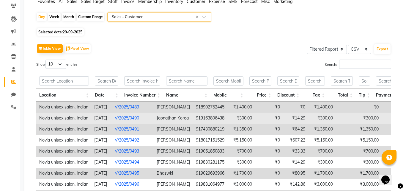
scroll to position [89, 0]
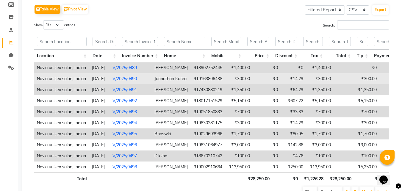
click at [126, 78] on link "V/2025/0490" at bounding box center [124, 78] width 24 height 5
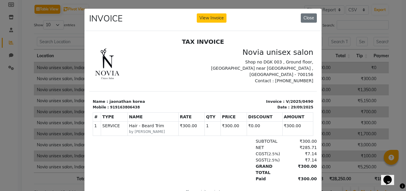
scroll to position [5, 0]
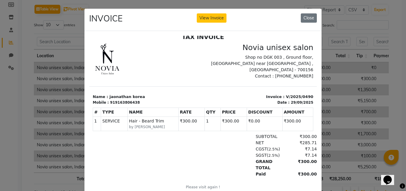
drag, startPoint x: 215, startPoint y: 20, endPoint x: 218, endPoint y: 25, distance: 5.8
click at [215, 21] on button "View Invoice" at bounding box center [212, 17] width 30 height 9
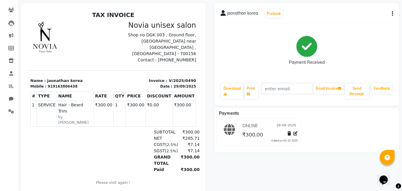
scroll to position [32, 0]
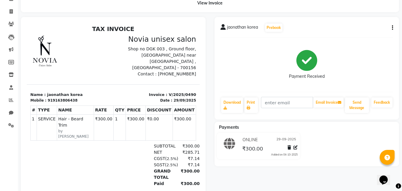
click at [391, 29] on button "button" at bounding box center [392, 28] width 4 height 6
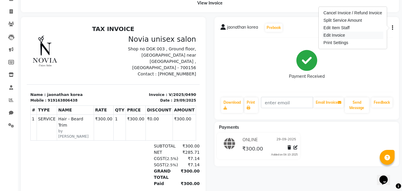
click at [355, 37] on div "Edit Invoice" at bounding box center [352, 35] width 61 height 7
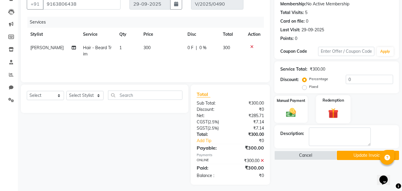
scroll to position [60, 0]
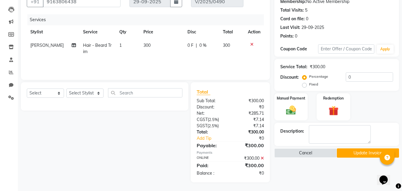
click at [262, 157] on icon at bounding box center [262, 158] width 3 height 4
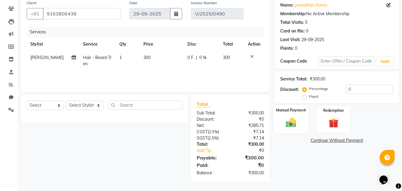
click at [297, 114] on div "Manual Payment" at bounding box center [291, 119] width 35 height 28
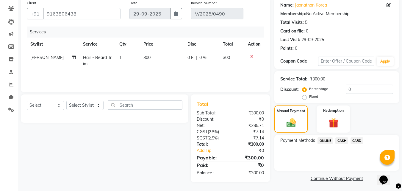
scroll to position [48, 0]
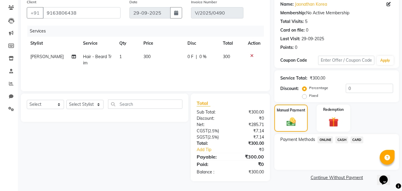
click at [325, 141] on span "ONLINE" at bounding box center [325, 139] width 15 height 7
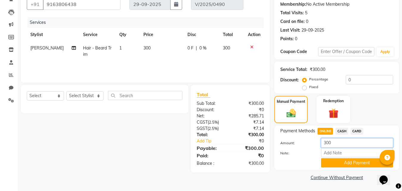
drag, startPoint x: 348, startPoint y: 144, endPoint x: 309, endPoint y: 145, distance: 38.7
click at [309, 145] on div "Amount: 300" at bounding box center [337, 143] width 122 height 10
click at [345, 162] on button "Add Payment" at bounding box center [357, 162] width 72 height 9
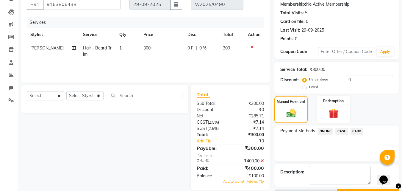
scroll to position [73, 0]
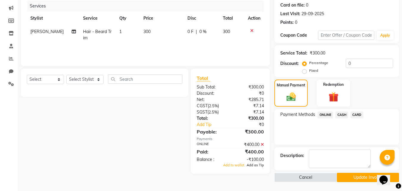
click at [259, 165] on span "Add as Tip" at bounding box center [255, 165] width 17 height 4
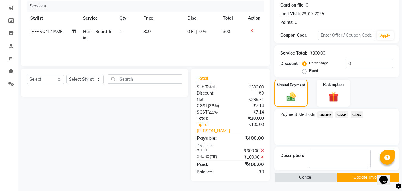
click at [358, 179] on button "Update Invoice" at bounding box center [368, 177] width 62 height 9
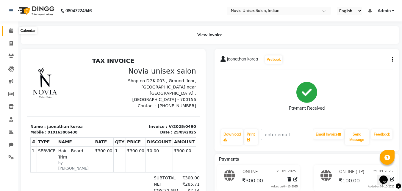
click at [12, 31] on icon at bounding box center [11, 30] width 4 height 4
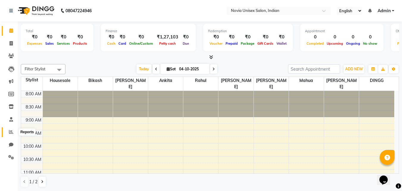
click at [11, 132] on icon at bounding box center [11, 131] width 4 height 4
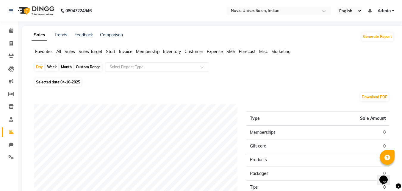
drag, startPoint x: 66, startPoint y: 66, endPoint x: 70, endPoint y: 67, distance: 3.5
click at [67, 66] on div "Month" at bounding box center [67, 67] width 14 height 8
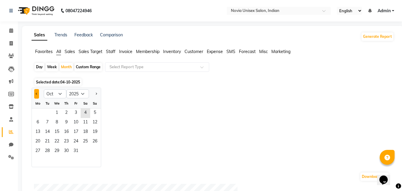
click at [39, 94] on button "Previous month" at bounding box center [36, 94] width 5 height 10
click at [40, 111] on span "1" at bounding box center [38, 113] width 10 height 10
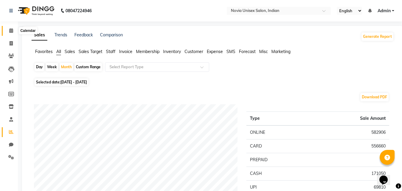
click at [10, 33] on span at bounding box center [11, 30] width 10 height 7
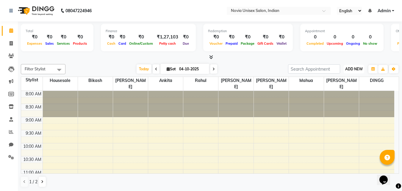
click at [359, 69] on span "ADD NEW" at bounding box center [354, 69] width 18 height 4
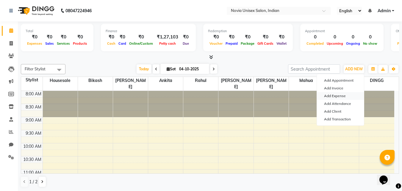
click at [351, 95] on link "Add Expense" at bounding box center [340, 96] width 47 height 8
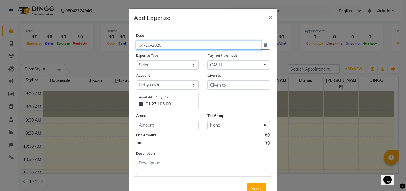
click at [198, 46] on input "04-10-2025" at bounding box center [198, 44] width 125 height 9
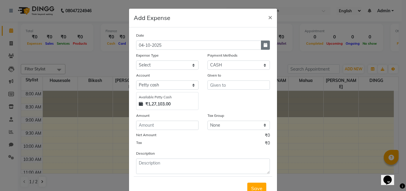
click at [265, 43] on icon "button" at bounding box center [266, 45] width 4 height 4
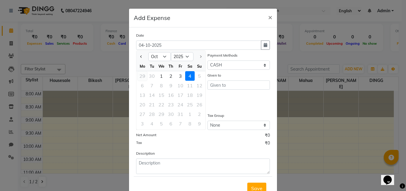
click at [142, 77] on div "29" at bounding box center [143, 76] width 10 height 10
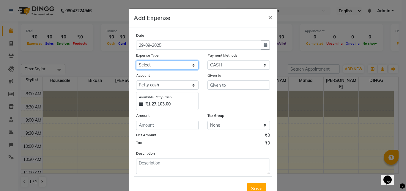
click at [179, 64] on select "Select Advance Salary Bank charges Car maintenance Cash transfer to bank Cash t…" at bounding box center [167, 64] width 62 height 9
click at [136, 60] on select "Select Advance Salary Bank charges Car maintenance Cash transfer to bank Cash t…" at bounding box center [167, 64] width 62 height 9
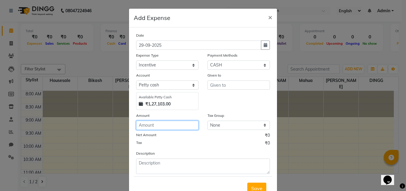
click at [164, 123] on input "number" at bounding box center [167, 125] width 62 height 9
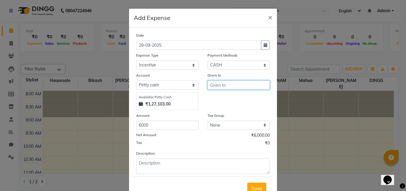
click at [225, 85] on input "text" at bounding box center [239, 84] width 62 height 9
click at [230, 98] on button "Tumpa" at bounding box center [231, 98] width 47 height 10
drag, startPoint x: 168, startPoint y: 174, endPoint x: 170, endPoint y: 168, distance: 5.9
click at [169, 173] on form "Date 29-09-2025 Expense Type Select Advance Salary Bank charges Car maintenance…" at bounding box center [203, 116] width 139 height 168
click at [197, 167] on textarea at bounding box center [203, 165] width 134 height 15
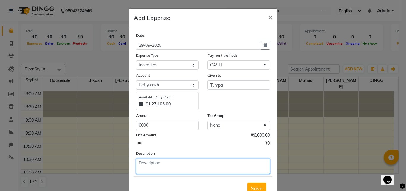
drag, startPoint x: 177, startPoint y: 163, endPoint x: 156, endPoint y: 163, distance: 20.8
click at [156, 163] on textarea at bounding box center [203, 165] width 134 height 15
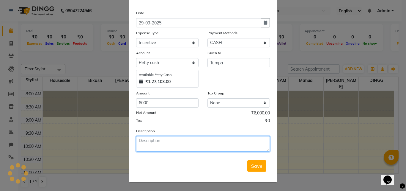
click at [212, 143] on textarea at bounding box center [203, 143] width 134 height 15
click at [201, 140] on textarea at bounding box center [203, 143] width 134 height 15
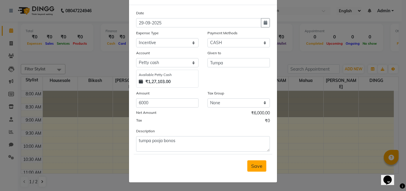
click at [255, 164] on span "Save" at bounding box center [256, 166] width 11 height 6
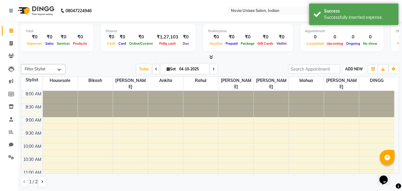
click at [348, 69] on span "ADD NEW" at bounding box center [354, 69] width 18 height 4
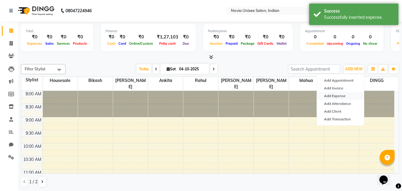
click at [344, 95] on link "Add Expense" at bounding box center [340, 96] width 47 height 8
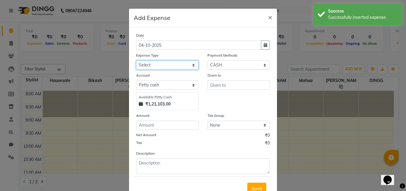
click at [166, 65] on select "Select Advance Salary Bank charges Car maintenance Cash transfer to bank Cash t…" at bounding box center [167, 64] width 62 height 9
click at [136, 60] on select "Select Advance Salary Bank charges Car maintenance Cash transfer to bank Cash t…" at bounding box center [167, 64] width 62 height 9
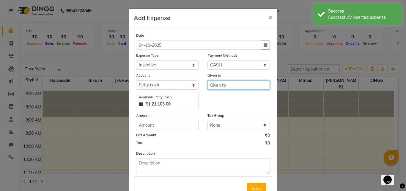
click at [228, 85] on input "text" at bounding box center [239, 84] width 62 height 9
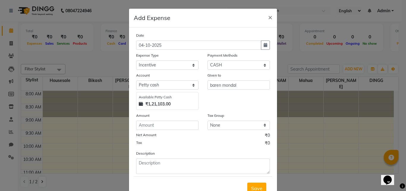
click at [158, 130] on div "Date 04-10-2025 Expense Type Select Advance Salary Bank charges Car maintenance…" at bounding box center [203, 103] width 134 height 142
click at [159, 126] on input "number" at bounding box center [167, 125] width 62 height 9
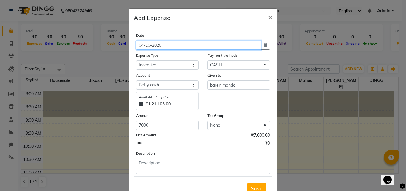
click at [165, 48] on input "04-10-2025" at bounding box center [198, 44] width 125 height 9
click at [165, 46] on input "04-10-2025" at bounding box center [198, 44] width 125 height 9
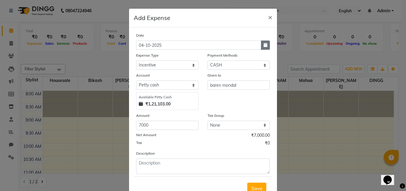
click at [266, 43] on button "button" at bounding box center [265, 44] width 9 height 9
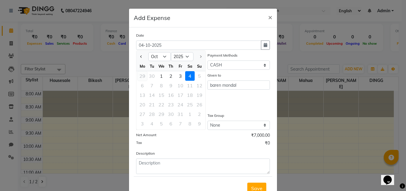
click at [142, 75] on div "29" at bounding box center [143, 76] width 10 height 10
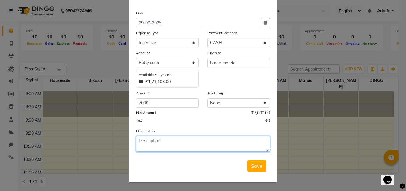
click at [160, 141] on textarea at bounding box center [203, 143] width 134 height 15
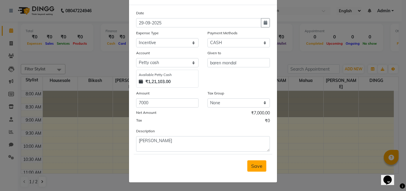
click at [251, 164] on span "Save" at bounding box center [256, 166] width 11 height 6
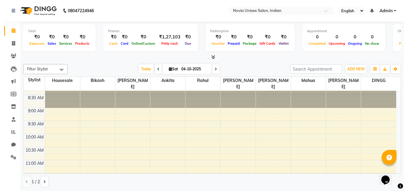
scroll to position [0, 0]
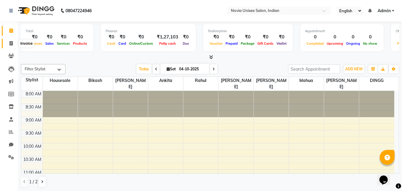
click at [10, 44] on icon at bounding box center [11, 43] width 3 height 4
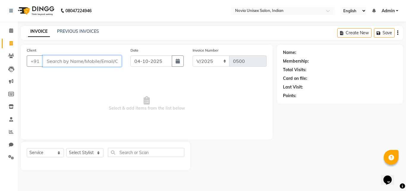
click at [81, 61] on input "Client" at bounding box center [82, 60] width 79 height 11
paste input "8697733958"
